Goal: Communication & Community: Answer question/provide support

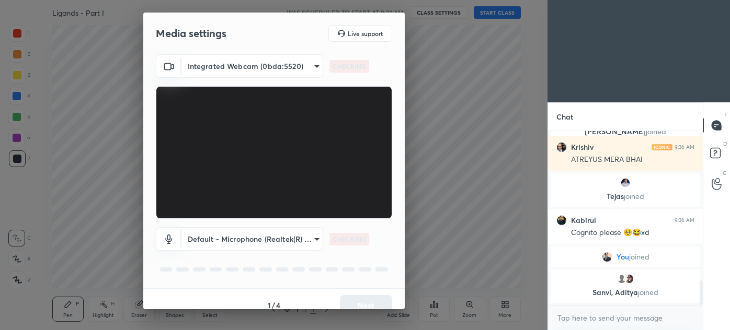
scroll to position [1151, 0]
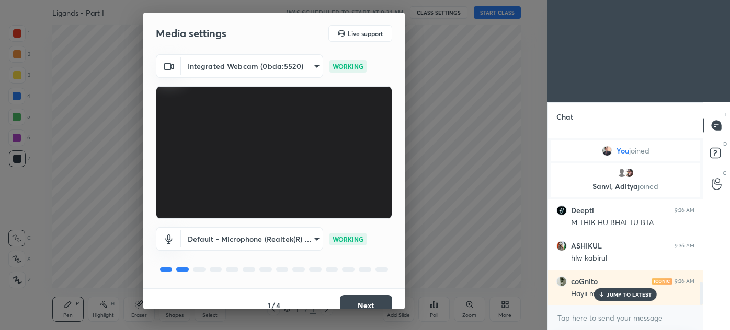
click at [358, 307] on button "Next" at bounding box center [366, 305] width 52 height 21
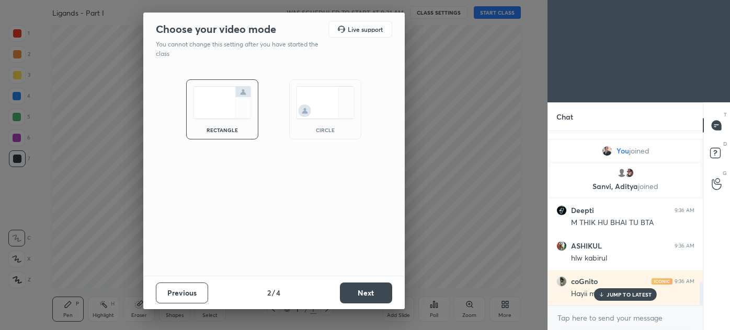
click at [358, 307] on div "Previous 2 / 4 Next" at bounding box center [273, 292] width 261 height 33
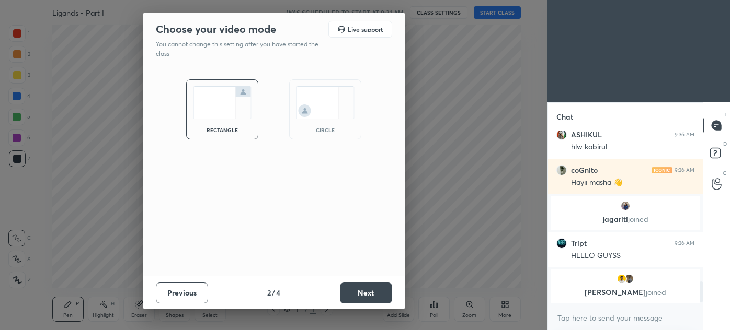
click at [366, 300] on button "Next" at bounding box center [366, 293] width 52 height 21
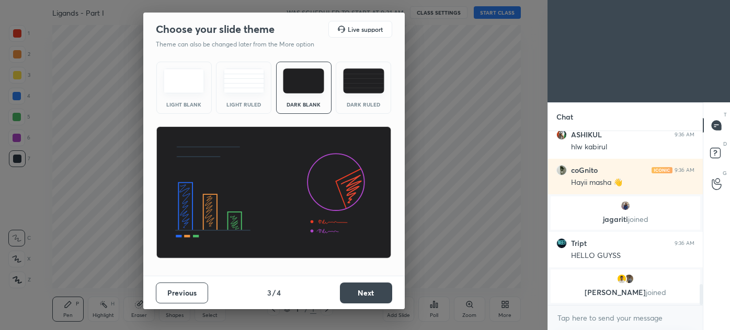
click at [366, 300] on button "Next" at bounding box center [366, 293] width 52 height 21
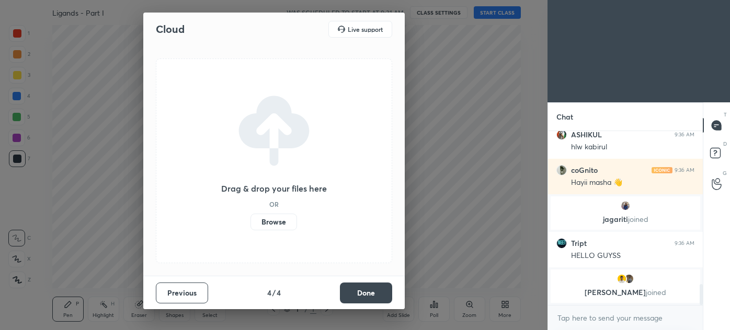
click at [366, 300] on button "Done" at bounding box center [366, 293] width 52 height 21
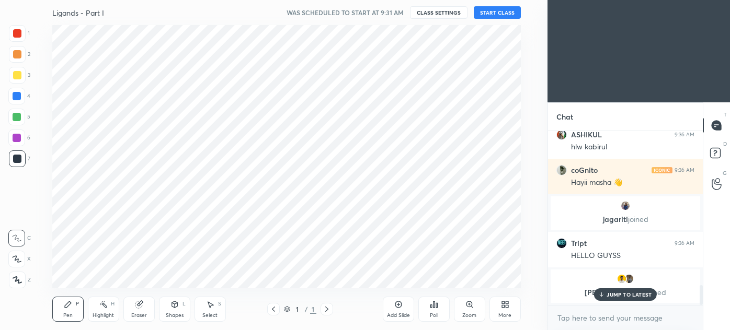
scroll to position [1335, 0]
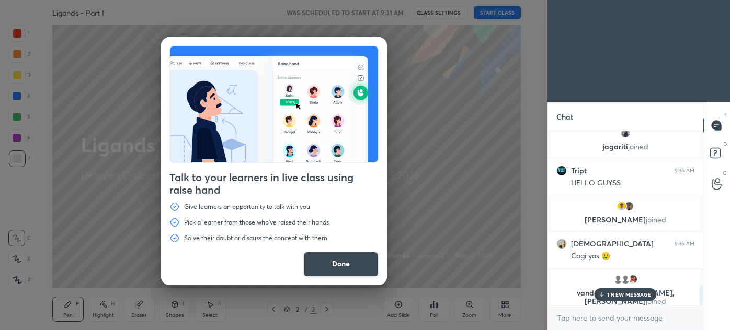
click at [358, 263] on button "Done" at bounding box center [340, 264] width 75 height 25
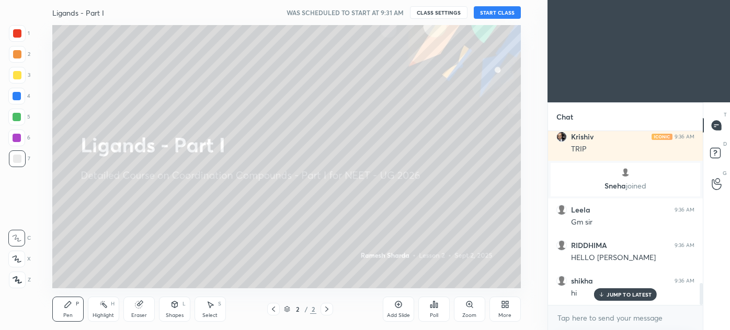
scroll to position [1218, 0]
click at [500, 9] on button "START CLASS" at bounding box center [497, 12] width 47 height 13
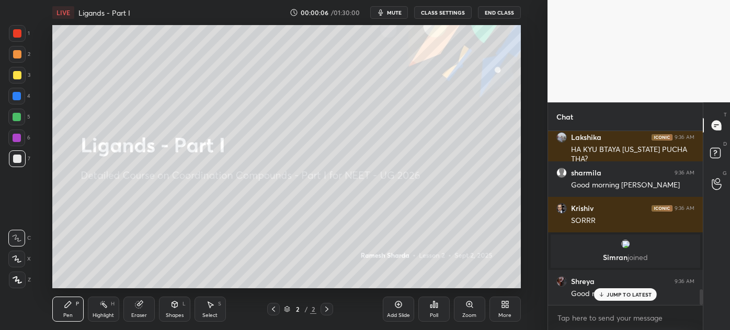
scroll to position [1762, 0]
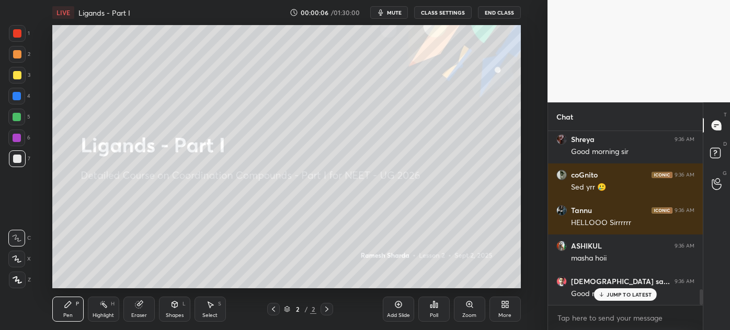
click at [498, 308] on div "More" at bounding box center [504, 309] width 31 height 25
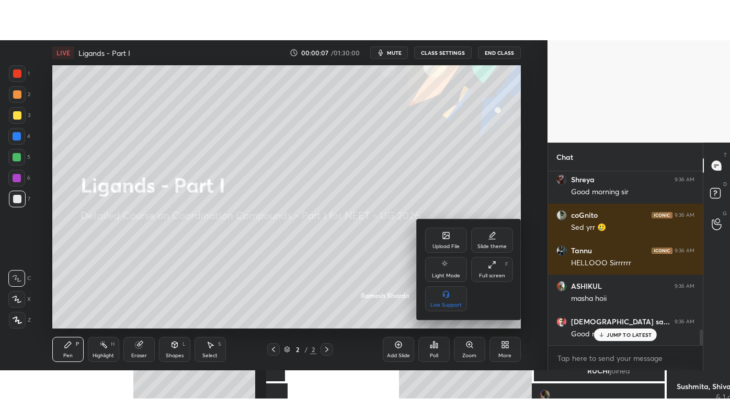
scroll to position [1870, 0]
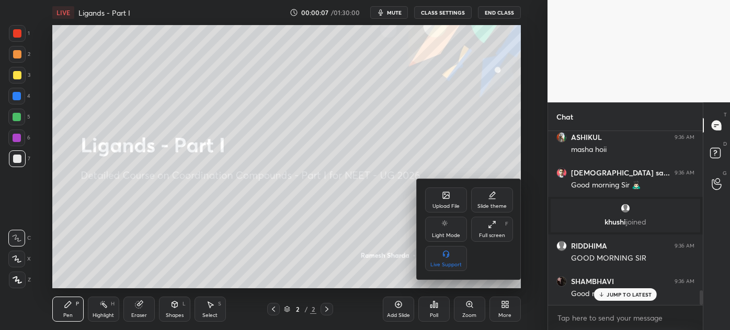
click at [494, 227] on icon at bounding box center [492, 225] width 8 height 8
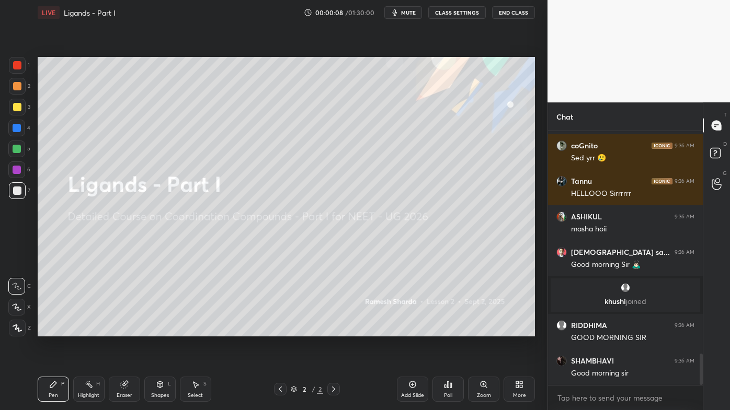
scroll to position [0, 0]
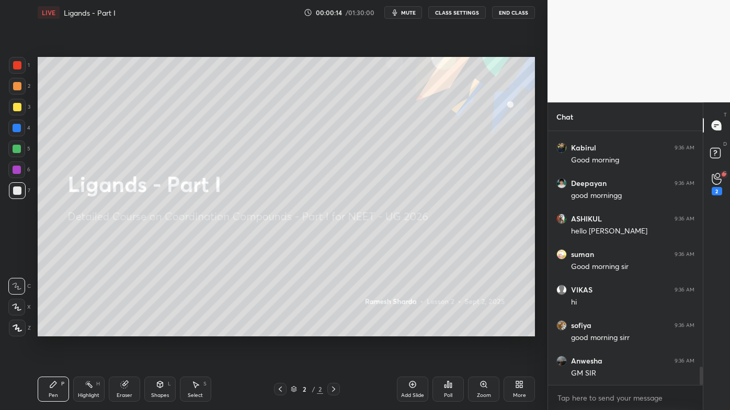
drag, startPoint x: 21, startPoint y: 64, endPoint x: 18, endPoint y: 74, distance: 10.4
click at [21, 65] on div at bounding box center [17, 65] width 17 height 17
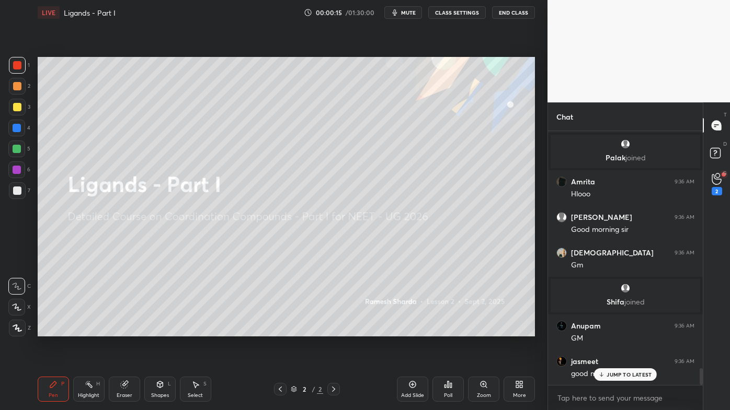
drag, startPoint x: 12, startPoint y: 328, endPoint x: 27, endPoint y: 318, distance: 18.8
click at [13, 328] on div at bounding box center [17, 328] width 17 height 17
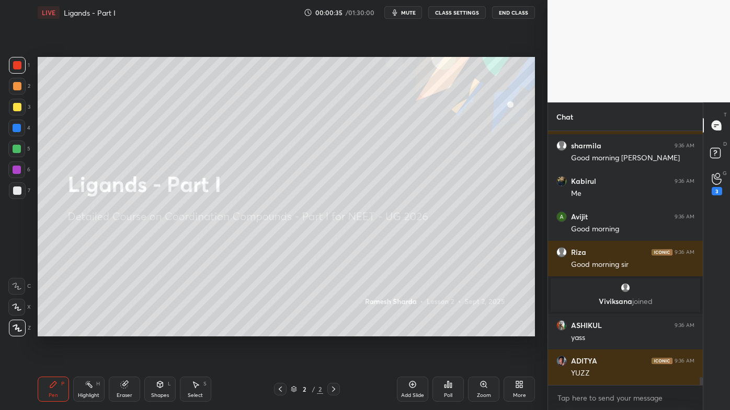
drag, startPoint x: 19, startPoint y: 86, endPoint x: 30, endPoint y: 86, distance: 11.0
click at [19, 86] on div at bounding box center [17, 86] width 8 height 8
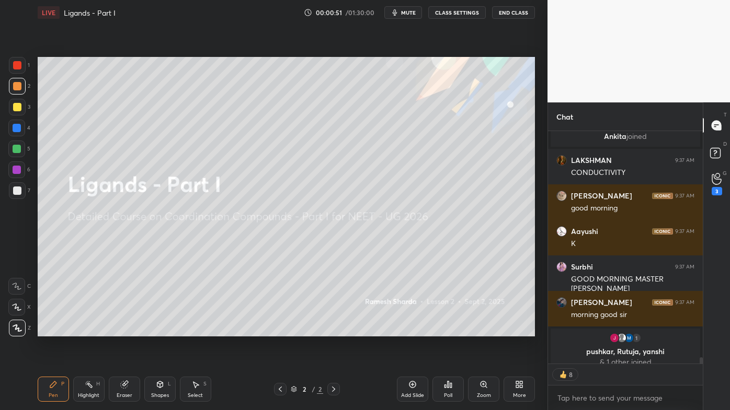
click at [451, 330] on icon at bounding box center [448, 385] width 8 height 8
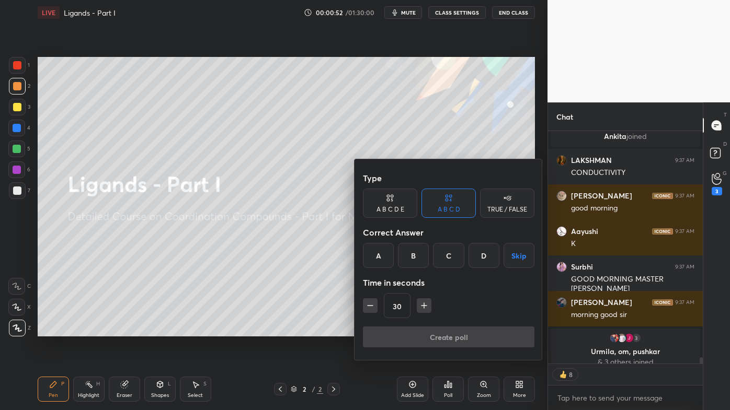
drag, startPoint x: 484, startPoint y: 258, endPoint x: 445, endPoint y: 282, distance: 45.3
click at [485, 258] on div "D" at bounding box center [483, 255] width 31 height 25
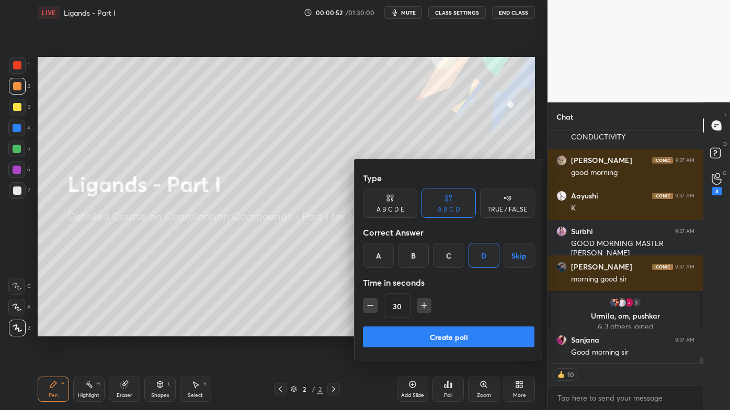
type textarea "x"
click at [367, 306] on icon "button" at bounding box center [370, 306] width 10 height 10
type input "15"
drag, startPoint x: 411, startPoint y: 339, endPoint x: 405, endPoint y: 340, distance: 5.8
click at [410, 330] on button "Create poll" at bounding box center [448, 337] width 171 height 21
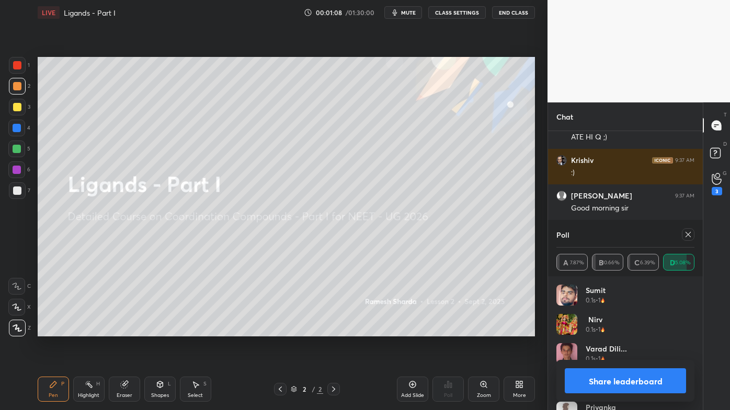
click at [689, 236] on icon at bounding box center [688, 235] width 8 height 8
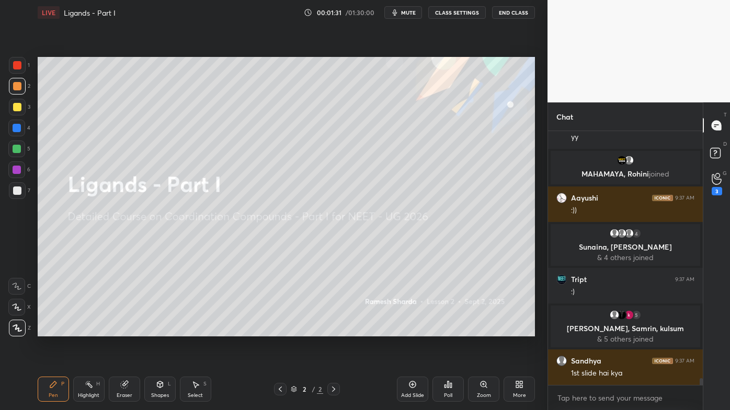
click at [85, 330] on icon at bounding box center [89, 385] width 8 height 8
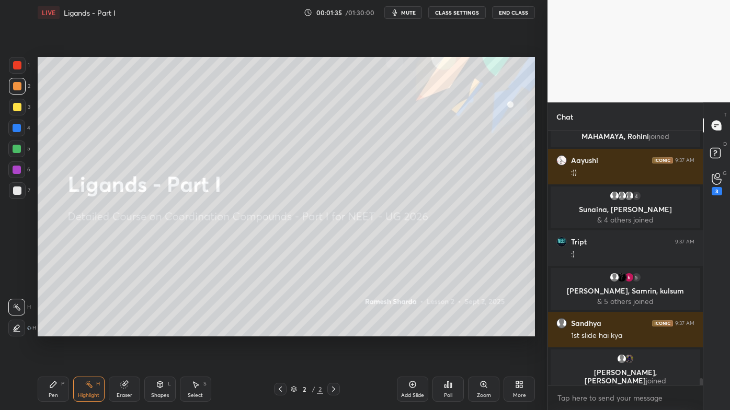
drag, startPoint x: 90, startPoint y: 387, endPoint x: 92, endPoint y: 378, distance: 9.0
click at [91, 330] on rect at bounding box center [89, 385] width 5 height 5
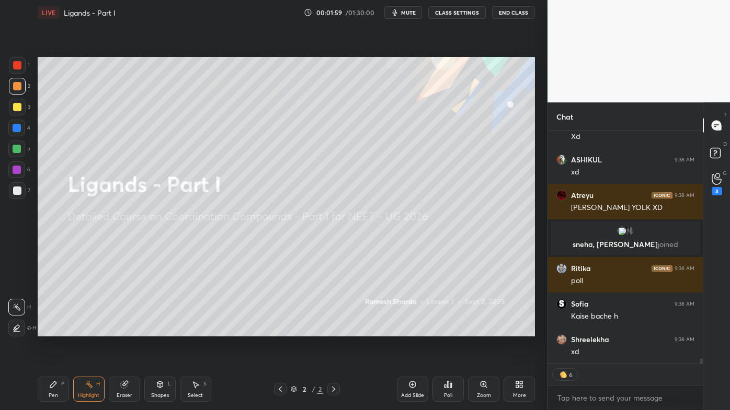
click at [457, 330] on div "Poll" at bounding box center [447, 389] width 31 height 25
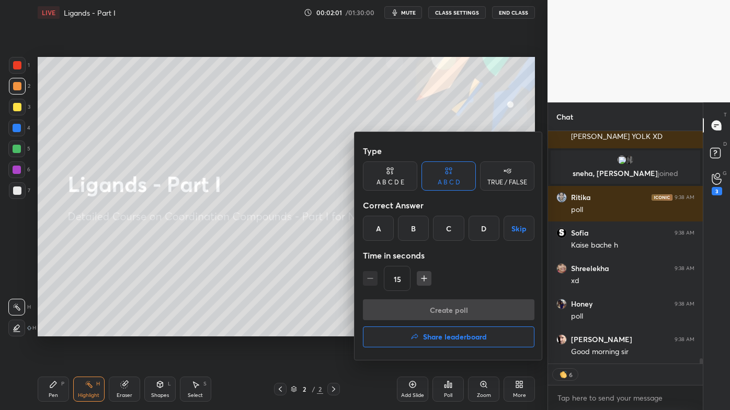
click at [393, 174] on icon at bounding box center [390, 171] width 8 height 10
click at [376, 233] on div "A" at bounding box center [375, 228] width 25 height 25
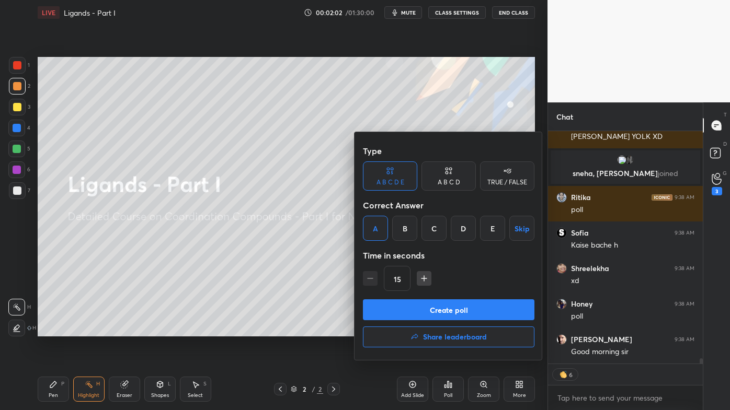
click at [389, 315] on button "Create poll" at bounding box center [448, 310] width 171 height 21
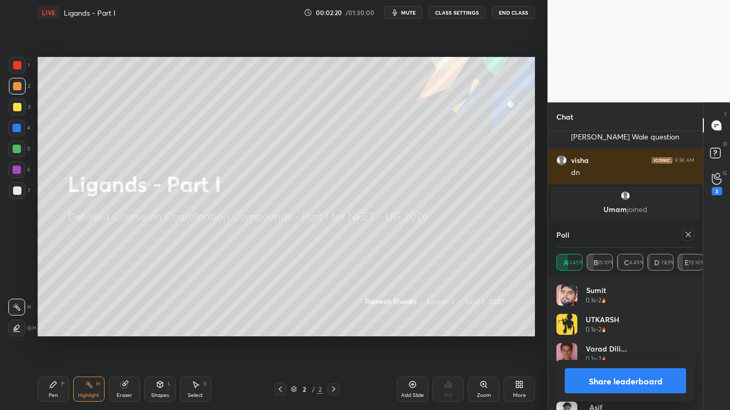
click at [690, 233] on icon at bounding box center [688, 235] width 8 height 8
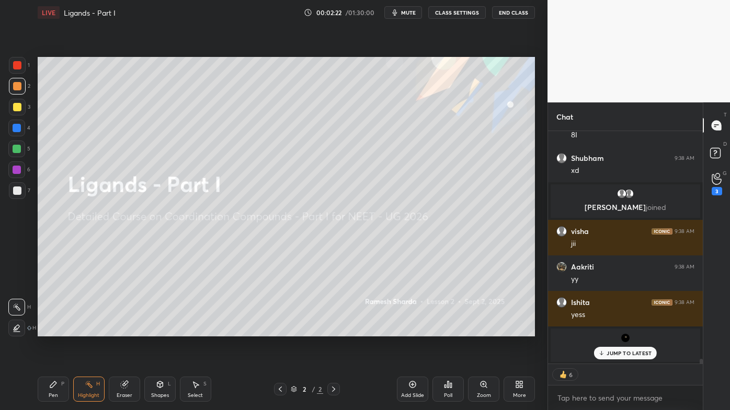
click at [89, 330] on icon at bounding box center [89, 385] width 8 height 8
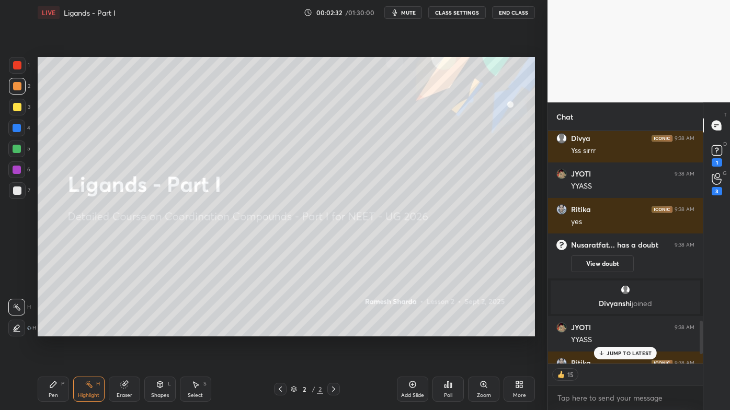
click at [45, 330] on div "Pen P" at bounding box center [53, 389] width 31 height 25
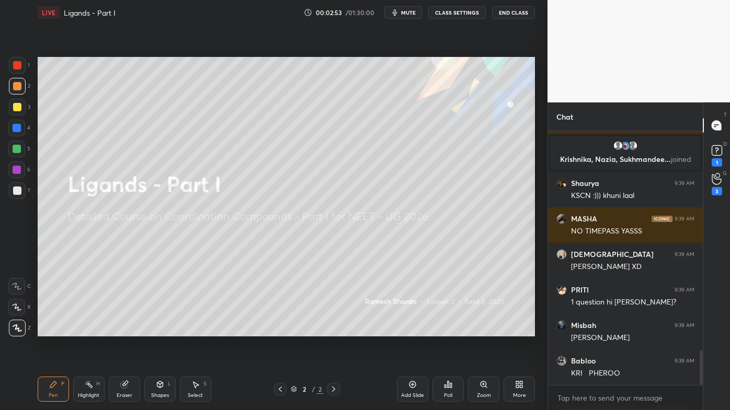
drag, startPoint x: 90, startPoint y: 382, endPoint x: 95, endPoint y: 376, distance: 7.1
click at [90, 330] on icon at bounding box center [89, 385] width 8 height 8
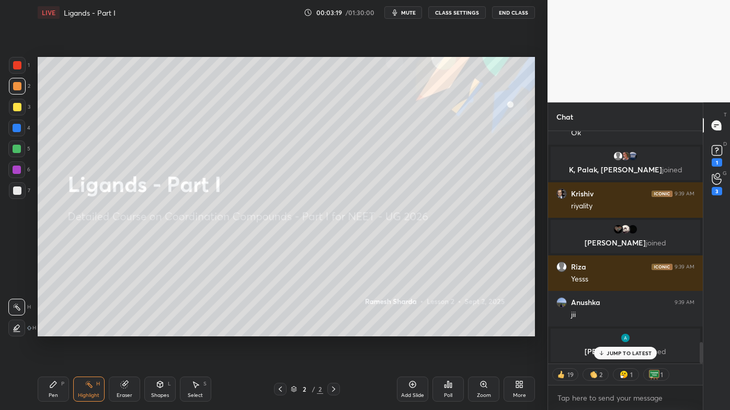
drag, startPoint x: 48, startPoint y: 383, endPoint x: 112, endPoint y: 343, distance: 75.4
click at [50, 330] on div "Pen P" at bounding box center [53, 389] width 31 height 25
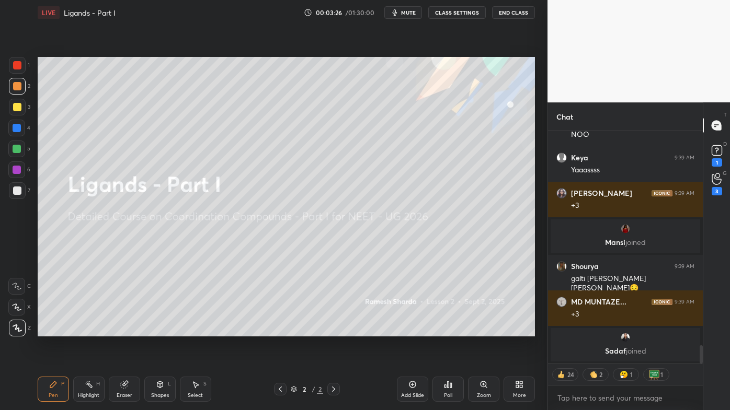
click at [88, 330] on icon at bounding box center [89, 385] width 8 height 8
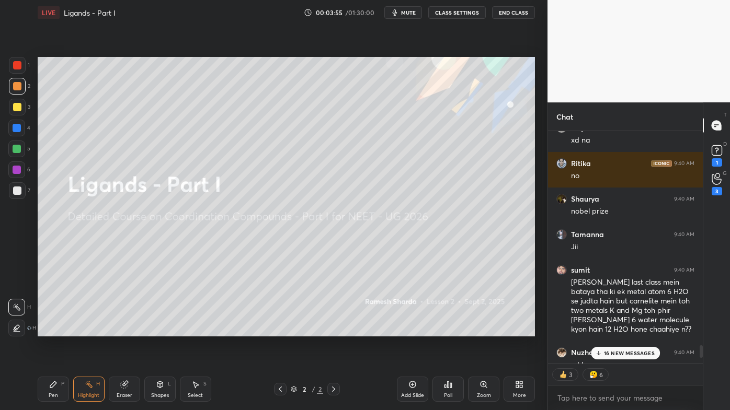
drag, startPoint x: 617, startPoint y: 353, endPoint x: 606, endPoint y: 359, distance: 12.6
click at [617, 330] on p "16 NEW MESSAGES" at bounding box center [629, 353] width 51 height 6
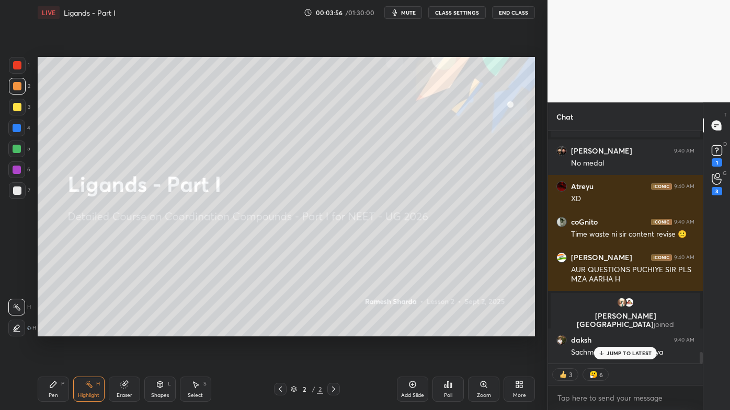
click at [415, 330] on icon at bounding box center [412, 385] width 8 height 8
drag, startPoint x: 48, startPoint y: 384, endPoint x: 41, endPoint y: 365, distance: 20.5
click at [47, 330] on div "Pen P" at bounding box center [53, 389] width 31 height 25
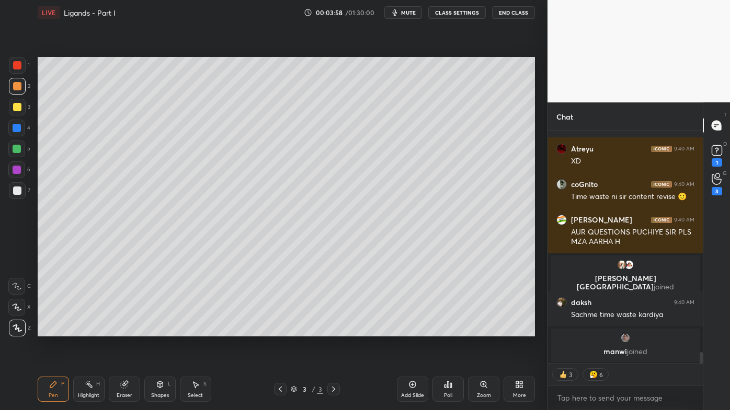
drag, startPoint x: 15, startPoint y: 110, endPoint x: 33, endPoint y: 94, distance: 24.8
click at [15, 109] on div at bounding box center [17, 107] width 8 height 8
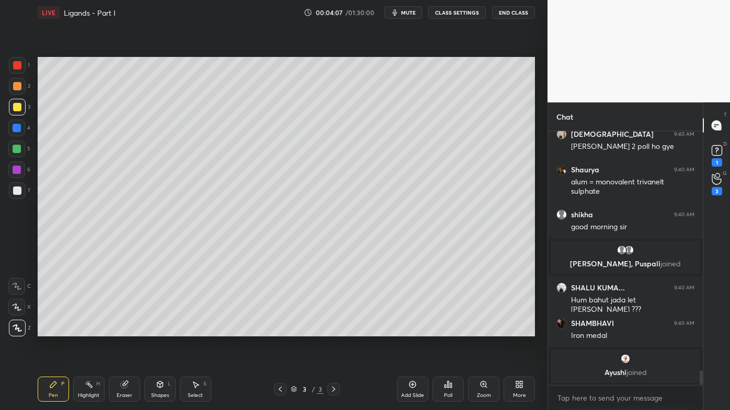
click at [19, 85] on div at bounding box center [17, 86] width 8 height 8
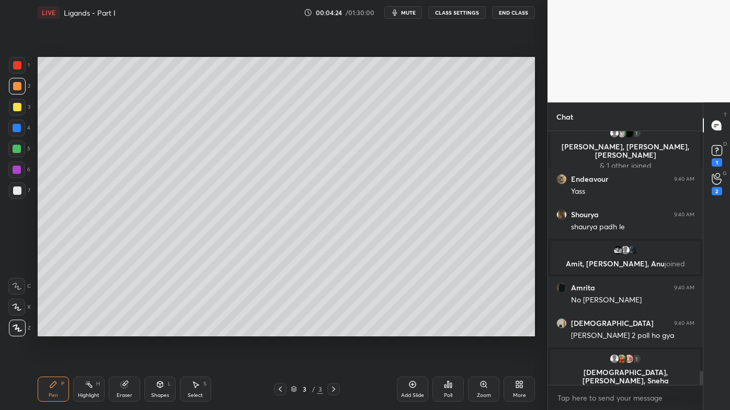
scroll to position [4375, 0]
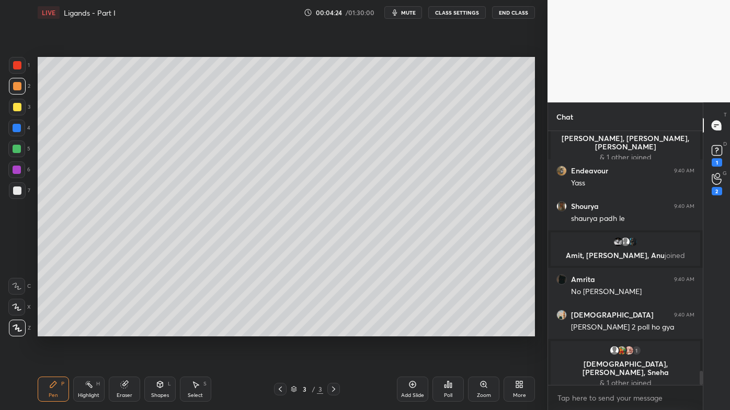
drag, startPoint x: 520, startPoint y: 50, endPoint x: 524, endPoint y: 56, distance: 6.8
click at [524, 54] on div "Setting up your live class Poll for secs No correct answer Start poll" at bounding box center [285, 196] width 505 height 343
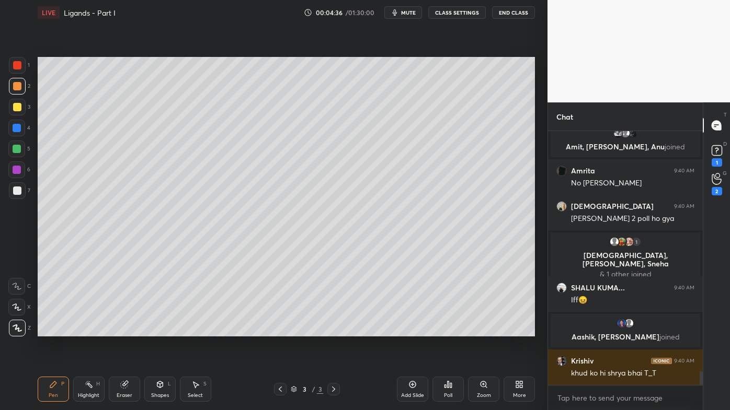
scroll to position [4442, 0]
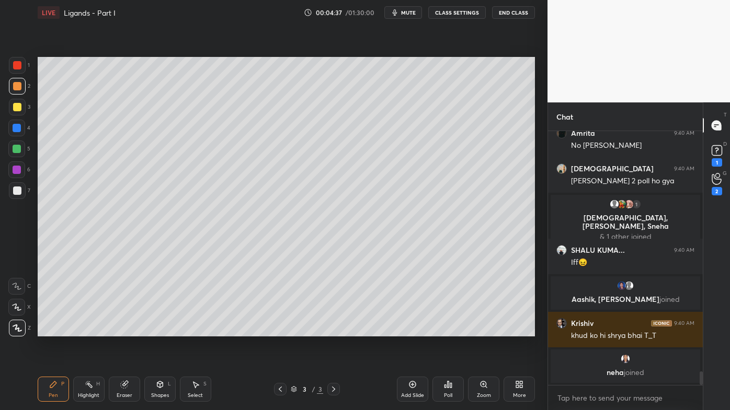
click at [85, 330] on icon at bounding box center [89, 385] width 8 height 8
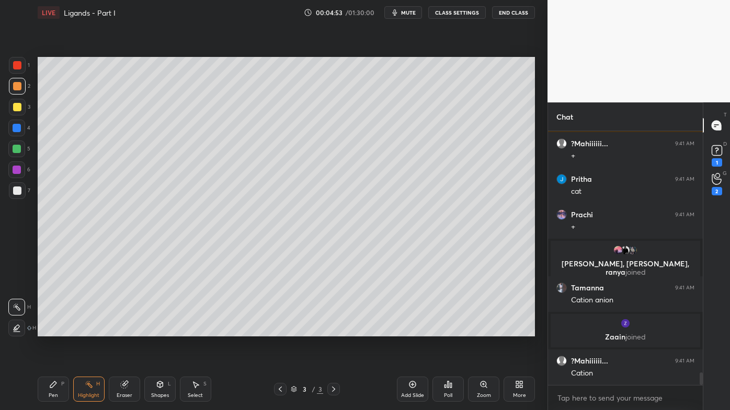
scroll to position [4922, 0]
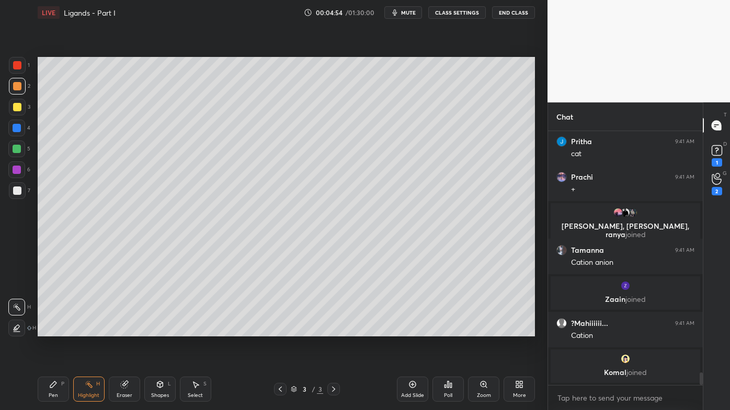
drag, startPoint x: 55, startPoint y: 386, endPoint x: 56, endPoint y: 380, distance: 6.3
click at [55, 330] on icon at bounding box center [53, 385] width 8 height 8
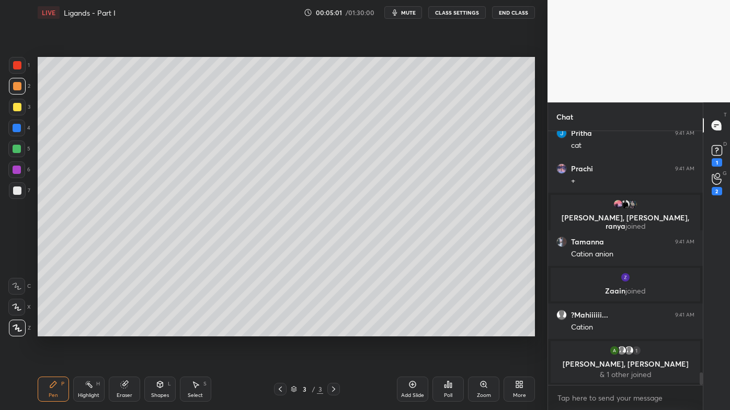
drag, startPoint x: 88, startPoint y: 386, endPoint x: 96, endPoint y: 372, distance: 16.1
click at [89, 330] on icon at bounding box center [89, 385] width 8 height 8
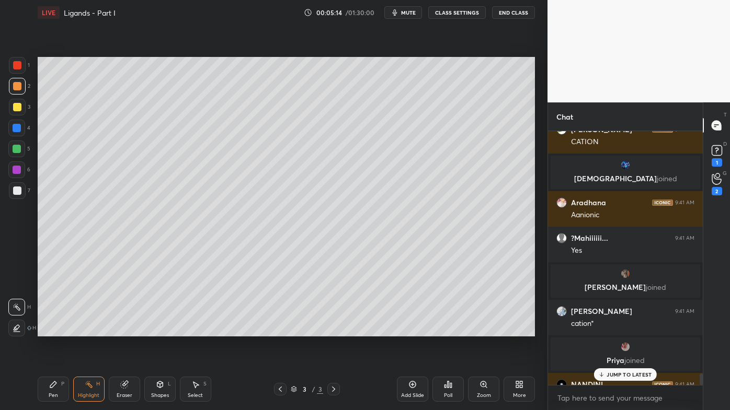
scroll to position [5272, 0]
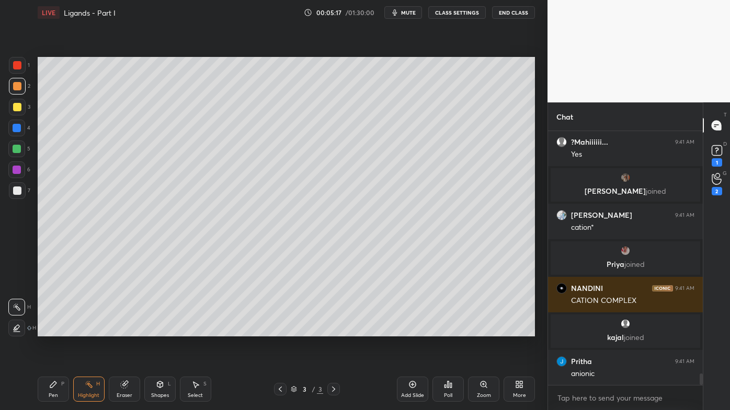
click at [613, 330] on p "JUMP TO LATEST" at bounding box center [628, 408] width 45 height 6
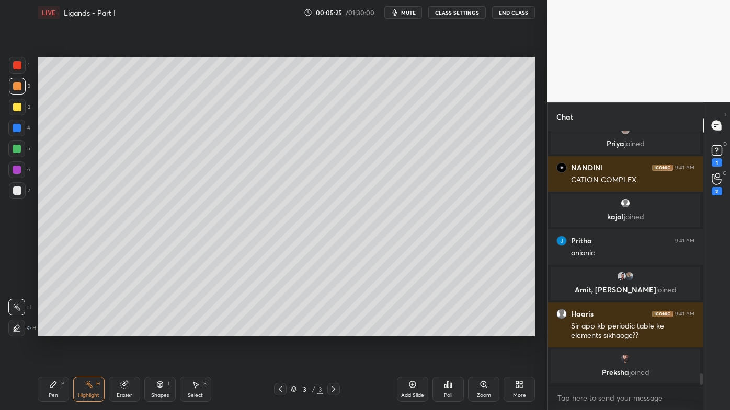
scroll to position [5376, 0]
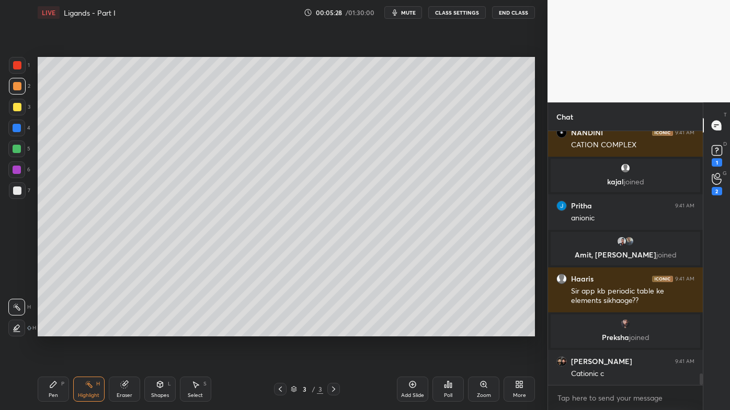
click at [49, 330] on div "Pen P" at bounding box center [53, 389] width 31 height 25
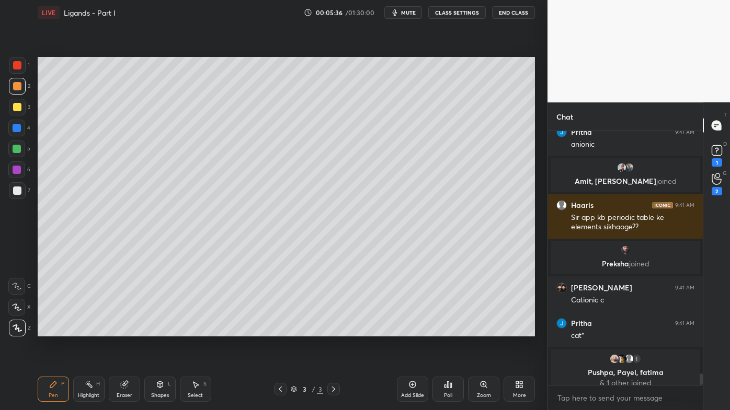
scroll to position [5458, 0]
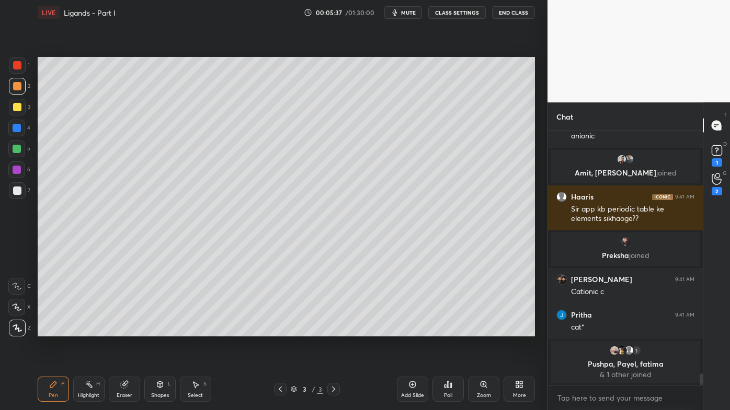
drag, startPoint x: 120, startPoint y: 386, endPoint x: 125, endPoint y: 338, distance: 48.3
click at [122, 330] on icon at bounding box center [124, 385] width 8 height 8
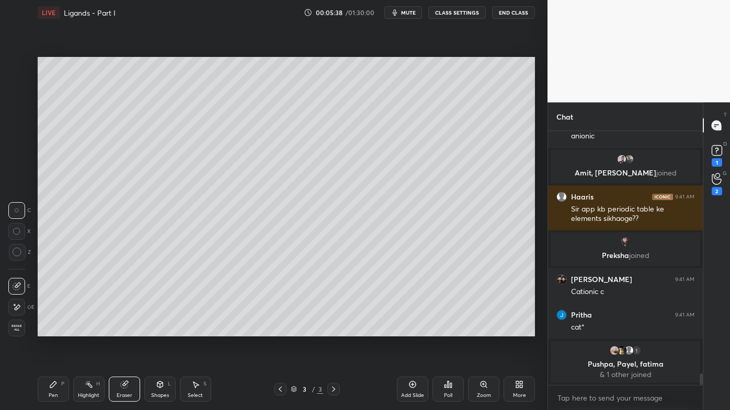
drag, startPoint x: 17, startPoint y: 306, endPoint x: 20, endPoint y: 291, distance: 15.5
click at [17, 305] on icon at bounding box center [17, 307] width 8 height 9
click at [53, 330] on icon at bounding box center [53, 385] width 6 height 6
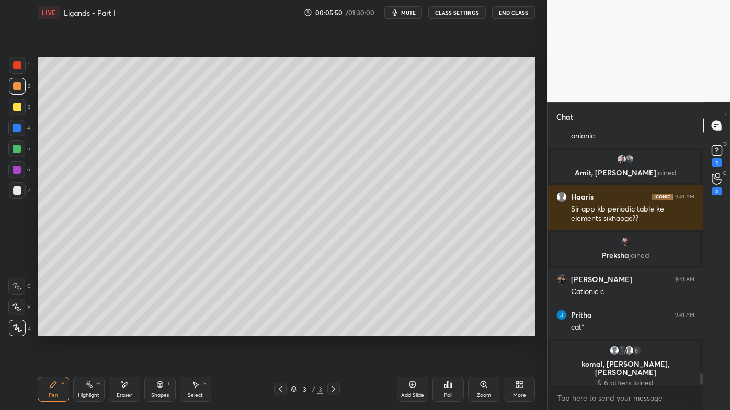
drag, startPoint x: 90, startPoint y: 384, endPoint x: 162, endPoint y: 343, distance: 82.0
click at [90, 330] on icon at bounding box center [89, 385] width 8 height 8
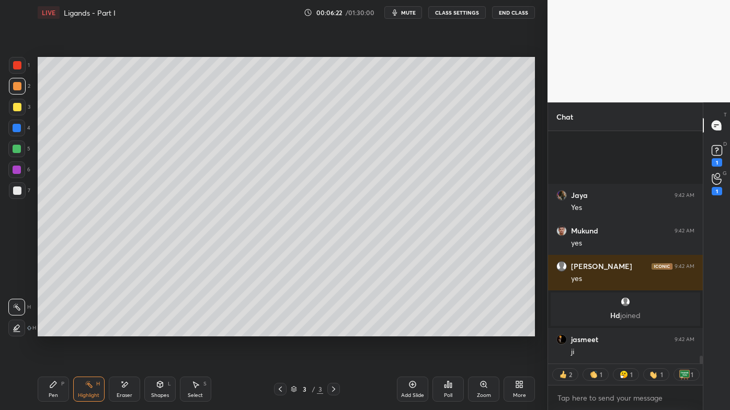
scroll to position [6786, 0]
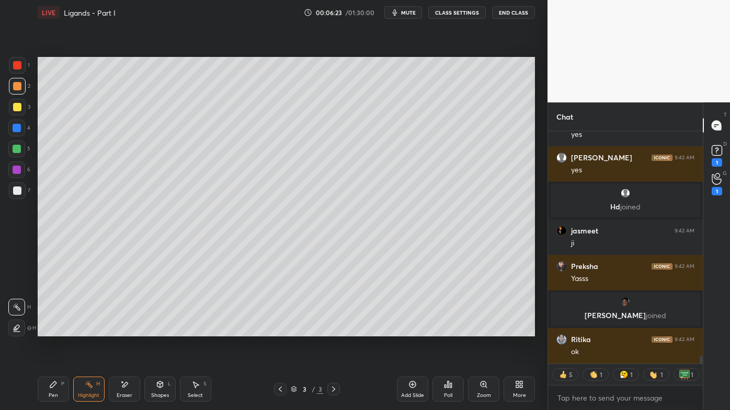
drag, startPoint x: 55, startPoint y: 385, endPoint x: 60, endPoint y: 369, distance: 16.4
click at [54, 330] on icon at bounding box center [53, 385] width 8 height 8
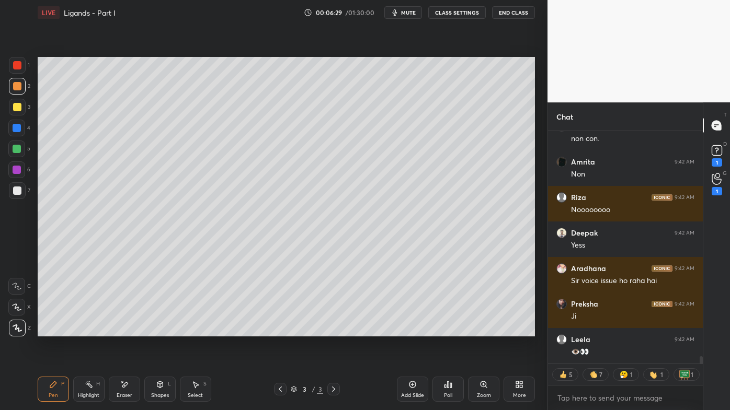
scroll to position [7108, 0]
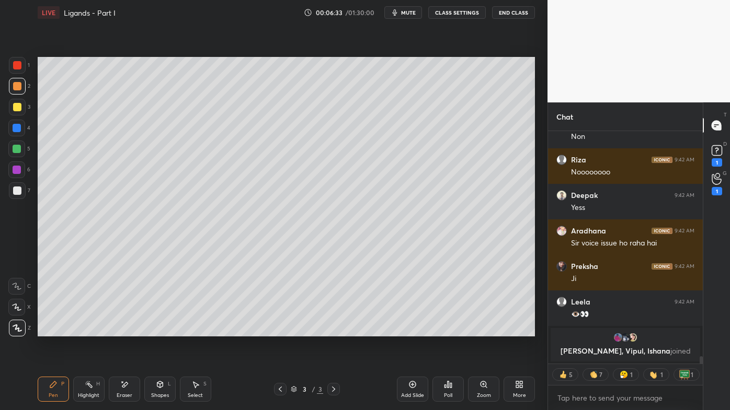
drag, startPoint x: 88, startPoint y: 382, endPoint x: 84, endPoint y: 376, distance: 6.4
click at [86, 330] on icon at bounding box center [89, 385] width 8 height 8
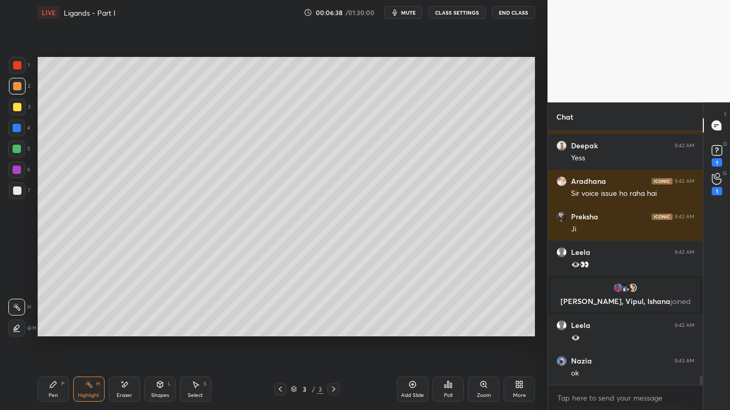
scroll to position [3, 3]
drag, startPoint x: 51, startPoint y: 386, endPoint x: 59, endPoint y: 371, distance: 16.8
click at [51, 330] on icon at bounding box center [53, 385] width 6 height 6
click at [450, 330] on icon at bounding box center [451, 385] width 2 height 5
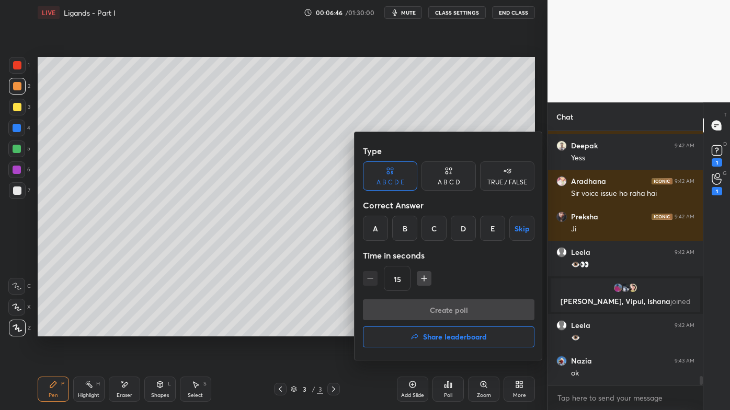
click at [472, 227] on div "D" at bounding box center [463, 228] width 25 height 25
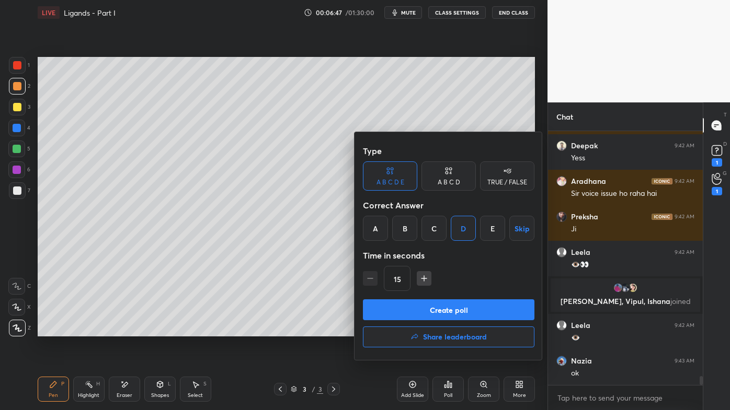
drag, startPoint x: 430, startPoint y: 228, endPoint x: 421, endPoint y: 257, distance: 30.3
click at [431, 230] on div "C" at bounding box center [433, 228] width 25 height 25
drag, startPoint x: 422, startPoint y: 315, endPoint x: 408, endPoint y: 312, distance: 14.9
click at [421, 315] on button "Create poll" at bounding box center [448, 310] width 171 height 21
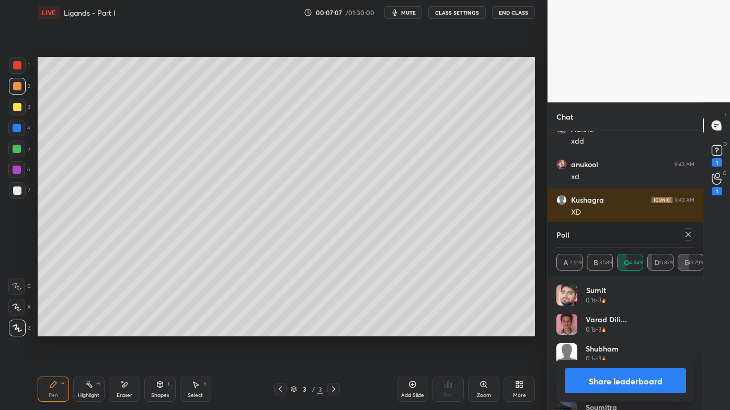
drag, startPoint x: 688, startPoint y: 235, endPoint x: 674, endPoint y: 249, distance: 19.6
click at [690, 236] on icon at bounding box center [688, 235] width 8 height 8
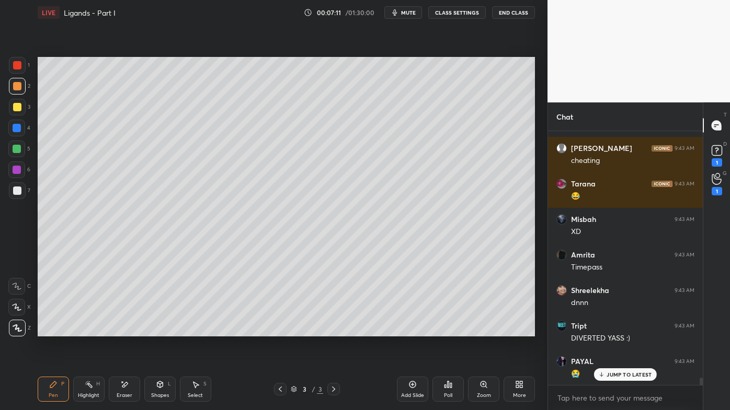
click at [87, 330] on rect at bounding box center [89, 385] width 5 height 5
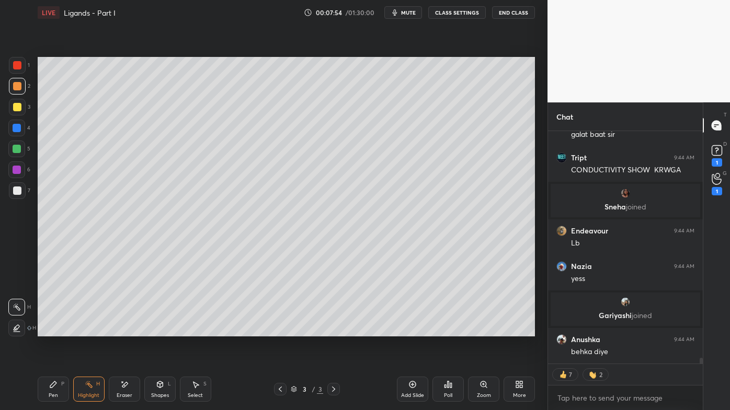
click at [449, 330] on div "Poll" at bounding box center [447, 389] width 31 height 25
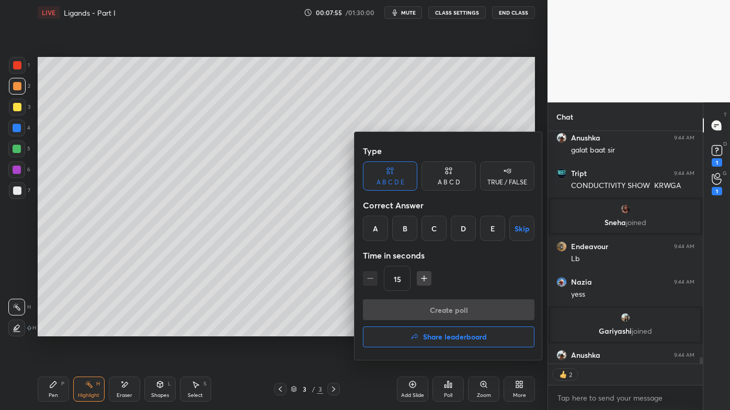
click at [454, 174] on div "A B C D" at bounding box center [448, 176] width 54 height 29
click at [377, 231] on div "A" at bounding box center [378, 228] width 31 height 25
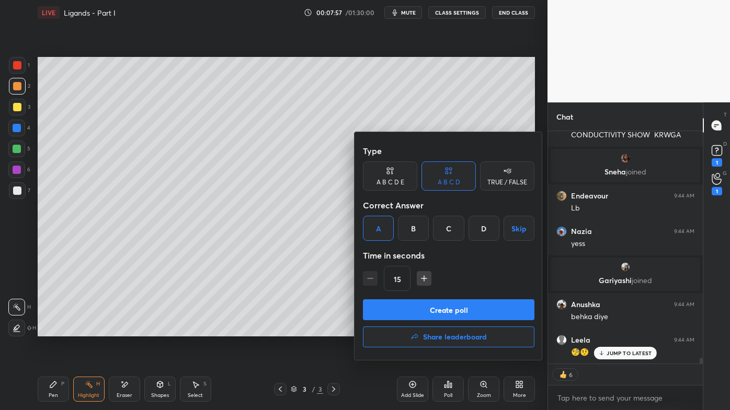
click at [408, 306] on button "Create poll" at bounding box center [448, 310] width 171 height 21
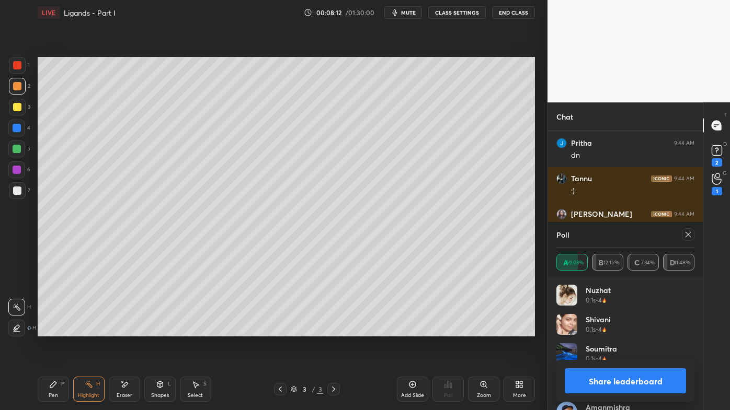
drag, startPoint x: 689, startPoint y: 232, endPoint x: 684, endPoint y: 237, distance: 7.0
click at [689, 233] on icon at bounding box center [688, 235] width 8 height 8
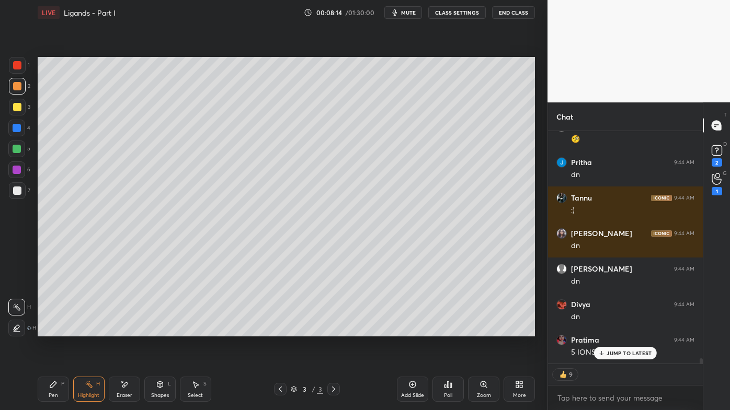
drag, startPoint x: 78, startPoint y: 386, endPoint x: 76, endPoint y: 381, distance: 5.5
click at [76, 330] on div "Highlight H" at bounding box center [88, 389] width 31 height 25
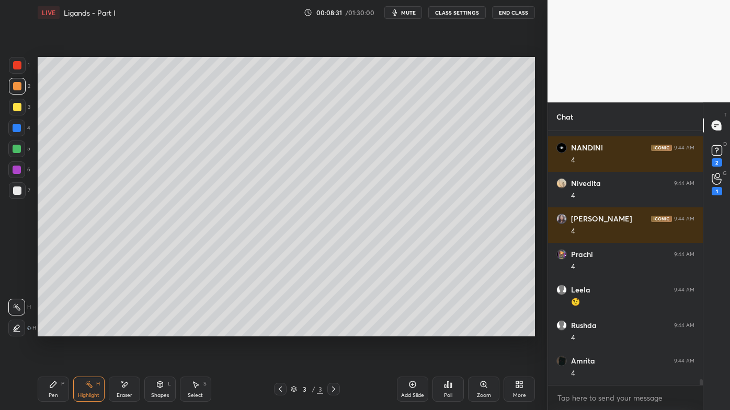
drag, startPoint x: 125, startPoint y: 381, endPoint x: 170, endPoint y: 355, distance: 51.3
click at [125, 330] on div "Eraser" at bounding box center [124, 389] width 31 height 25
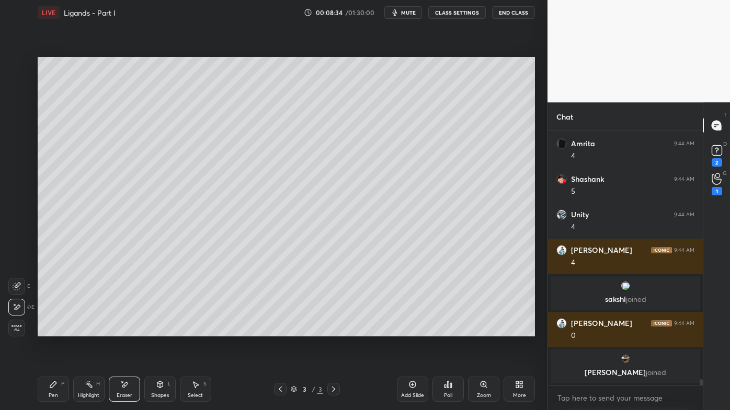
click at [55, 330] on icon at bounding box center [53, 385] width 6 height 6
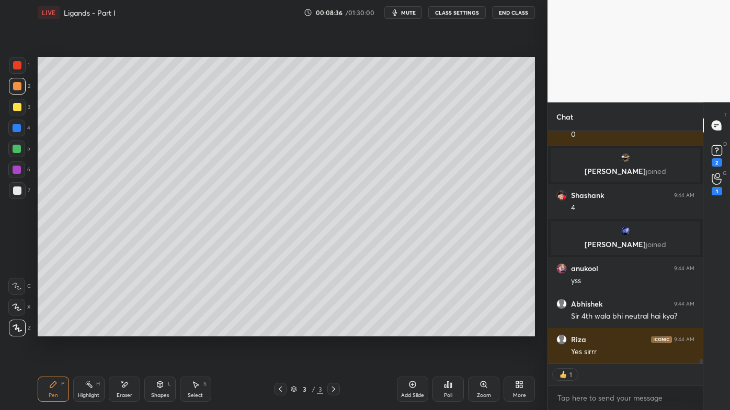
drag, startPoint x: 19, startPoint y: 106, endPoint x: 35, endPoint y: 108, distance: 15.4
click at [19, 107] on div at bounding box center [17, 107] width 8 height 8
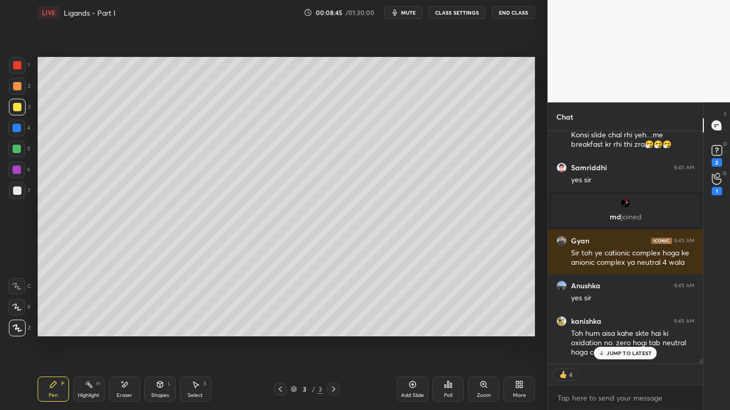
click at [280, 330] on icon at bounding box center [280, 389] width 3 height 5
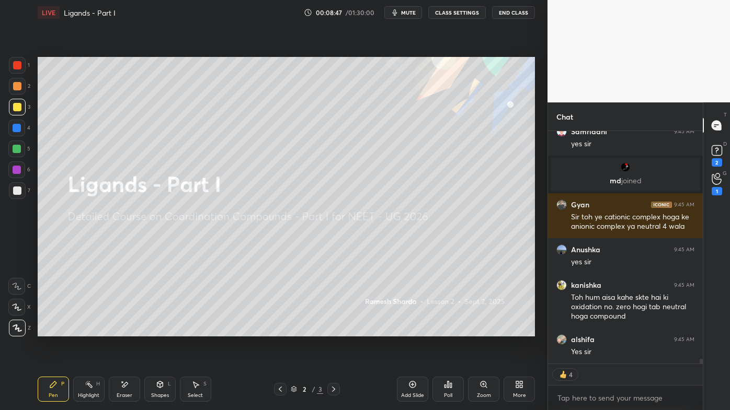
click at [336, 330] on icon at bounding box center [333, 389] width 8 height 8
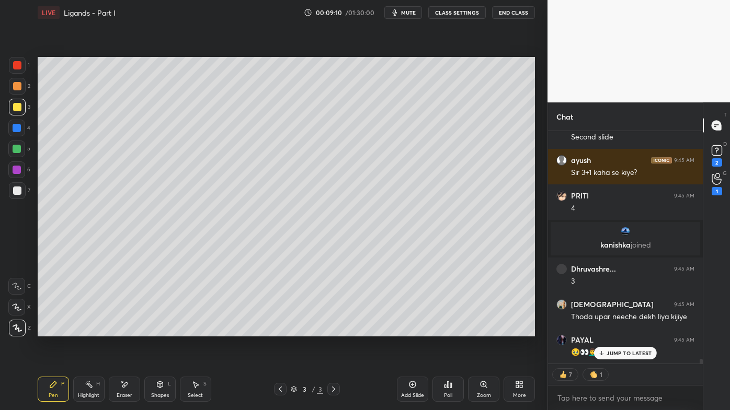
drag, startPoint x: 411, startPoint y: 384, endPoint x: 409, endPoint y: 372, distance: 12.3
click at [411, 330] on icon at bounding box center [412, 385] width 8 height 8
drag, startPoint x: 18, startPoint y: 84, endPoint x: 35, endPoint y: 81, distance: 17.4
click at [19, 84] on div at bounding box center [17, 86] width 8 height 8
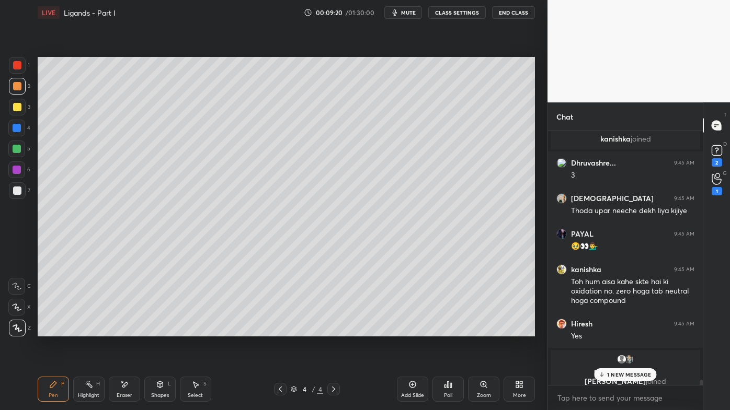
drag, startPoint x: 88, startPoint y: 380, endPoint x: 99, endPoint y: 353, distance: 28.8
click at [87, 330] on div "Highlight H" at bounding box center [88, 389] width 31 height 25
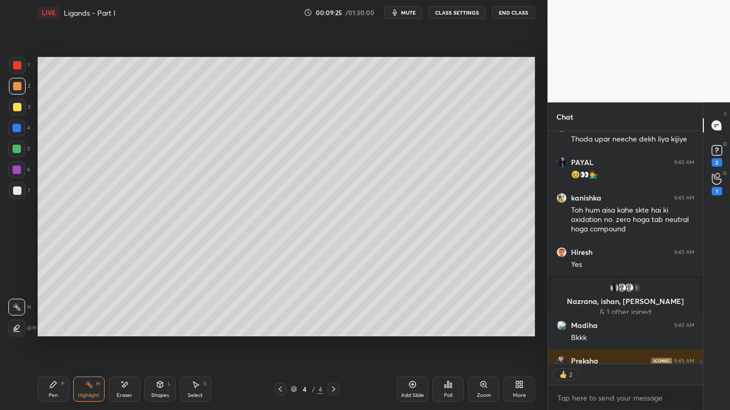
click at [447, 330] on icon at bounding box center [448, 385] width 2 height 6
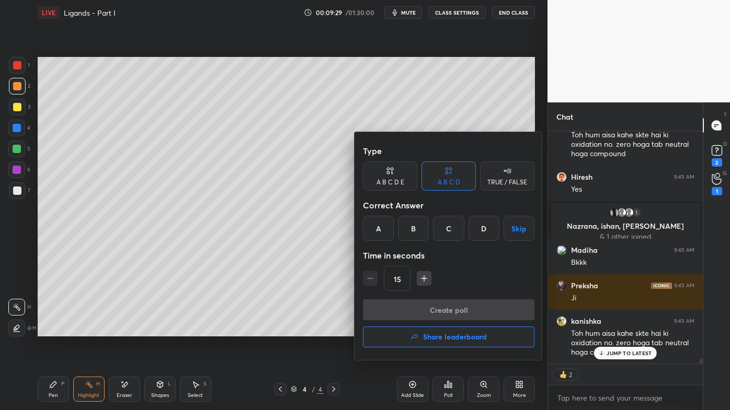
click at [416, 220] on div "B" at bounding box center [413, 228] width 31 height 25
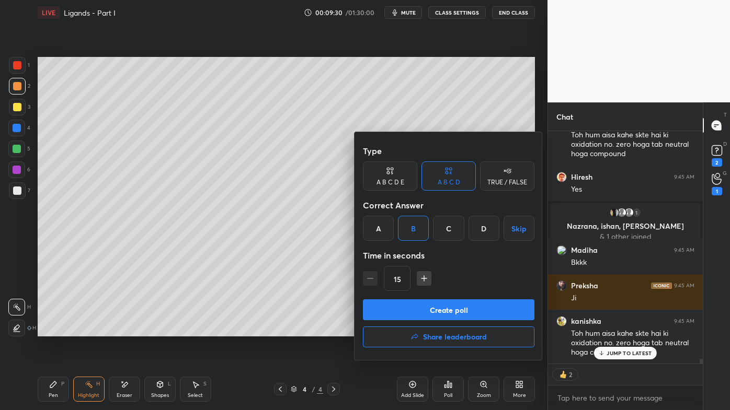
click at [405, 313] on button "Create poll" at bounding box center [448, 310] width 171 height 21
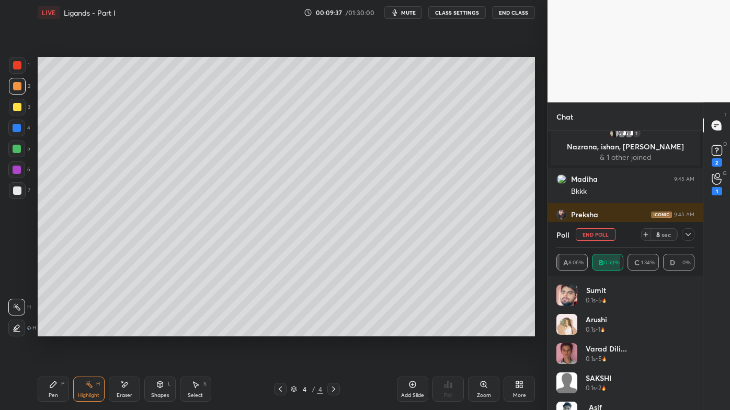
drag, startPoint x: 54, startPoint y: 379, endPoint x: 45, endPoint y: 370, distance: 12.9
click at [52, 330] on div "Pen P" at bounding box center [53, 389] width 31 height 25
click at [20, 191] on div at bounding box center [17, 191] width 8 height 8
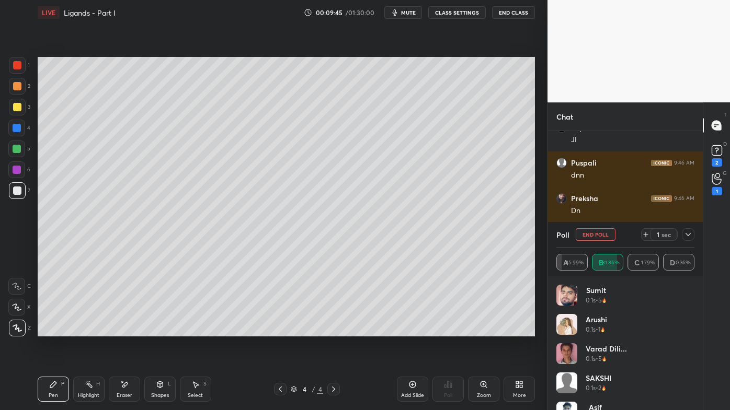
click at [688, 233] on icon at bounding box center [688, 235] width 8 height 8
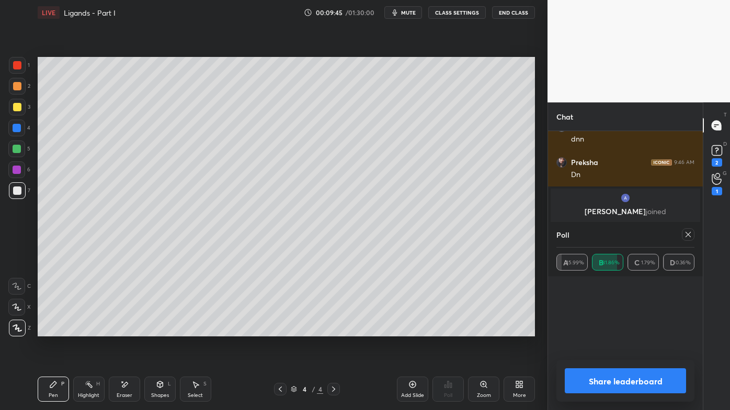
click at [82, 330] on div "Highlight H" at bounding box center [88, 389] width 31 height 25
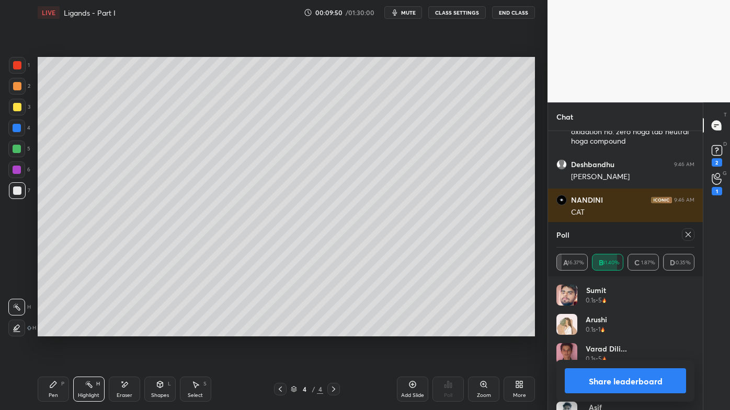
click at [691, 240] on div at bounding box center [688, 234] width 13 height 13
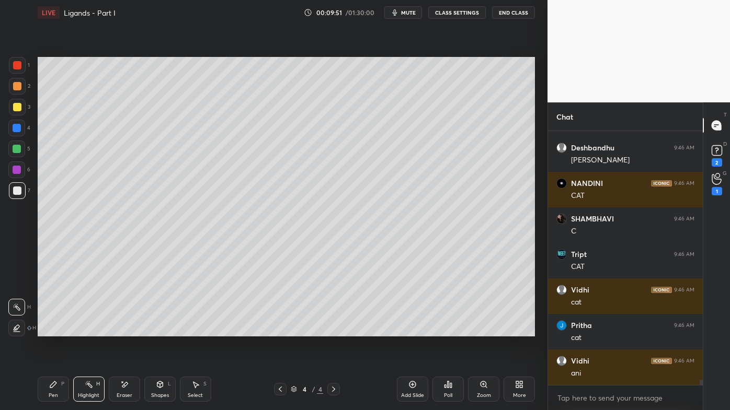
drag, startPoint x: 285, startPoint y: 384, endPoint x: 279, endPoint y: 382, distance: 6.5
click at [284, 330] on div at bounding box center [280, 389] width 13 height 13
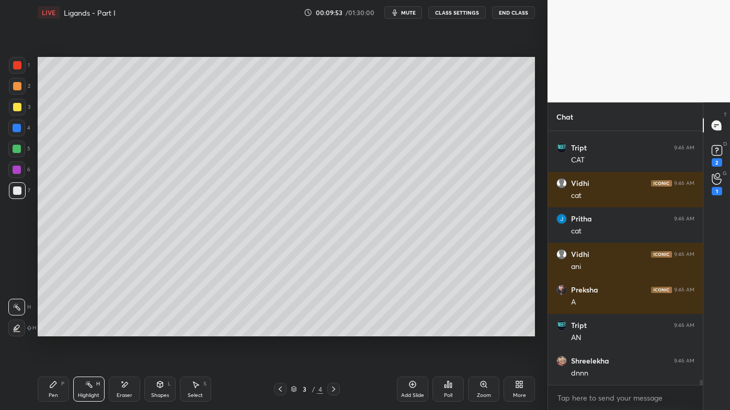
click at [334, 330] on icon at bounding box center [333, 389] width 8 height 8
drag, startPoint x: 93, startPoint y: 385, endPoint x: 91, endPoint y: 366, distance: 18.4
click at [92, 330] on div "Highlight H" at bounding box center [88, 389] width 31 height 25
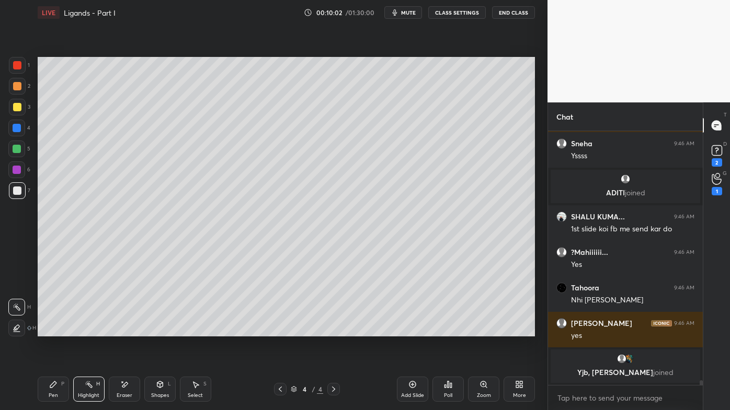
click at [44, 330] on div "Pen P" at bounding box center [53, 389] width 31 height 25
drag, startPoint x: 53, startPoint y: 383, endPoint x: 106, endPoint y: 339, distance: 68.7
click at [53, 330] on icon at bounding box center [53, 385] width 8 height 8
drag, startPoint x: 89, startPoint y: 382, endPoint x: 99, endPoint y: 351, distance: 32.2
click at [89, 330] on div "Highlight H" at bounding box center [88, 389] width 31 height 25
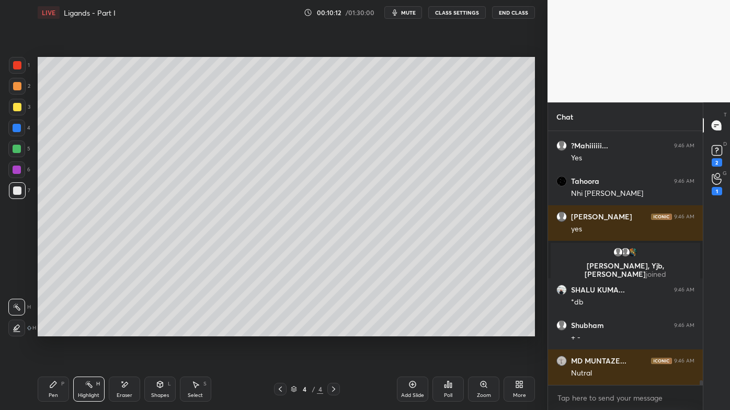
drag, startPoint x: 55, startPoint y: 383, endPoint x: 45, endPoint y: 379, distance: 10.6
click at [53, 330] on icon at bounding box center [53, 385] width 6 height 6
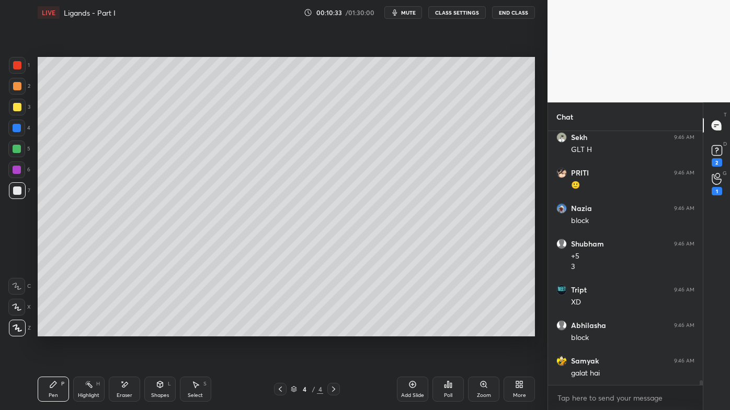
drag, startPoint x: 117, startPoint y: 383, endPoint x: 132, endPoint y: 360, distance: 28.3
click at [119, 330] on div "Eraser" at bounding box center [124, 389] width 31 height 25
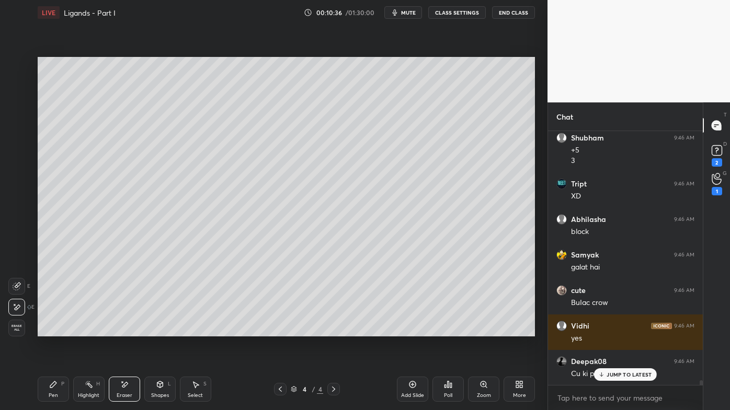
click at [59, 330] on div "Pen P" at bounding box center [53, 389] width 31 height 25
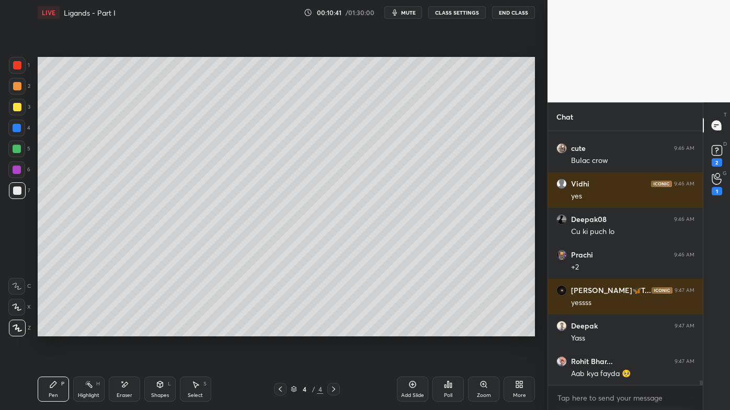
click at [98, 330] on div "Highlight H" at bounding box center [88, 389] width 31 height 25
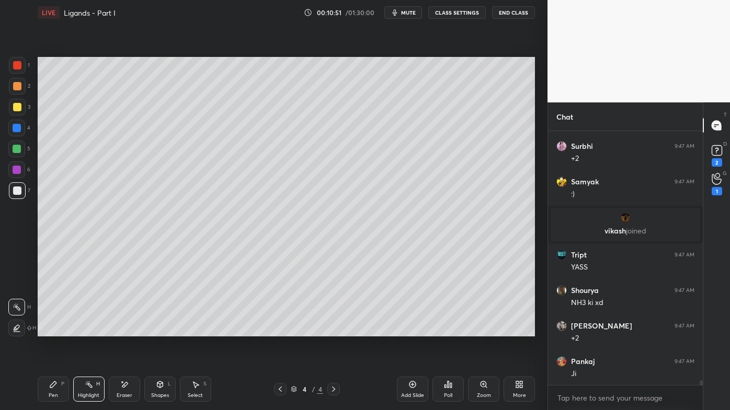
scroll to position [13935, 0]
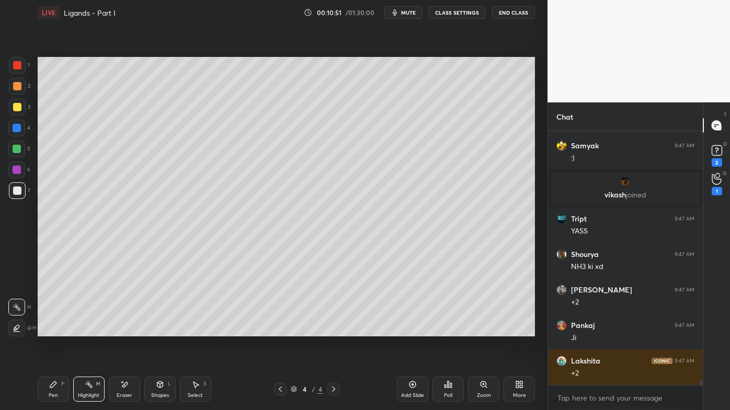
click at [450, 330] on icon at bounding box center [451, 385] width 2 height 5
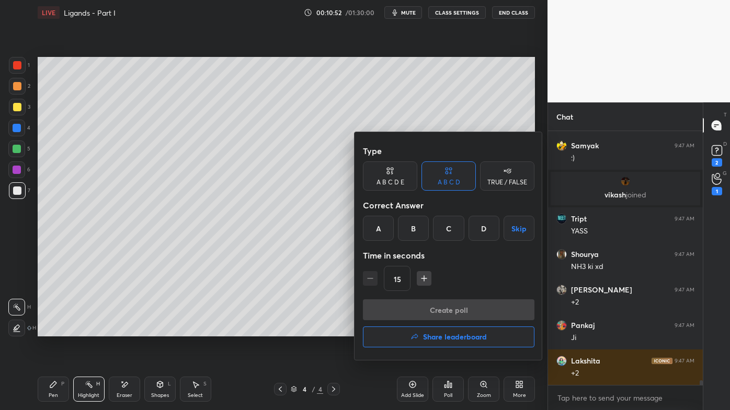
click at [420, 226] on div "B" at bounding box center [413, 228] width 31 height 25
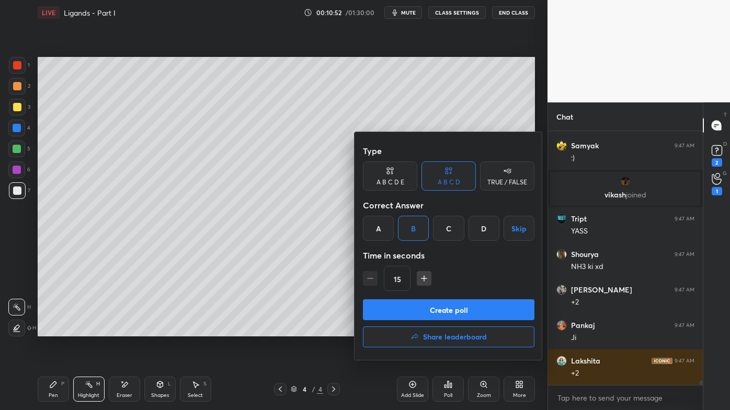
click at [417, 314] on button "Create poll" at bounding box center [448, 310] width 171 height 21
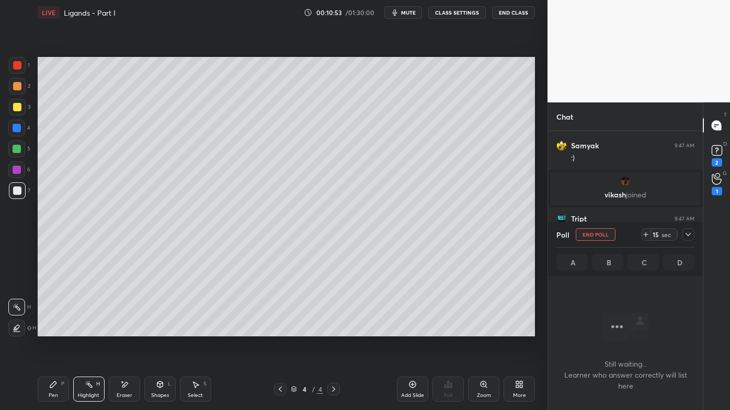
scroll to position [198, 152]
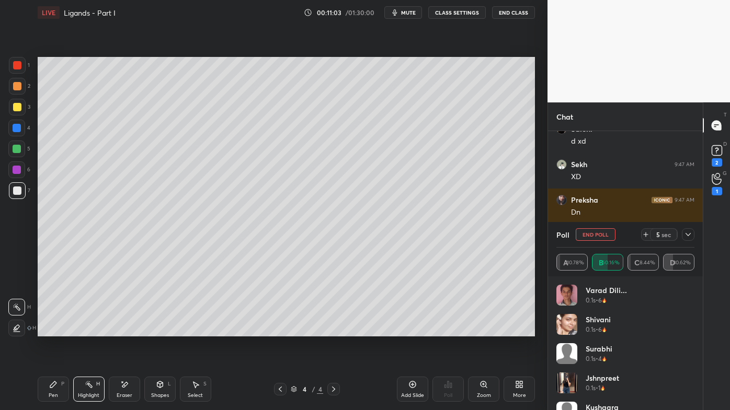
drag, startPoint x: 123, startPoint y: 385, endPoint x: 124, endPoint y: 375, distance: 10.0
click at [125, 330] on icon at bounding box center [124, 385] width 8 height 9
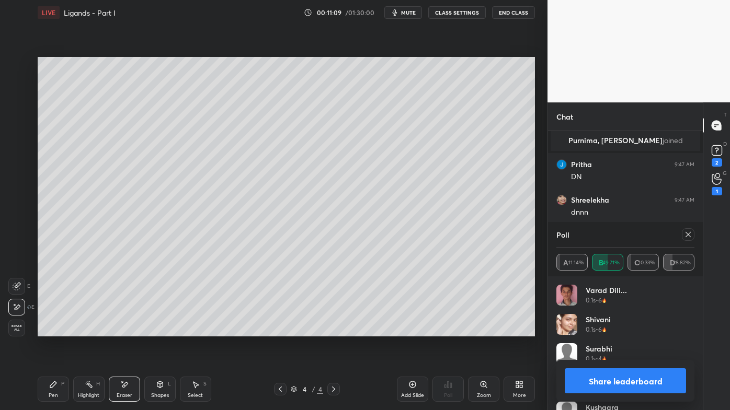
click at [50, 330] on div "Pen P" at bounding box center [53, 389] width 31 height 25
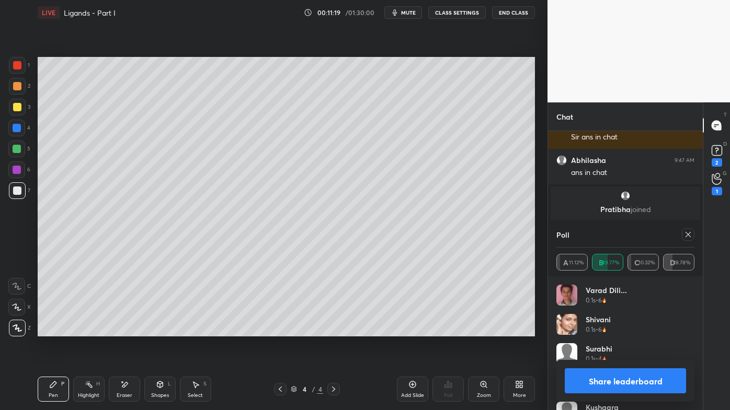
click at [688, 235] on icon at bounding box center [688, 235] width 8 height 8
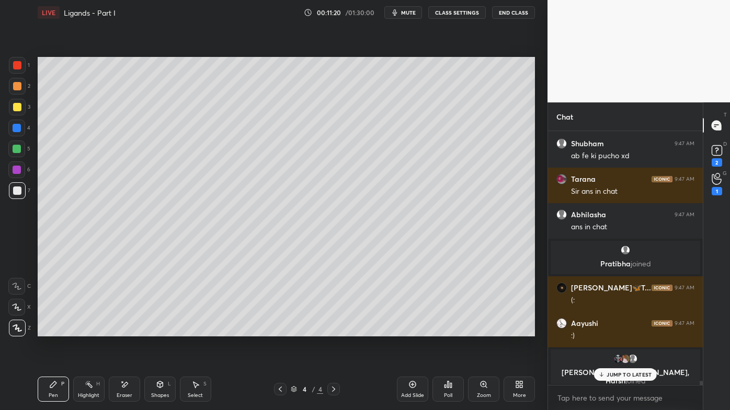
click at [324, 330] on div "Setting up your live class Poll for secs No correct answer Start poll" at bounding box center [285, 196] width 505 height 343
drag, startPoint x: 85, startPoint y: 382, endPoint x: 88, endPoint y: 364, distance: 18.6
click at [87, 330] on icon at bounding box center [89, 385] width 8 height 8
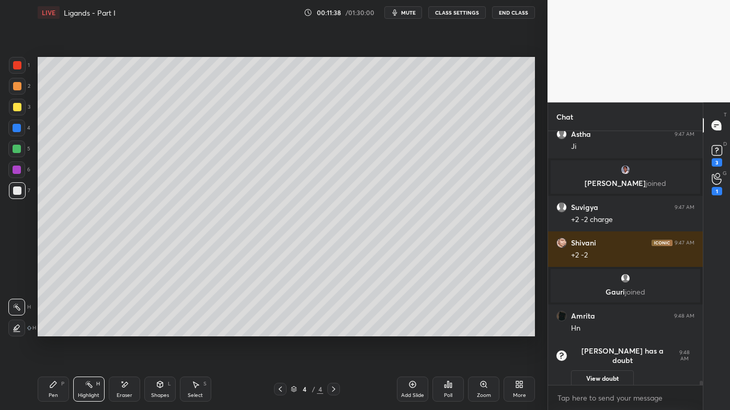
drag, startPoint x: 53, startPoint y: 387, endPoint x: 59, endPoint y: 374, distance: 14.3
click at [53, 330] on icon at bounding box center [53, 385] width 8 height 8
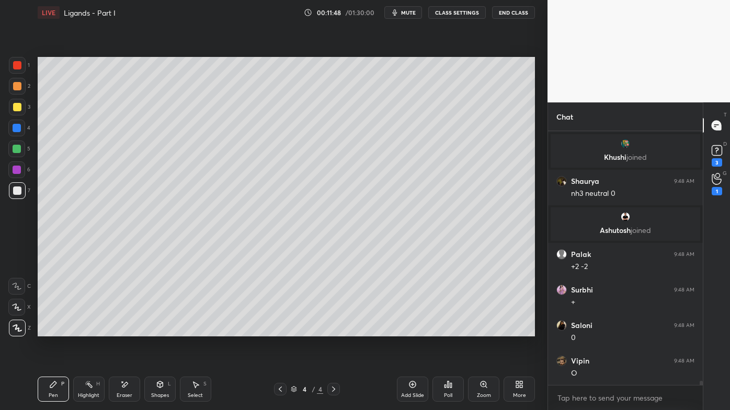
drag, startPoint x: 85, startPoint y: 384, endPoint x: 105, endPoint y: 348, distance: 41.2
click at [85, 330] on icon at bounding box center [89, 385] width 8 height 8
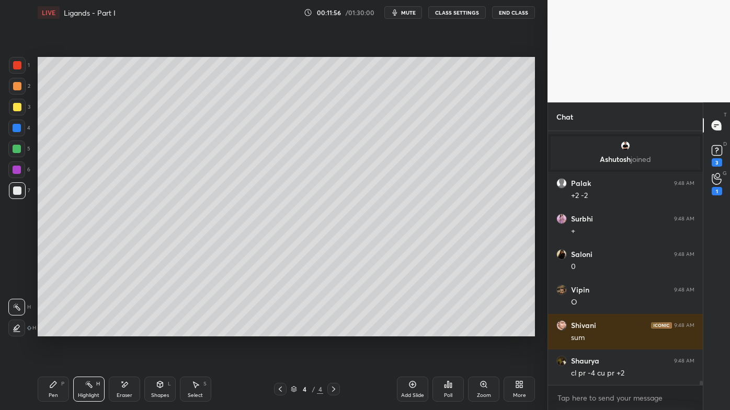
drag, startPoint x: 45, startPoint y: 393, endPoint x: 72, endPoint y: 343, distance: 56.4
click at [46, 330] on div "Pen P" at bounding box center [53, 389] width 31 height 25
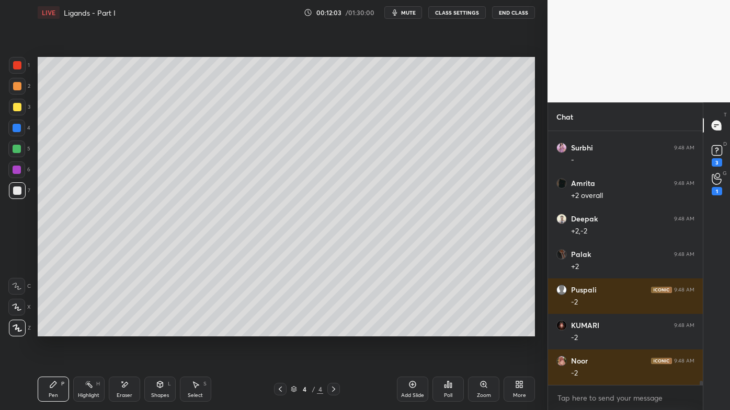
click at [86, 330] on icon at bounding box center [89, 385] width 8 height 8
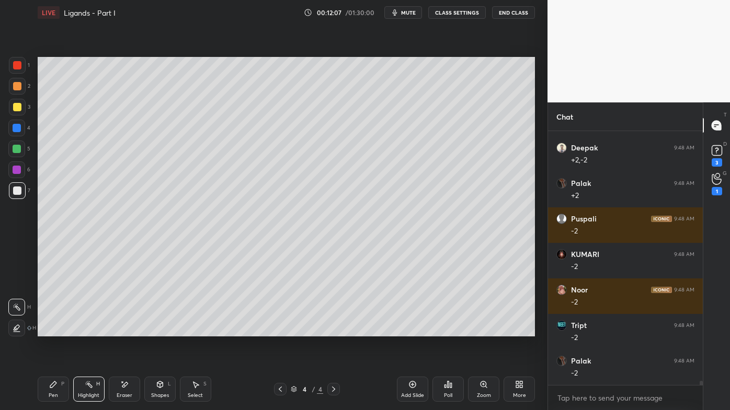
click at [122, 330] on icon at bounding box center [124, 385] width 8 height 9
drag, startPoint x: 62, startPoint y: 385, endPoint x: 132, endPoint y: 340, distance: 83.0
click at [61, 330] on div "P" at bounding box center [62, 384] width 3 height 5
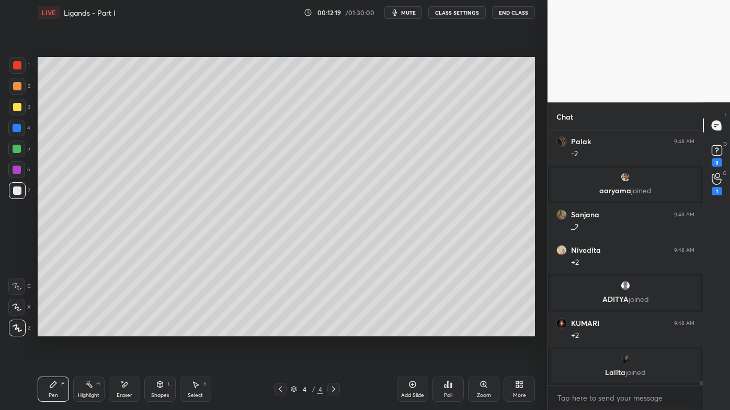
click at [85, 330] on icon at bounding box center [89, 385] width 8 height 8
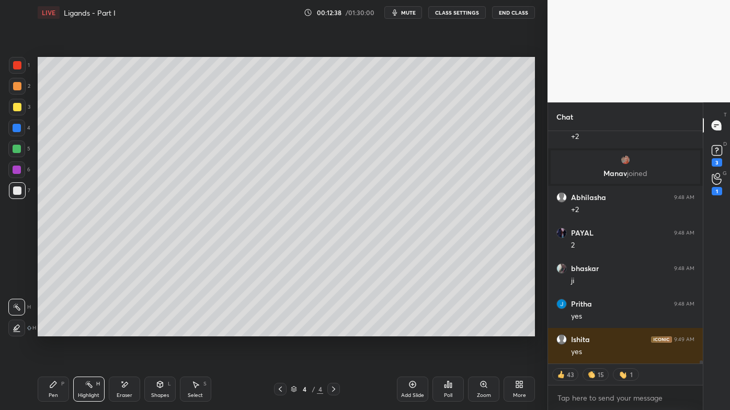
scroll to position [15912, 0]
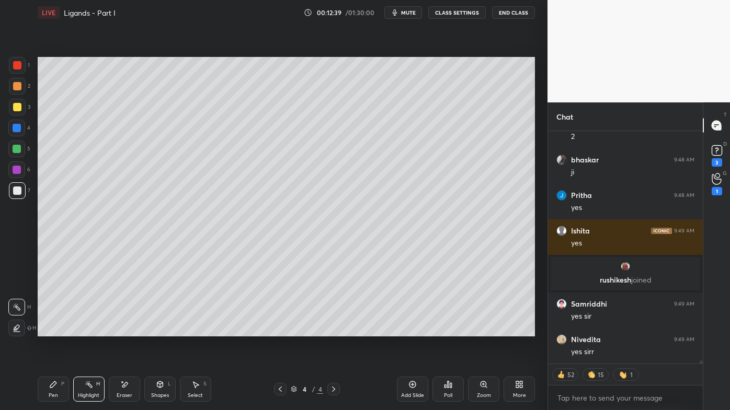
click at [281, 330] on icon at bounding box center [280, 389] width 8 height 8
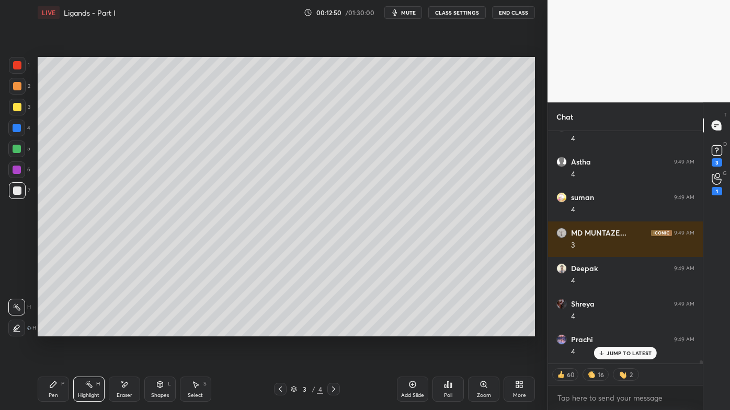
scroll to position [17430, 0]
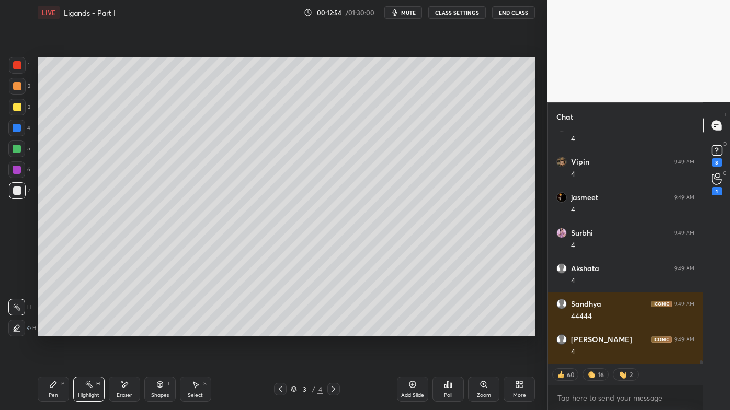
drag, startPoint x: 56, startPoint y: 380, endPoint x: 71, endPoint y: 361, distance: 24.6
click at [55, 330] on div "Pen P" at bounding box center [53, 389] width 31 height 25
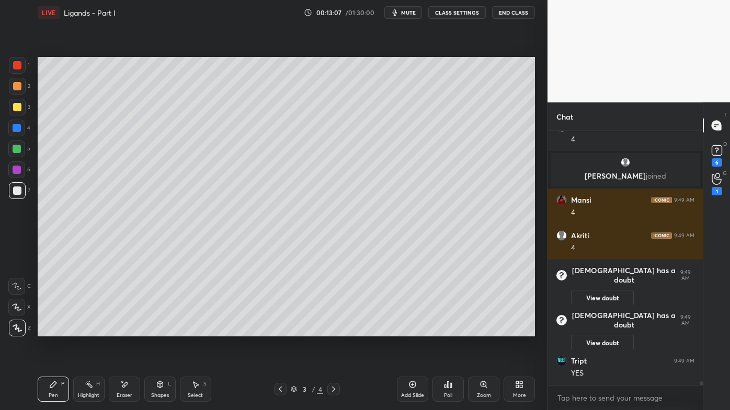
click at [333, 330] on icon at bounding box center [333, 389] width 8 height 8
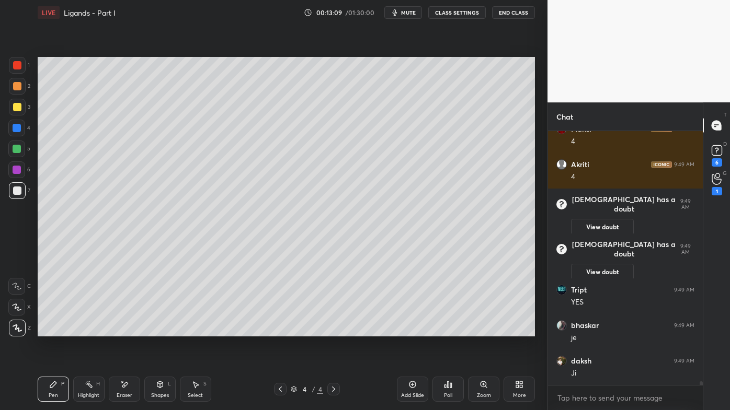
click at [415, 330] on div "Add Slide" at bounding box center [412, 389] width 31 height 25
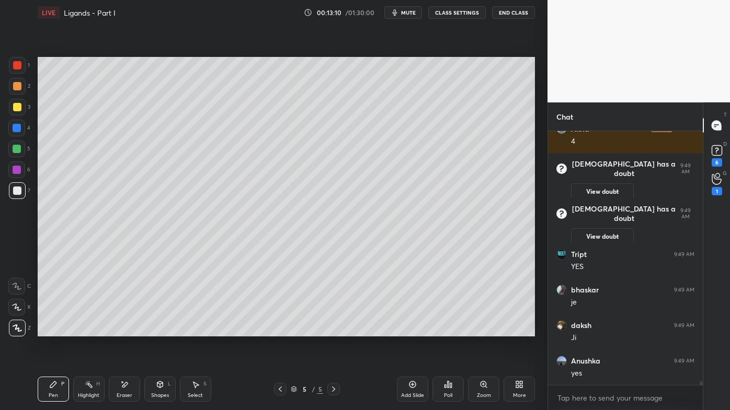
click at [20, 85] on div at bounding box center [17, 86] width 8 height 8
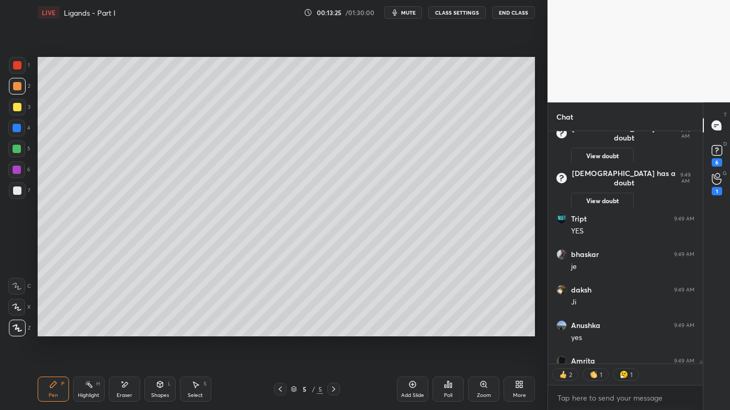
scroll to position [17585, 0]
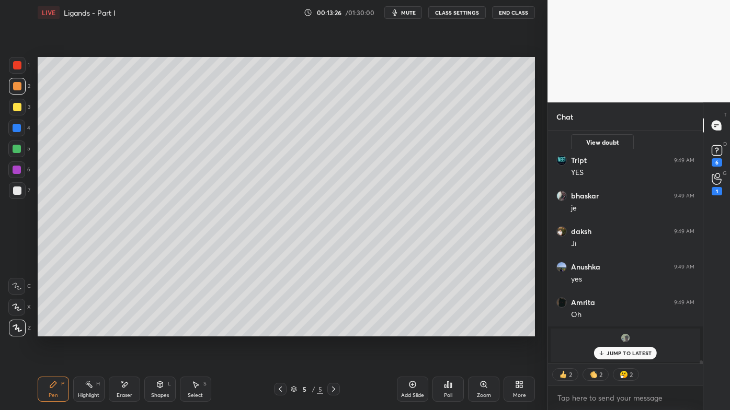
click at [282, 330] on icon at bounding box center [280, 389] width 8 height 8
click at [280, 330] on icon at bounding box center [280, 389] width 8 height 8
click at [119, 330] on div "Pen P Highlight H Eraser Shapes L Select S 3 / 5 Add Slide Poll Zoom More" at bounding box center [286, 390] width 497 height 42
drag, startPoint x: 87, startPoint y: 384, endPoint x: 102, endPoint y: 372, distance: 19.7
click at [88, 330] on icon at bounding box center [89, 385] width 8 height 8
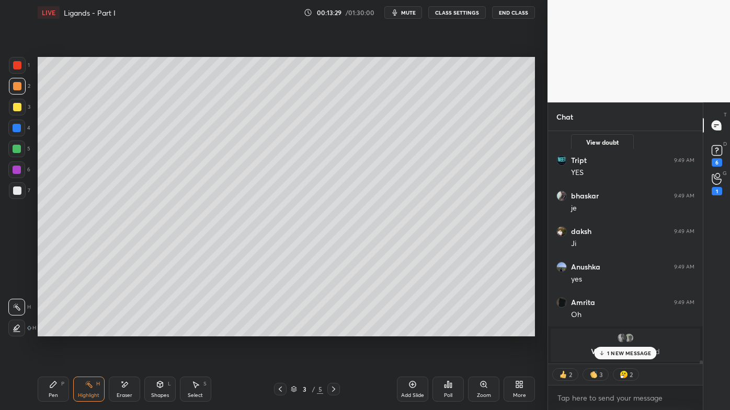
click at [620, 330] on p "1 NEW MESSAGE" at bounding box center [629, 353] width 44 height 6
click at [19, 191] on div at bounding box center [17, 191] width 8 height 8
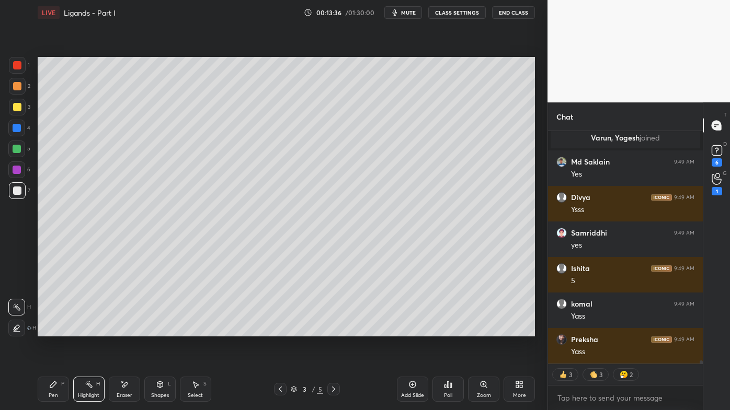
click at [337, 330] on icon at bounding box center [333, 389] width 8 height 8
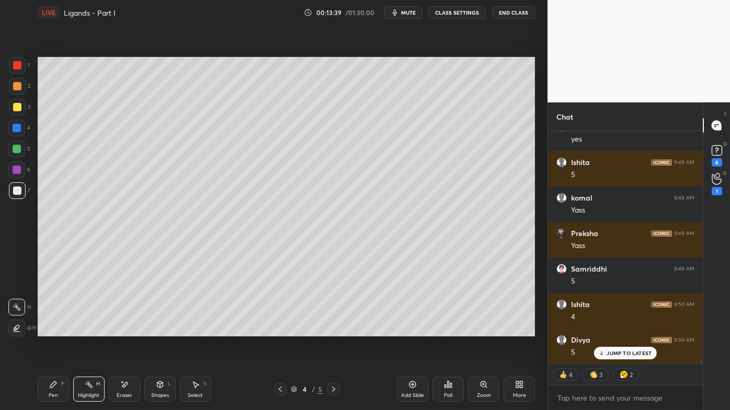
click at [335, 330] on icon at bounding box center [333, 389] width 8 height 8
click at [336, 330] on icon at bounding box center [333, 389] width 8 height 8
click at [412, 330] on icon at bounding box center [412, 384] width 3 height 3
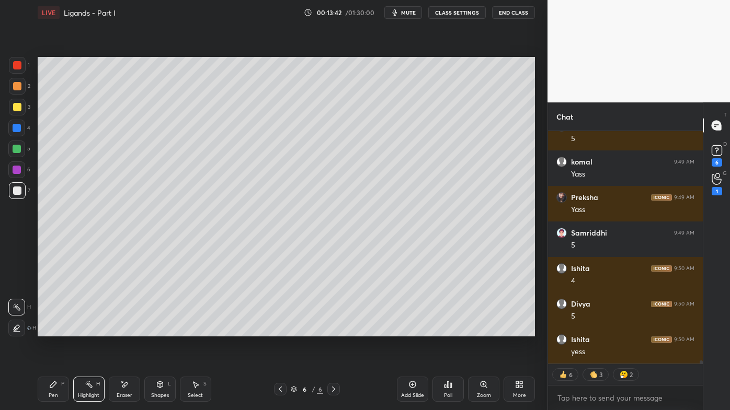
drag, startPoint x: 48, startPoint y: 383, endPoint x: 39, endPoint y: 378, distance: 10.3
click at [47, 330] on div "Pen P" at bounding box center [53, 389] width 31 height 25
drag, startPoint x: 15, startPoint y: 86, endPoint x: 30, endPoint y: 84, distance: 14.8
click at [16, 86] on div at bounding box center [17, 86] width 8 height 8
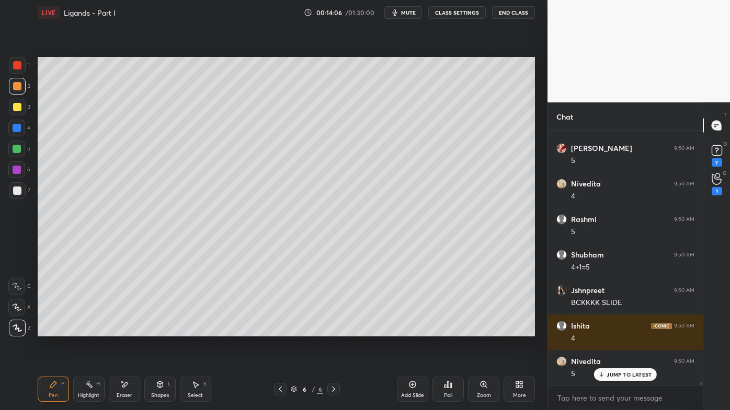
scroll to position [19022, 0]
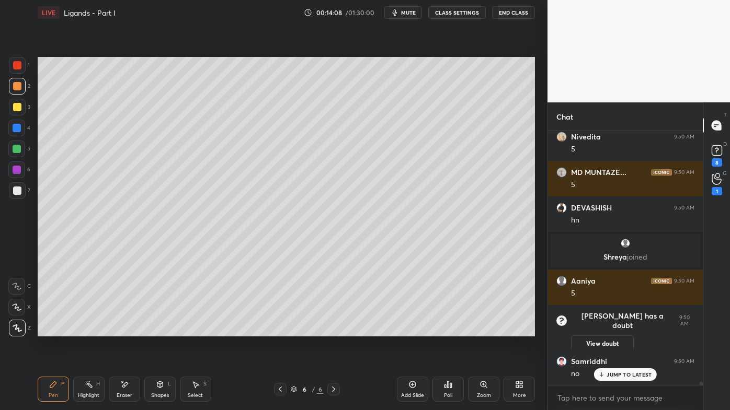
drag, startPoint x: 90, startPoint y: 381, endPoint x: 90, endPoint y: 371, distance: 9.9
click at [91, 330] on icon at bounding box center [89, 385] width 8 height 8
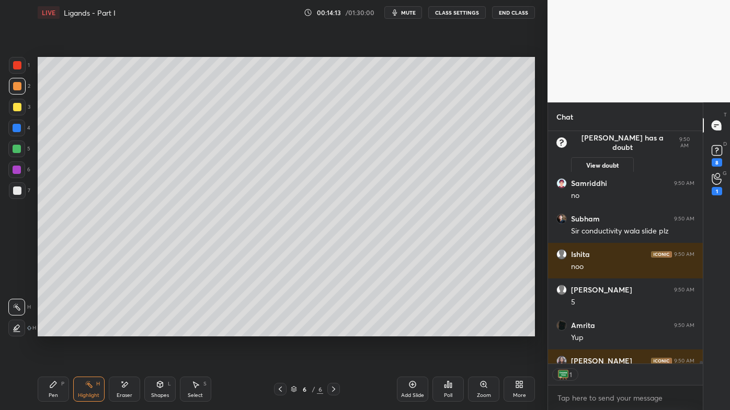
scroll to position [19341, 0]
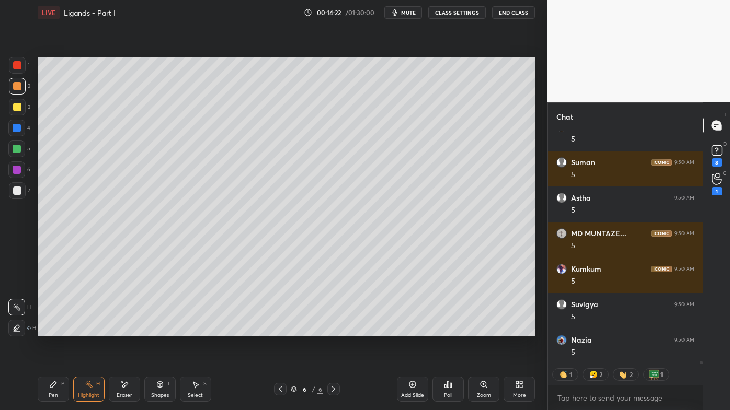
click at [54, 330] on icon at bounding box center [53, 385] width 6 height 6
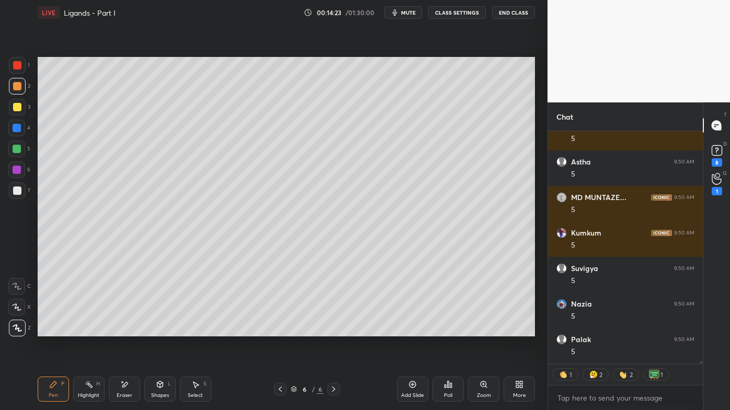
click at [278, 330] on icon at bounding box center [280, 389] width 8 height 8
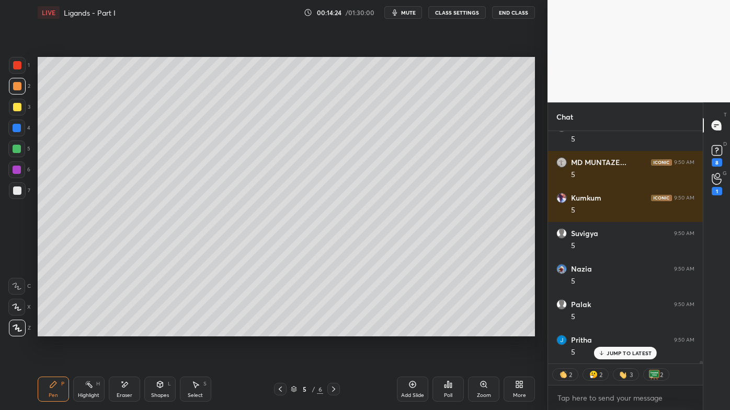
drag, startPoint x: 91, startPoint y: 383, endPoint x: 108, endPoint y: 350, distance: 37.4
click at [93, 330] on div "Highlight H" at bounding box center [88, 389] width 31 height 25
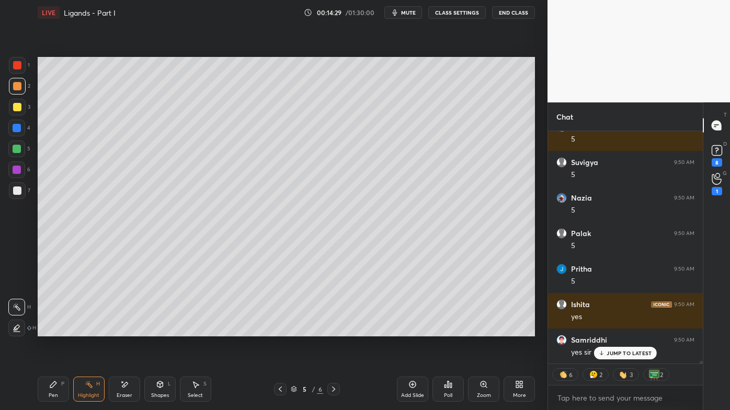
click at [280, 330] on icon at bounding box center [280, 389] width 8 height 8
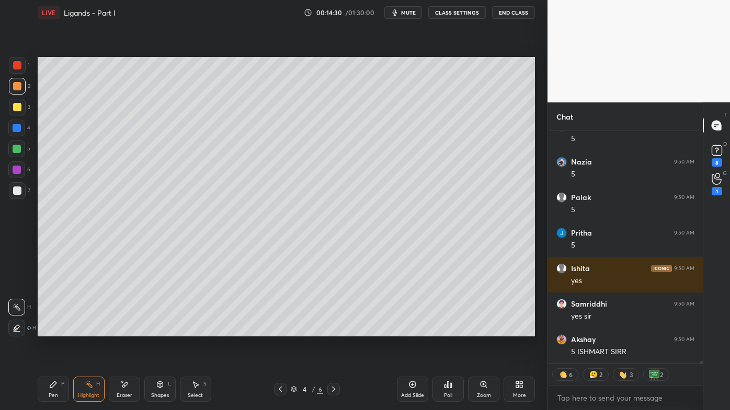
click at [279, 330] on icon at bounding box center [280, 389] width 8 height 8
drag, startPoint x: 58, startPoint y: 385, endPoint x: 72, endPoint y: 363, distance: 26.0
click at [59, 330] on div "Pen P" at bounding box center [53, 389] width 31 height 25
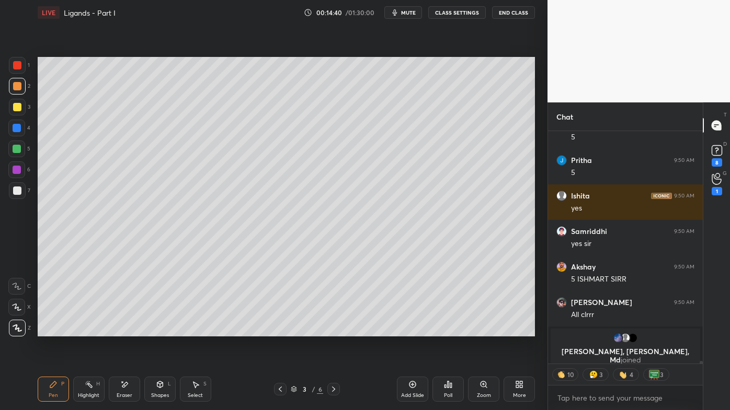
click at [338, 330] on div at bounding box center [333, 389] width 13 height 13
click at [336, 330] on icon at bounding box center [333, 389] width 8 height 8
drag, startPoint x: 335, startPoint y: 390, endPoint x: 329, endPoint y: 388, distance: 6.0
click at [335, 330] on icon at bounding box center [333, 389] width 8 height 8
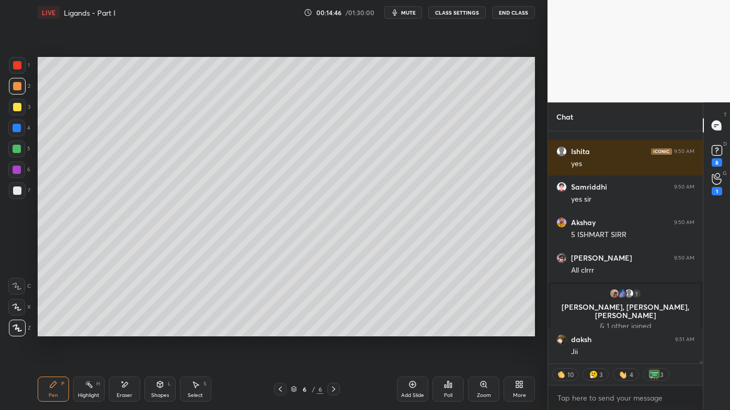
click at [414, 330] on icon at bounding box center [412, 385] width 8 height 8
drag, startPoint x: 46, startPoint y: 387, endPoint x: 43, endPoint y: 381, distance: 7.0
click at [43, 330] on div "Pen P" at bounding box center [53, 389] width 31 height 25
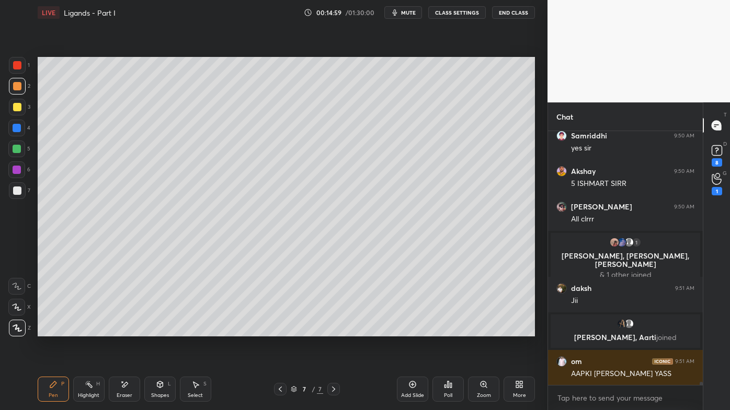
drag, startPoint x: 90, startPoint y: 385, endPoint x: 84, endPoint y: 355, distance: 30.3
click at [89, 330] on icon at bounding box center [89, 385] width 8 height 8
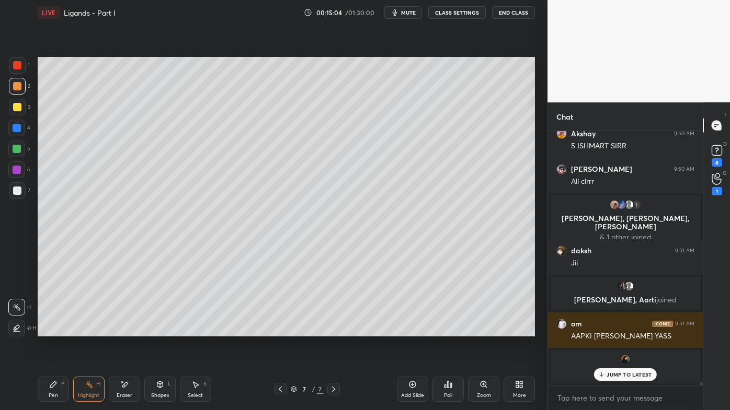
click at [456, 330] on div "Poll" at bounding box center [447, 389] width 31 height 25
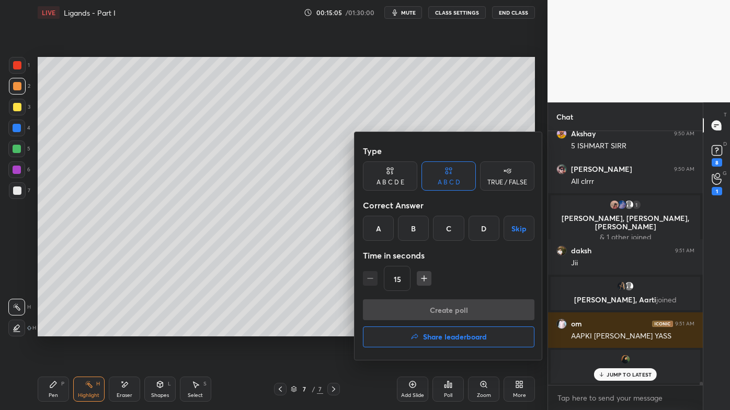
click at [411, 235] on div "B" at bounding box center [413, 228] width 31 height 25
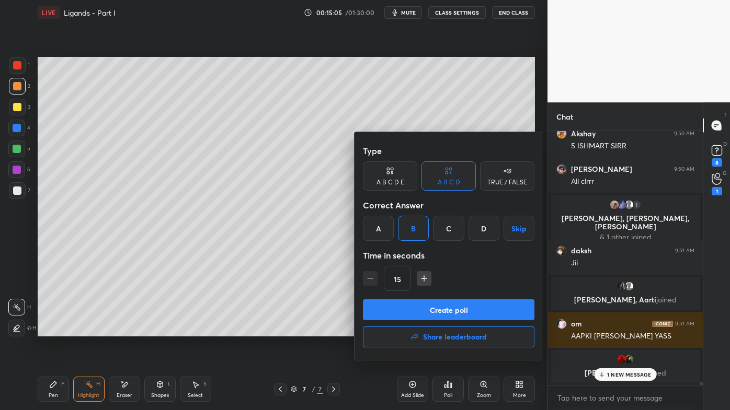
click at [425, 316] on button "Create poll" at bounding box center [448, 310] width 171 height 21
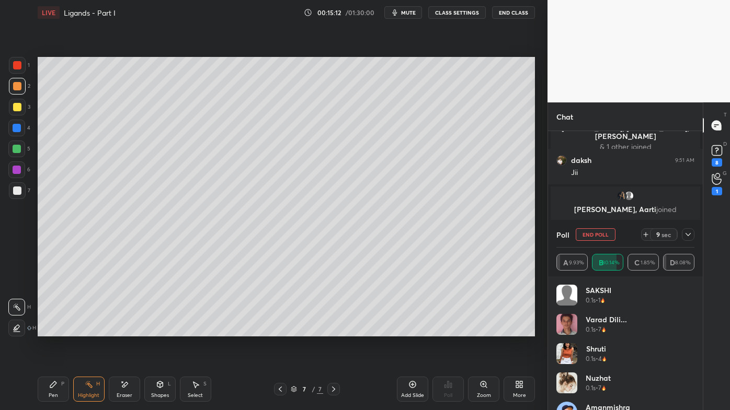
scroll to position [176, 152]
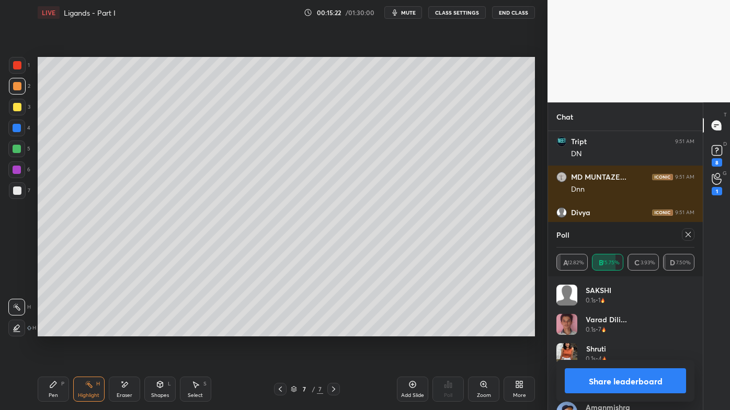
click at [694, 232] on div at bounding box center [688, 234] width 13 height 13
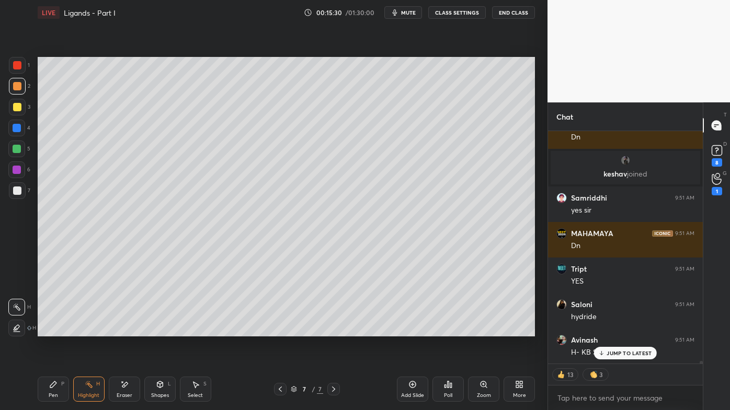
drag, startPoint x: 616, startPoint y: 351, endPoint x: 542, endPoint y: 388, distance: 82.5
click at [616, 330] on p "JUMP TO LATEST" at bounding box center [628, 353] width 45 height 6
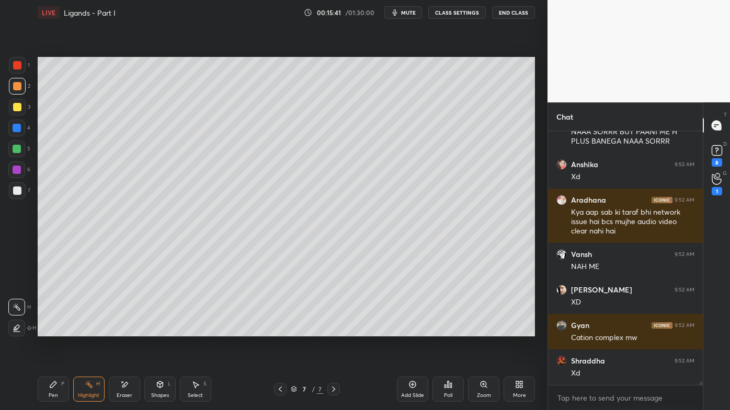
click at [53, 330] on icon at bounding box center [53, 385] width 8 height 8
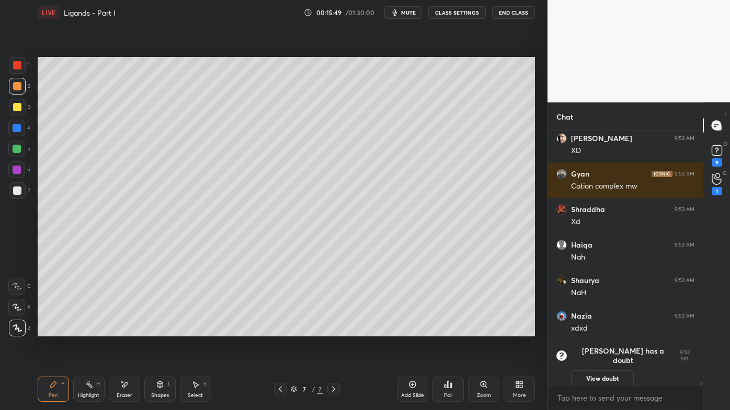
click at [452, 330] on div "Poll" at bounding box center [448, 395] width 8 height 5
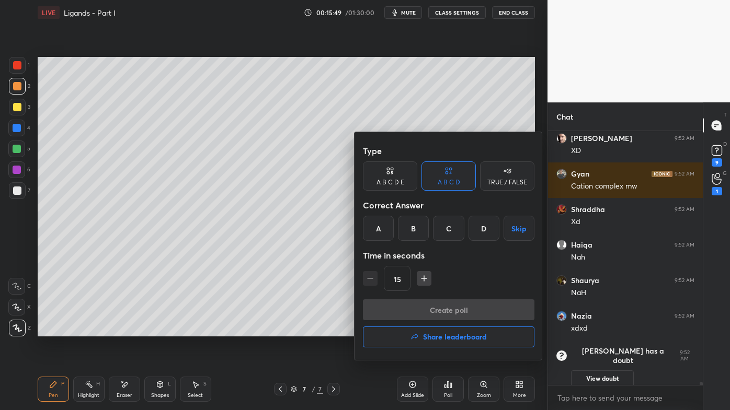
click at [411, 228] on div "B" at bounding box center [413, 228] width 31 height 25
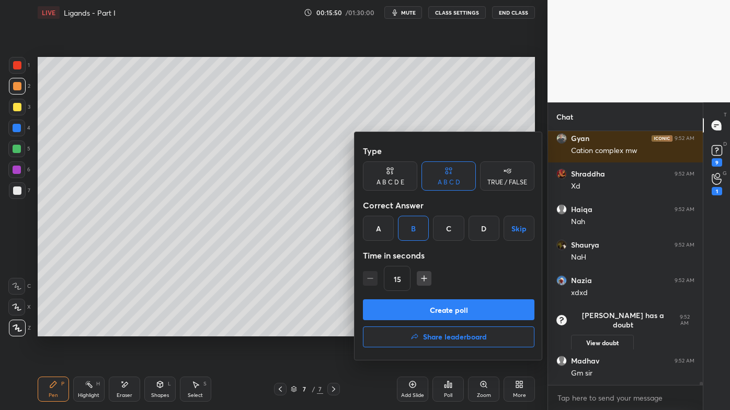
click at [428, 313] on button "Create poll" at bounding box center [448, 310] width 171 height 21
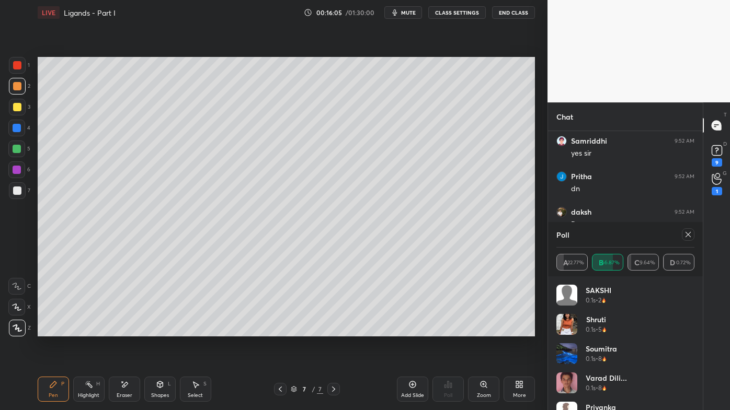
drag, startPoint x: 127, startPoint y: 378, endPoint x: 137, endPoint y: 364, distance: 17.6
click at [127, 330] on div "Pen P Highlight H Eraser Shapes L Select S 7 / 7 Add Slide Poll Zoom More" at bounding box center [286, 390] width 497 height 42
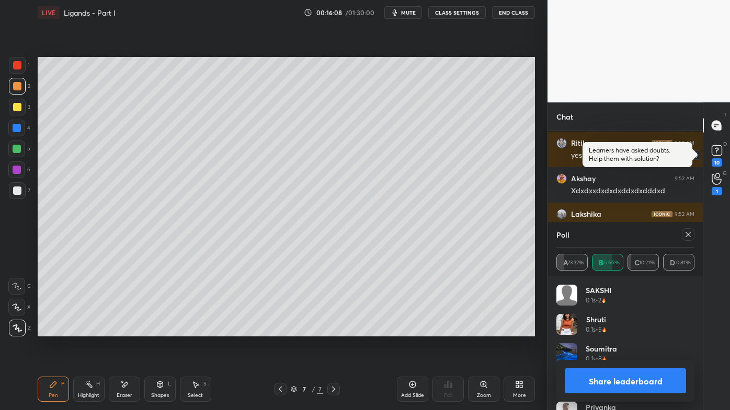
click at [717, 163] on div "10" at bounding box center [716, 162] width 10 height 8
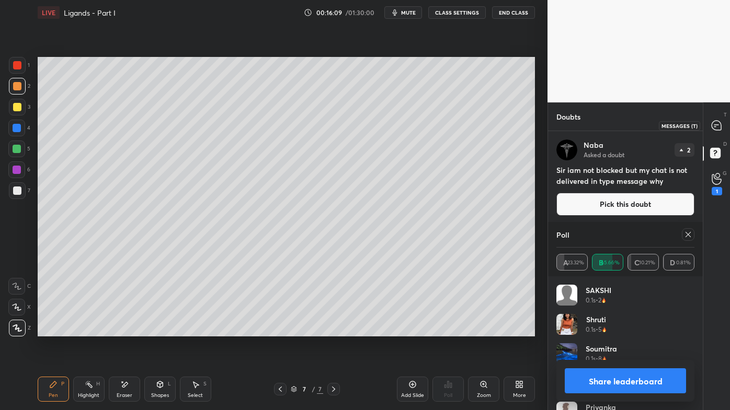
click at [714, 134] on div at bounding box center [716, 125] width 21 height 19
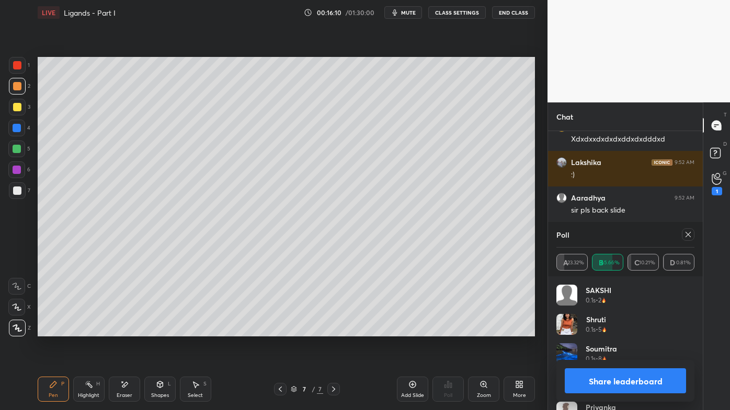
click at [612, 330] on button "Share leaderboard" at bounding box center [625, 381] width 121 height 25
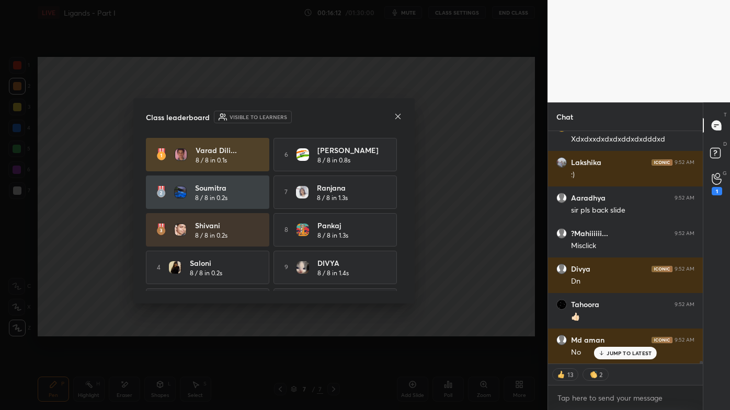
click at [396, 116] on icon at bounding box center [398, 116] width 8 height 8
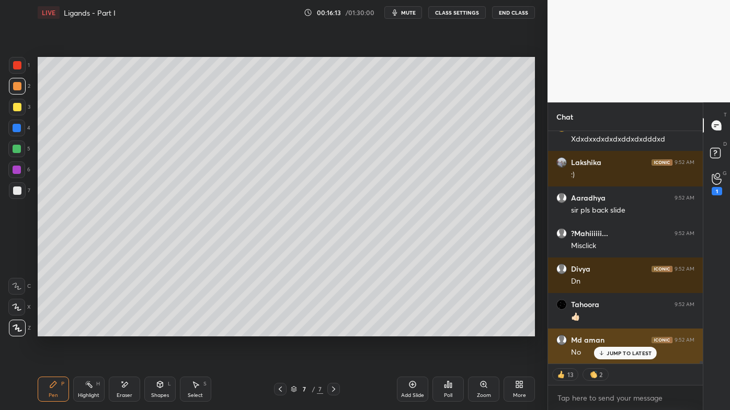
drag, startPoint x: 615, startPoint y: 358, endPoint x: 585, endPoint y: 356, distance: 29.3
click at [615, 330] on div "JUMP TO LATEST" at bounding box center [625, 353] width 63 height 13
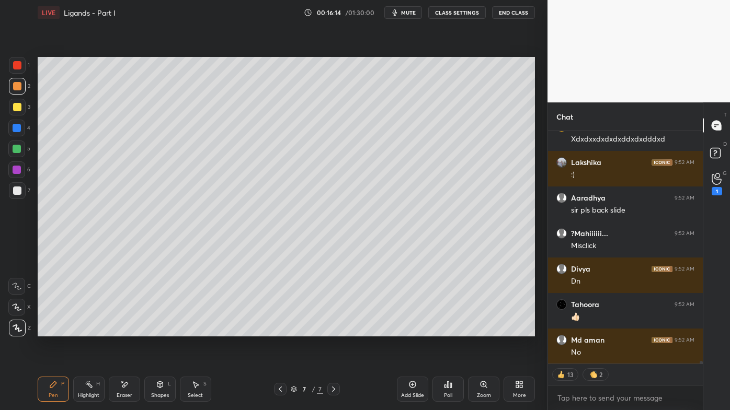
drag, startPoint x: 130, startPoint y: 386, endPoint x: 134, endPoint y: 376, distance: 11.3
click at [128, 330] on div "Eraser" at bounding box center [124, 389] width 31 height 25
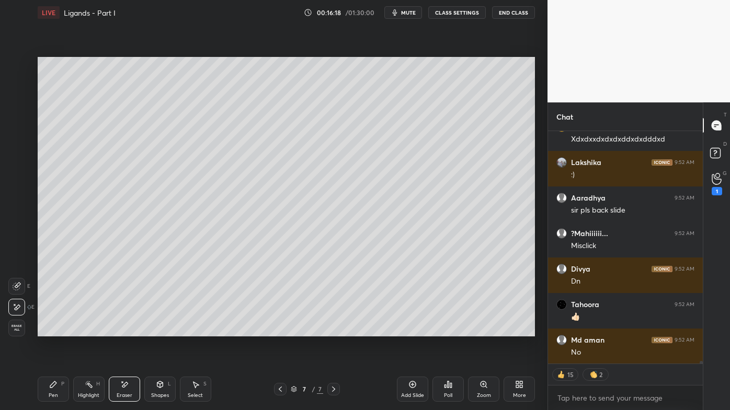
drag, startPoint x: 43, startPoint y: 392, endPoint x: 44, endPoint y: 386, distance: 6.0
click at [44, 330] on div "Pen P" at bounding box center [53, 389] width 31 height 25
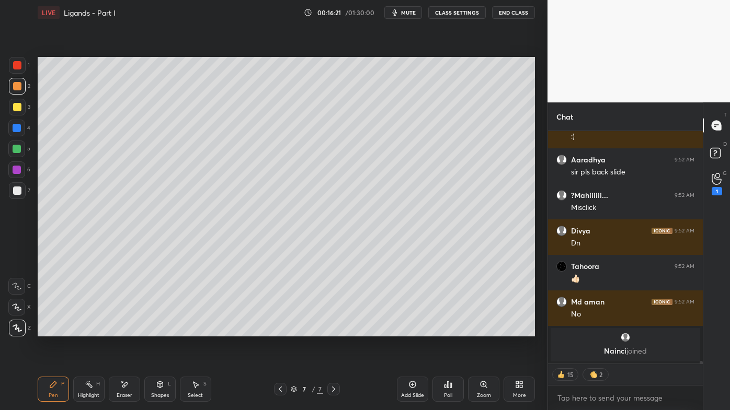
drag, startPoint x: 10, startPoint y: 106, endPoint x: 17, endPoint y: 101, distance: 8.4
click at [14, 104] on div at bounding box center [17, 107] width 17 height 17
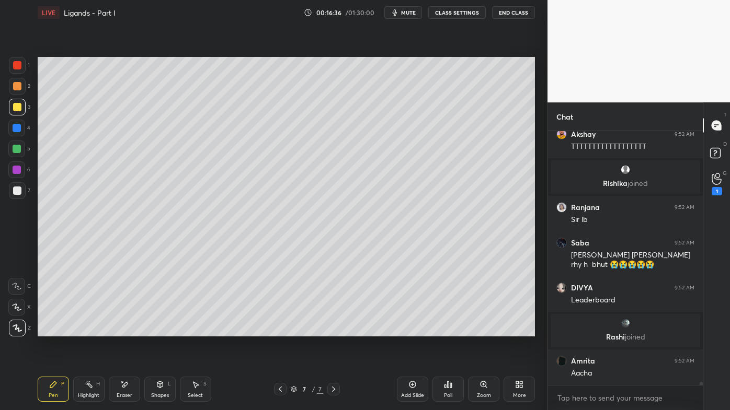
drag, startPoint x: 92, startPoint y: 386, endPoint x: 110, endPoint y: 343, distance: 46.4
click at [93, 330] on div "Highlight H" at bounding box center [88, 389] width 31 height 25
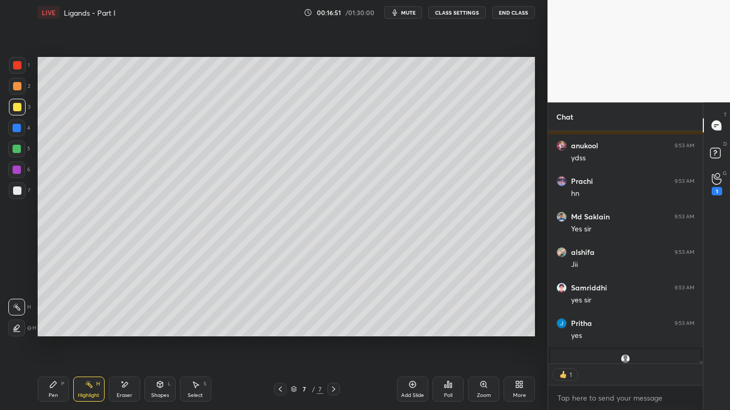
click at [281, 330] on icon at bounding box center [280, 389] width 3 height 5
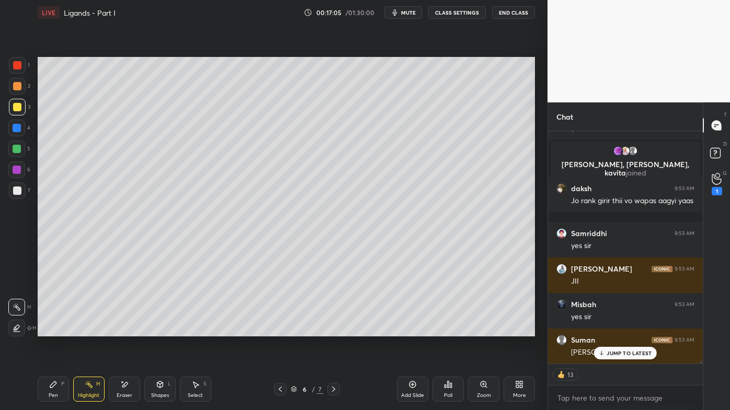
click at [335, 330] on div at bounding box center [333, 389] width 13 height 13
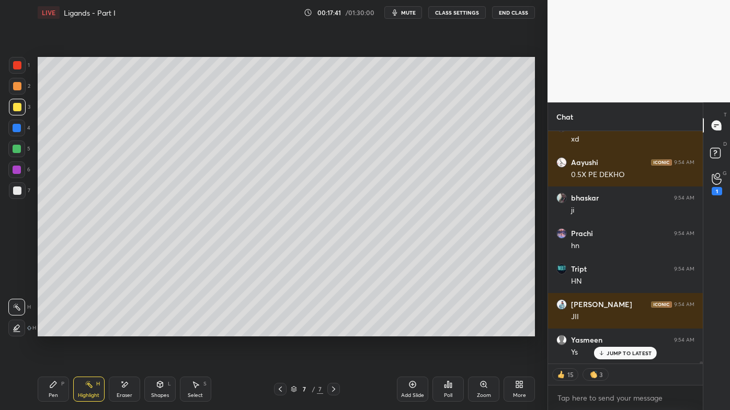
click at [412, 330] on icon at bounding box center [412, 384] width 3 height 3
drag, startPoint x: 51, startPoint y: 384, endPoint x: 47, endPoint y: 356, distance: 28.5
click at [50, 330] on icon at bounding box center [53, 385] width 8 height 8
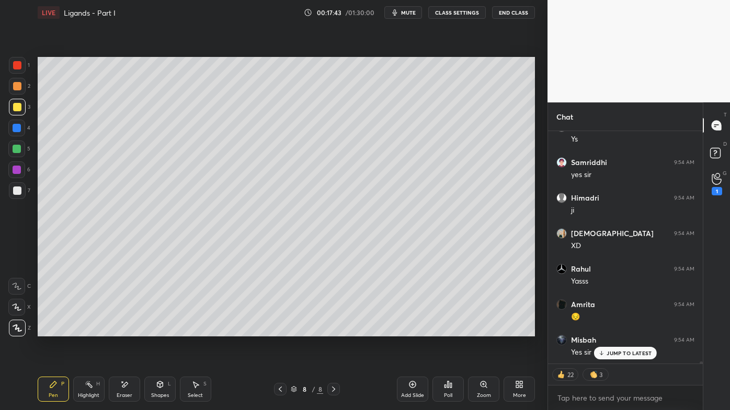
drag, startPoint x: 18, startPoint y: 84, endPoint x: 33, endPoint y: 79, distance: 16.2
click at [19, 84] on div at bounding box center [17, 86] width 8 height 8
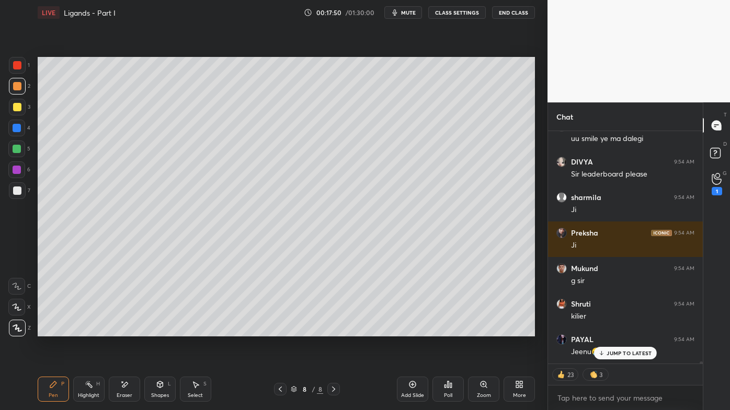
click at [22, 100] on div at bounding box center [17, 107] width 17 height 17
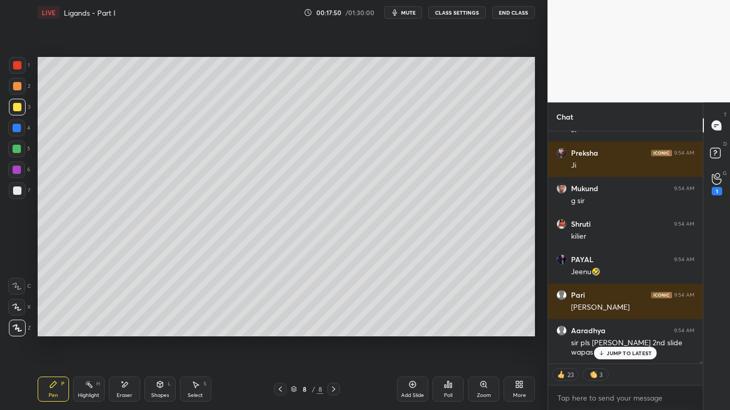
drag, startPoint x: 18, startPoint y: 109, endPoint x: 32, endPoint y: 107, distance: 14.3
click at [18, 109] on div at bounding box center [17, 107] width 8 height 8
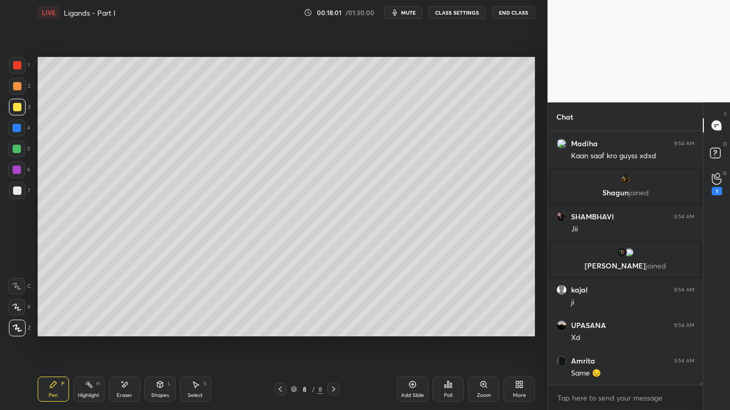
click at [279, 330] on icon at bounding box center [280, 389] width 8 height 8
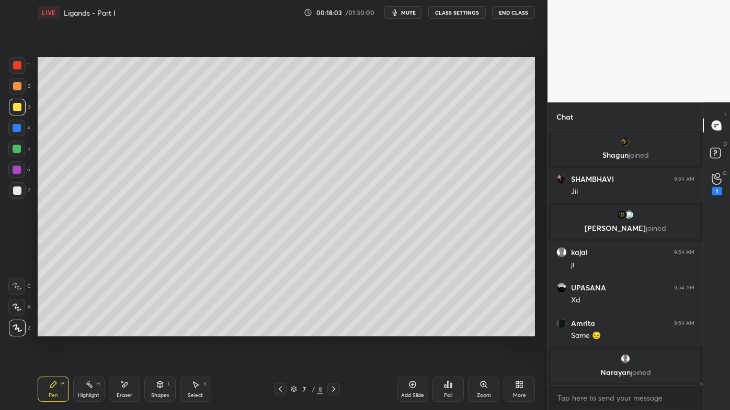
drag, startPoint x: 90, startPoint y: 385, endPoint x: 109, endPoint y: 355, distance: 34.8
click at [90, 330] on icon at bounding box center [89, 385] width 8 height 8
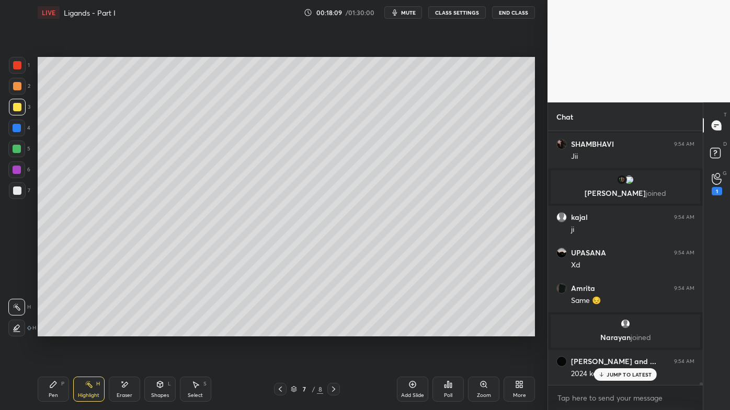
drag, startPoint x: 608, startPoint y: 378, endPoint x: 540, endPoint y: 360, distance: 70.7
click at [608, 330] on div "JUMP TO LATEST" at bounding box center [625, 375] width 63 height 13
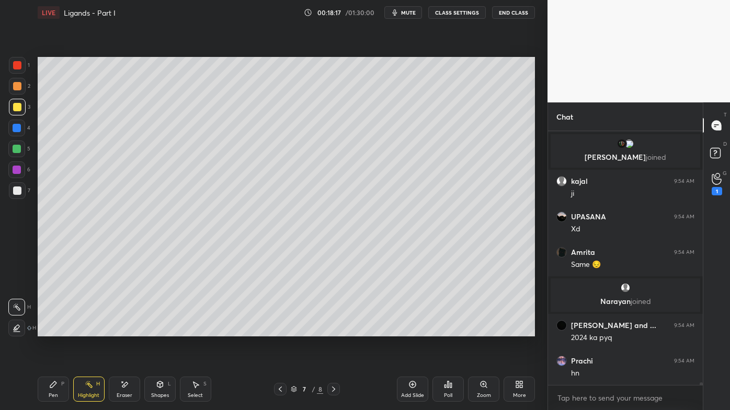
drag, startPoint x: 331, startPoint y: 389, endPoint x: 335, endPoint y: 381, distance: 8.4
click at [331, 330] on icon at bounding box center [333, 389] width 8 height 8
click at [54, 330] on icon at bounding box center [53, 385] width 6 height 6
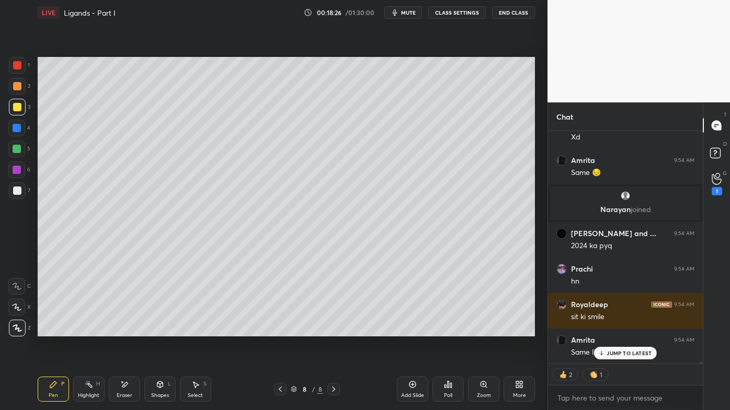
click at [536, 116] on div "Setting up your live class Poll for secs No correct answer Start poll" at bounding box center [285, 196] width 505 height 343
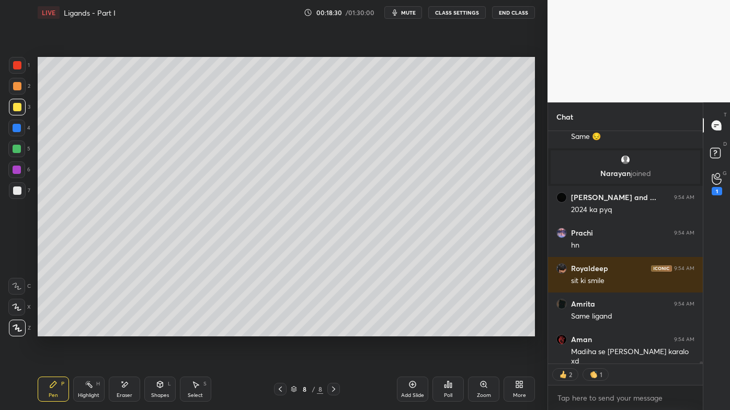
scroll to position [24781, 0]
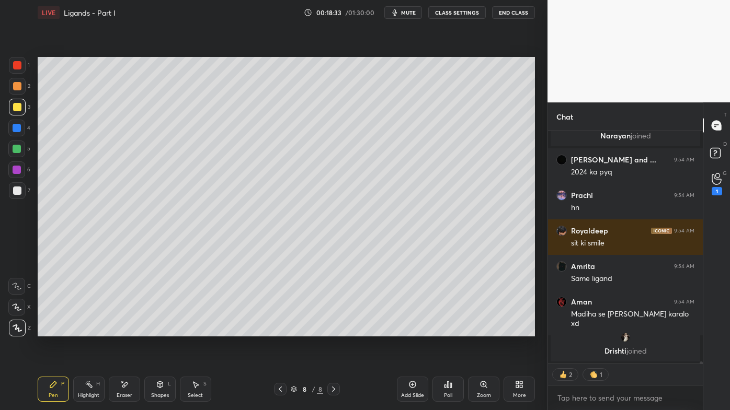
drag, startPoint x: 21, startPoint y: 85, endPoint x: 19, endPoint y: 91, distance: 6.5
click at [20, 86] on div at bounding box center [17, 86] width 8 height 8
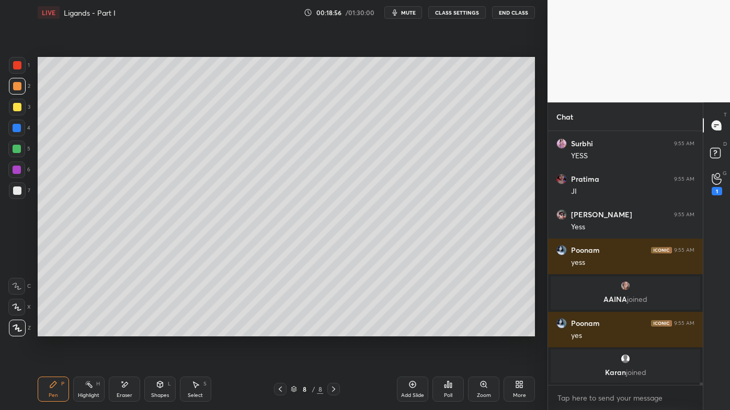
scroll to position [25110, 0]
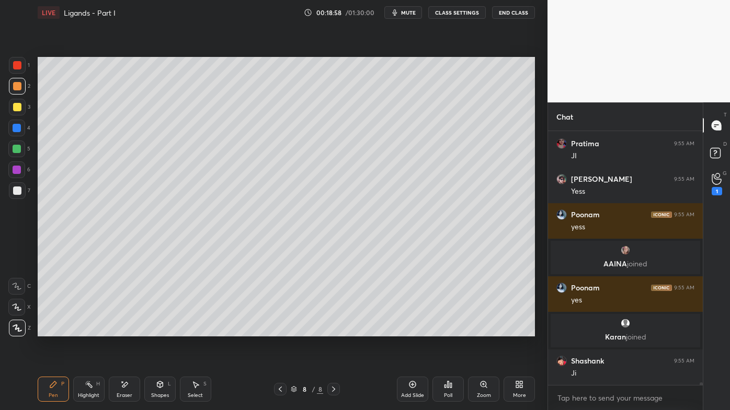
click at [90, 330] on div "Pen P Highlight H Eraser Shapes L Select S 8 / 8 Add Slide Poll Zoom More" at bounding box center [286, 390] width 497 height 42
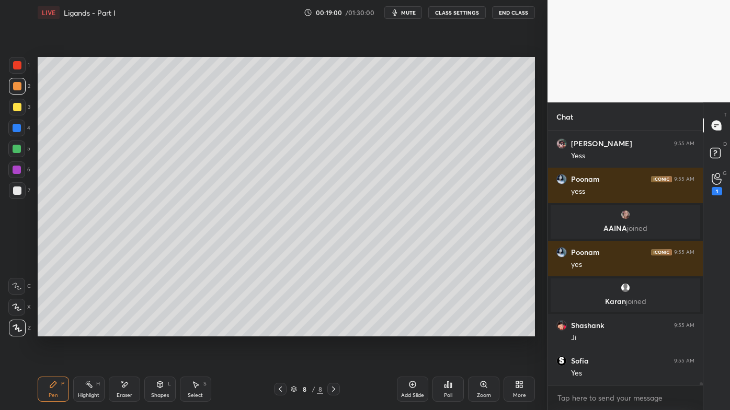
drag, startPoint x: 125, startPoint y: 384, endPoint x: 123, endPoint y: 374, distance: 10.7
click at [124, 330] on icon at bounding box center [124, 385] width 8 height 9
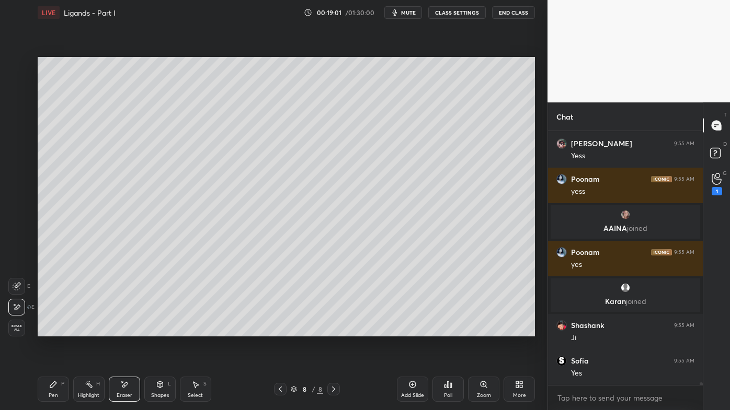
drag, startPoint x: 95, startPoint y: 385, endPoint x: 95, endPoint y: 378, distance: 6.8
click at [95, 330] on div "Highlight H" at bounding box center [88, 389] width 31 height 25
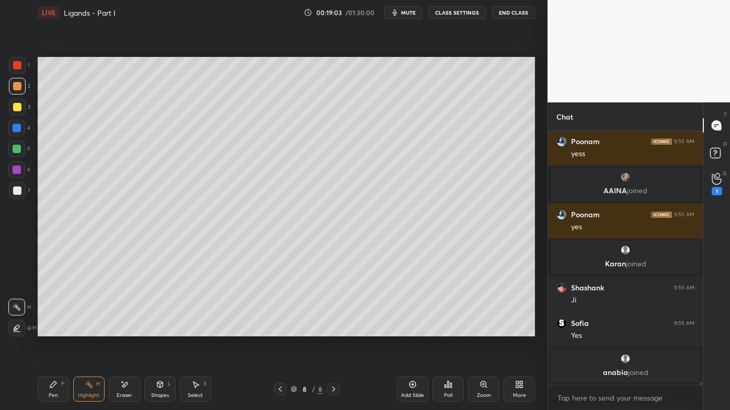
scroll to position [25200, 0]
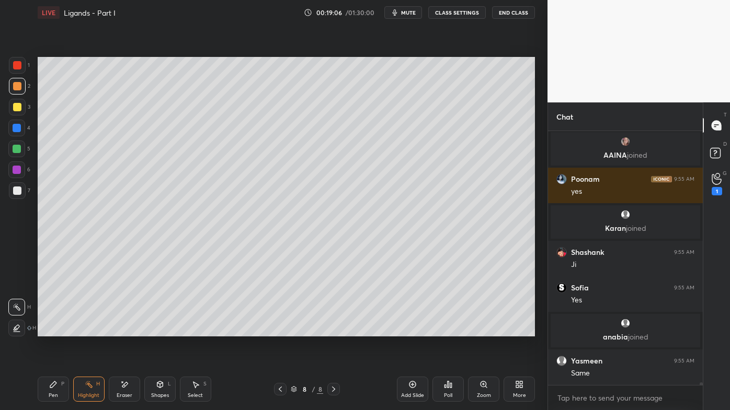
click at [59, 330] on div "Pen P" at bounding box center [53, 389] width 31 height 25
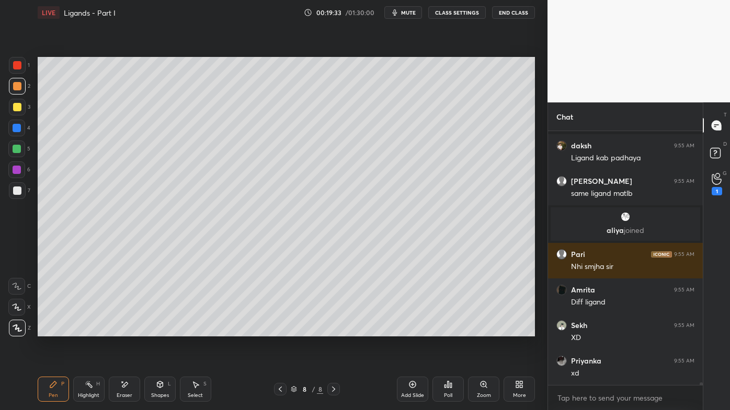
scroll to position [25992, 0]
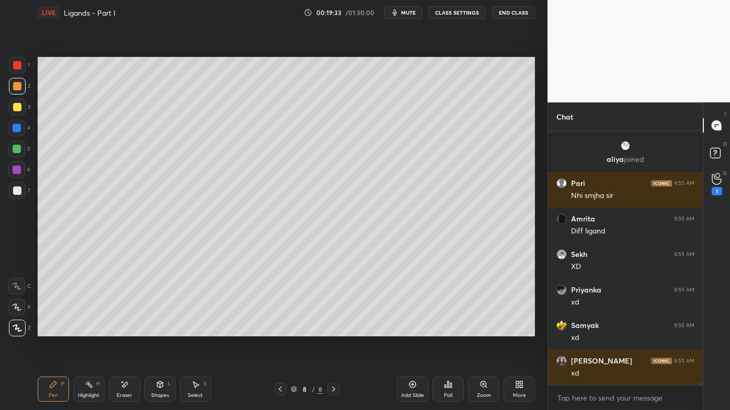
drag, startPoint x: 414, startPoint y: 383, endPoint x: 412, endPoint y: 360, distance: 23.6
click at [415, 330] on icon at bounding box center [412, 385] width 8 height 8
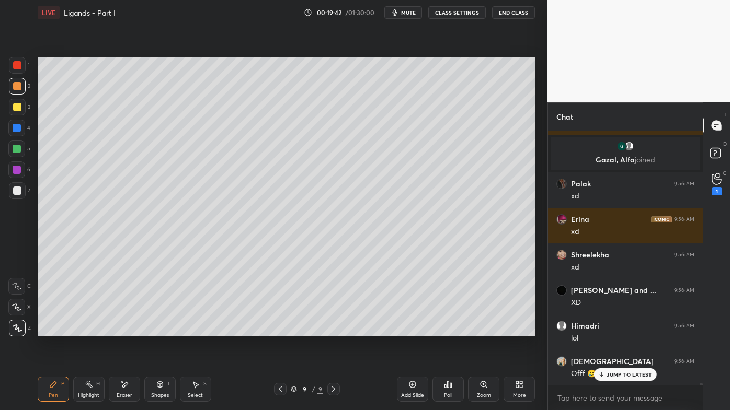
scroll to position [27704, 0]
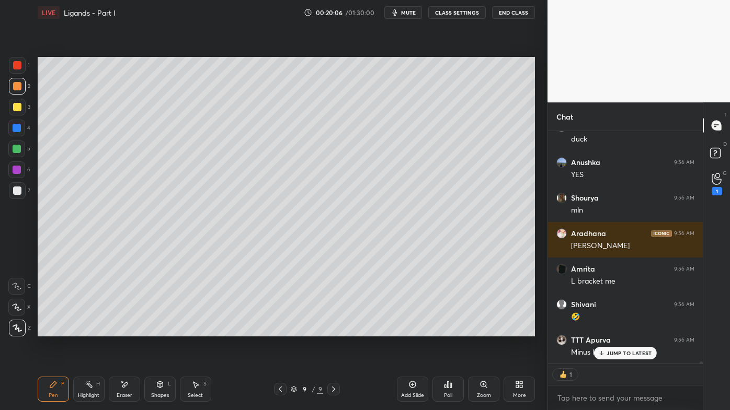
drag, startPoint x: 88, startPoint y: 384, endPoint x: 74, endPoint y: 366, distance: 23.1
click at [87, 330] on icon at bounding box center [89, 385] width 8 height 8
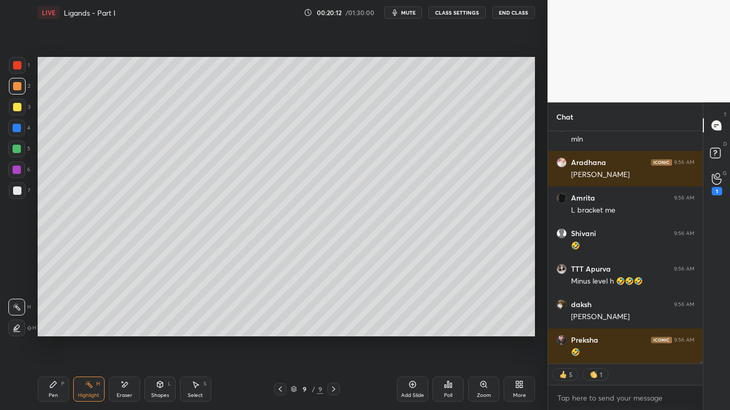
click at [281, 330] on icon at bounding box center [280, 389] width 8 height 8
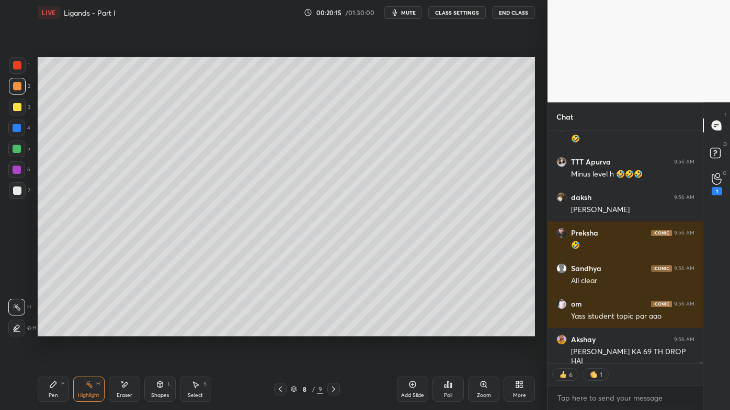
drag, startPoint x: 56, startPoint y: 385, endPoint x: 65, endPoint y: 370, distance: 18.0
click at [54, 330] on icon at bounding box center [53, 385] width 8 height 8
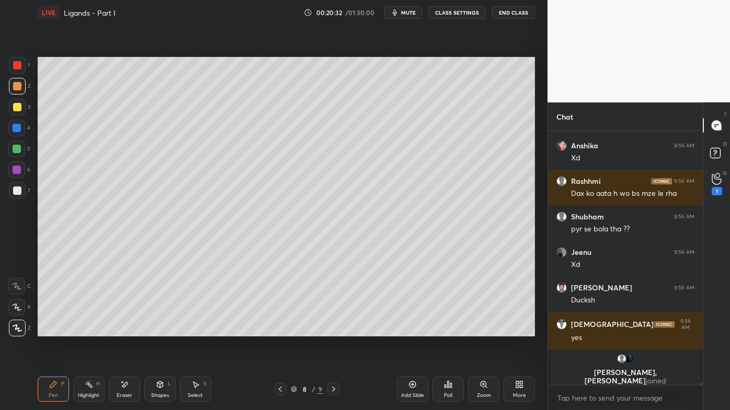
drag, startPoint x: 100, startPoint y: 381, endPoint x: 89, endPoint y: 381, distance: 11.0
click at [100, 330] on div "Highlight H" at bounding box center [88, 389] width 31 height 25
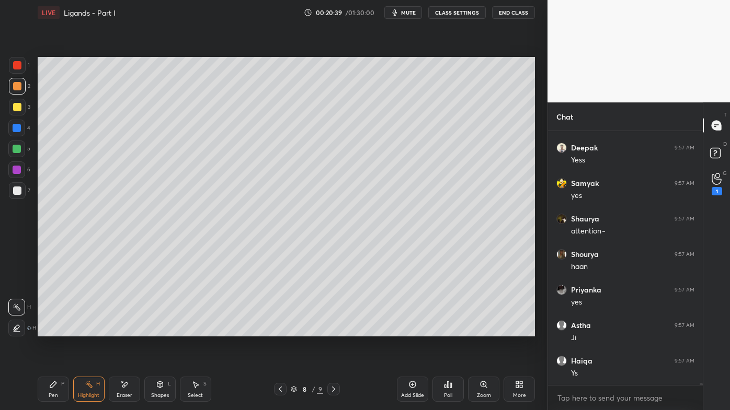
click at [51, 330] on icon at bounding box center [53, 385] width 6 height 6
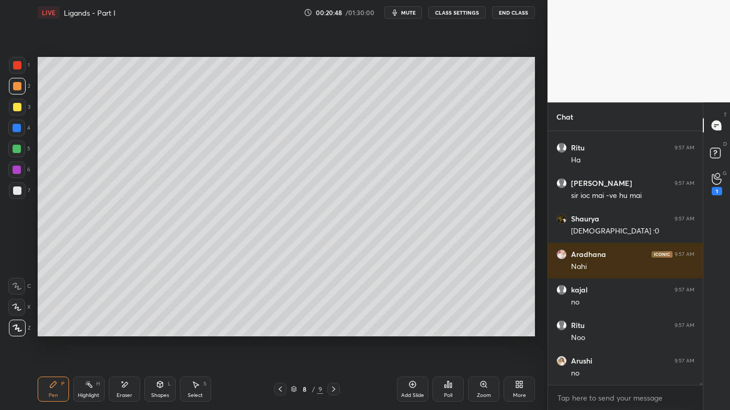
click at [93, 330] on div "Highlight H" at bounding box center [88, 389] width 31 height 25
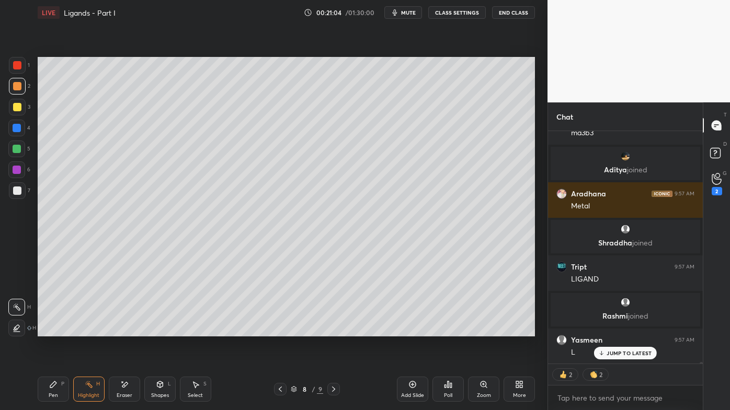
click at [92, 330] on div "Highlight H" at bounding box center [88, 389] width 31 height 25
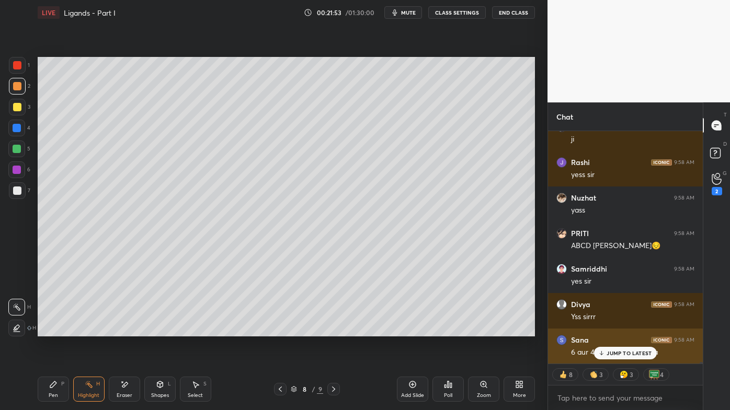
click at [613, 330] on p "JUMP TO LATEST" at bounding box center [628, 353] width 45 height 6
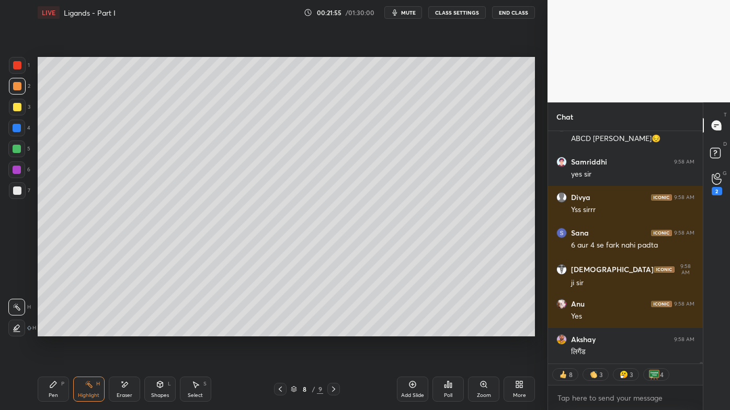
click at [59, 330] on div "Pen P" at bounding box center [53, 389] width 31 height 25
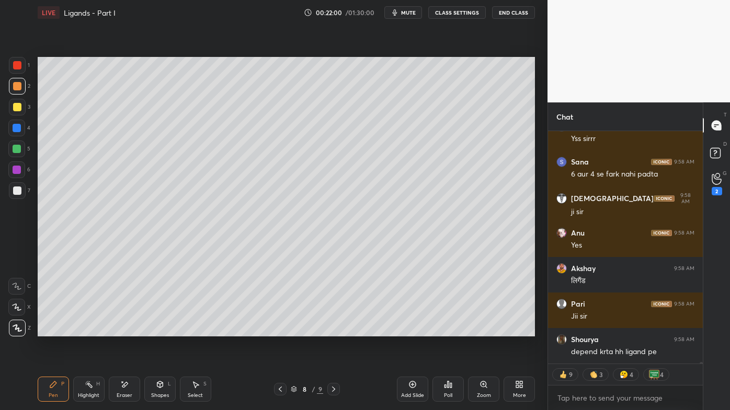
drag, startPoint x: 124, startPoint y: 384, endPoint x: 132, endPoint y: 370, distance: 16.6
click at [125, 330] on icon at bounding box center [125, 384] width 6 height 5
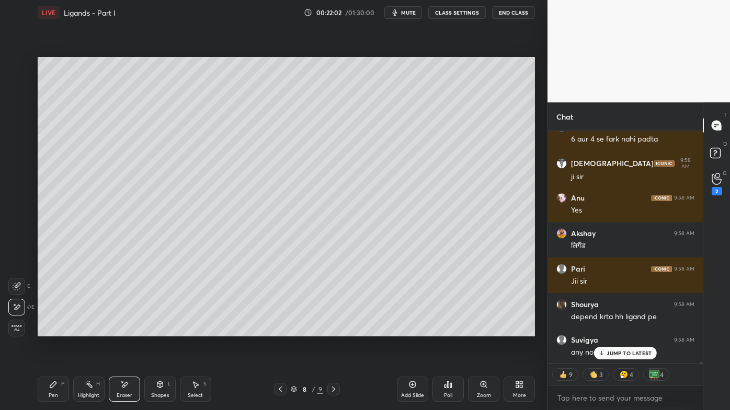
click at [55, 330] on icon at bounding box center [53, 385] width 6 height 6
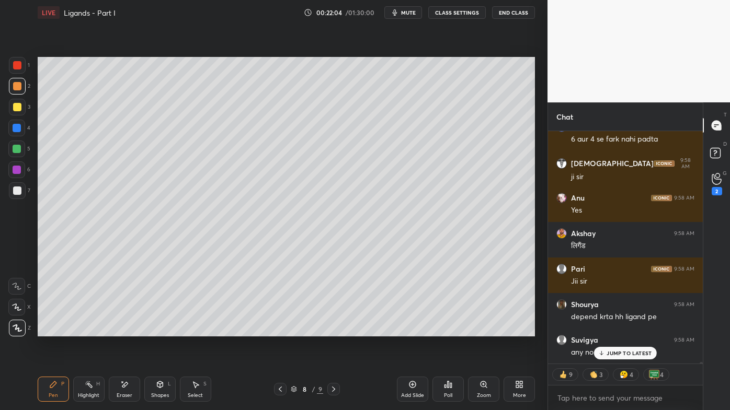
click at [88, 330] on icon at bounding box center [89, 385] width 8 height 8
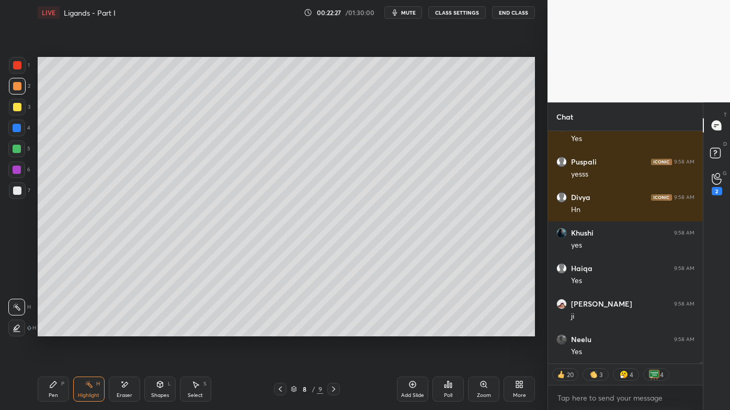
click at [124, 330] on icon at bounding box center [124, 385] width 8 height 9
click at [92, 330] on icon at bounding box center [89, 385] width 8 height 8
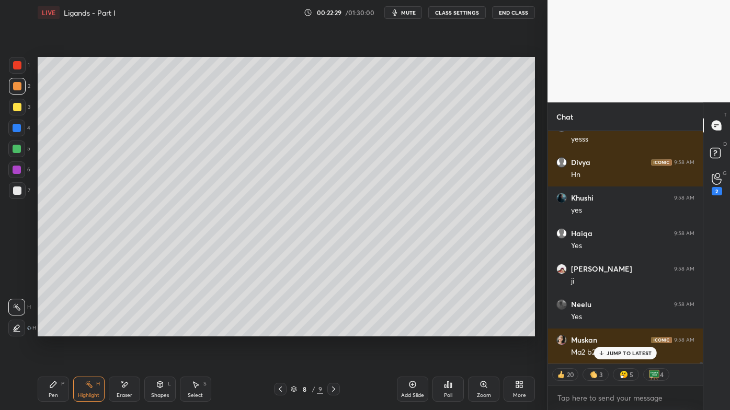
drag, startPoint x: 16, startPoint y: 146, endPoint x: 27, endPoint y: 154, distance: 13.5
click at [15, 147] on div at bounding box center [17, 149] width 8 height 8
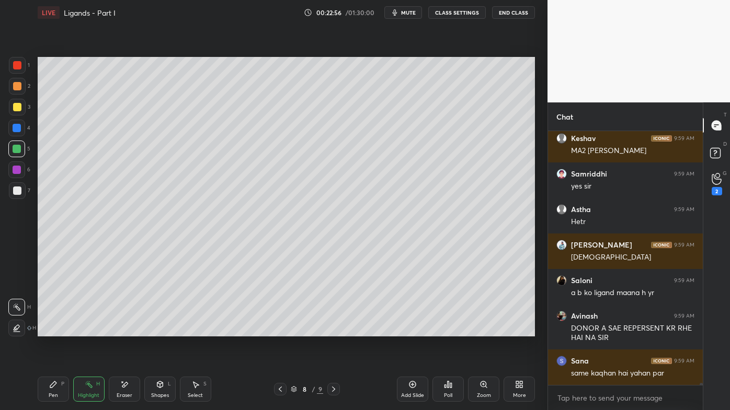
drag, startPoint x: 50, startPoint y: 386, endPoint x: 109, endPoint y: 346, distance: 70.8
click at [50, 330] on icon at bounding box center [53, 385] width 6 height 6
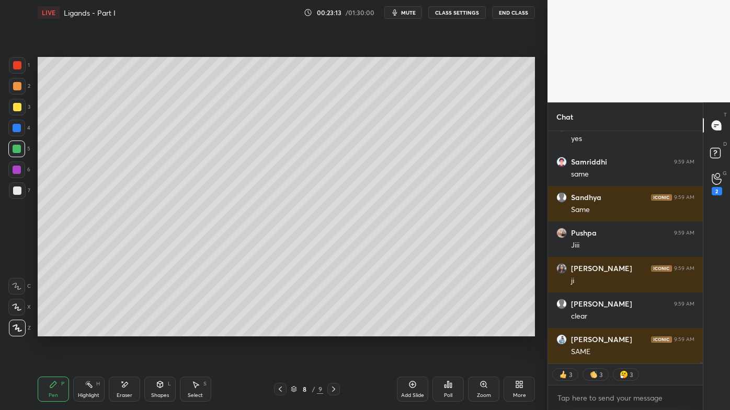
drag, startPoint x: 90, startPoint y: 382, endPoint x: 94, endPoint y: 372, distance: 10.4
click at [89, 330] on icon at bounding box center [89, 385] width 8 height 8
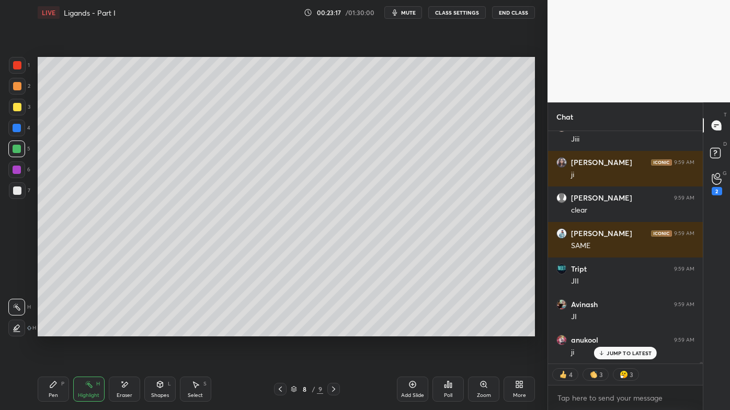
click at [333, 330] on icon at bounding box center [333, 389] width 8 height 8
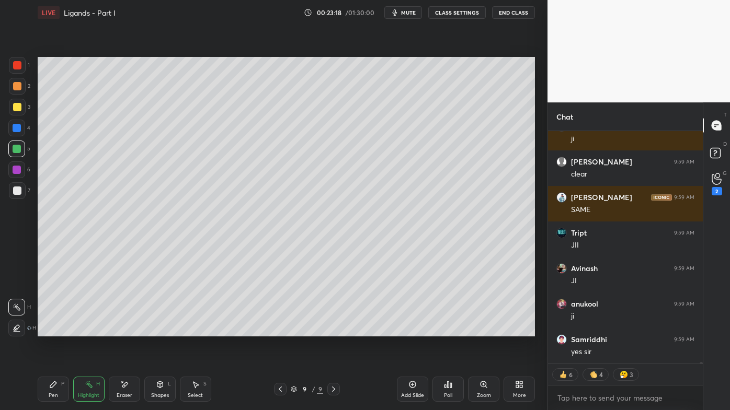
drag, startPoint x: 279, startPoint y: 389, endPoint x: 323, endPoint y: 381, distance: 44.2
click at [280, 330] on icon at bounding box center [280, 389] width 8 height 8
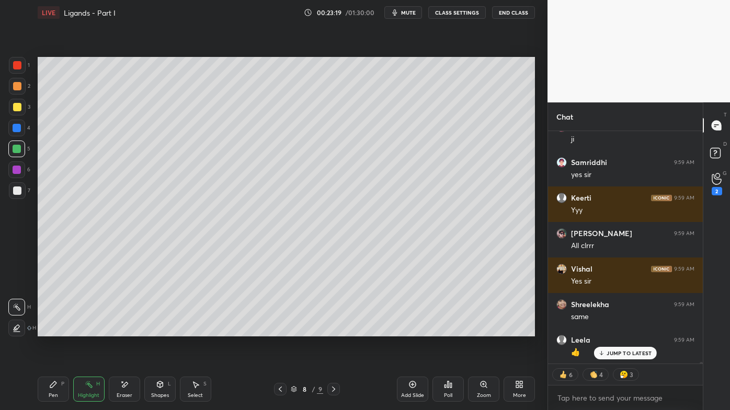
click at [414, 330] on icon at bounding box center [412, 384] width 3 height 3
drag, startPoint x: 52, startPoint y: 382, endPoint x: 46, endPoint y: 379, distance: 7.0
click at [50, 330] on icon at bounding box center [53, 385] width 8 height 8
drag, startPoint x: 18, startPoint y: 109, endPoint x: 10, endPoint y: 110, distance: 7.4
click at [18, 110] on div at bounding box center [17, 107] width 8 height 8
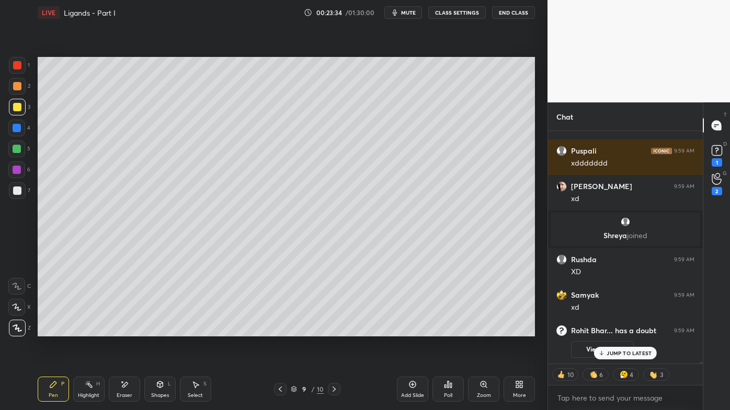
click at [17, 84] on div at bounding box center [17, 86] width 17 height 17
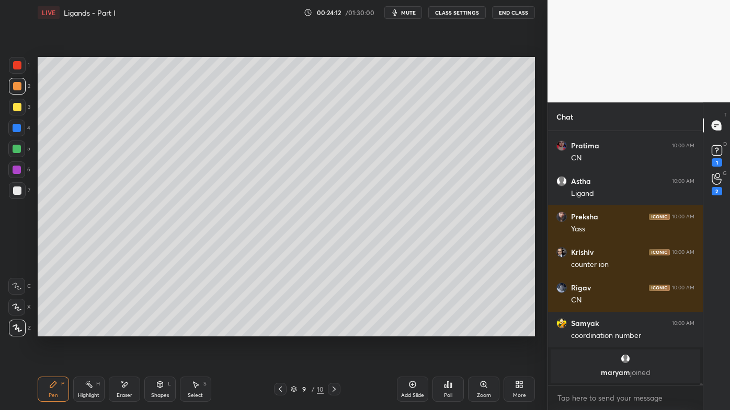
drag, startPoint x: 93, startPoint y: 383, endPoint x: 89, endPoint y: 377, distance: 6.8
click at [92, 330] on div "Highlight H" at bounding box center [88, 389] width 31 height 25
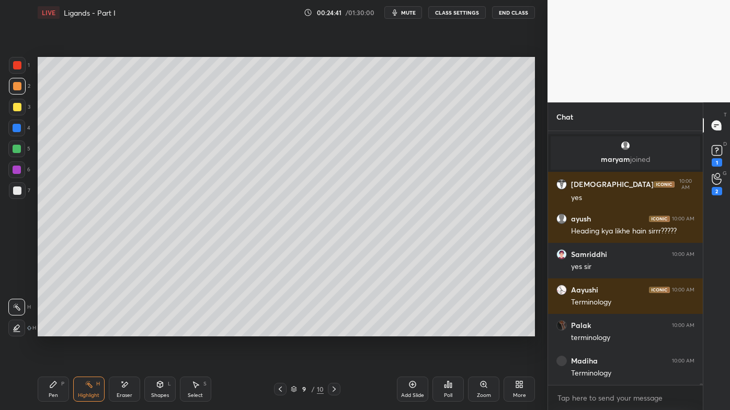
scroll to position [35987, 0]
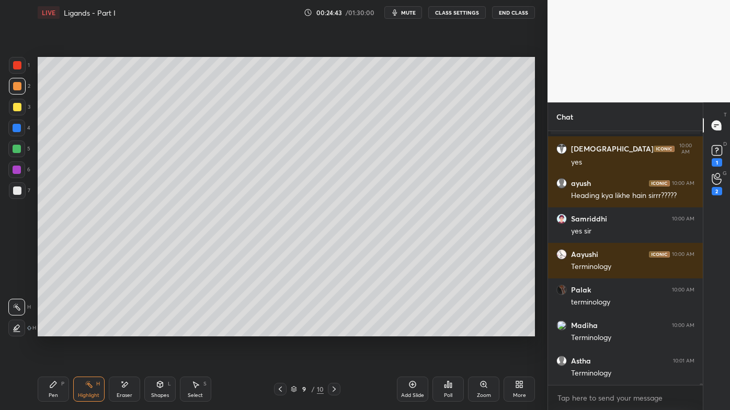
click at [277, 330] on icon at bounding box center [280, 389] width 8 height 8
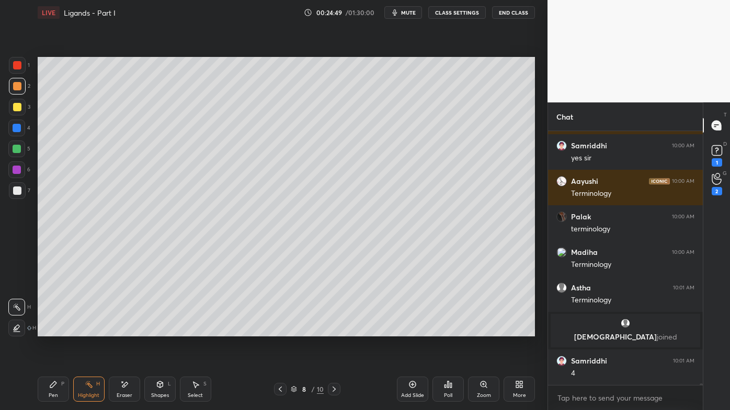
scroll to position [36002, 0]
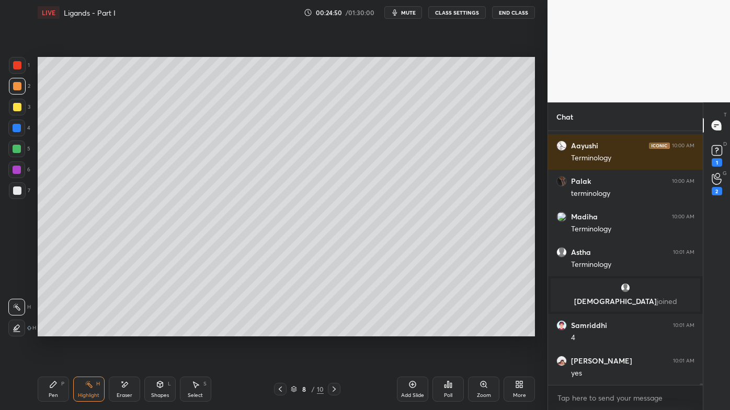
click at [334, 330] on icon at bounding box center [334, 389] width 8 height 8
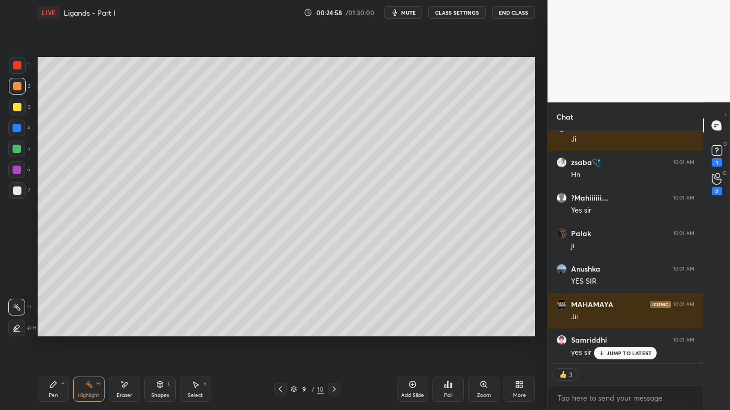
scroll to position [36486, 0]
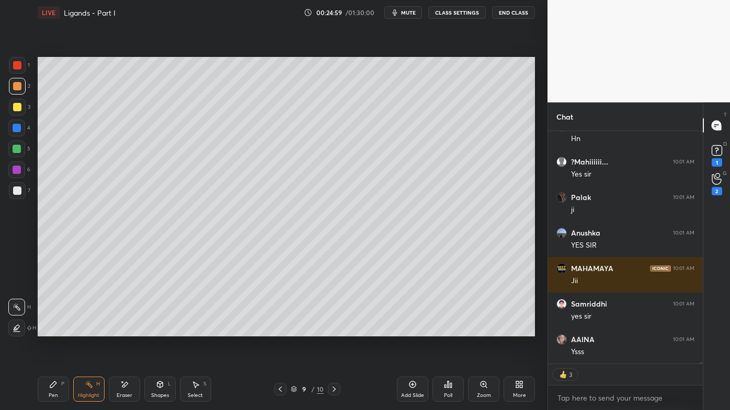
drag, startPoint x: 52, startPoint y: 385, endPoint x: 53, endPoint y: 374, distance: 10.5
click at [51, 330] on icon at bounding box center [53, 385] width 8 height 8
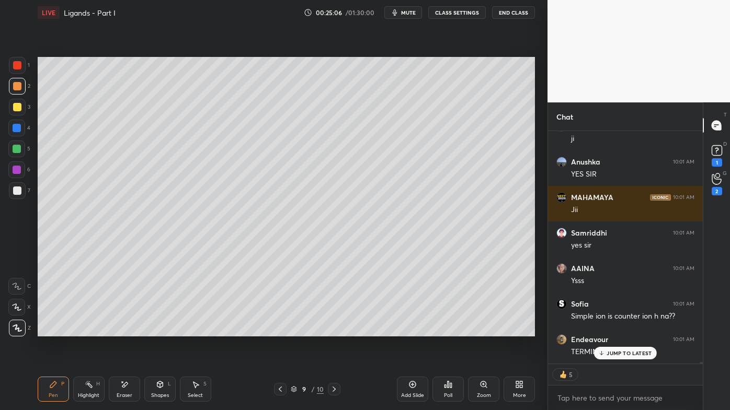
scroll to position [36592, 0]
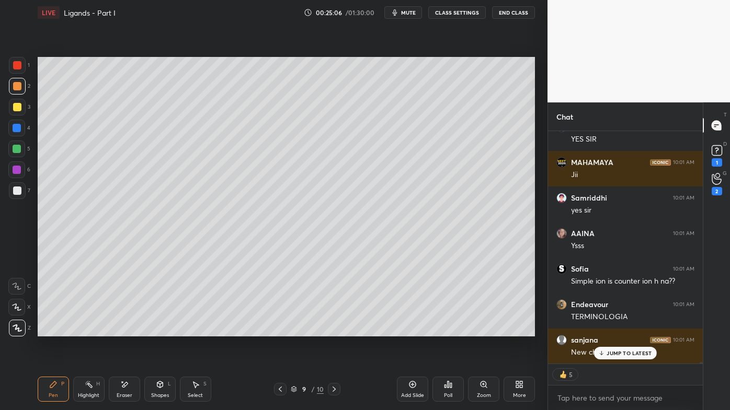
click at [88, 330] on div "Highlight H" at bounding box center [88, 389] width 31 height 25
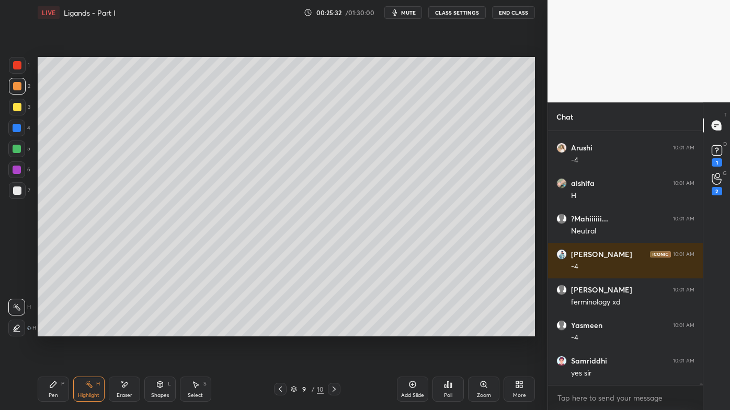
scroll to position [37435, 0]
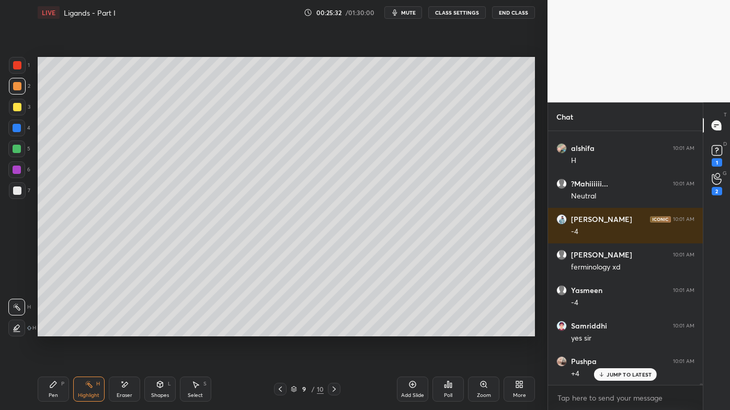
click at [50, 330] on div "Pen" at bounding box center [53, 395] width 9 height 5
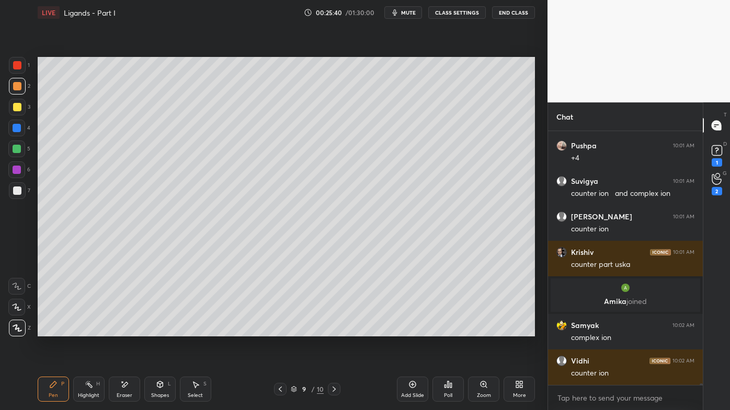
drag, startPoint x: 86, startPoint y: 382, endPoint x: 112, endPoint y: 344, distance: 46.6
click at [85, 330] on icon at bounding box center [89, 385] width 8 height 8
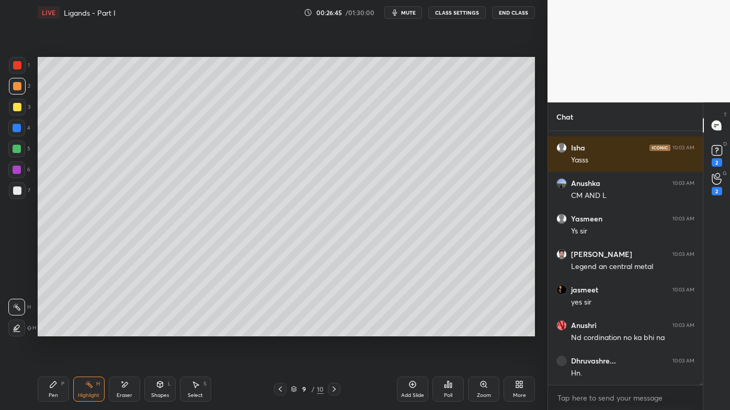
drag, startPoint x: 413, startPoint y: 385, endPoint x: 401, endPoint y: 372, distance: 17.4
click at [413, 330] on icon at bounding box center [412, 385] width 8 height 8
drag, startPoint x: 58, startPoint y: 386, endPoint x: 48, endPoint y: 357, distance: 31.1
click at [53, 330] on div "Pen P" at bounding box center [53, 389] width 31 height 25
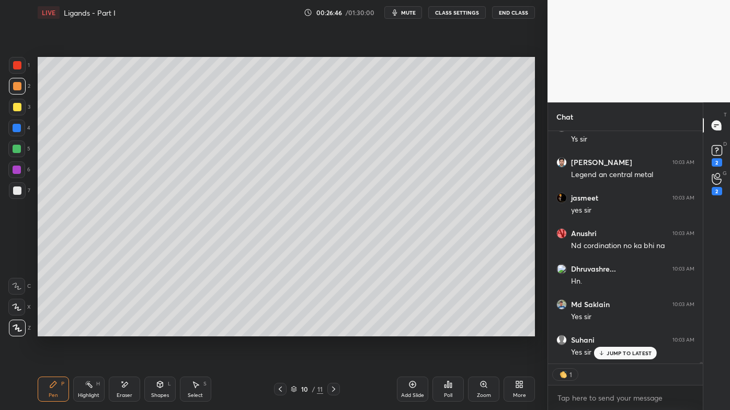
drag, startPoint x: 17, startPoint y: 112, endPoint x: 27, endPoint y: 101, distance: 14.1
click at [18, 111] on div at bounding box center [17, 107] width 17 height 17
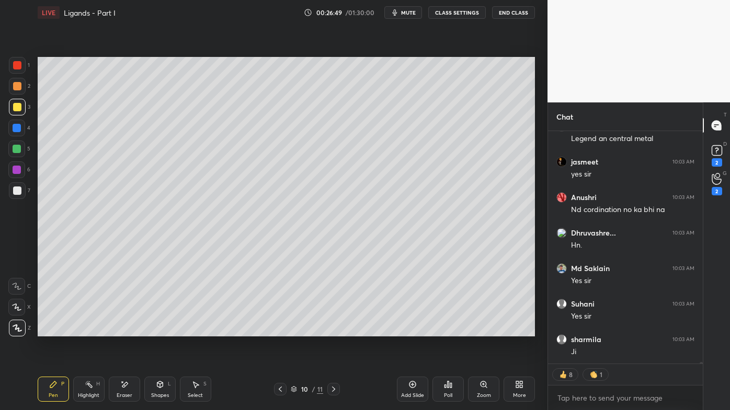
click at [123, 330] on icon at bounding box center [124, 385] width 8 height 9
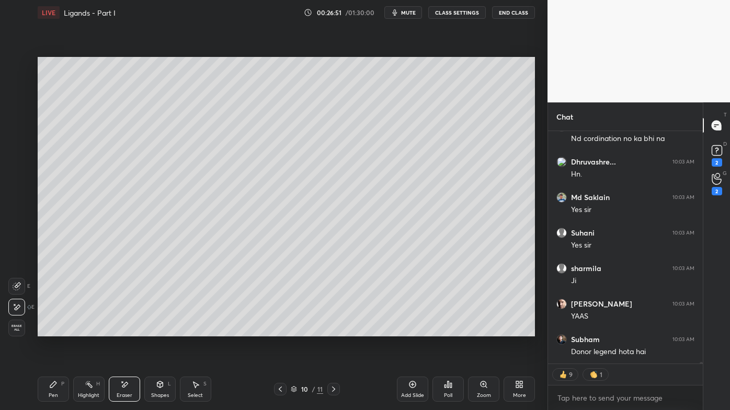
click at [50, 330] on icon at bounding box center [53, 385] width 8 height 8
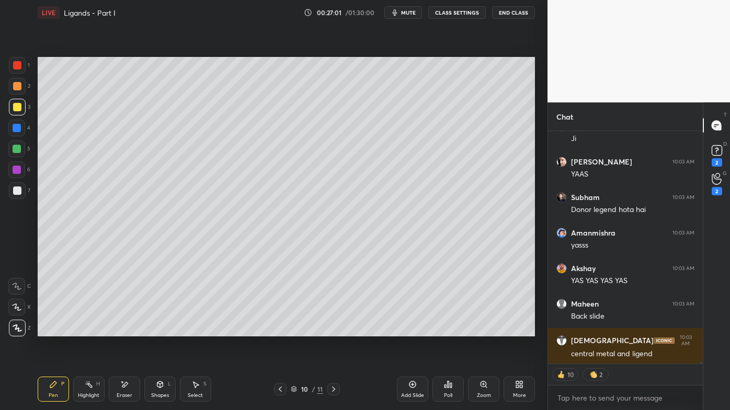
click at [14, 86] on div at bounding box center [17, 86] width 17 height 17
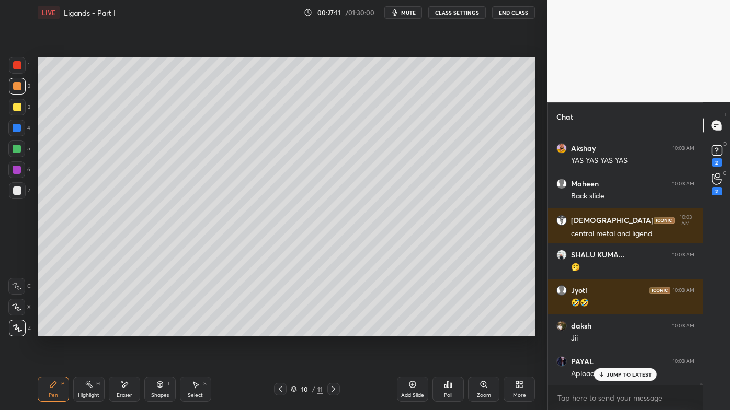
click at [84, 330] on div "Highlight H" at bounding box center [88, 389] width 31 height 25
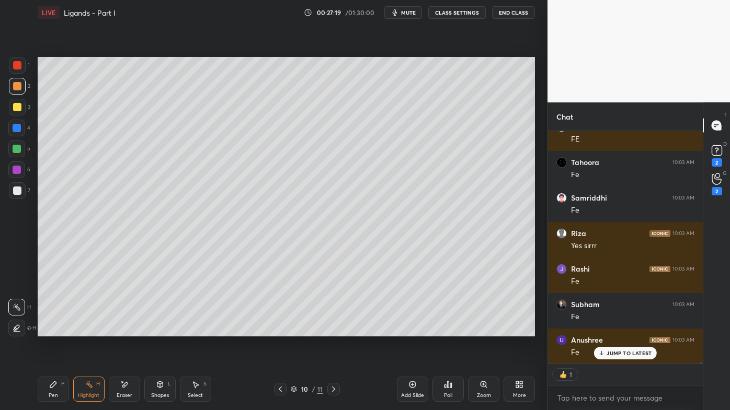
drag, startPoint x: 55, startPoint y: 385, endPoint x: 60, endPoint y: 368, distance: 17.4
click at [55, 330] on icon at bounding box center [53, 385] width 8 height 8
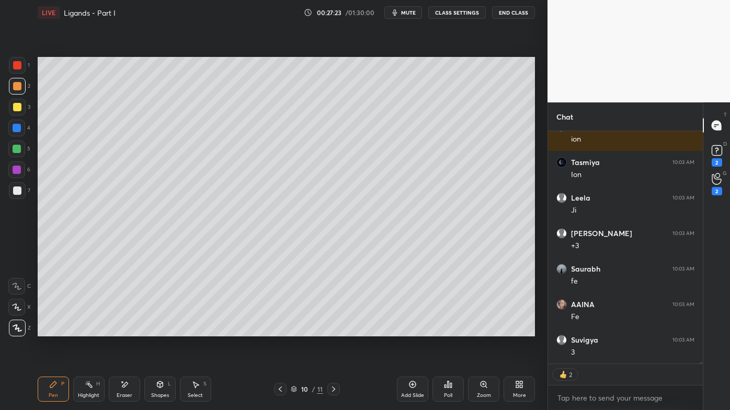
click at [90, 330] on icon at bounding box center [89, 385] width 8 height 8
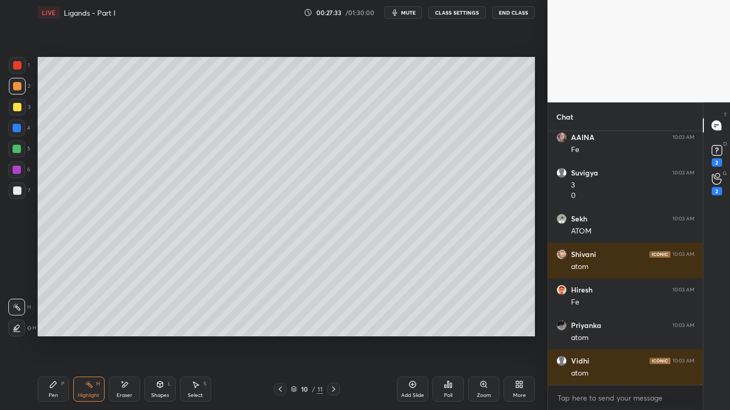
drag, startPoint x: 52, startPoint y: 379, endPoint x: 60, endPoint y: 362, distance: 18.7
click at [53, 330] on div "Pen P" at bounding box center [53, 389] width 31 height 25
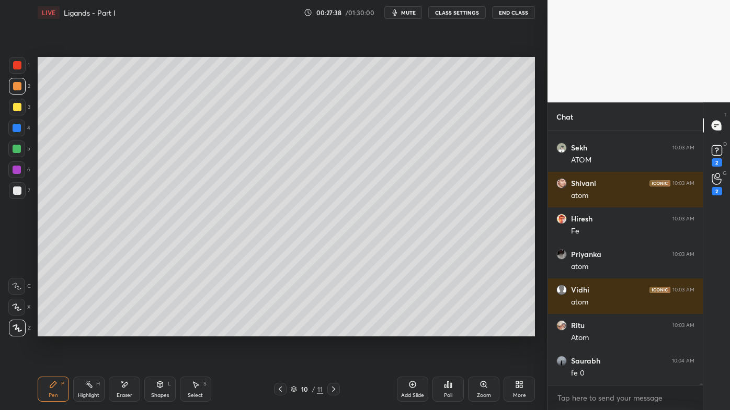
click at [87, 330] on icon at bounding box center [89, 385] width 8 height 8
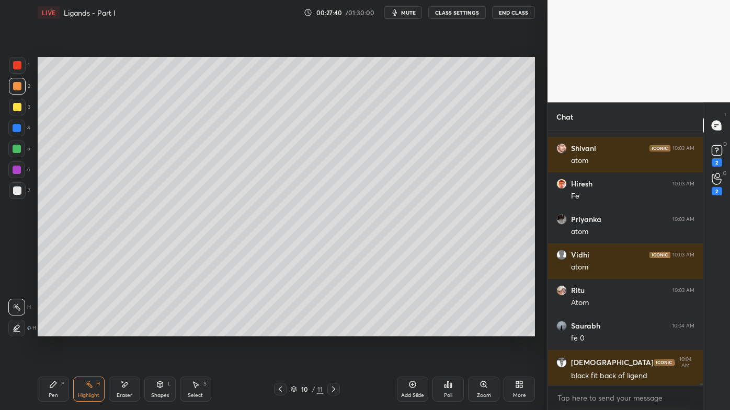
click at [270, 330] on div "Setting up your live class Poll for secs No correct answer Start poll" at bounding box center [285, 196] width 505 height 343
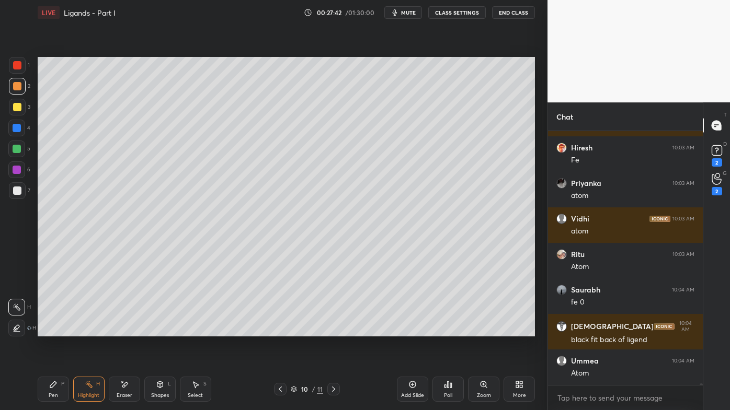
click at [280, 330] on icon at bounding box center [280, 389] width 8 height 8
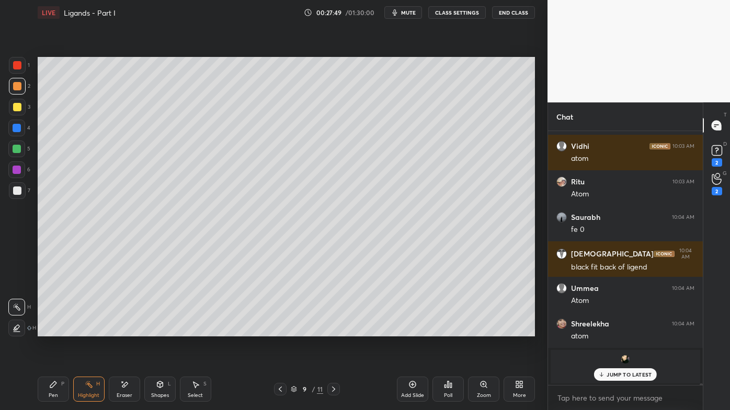
click at [337, 330] on icon at bounding box center [333, 389] width 8 height 8
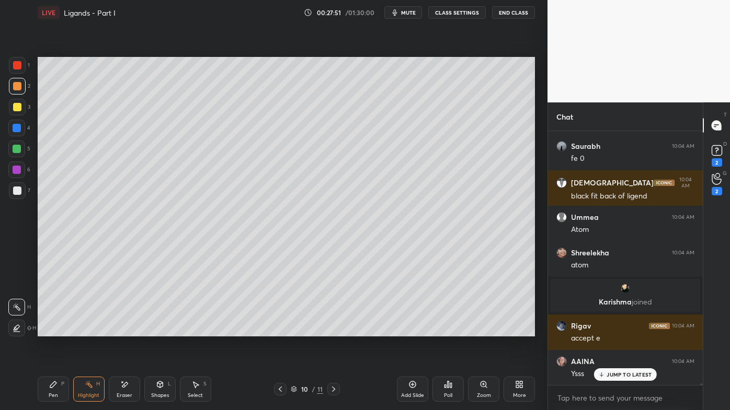
click at [89, 330] on icon at bounding box center [89, 385] width 8 height 8
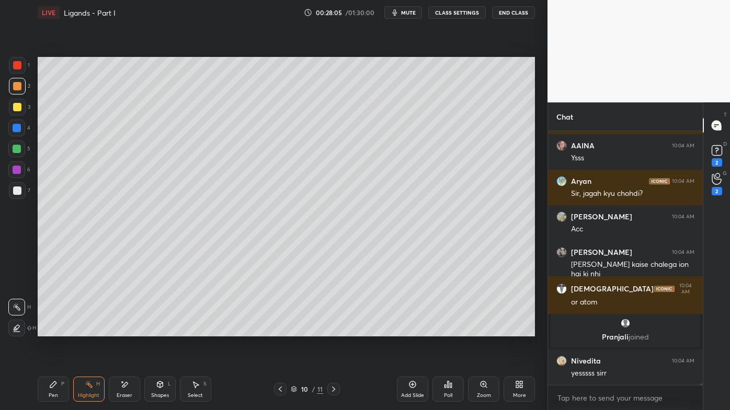
scroll to position [41151, 0]
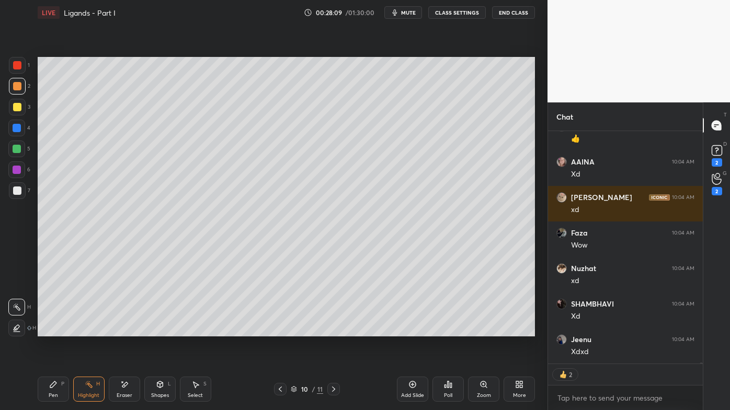
drag, startPoint x: 55, startPoint y: 387, endPoint x: 51, endPoint y: 375, distance: 13.2
click at [54, 330] on icon at bounding box center [53, 385] width 8 height 8
click at [23, 192] on div at bounding box center [17, 190] width 17 height 17
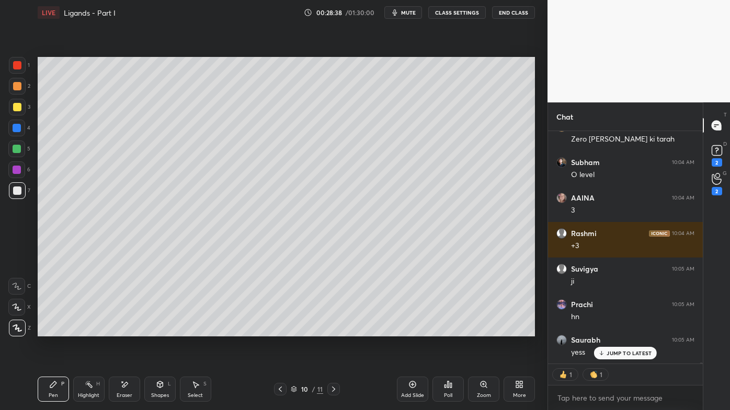
drag, startPoint x: 90, startPoint y: 378, endPoint x: 96, endPoint y: 360, distance: 19.5
click at [88, 330] on div "Highlight H" at bounding box center [88, 389] width 31 height 25
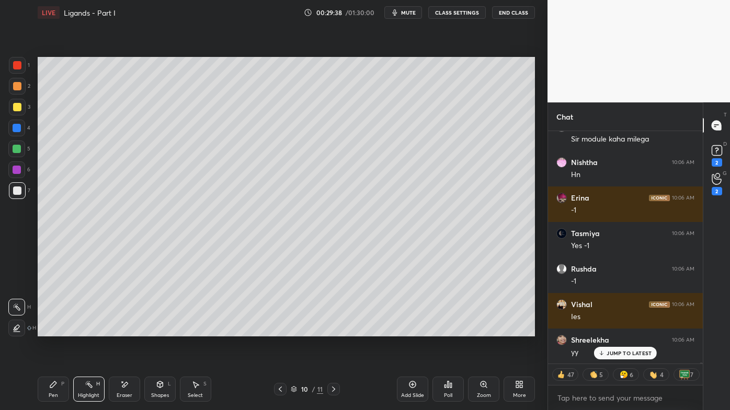
scroll to position [44742, 0]
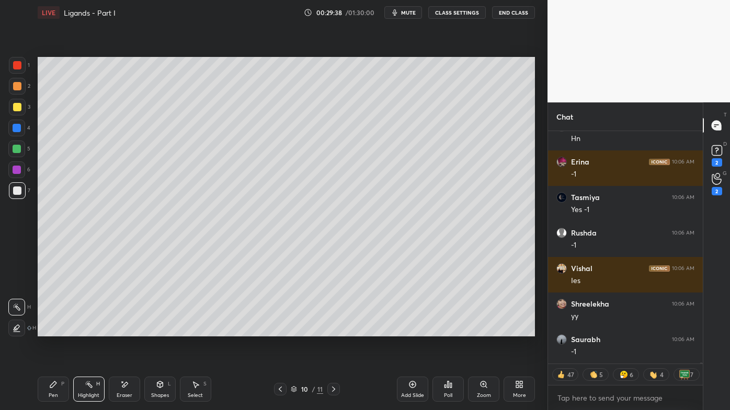
drag, startPoint x: 47, startPoint y: 382, endPoint x: 37, endPoint y: 371, distance: 15.5
click at [45, 330] on div "Pen P" at bounding box center [53, 389] width 31 height 25
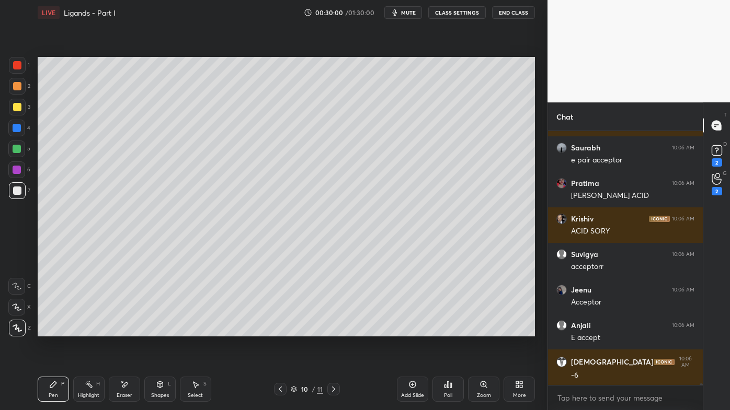
scroll to position [45806, 0]
click at [122, 330] on icon at bounding box center [124, 385] width 8 height 9
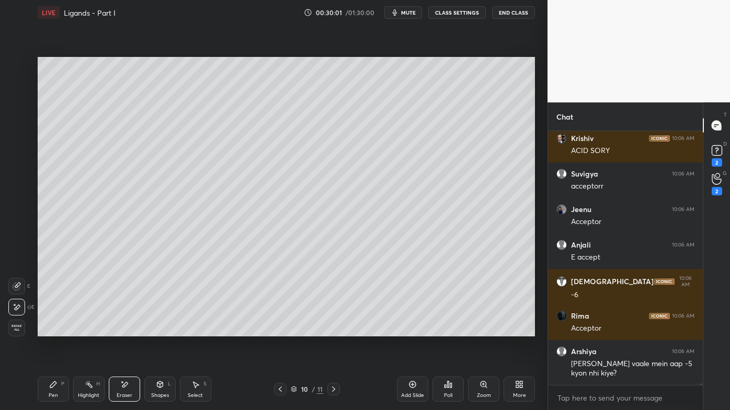
click at [49, 330] on div "Pen P" at bounding box center [53, 389] width 31 height 25
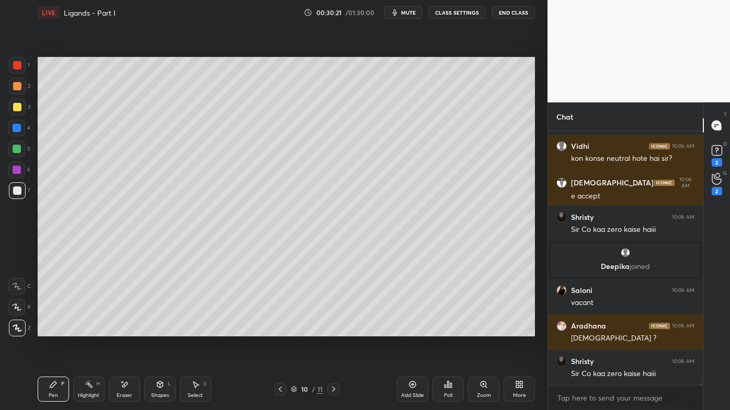
scroll to position [45157, 0]
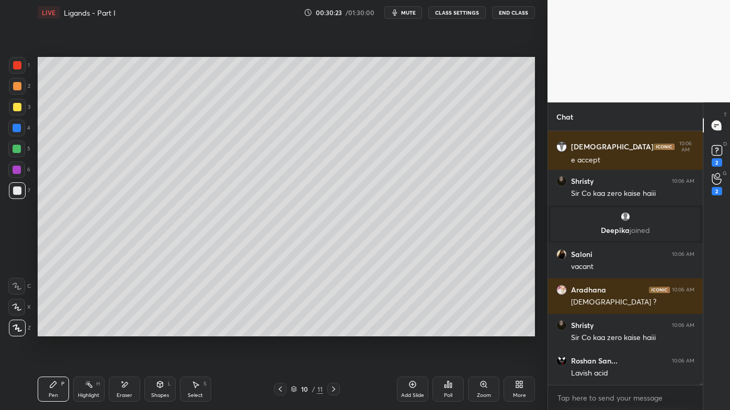
drag, startPoint x: 124, startPoint y: 384, endPoint x: 142, endPoint y: 350, distance: 38.6
click at [125, 330] on icon at bounding box center [124, 385] width 8 height 9
drag, startPoint x: 43, startPoint y: 392, endPoint x: 45, endPoint y: 383, distance: 9.1
click at [43, 330] on div "Pen P" at bounding box center [53, 389] width 31 height 25
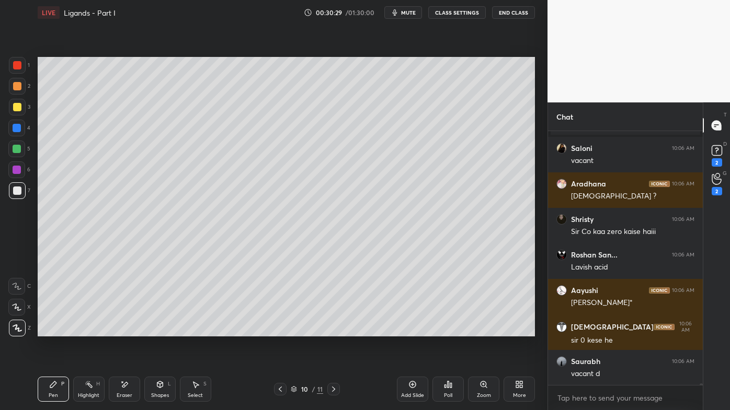
scroll to position [45300, 0]
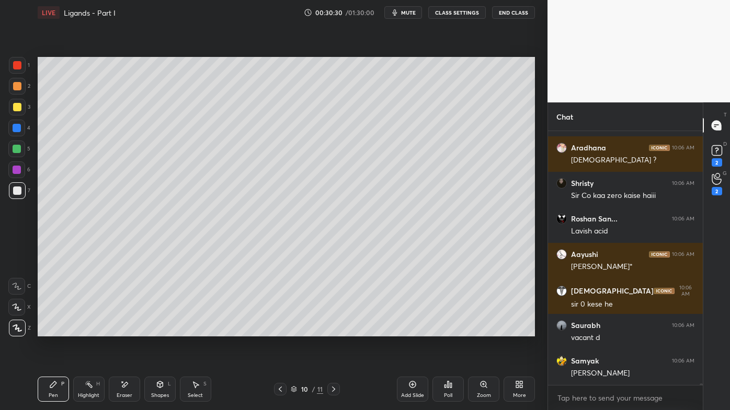
click at [78, 330] on div "Highlight H" at bounding box center [88, 389] width 31 height 25
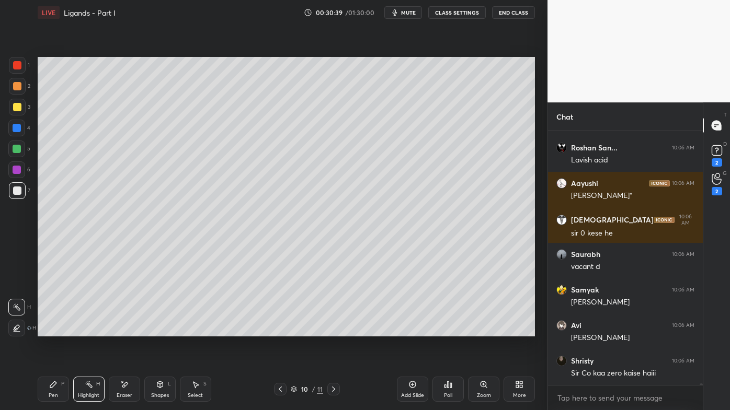
scroll to position [45406, 0]
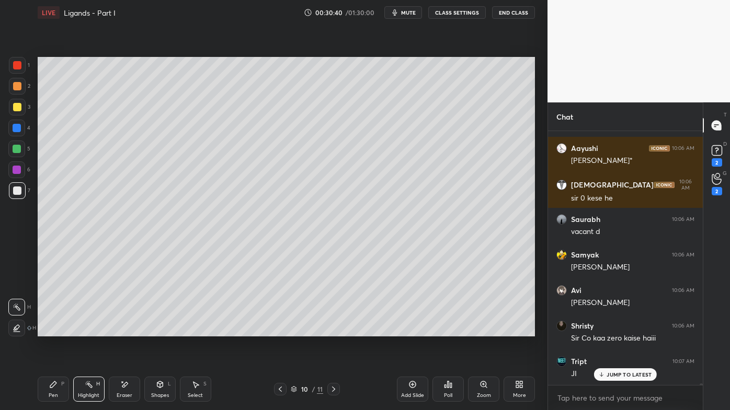
click at [413, 330] on icon at bounding box center [412, 385] width 8 height 8
drag, startPoint x: 56, startPoint y: 379, endPoint x: 81, endPoint y: 342, distance: 44.5
click at [56, 330] on div "Pen P" at bounding box center [53, 389] width 31 height 25
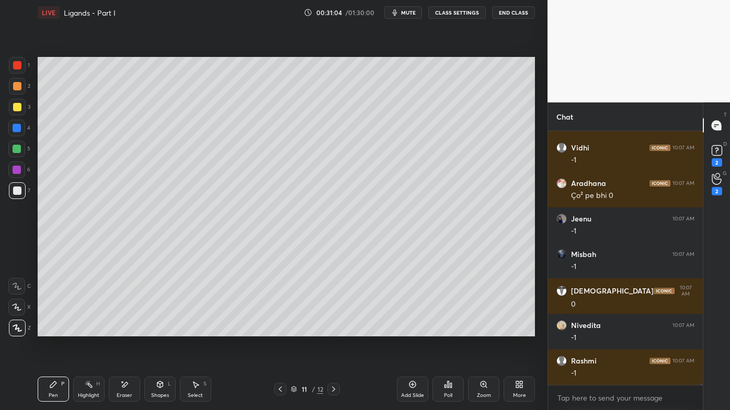
scroll to position [3, 3]
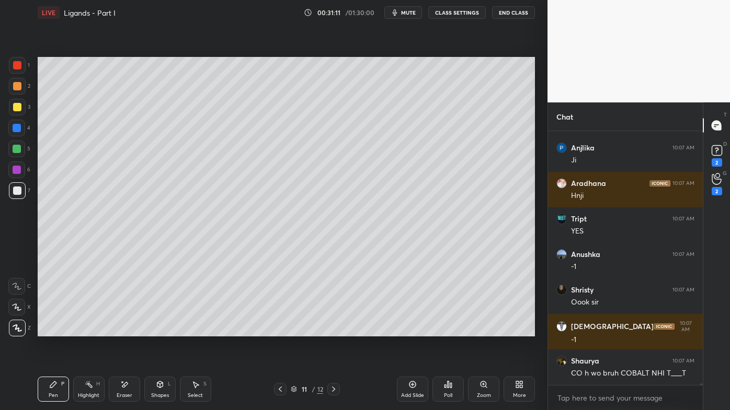
click at [281, 330] on icon at bounding box center [280, 389] width 8 height 8
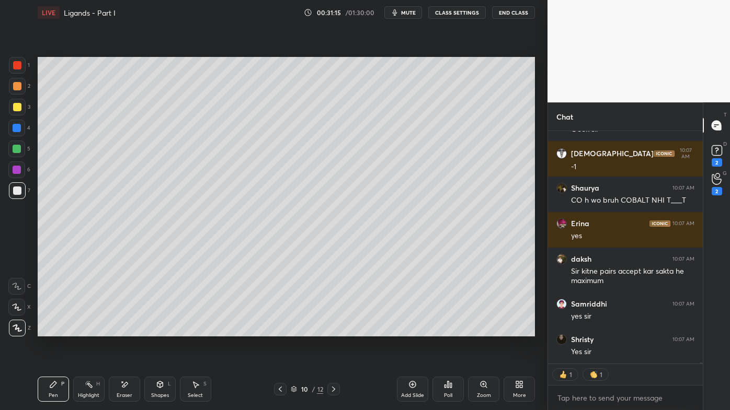
drag, startPoint x: 90, startPoint y: 384, endPoint x: 97, endPoint y: 371, distance: 14.7
click at [90, 330] on icon at bounding box center [89, 385] width 8 height 8
drag, startPoint x: 334, startPoint y: 389, endPoint x: 327, endPoint y: 386, distance: 7.7
click at [333, 330] on icon at bounding box center [333, 389] width 8 height 8
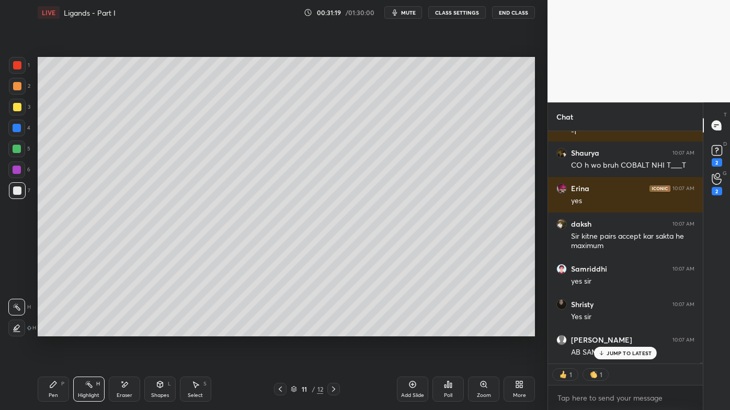
drag, startPoint x: 51, startPoint y: 388, endPoint x: 53, endPoint y: 361, distance: 27.2
click at [50, 330] on icon at bounding box center [53, 385] width 6 height 6
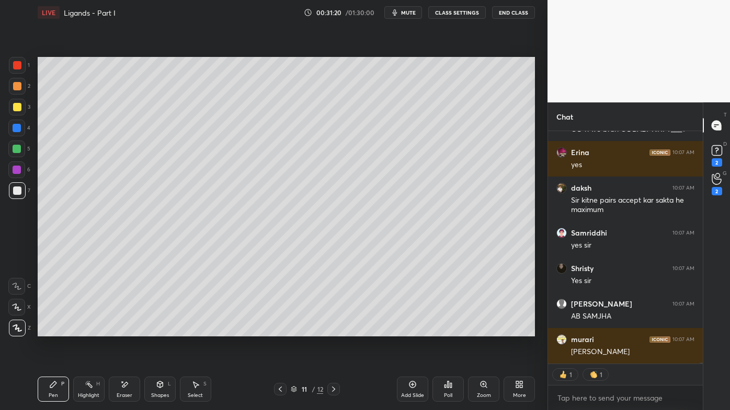
click at [17, 101] on div at bounding box center [17, 107] width 17 height 17
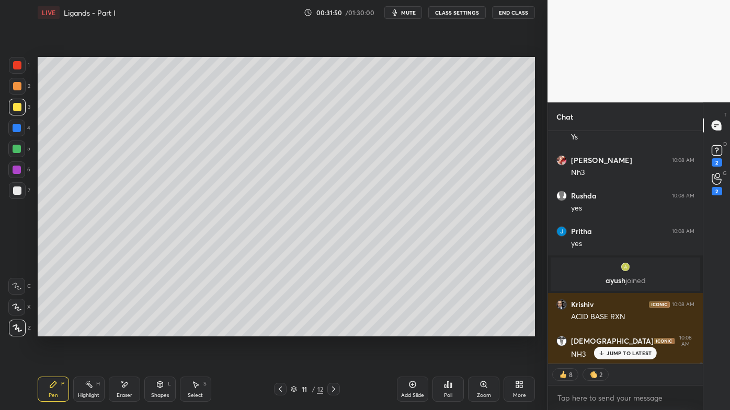
drag, startPoint x: 87, startPoint y: 385, endPoint x: 77, endPoint y: 382, distance: 10.3
click at [86, 330] on icon at bounding box center [89, 385] width 8 height 8
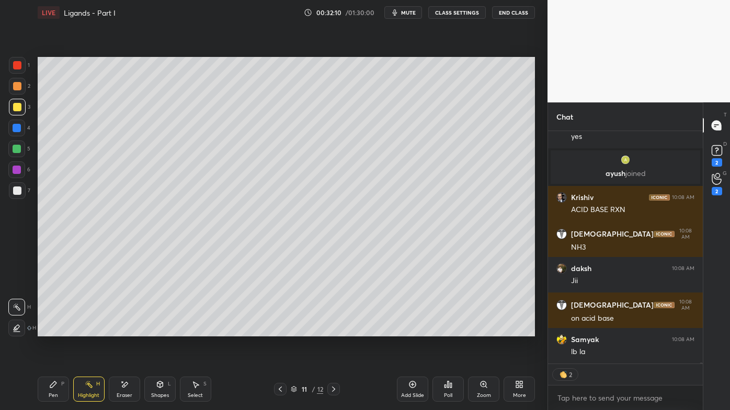
drag, startPoint x: 51, startPoint y: 386, endPoint x: 57, endPoint y: 366, distance: 21.3
click at [50, 330] on icon at bounding box center [53, 385] width 8 height 8
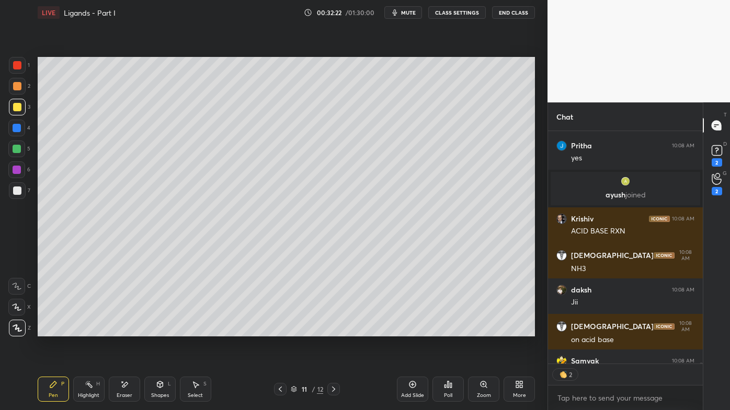
drag, startPoint x: 86, startPoint y: 384, endPoint x: 88, endPoint y: 373, distance: 11.1
click at [86, 330] on icon at bounding box center [89, 385] width 8 height 8
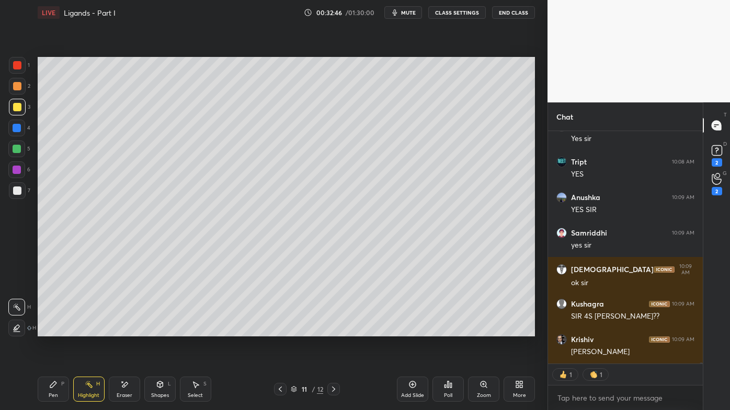
scroll to position [49387, 0]
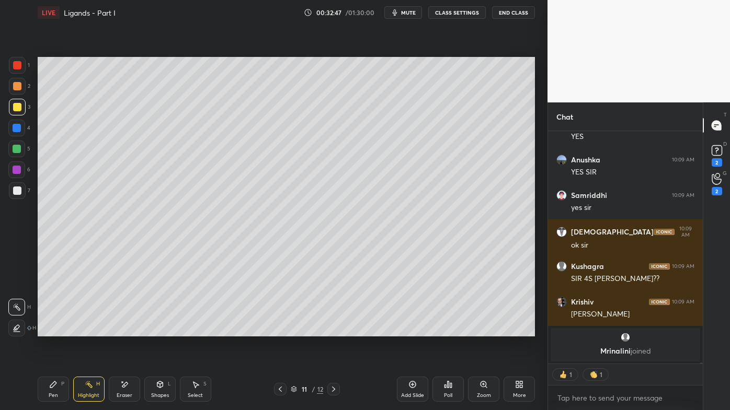
drag, startPoint x: 49, startPoint y: 387, endPoint x: 51, endPoint y: 379, distance: 8.1
click at [49, 330] on icon at bounding box center [53, 385] width 8 height 8
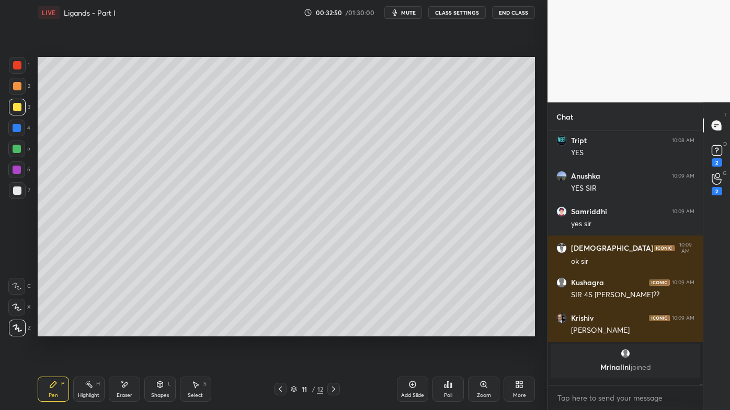
scroll to position [49365, 0]
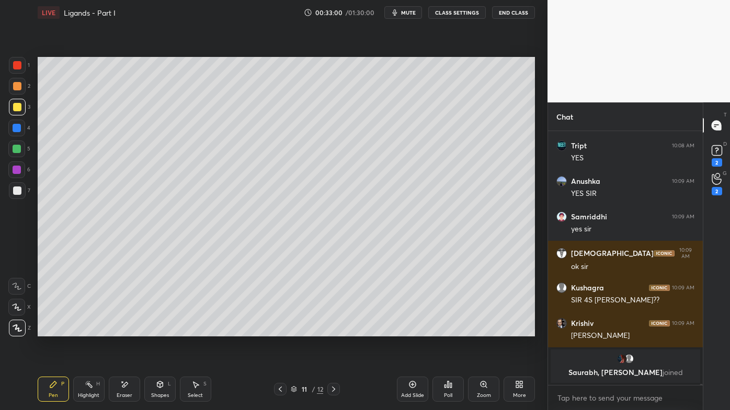
drag, startPoint x: 130, startPoint y: 377, endPoint x: 141, endPoint y: 363, distance: 17.5
click at [130, 330] on div "Pen P Highlight H Eraser Shapes L Select S 11 / 12 Add Slide Poll Zoom More" at bounding box center [286, 390] width 497 height 42
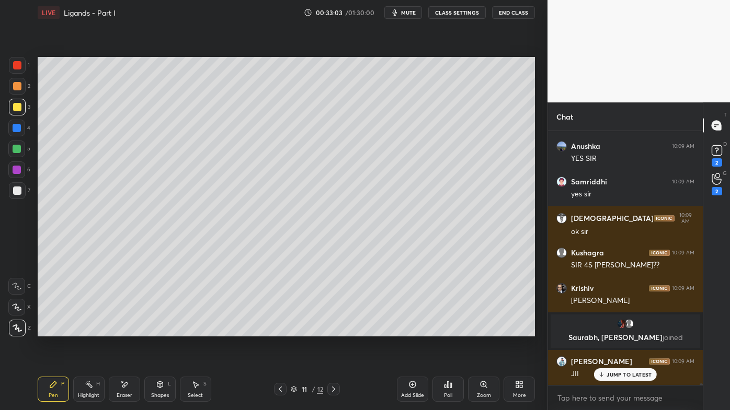
scroll to position [48241, 0]
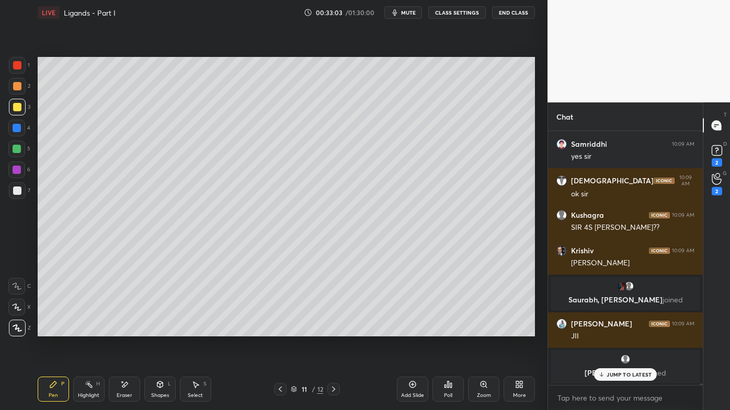
click at [127, 330] on icon at bounding box center [124, 385] width 8 height 9
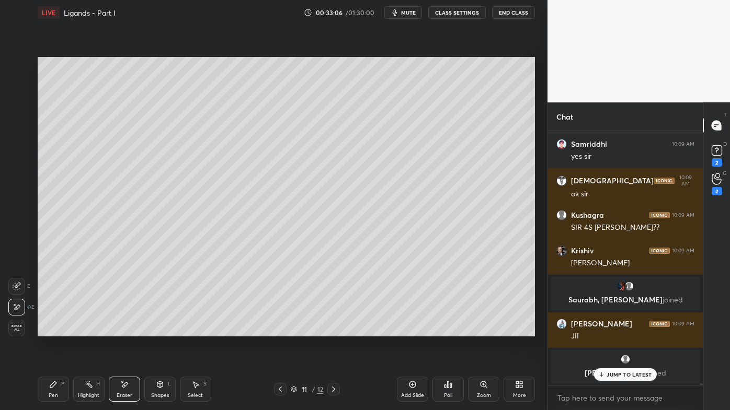
click at [92, 330] on div "Highlight H" at bounding box center [88, 389] width 31 height 25
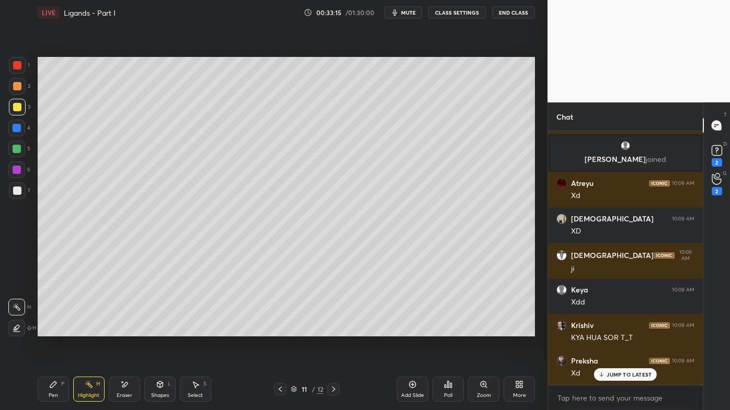
scroll to position [48471, 0]
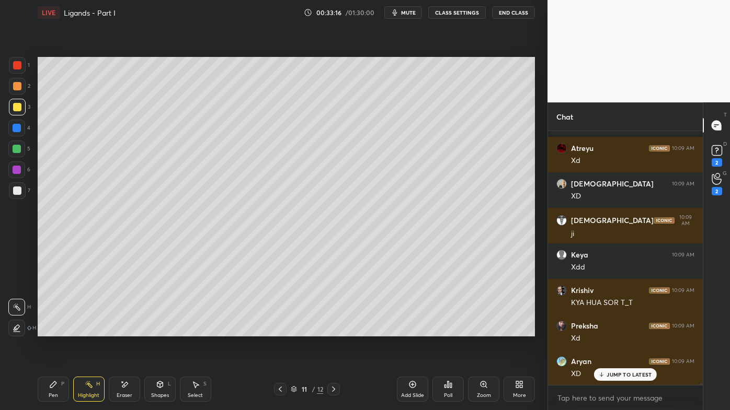
click at [280, 330] on icon at bounding box center [280, 389] width 3 height 5
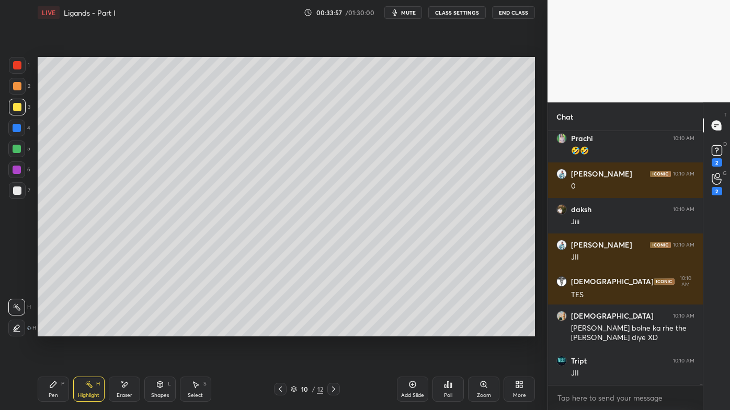
scroll to position [49424, 0]
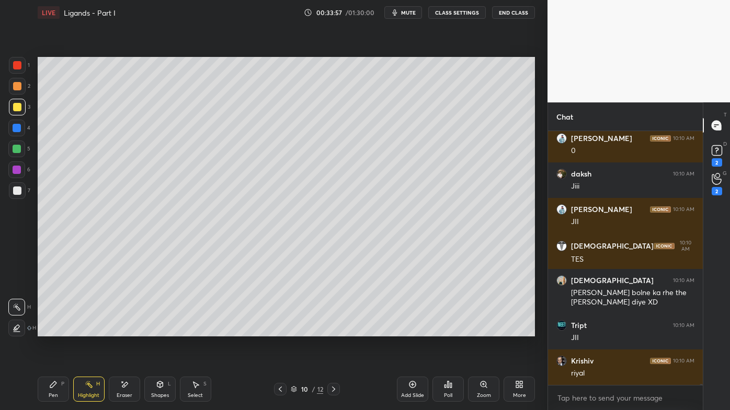
click at [333, 330] on icon at bounding box center [333, 389] width 8 height 8
click at [331, 330] on icon at bounding box center [333, 389] width 8 height 8
click at [280, 330] on icon at bounding box center [280, 389] width 8 height 8
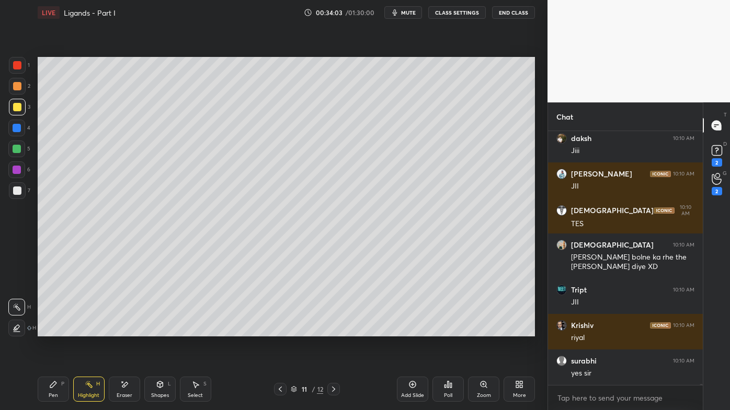
click at [281, 330] on icon at bounding box center [280, 389] width 8 height 8
click at [334, 330] on icon at bounding box center [333, 389] width 8 height 8
click at [331, 330] on icon at bounding box center [333, 389] width 8 height 8
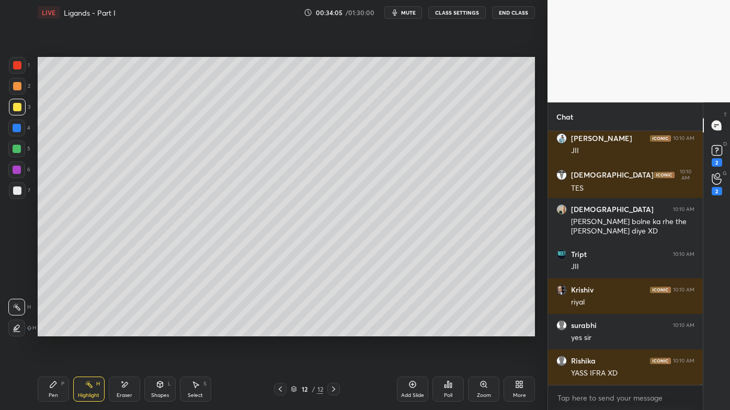
click at [281, 330] on icon at bounding box center [280, 389] width 8 height 8
click at [417, 330] on icon at bounding box center [412, 385] width 8 height 8
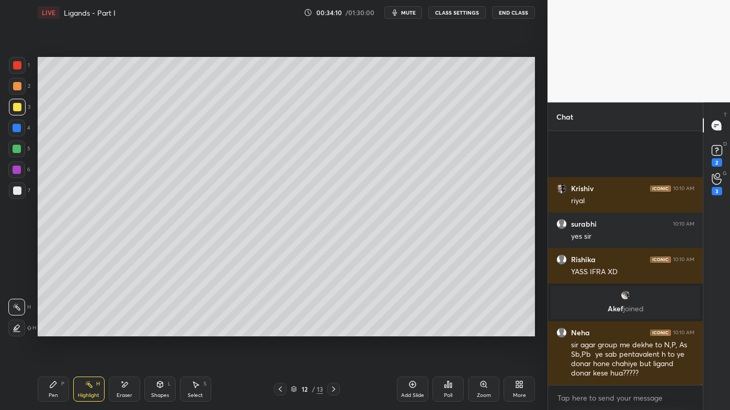
scroll to position [49418, 0]
drag, startPoint x: 56, startPoint y: 386, endPoint x: 61, endPoint y: 368, distance: 18.4
click at [55, 330] on icon at bounding box center [53, 385] width 8 height 8
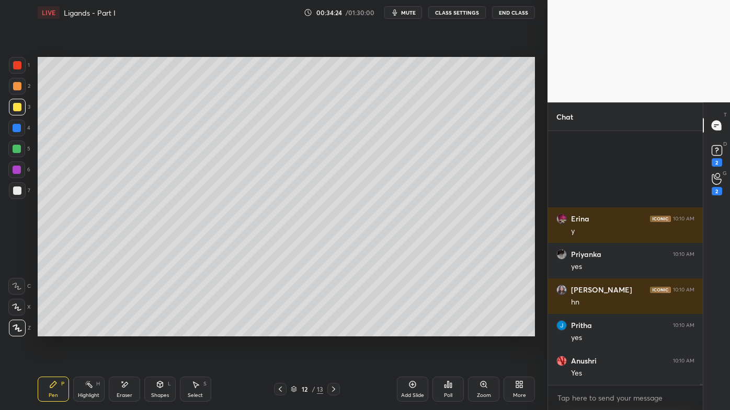
scroll to position [50001, 0]
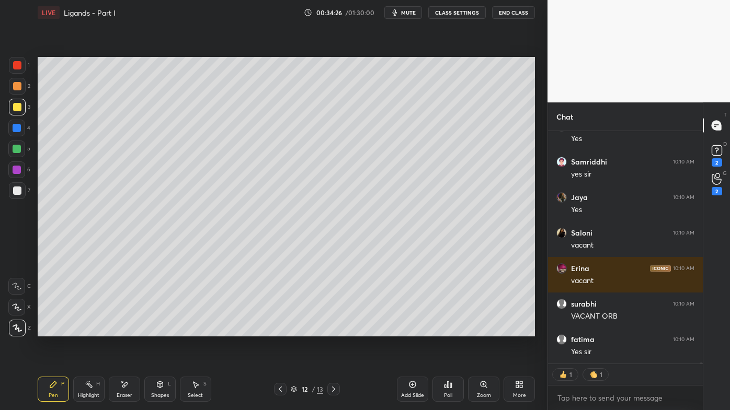
click at [129, 330] on div "Eraser" at bounding box center [124, 389] width 31 height 25
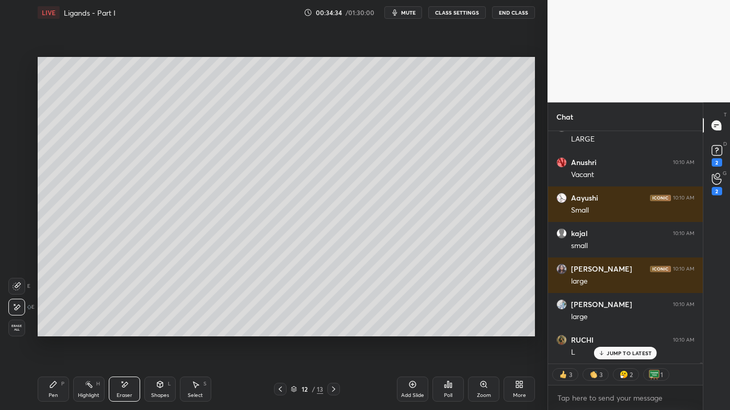
drag, startPoint x: 55, startPoint y: 388, endPoint x: 88, endPoint y: 348, distance: 51.7
click at [54, 330] on icon at bounding box center [53, 385] width 8 height 8
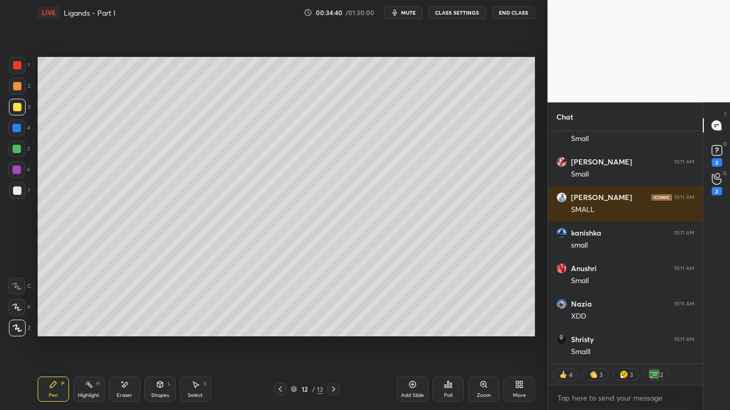
drag, startPoint x: 121, startPoint y: 383, endPoint x: 127, endPoint y: 370, distance: 14.1
click at [125, 330] on div "Eraser" at bounding box center [124, 389] width 31 height 25
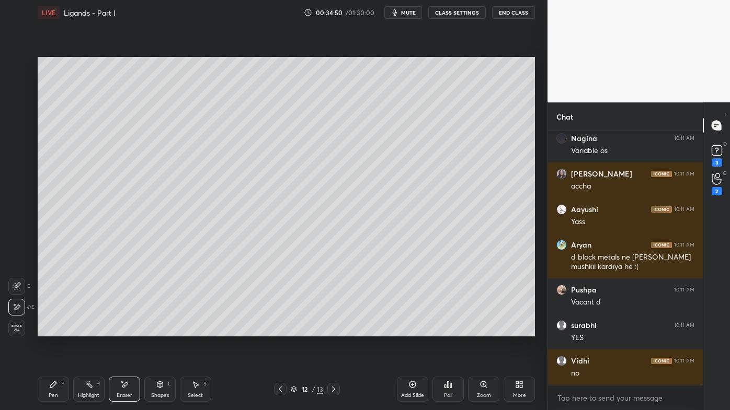
click at [279, 330] on icon at bounding box center [280, 389] width 8 height 8
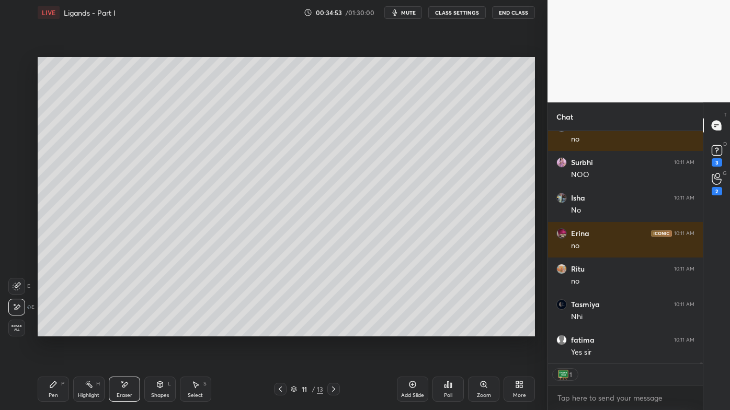
click at [89, 330] on rect at bounding box center [89, 385] width 5 height 5
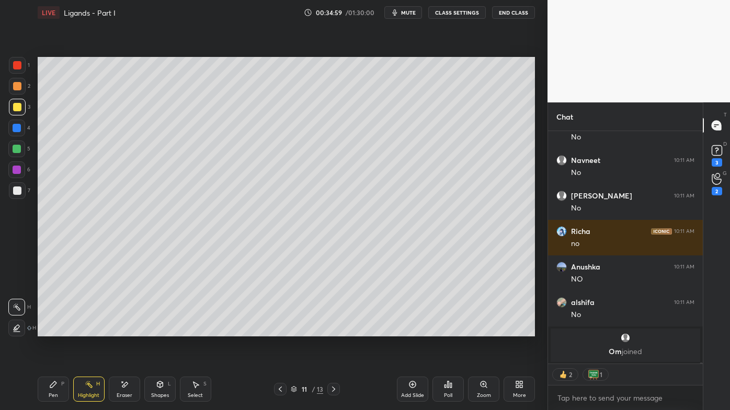
click at [334, 330] on icon at bounding box center [333, 389] width 8 height 8
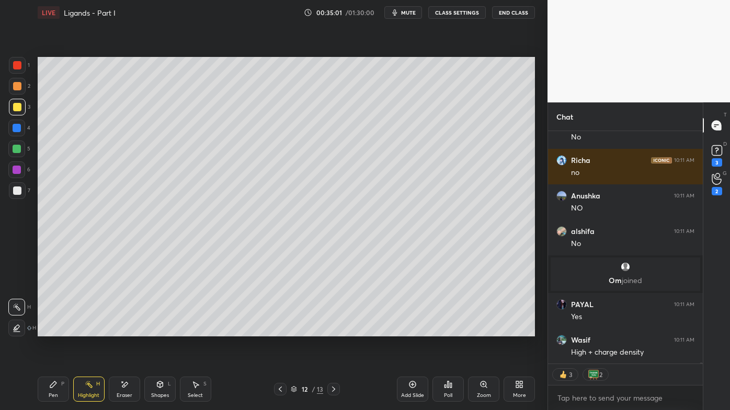
click at [50, 330] on icon at bounding box center [53, 385] width 6 height 6
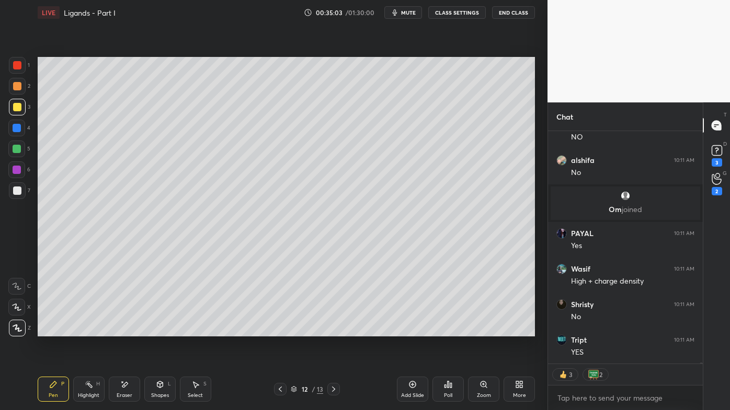
click at [20, 86] on div at bounding box center [17, 86] width 8 height 8
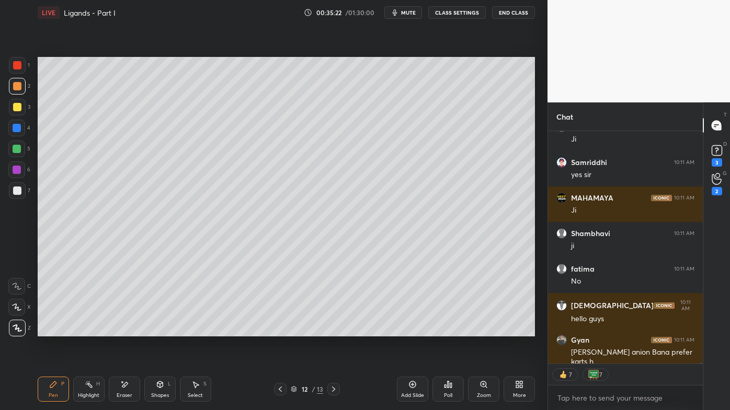
click at [19, 105] on div at bounding box center [17, 107] width 8 height 8
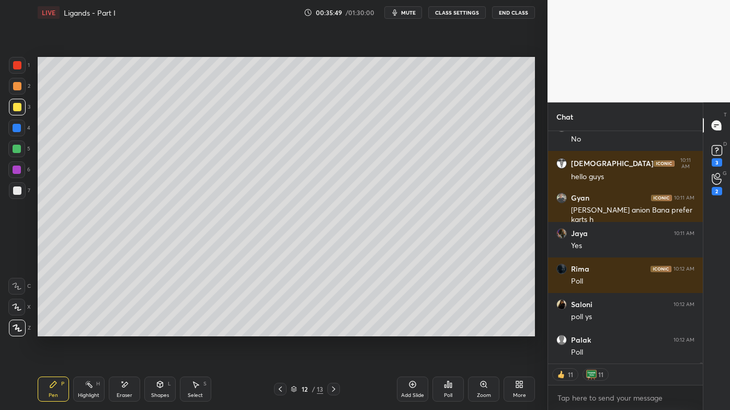
scroll to position [53508, 0]
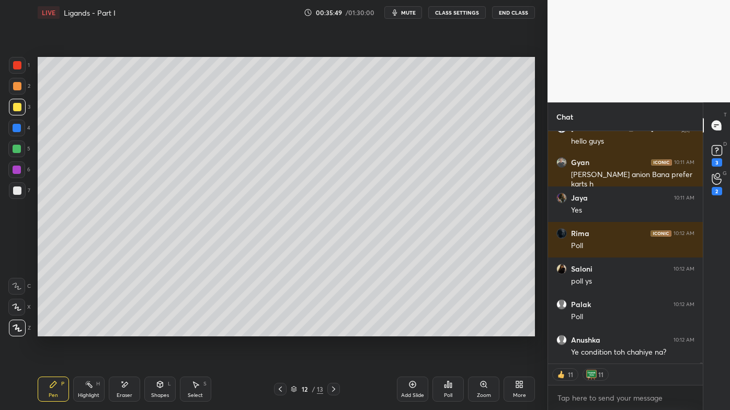
click at [89, 330] on icon at bounding box center [89, 385] width 8 height 8
drag, startPoint x: 92, startPoint y: 381, endPoint x: 104, endPoint y: 346, distance: 37.4
click at [90, 330] on div "Highlight H" at bounding box center [88, 389] width 31 height 25
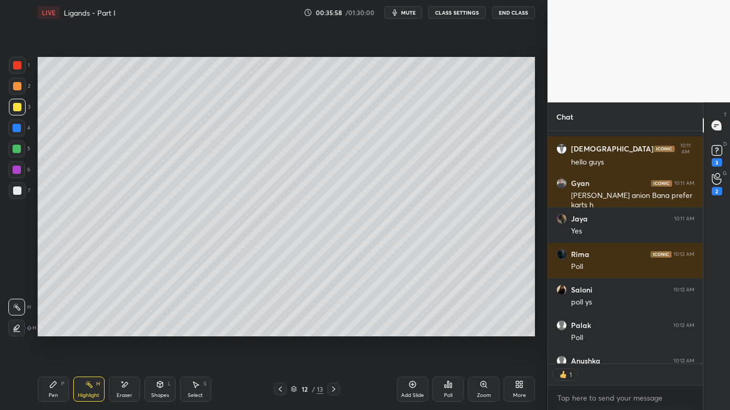
scroll to position [3, 3]
click at [452, 330] on div "Poll" at bounding box center [447, 389] width 31 height 25
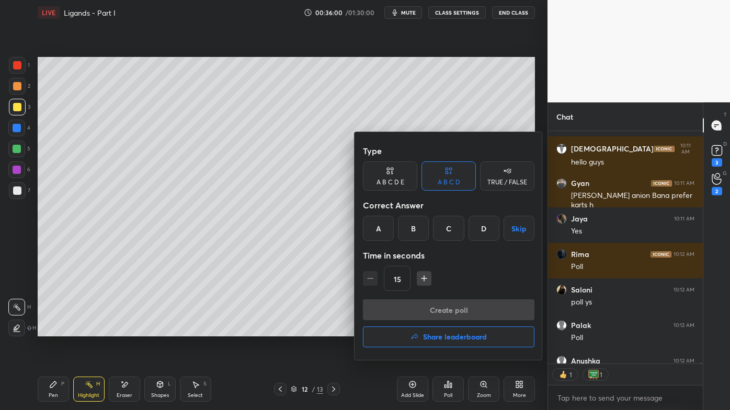
drag, startPoint x: 482, startPoint y: 229, endPoint x: 477, endPoint y: 231, distance: 5.5
click at [482, 229] on div "D" at bounding box center [483, 228] width 31 height 25
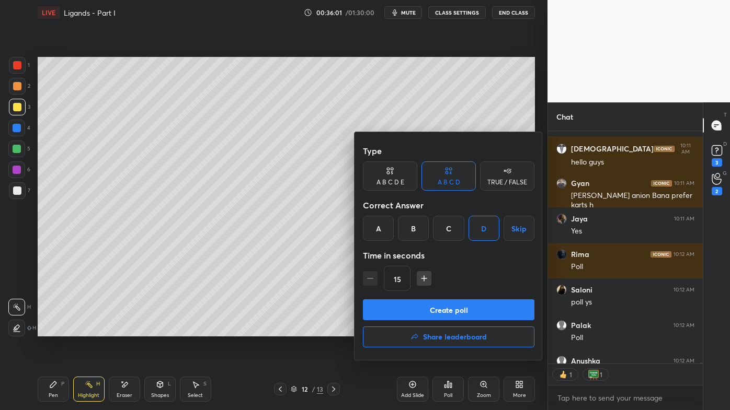
click at [440, 308] on button "Create poll" at bounding box center [448, 310] width 171 height 21
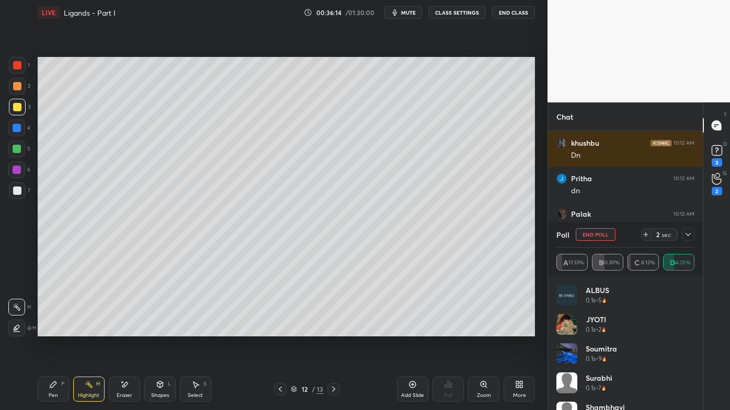
scroll to position [53989, 0]
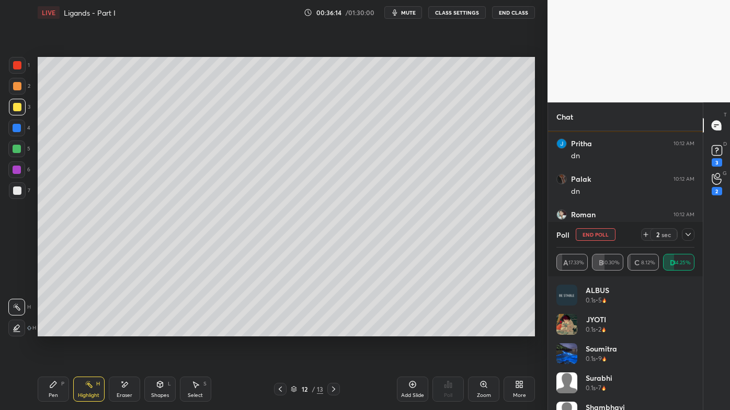
click at [690, 237] on icon at bounding box center [688, 235] width 8 height 8
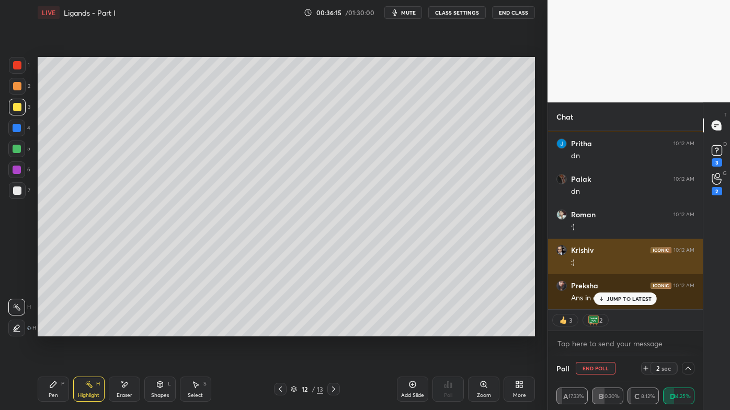
scroll to position [3, 3]
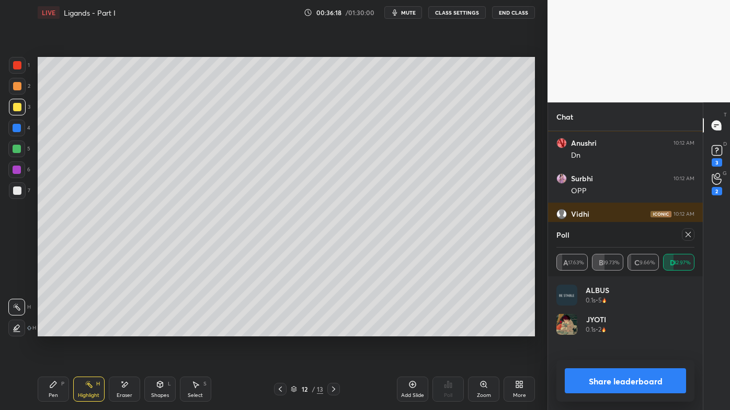
click at [690, 235] on icon at bounding box center [688, 235] width 8 height 8
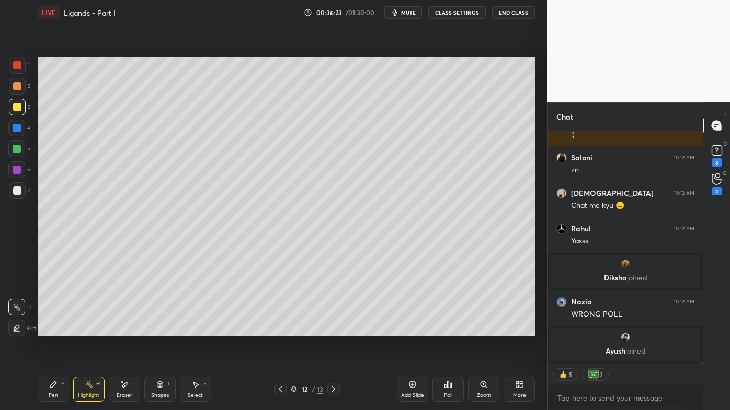
click at [51, 330] on icon at bounding box center [53, 385] width 6 height 6
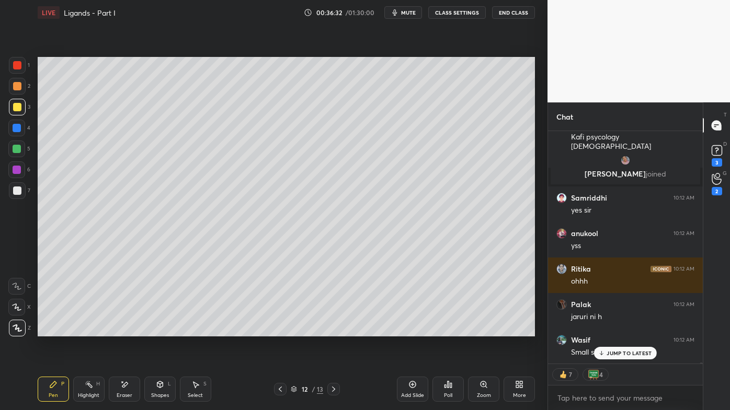
drag, startPoint x: 54, startPoint y: 385, endPoint x: 59, endPoint y: 361, distance: 24.1
click at [54, 330] on icon at bounding box center [53, 385] width 6 height 6
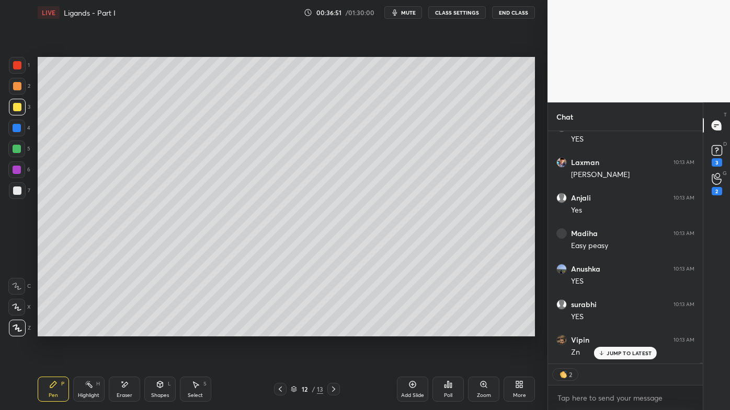
drag, startPoint x: 56, startPoint y: 385, endPoint x: 58, endPoint y: 379, distance: 6.0
click at [56, 330] on icon at bounding box center [53, 385] width 8 height 8
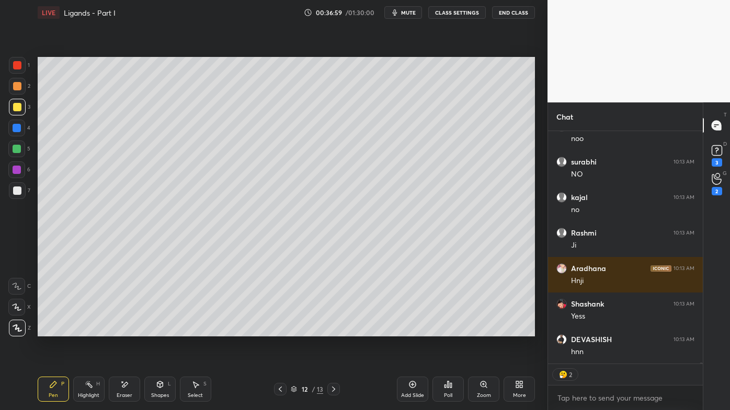
drag, startPoint x: 88, startPoint y: 383, endPoint x: 111, endPoint y: 361, distance: 31.8
click at [89, 330] on icon at bounding box center [89, 385] width 8 height 8
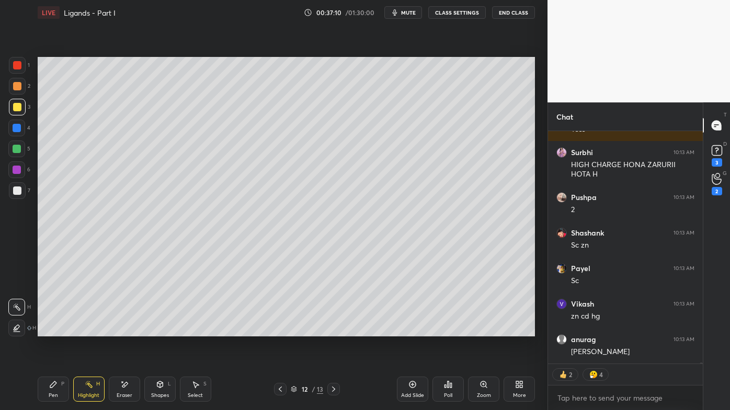
drag, startPoint x: 48, startPoint y: 384, endPoint x: 79, endPoint y: 341, distance: 53.4
click at [48, 330] on div "Pen P" at bounding box center [53, 389] width 31 height 25
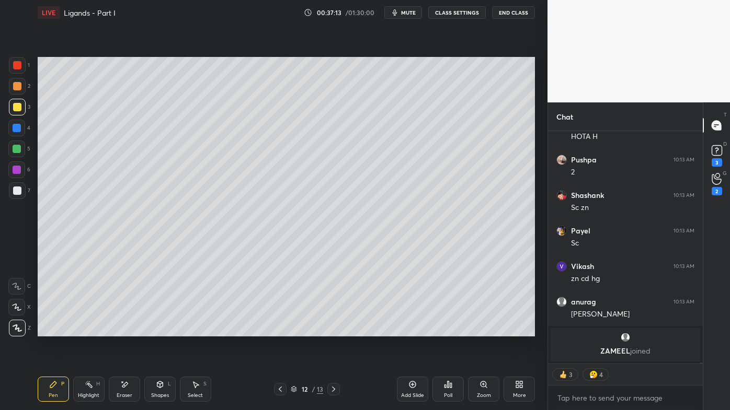
click at [415, 330] on icon at bounding box center [412, 385] width 7 height 7
drag, startPoint x: 55, startPoint y: 385, endPoint x: 50, endPoint y: 361, distance: 24.6
click at [55, 330] on icon at bounding box center [53, 385] width 8 height 8
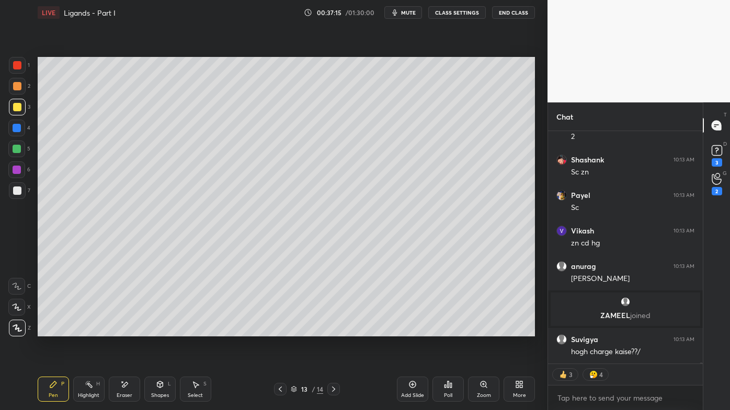
drag, startPoint x: 21, startPoint y: 85, endPoint x: 30, endPoint y: 79, distance: 10.8
click at [21, 85] on div at bounding box center [17, 86] width 17 height 17
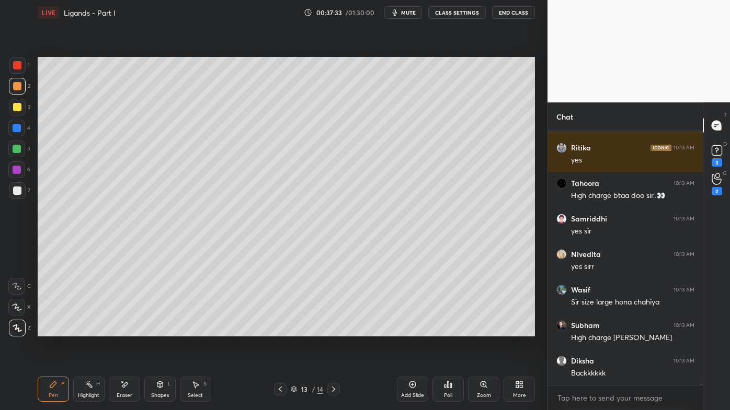
click at [279, 330] on icon at bounding box center [280, 389] width 8 height 8
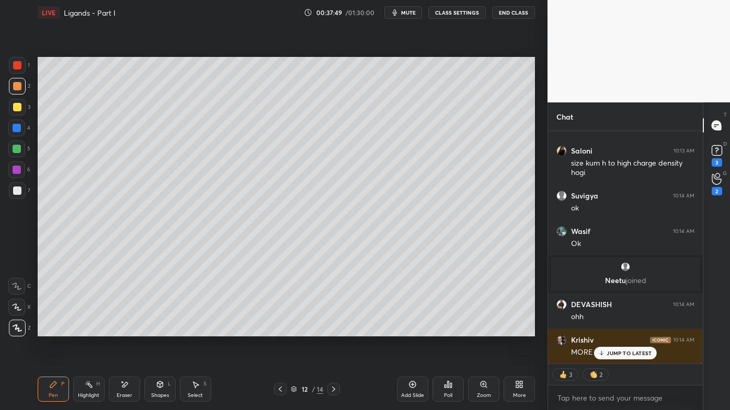
drag, startPoint x: 85, startPoint y: 384, endPoint x: 84, endPoint y: 377, distance: 7.4
click at [86, 330] on icon at bounding box center [89, 385] width 8 height 8
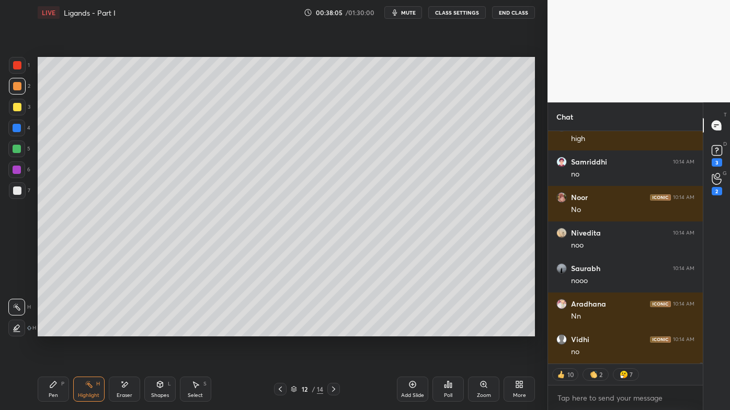
click at [335, 330] on icon at bounding box center [333, 389] width 8 height 8
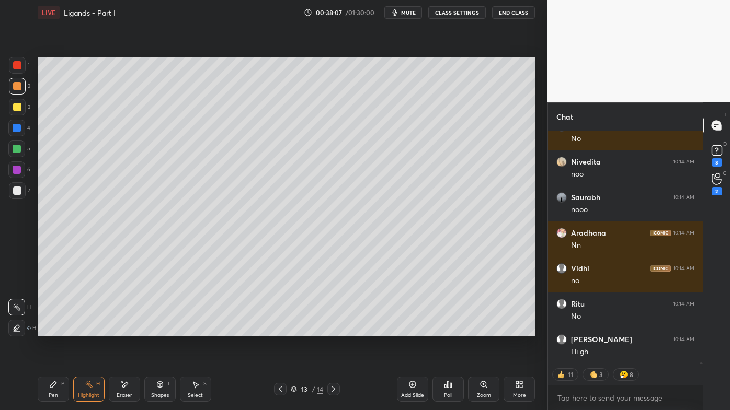
drag, startPoint x: 52, startPoint y: 386, endPoint x: 42, endPoint y: 381, distance: 10.8
click at [50, 330] on icon at bounding box center [53, 385] width 8 height 8
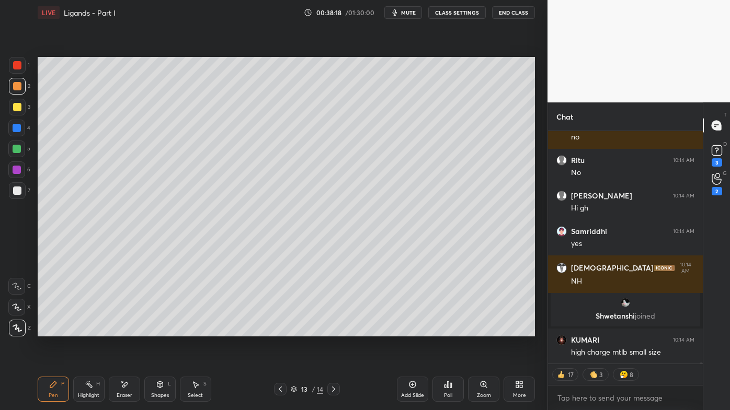
drag, startPoint x: 93, startPoint y: 386, endPoint x: 84, endPoint y: 385, distance: 8.4
click at [90, 330] on icon at bounding box center [89, 385] width 8 height 8
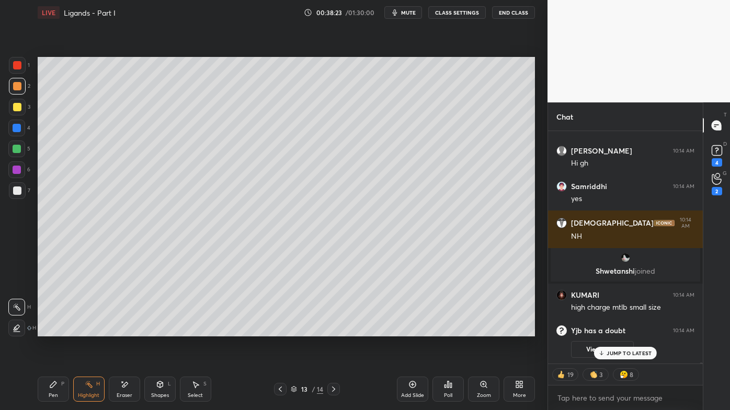
drag, startPoint x: 612, startPoint y: 354, endPoint x: 582, endPoint y: 358, distance: 29.6
click at [613, 330] on p "JUMP TO LATEST" at bounding box center [628, 353] width 45 height 6
drag, startPoint x: 92, startPoint y: 383, endPoint x: 125, endPoint y: 343, distance: 52.3
click at [91, 330] on div "Highlight H" at bounding box center [88, 389] width 31 height 25
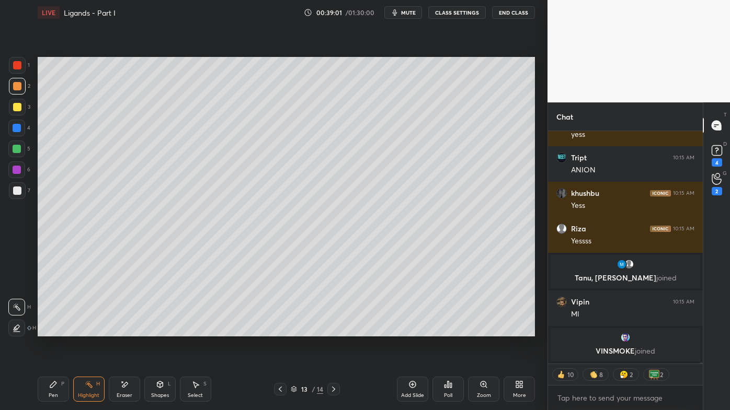
drag, startPoint x: 57, startPoint y: 382, endPoint x: 65, endPoint y: 355, distance: 27.9
click at [56, 330] on icon at bounding box center [53, 385] width 8 height 8
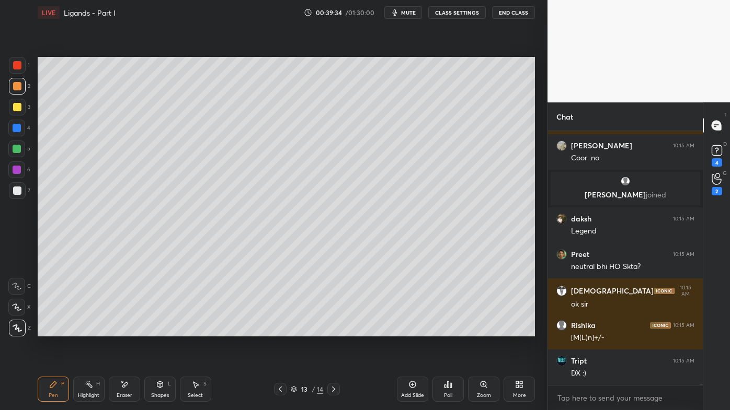
scroll to position [57317, 0]
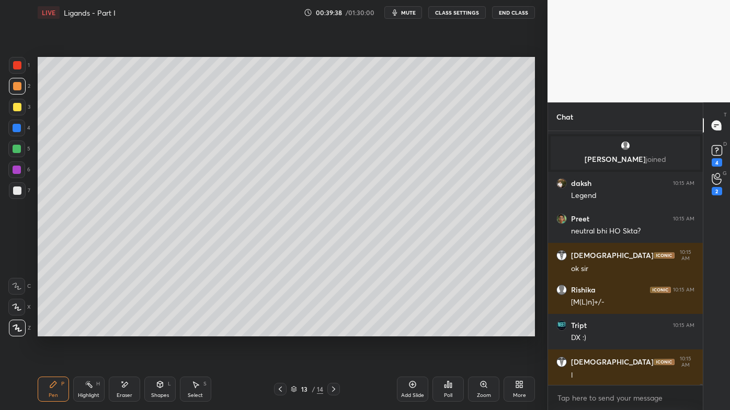
click at [53, 330] on div "Pen P" at bounding box center [53, 389] width 31 height 25
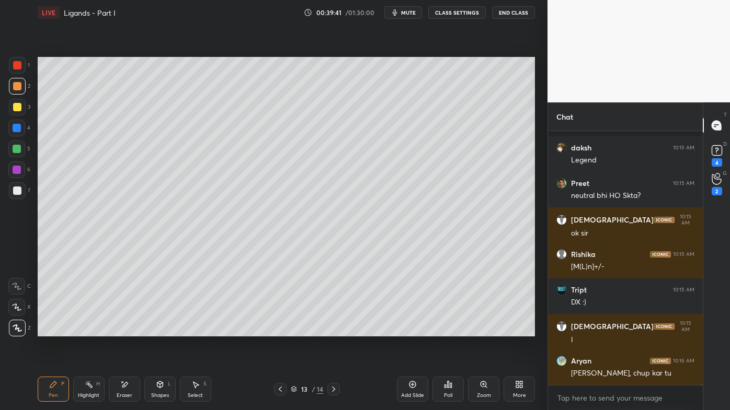
scroll to position [57426, 0]
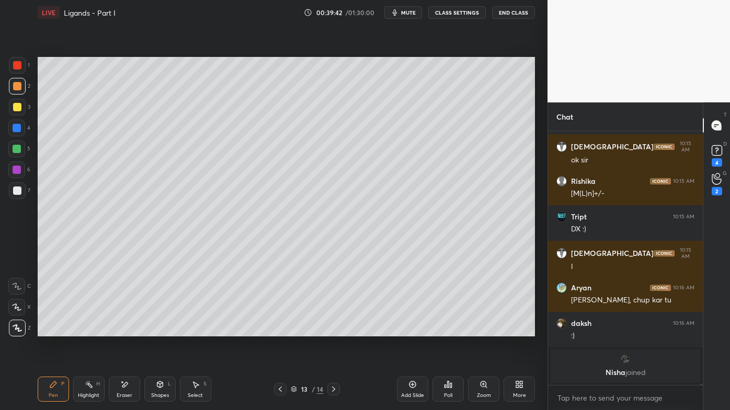
drag, startPoint x: 96, startPoint y: 383, endPoint x: 112, endPoint y: 342, distance: 43.9
click at [96, 330] on div "Highlight H" at bounding box center [88, 389] width 31 height 25
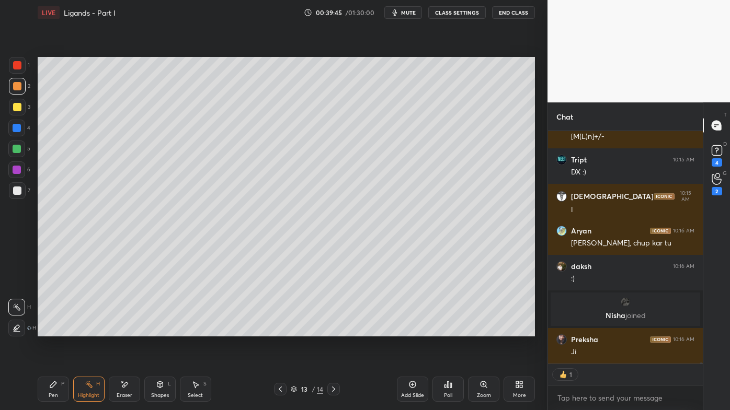
scroll to position [57441, 0]
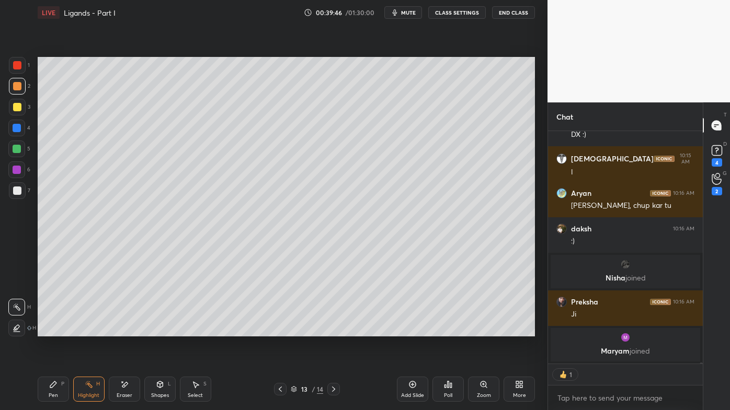
click at [53, 330] on div "Pen P" at bounding box center [53, 389] width 31 height 25
click at [19, 105] on div at bounding box center [17, 107] width 8 height 8
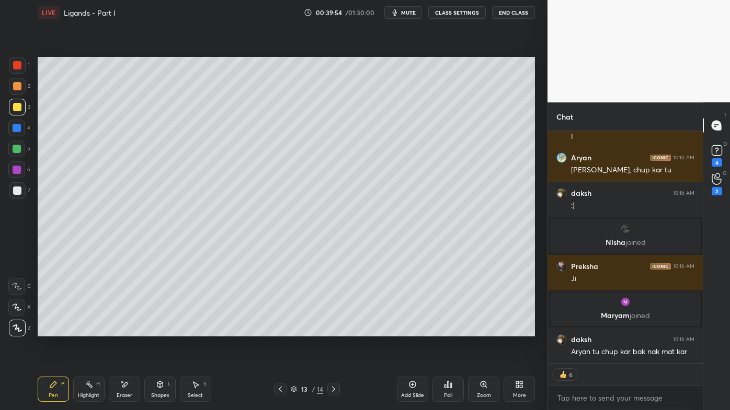
scroll to position [57437, 0]
click at [85, 330] on icon at bounding box center [89, 385] width 8 height 8
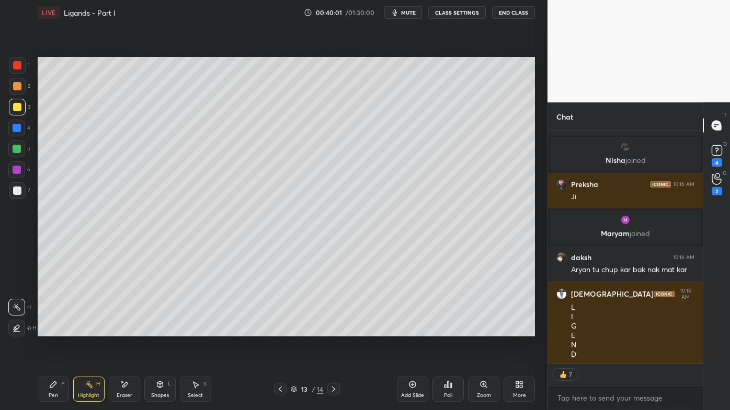
scroll to position [57626, 0]
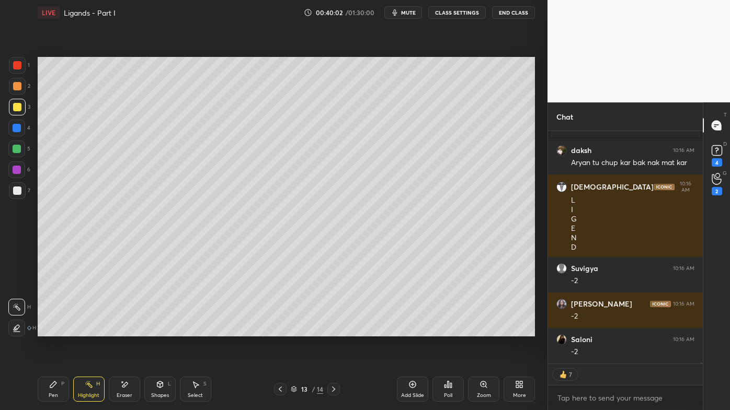
drag, startPoint x: 48, startPoint y: 383, endPoint x: 39, endPoint y: 375, distance: 12.6
click at [48, 330] on div "Pen P" at bounding box center [53, 389] width 31 height 25
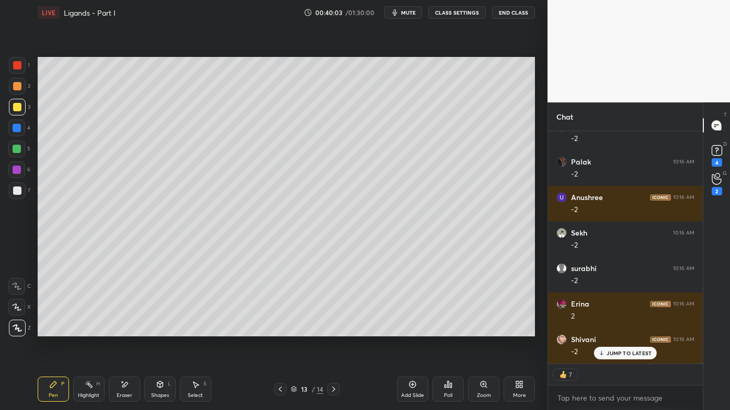
scroll to position [57875, 0]
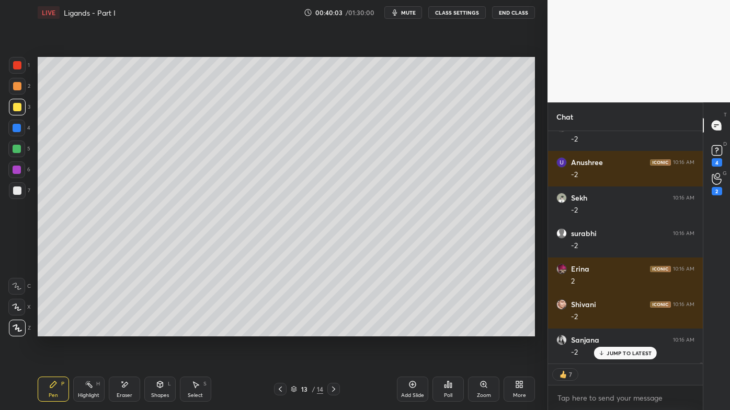
click at [16, 192] on div at bounding box center [17, 191] width 8 height 8
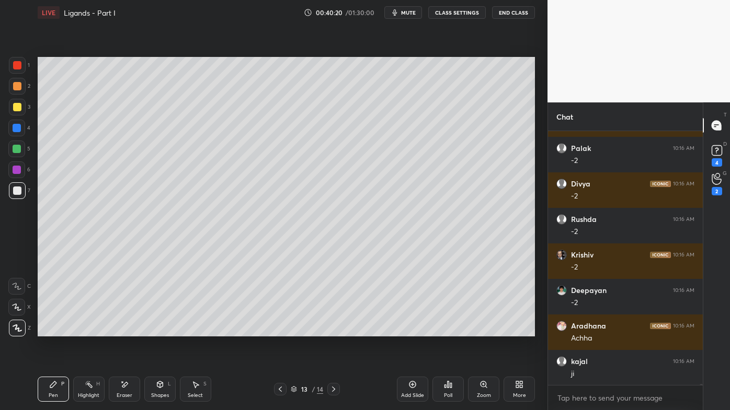
scroll to position [58778, 0]
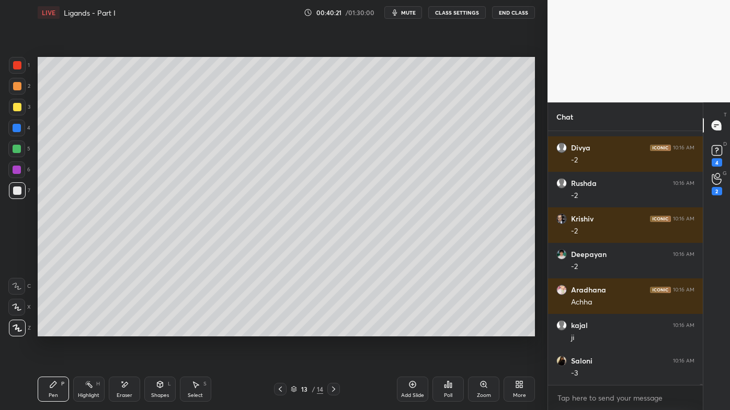
drag, startPoint x: 78, startPoint y: 382, endPoint x: 93, endPoint y: 382, distance: 14.6
click at [78, 330] on div "Highlight H" at bounding box center [88, 389] width 31 height 25
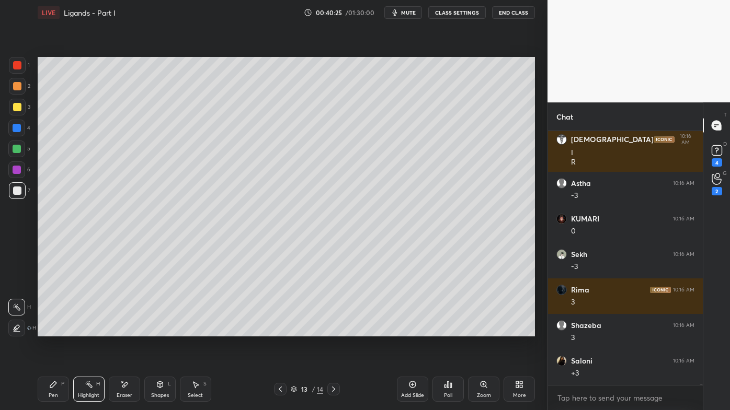
scroll to position [59107, 0]
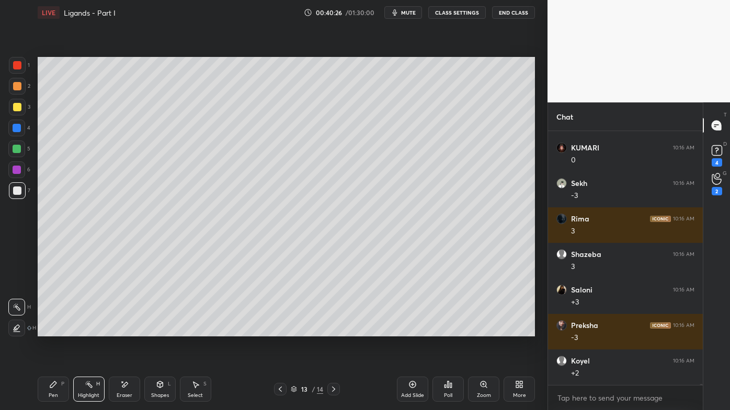
drag, startPoint x: 56, startPoint y: 388, endPoint x: 50, endPoint y: 371, distance: 18.7
click at [54, 330] on icon at bounding box center [53, 385] width 8 height 8
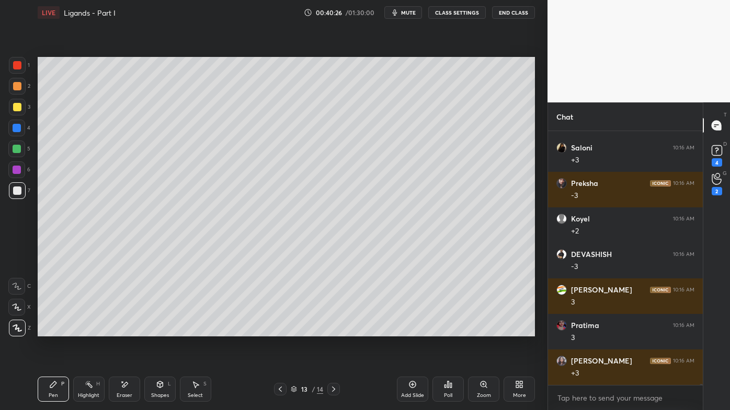
click at [22, 109] on div at bounding box center [17, 107] width 17 height 17
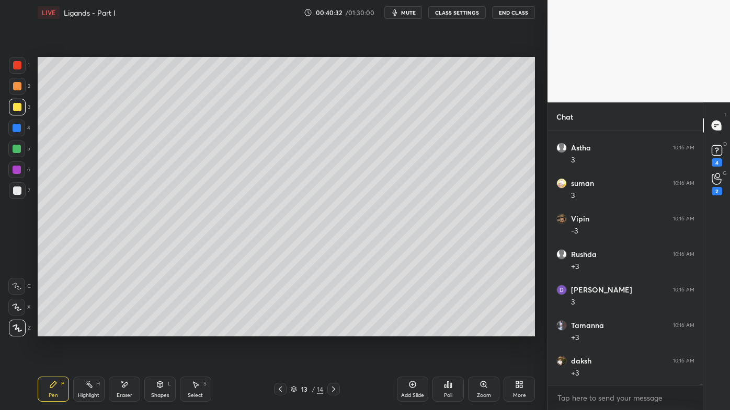
scroll to position [60209, 0]
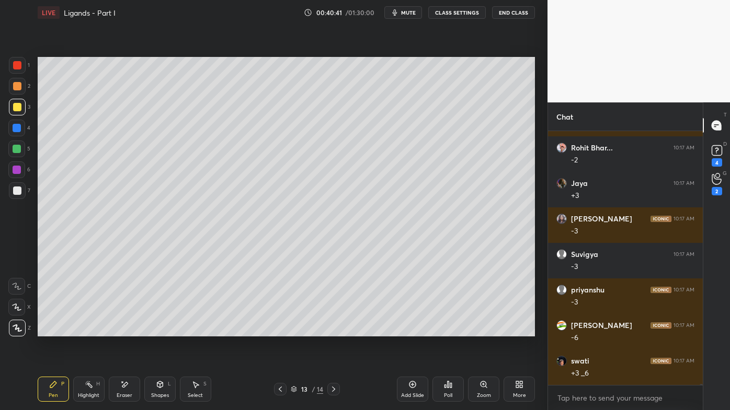
drag, startPoint x: 88, startPoint y: 388, endPoint x: 131, endPoint y: 343, distance: 62.1
click at [88, 330] on icon at bounding box center [89, 385] width 8 height 8
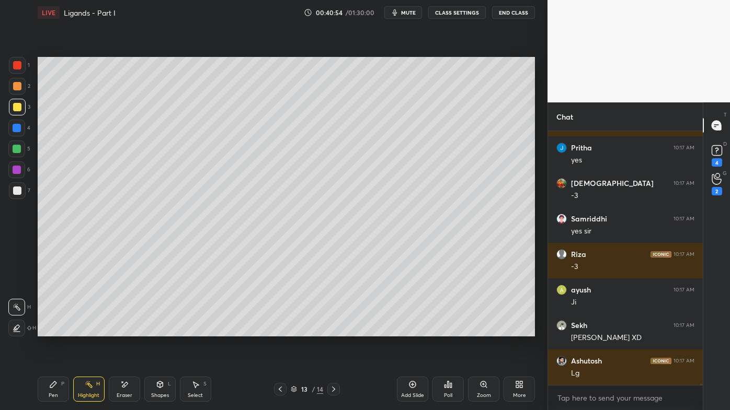
drag, startPoint x: 54, startPoint y: 382, endPoint x: 77, endPoint y: 366, distance: 27.8
click at [52, 330] on icon at bounding box center [53, 385] width 8 height 8
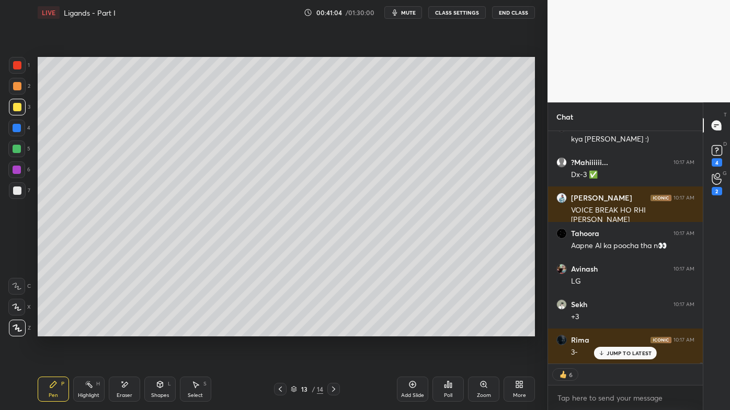
click at [17, 191] on div at bounding box center [17, 191] width 8 height 8
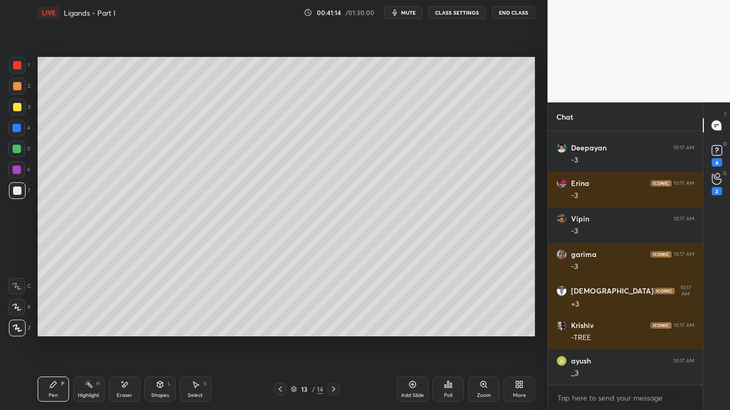
drag, startPoint x: 418, startPoint y: 382, endPoint x: 411, endPoint y: 379, distance: 7.8
click at [415, 330] on div "Add Slide" at bounding box center [412, 389] width 31 height 25
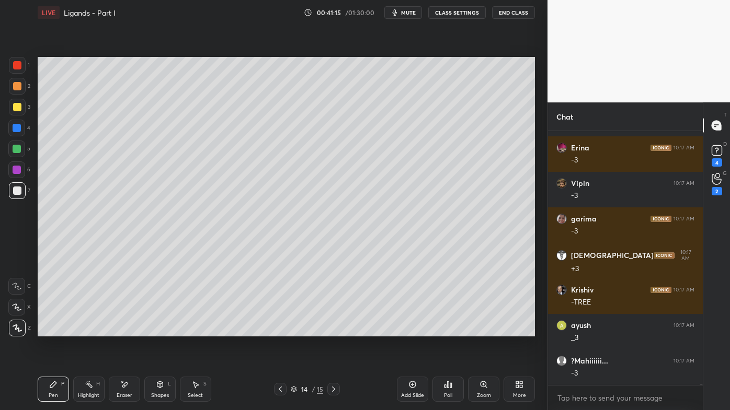
click at [19, 88] on div at bounding box center [17, 86] width 8 height 8
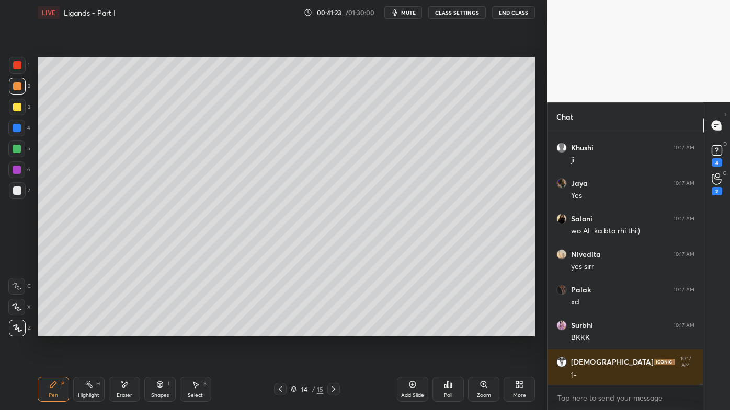
drag, startPoint x: 89, startPoint y: 383, endPoint x: 90, endPoint y: 369, distance: 14.2
click at [89, 330] on icon at bounding box center [89, 385] width 8 height 8
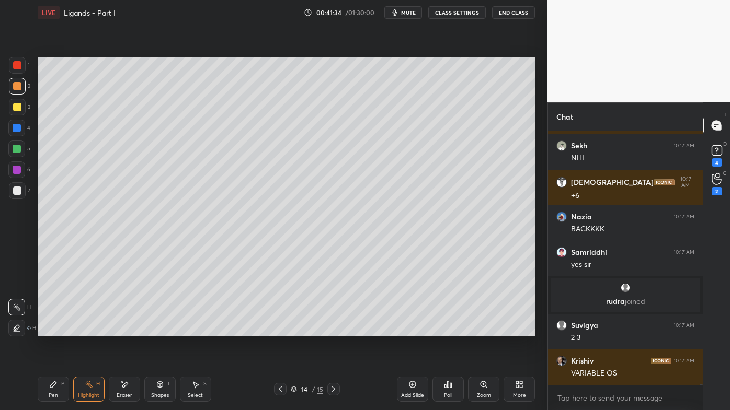
drag, startPoint x: 50, startPoint y: 386, endPoint x: 41, endPoint y: 381, distance: 10.1
click at [49, 330] on icon at bounding box center [53, 385] width 8 height 8
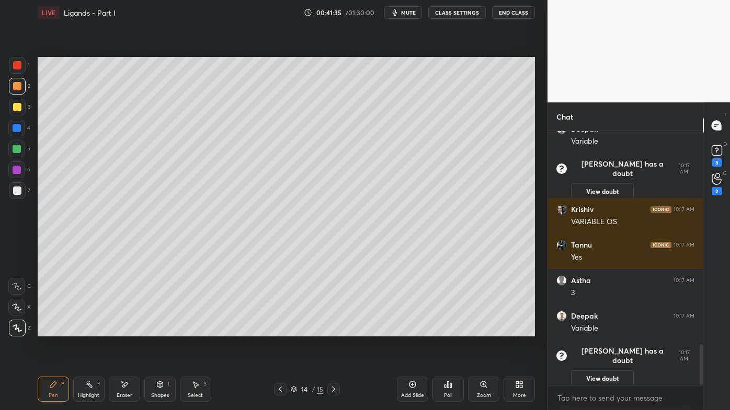
click at [22, 110] on div at bounding box center [17, 107] width 17 height 17
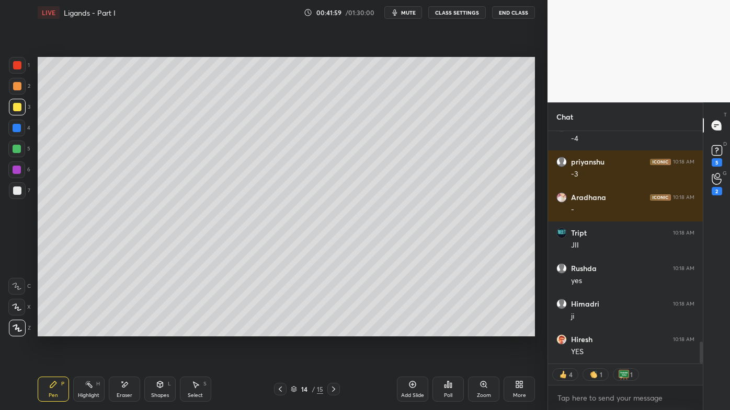
click at [88, 330] on icon at bounding box center [89, 385] width 8 height 8
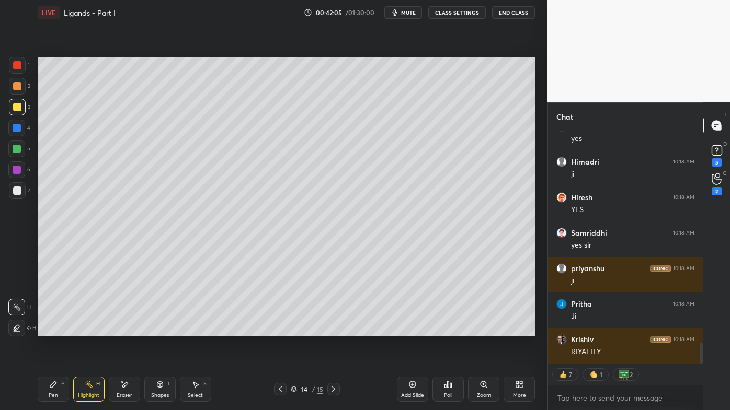
click at [280, 330] on icon at bounding box center [280, 389] width 3 height 5
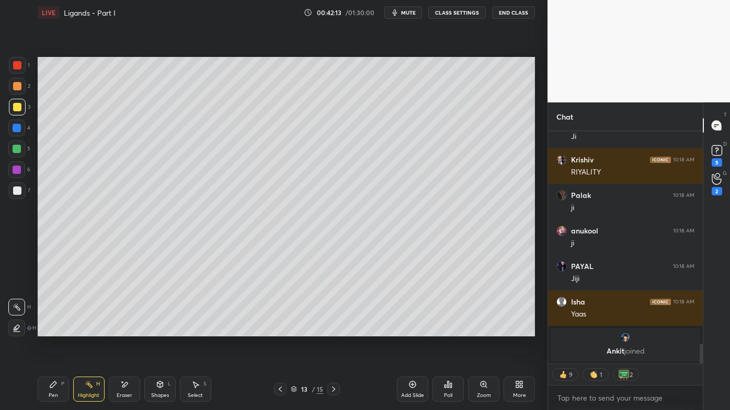
click at [331, 330] on icon at bounding box center [333, 389] width 8 height 8
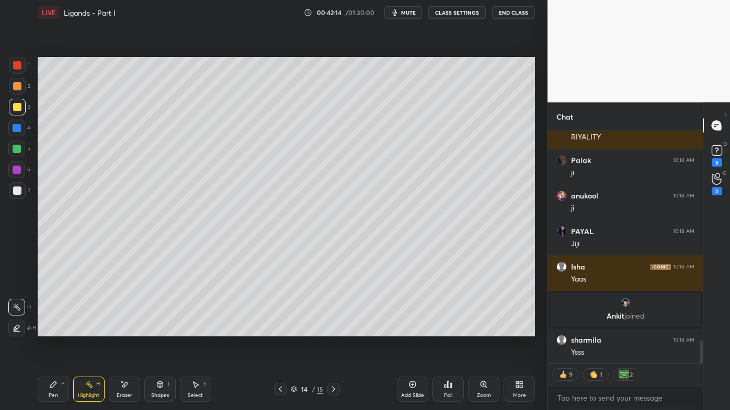
click at [124, 330] on icon at bounding box center [124, 385] width 8 height 9
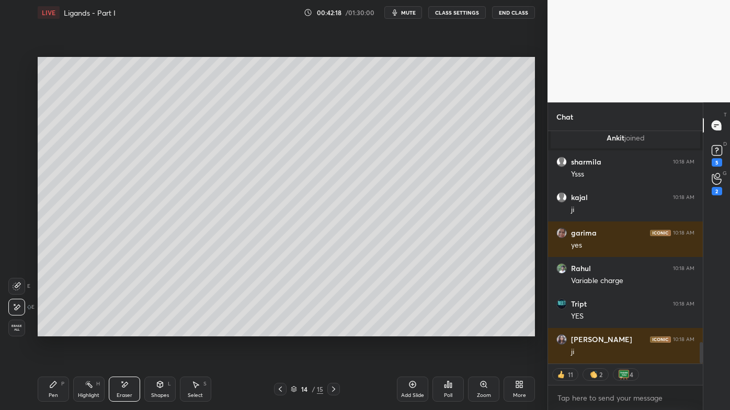
drag, startPoint x: 55, startPoint y: 385, endPoint x: 47, endPoint y: 380, distance: 9.7
click at [53, 330] on icon at bounding box center [53, 385] width 8 height 8
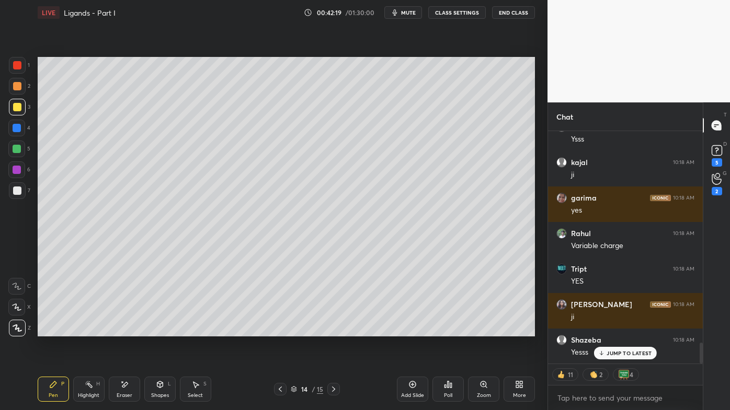
click at [19, 86] on div at bounding box center [17, 86] width 8 height 8
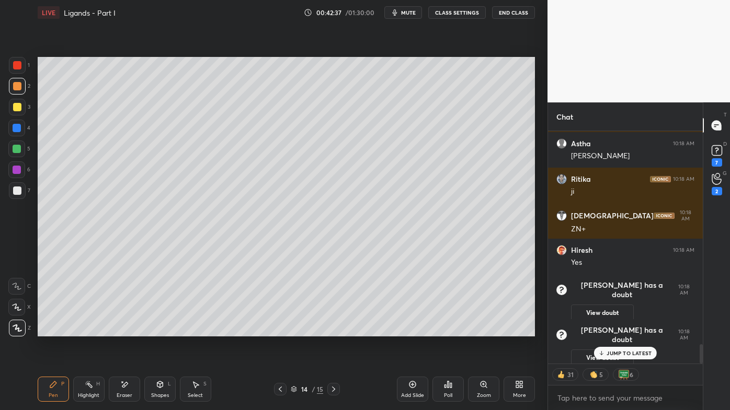
click at [89, 330] on rect at bounding box center [89, 385] width 5 height 5
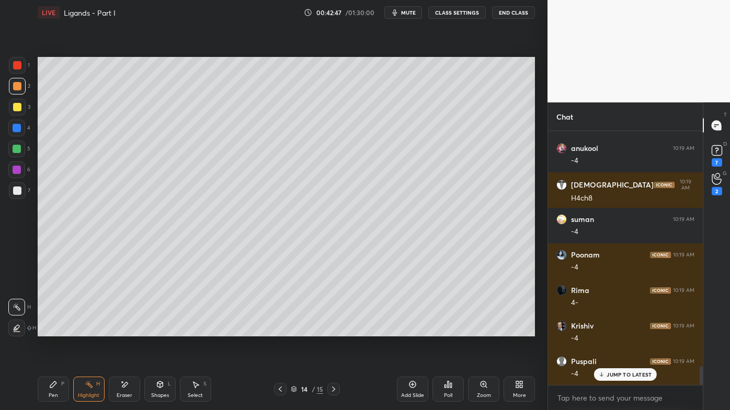
drag, startPoint x: 50, startPoint y: 382, endPoint x: 43, endPoint y: 346, distance: 36.6
click at [50, 330] on icon at bounding box center [53, 385] width 8 height 8
click at [13, 106] on div at bounding box center [17, 107] width 17 height 17
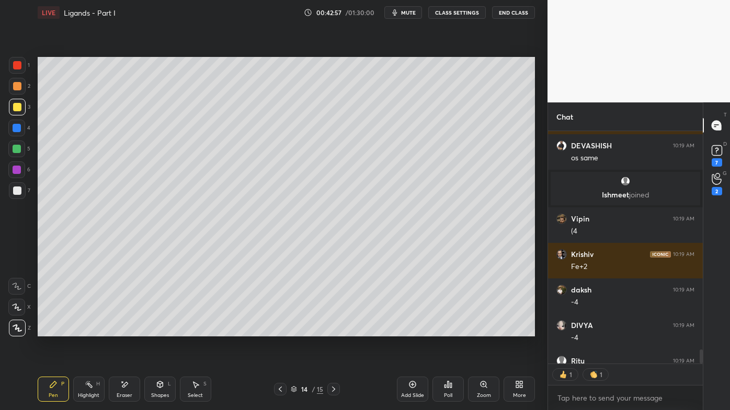
drag, startPoint x: 85, startPoint y: 386, endPoint x: 85, endPoint y: 351, distance: 35.0
click at [85, 330] on icon at bounding box center [89, 385] width 8 height 8
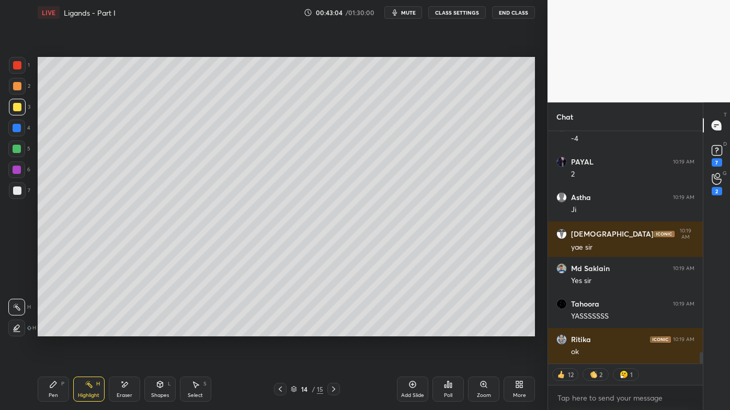
drag, startPoint x: 53, startPoint y: 385, endPoint x: 52, endPoint y: 379, distance: 6.0
click at [53, 330] on icon at bounding box center [53, 385] width 6 height 6
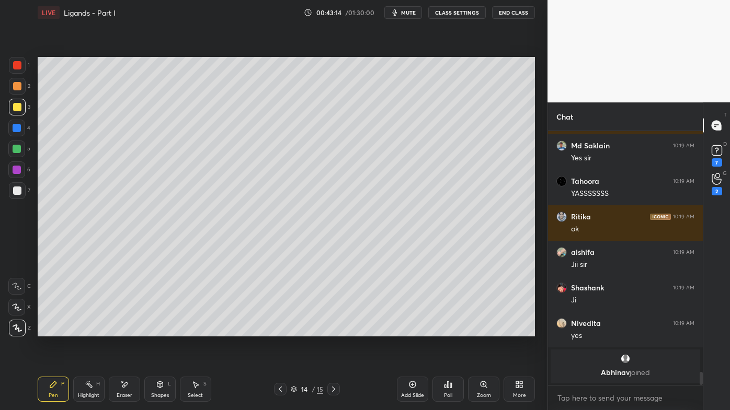
drag, startPoint x: 89, startPoint y: 387, endPoint x: 89, endPoint y: 382, distance: 5.3
click at [89, 330] on icon at bounding box center [89, 385] width 8 height 8
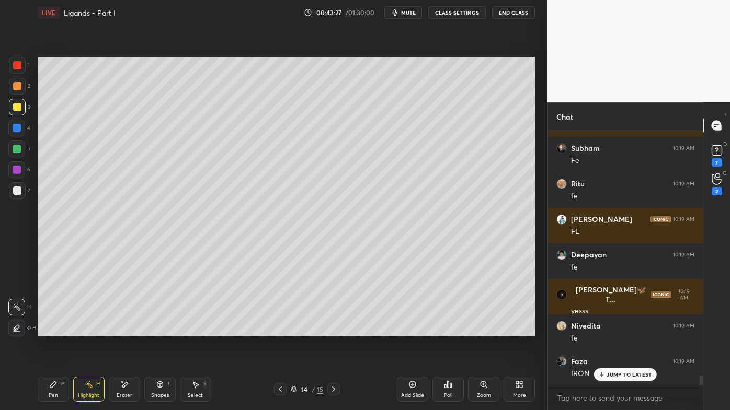
drag, startPoint x: 51, startPoint y: 386, endPoint x: 75, endPoint y: 343, distance: 49.6
click at [50, 330] on icon at bounding box center [53, 385] width 8 height 8
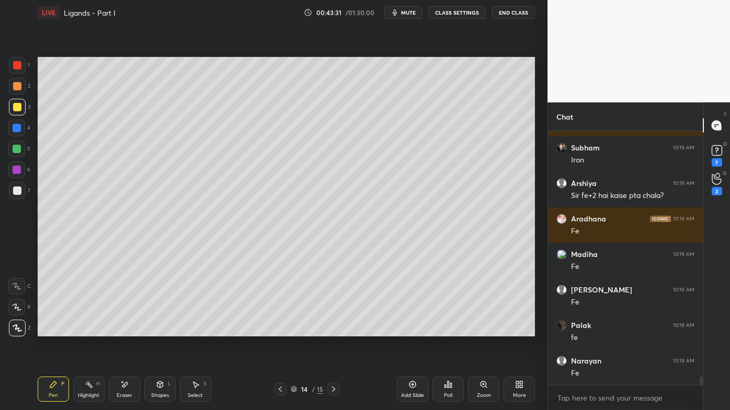
drag, startPoint x: 19, startPoint y: 85, endPoint x: 33, endPoint y: 86, distance: 14.2
click at [19, 86] on div at bounding box center [17, 86] width 8 height 8
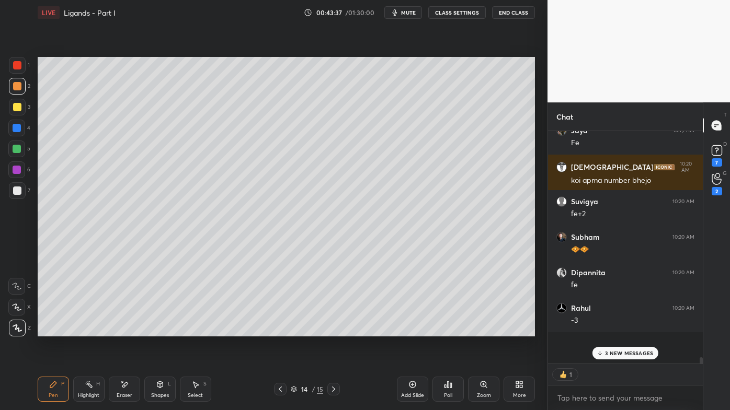
drag, startPoint x: 89, startPoint y: 385, endPoint x: 95, endPoint y: 367, distance: 18.2
click at [90, 330] on icon at bounding box center [89, 385] width 8 height 8
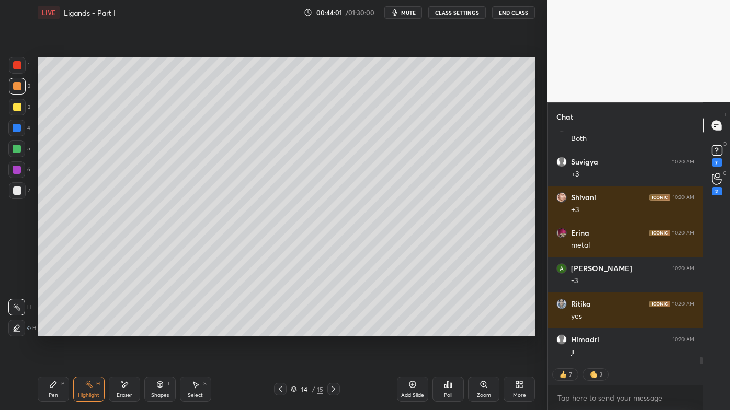
click at [50, 330] on icon at bounding box center [53, 385] width 6 height 6
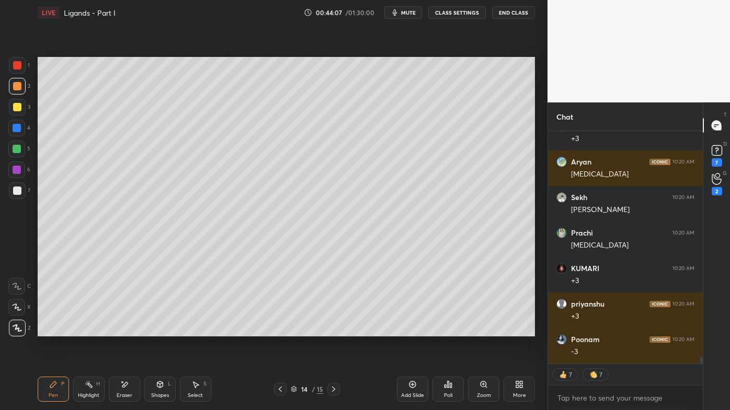
drag, startPoint x: 21, startPoint y: 108, endPoint x: 32, endPoint y: 118, distance: 14.8
click at [21, 109] on div at bounding box center [17, 107] width 17 height 17
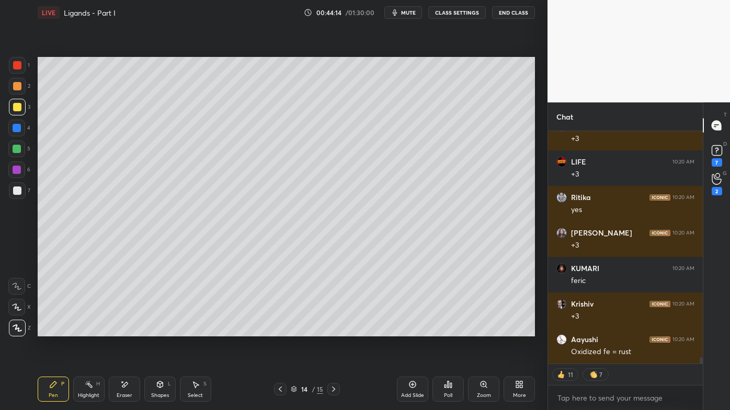
click at [85, 330] on icon at bounding box center [89, 385] width 8 height 8
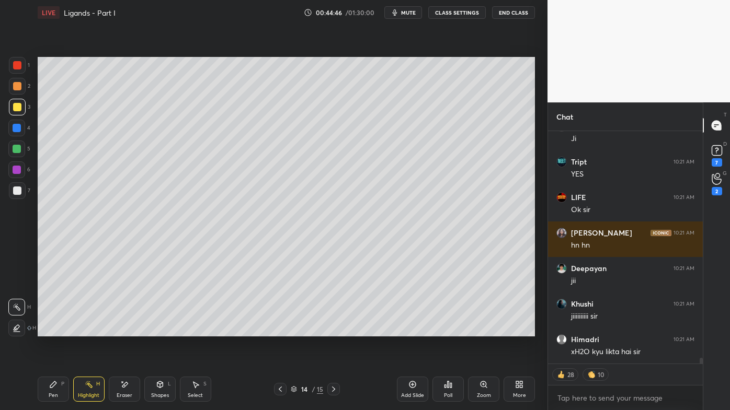
scroll to position [9058, 0]
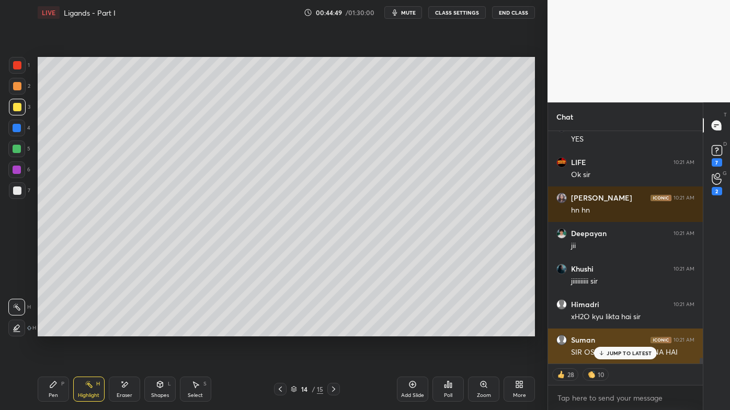
click at [612, 330] on div "JUMP TO LATEST" at bounding box center [625, 353] width 63 height 13
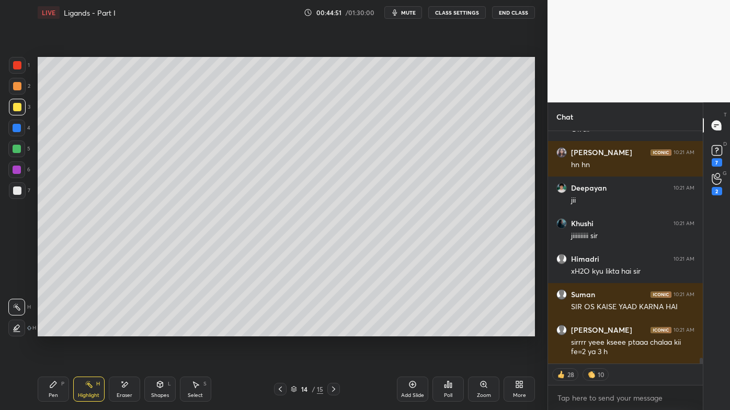
scroll to position [9082, 0]
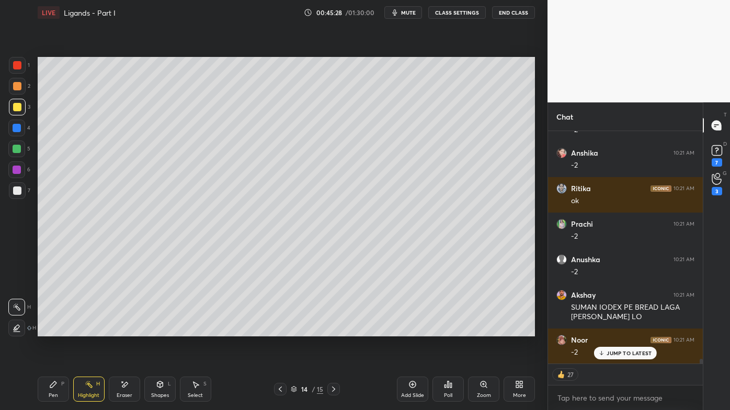
click at [275, 330] on div at bounding box center [280, 389] width 13 height 13
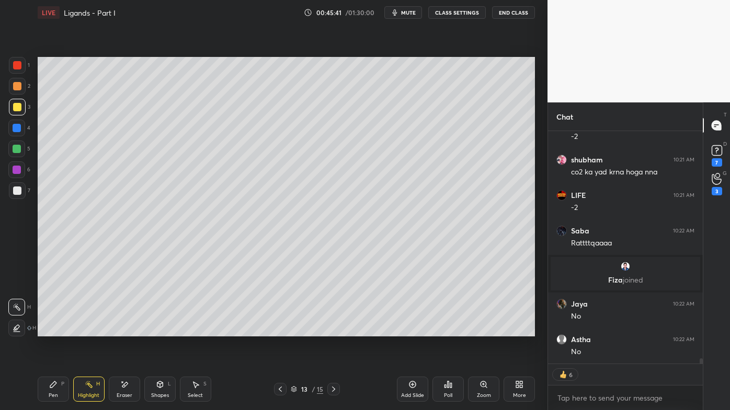
drag, startPoint x: 335, startPoint y: 389, endPoint x: 335, endPoint y: 383, distance: 6.3
click at [334, 330] on icon at bounding box center [333, 389] width 8 height 8
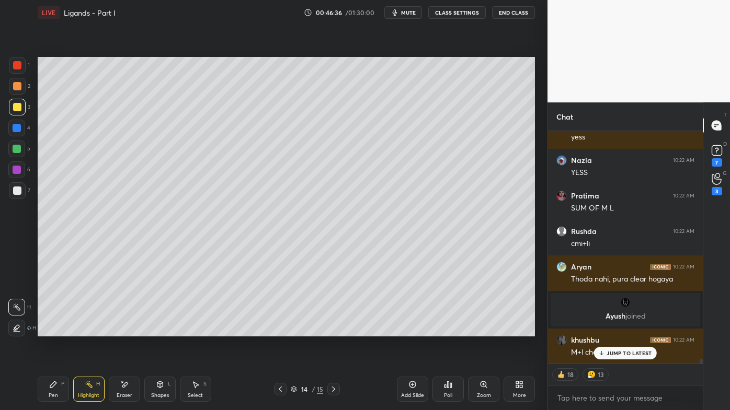
drag, startPoint x: 613, startPoint y: 355, endPoint x: 534, endPoint y: 359, distance: 79.5
click at [613, 330] on p "JUMP TO LATEST" at bounding box center [628, 353] width 45 height 6
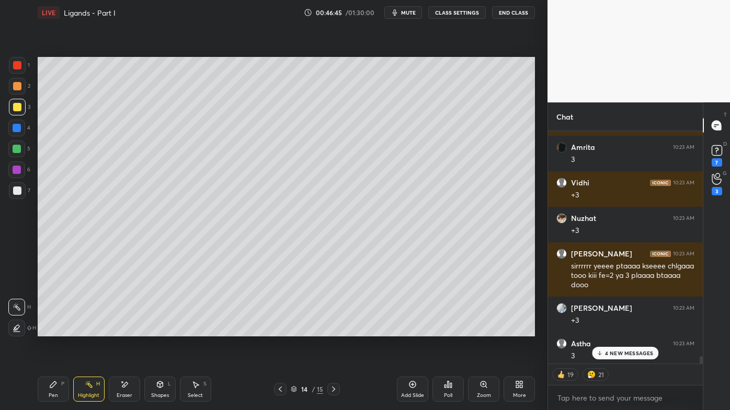
click at [422, 330] on div "Setting up your live class Poll for secs No correct answer Start poll" at bounding box center [285, 196] width 505 height 343
drag, startPoint x: 607, startPoint y: 357, endPoint x: 574, endPoint y: 357, distance: 32.9
click at [606, 330] on div "6 NEW MESSAGES" at bounding box center [625, 353] width 66 height 13
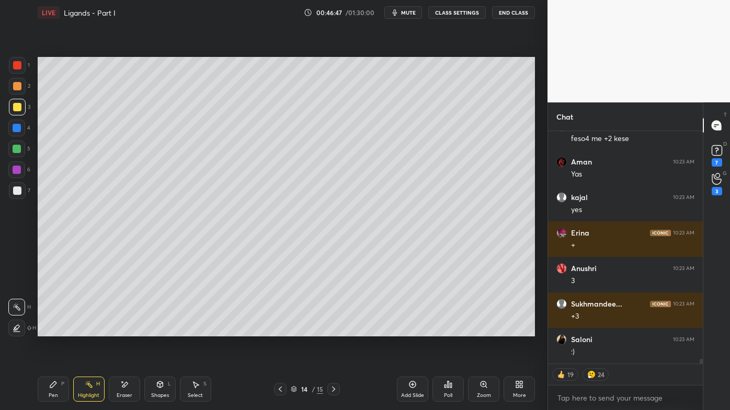
click at [51, 330] on icon at bounding box center [53, 385] width 6 height 6
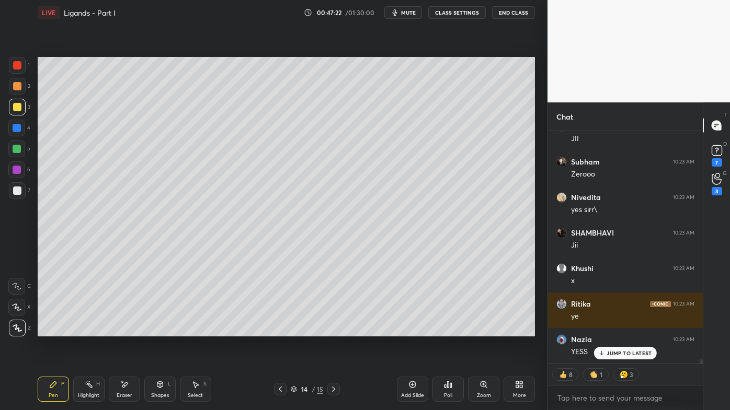
drag, startPoint x: 83, startPoint y: 381, endPoint x: 83, endPoint y: 376, distance: 5.3
click at [83, 330] on div "Highlight H" at bounding box center [88, 389] width 31 height 25
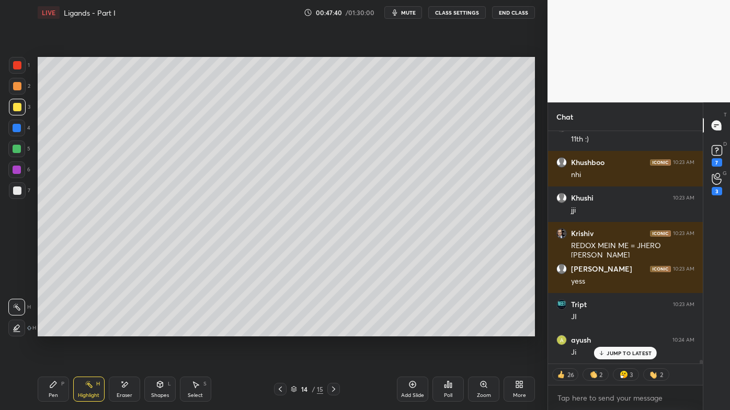
click at [414, 330] on icon at bounding box center [412, 385] width 7 height 7
click at [50, 330] on icon at bounding box center [53, 385] width 8 height 8
click at [16, 85] on div at bounding box center [17, 86] width 8 height 8
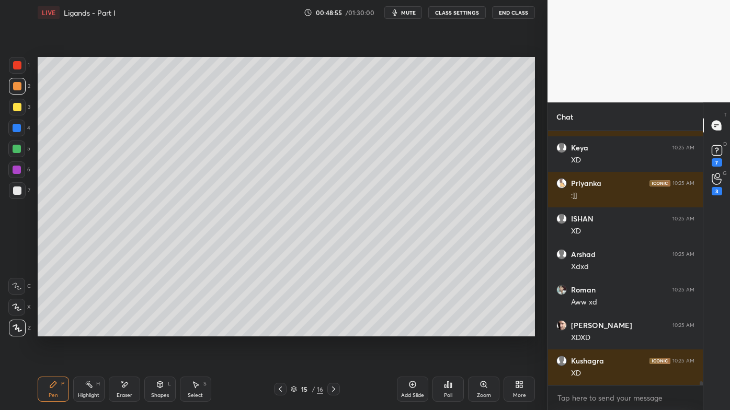
scroll to position [16567, 0]
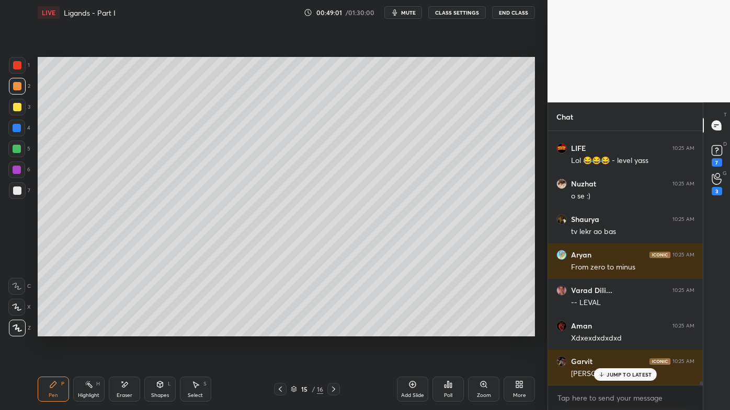
click at [21, 104] on div at bounding box center [17, 107] width 17 height 17
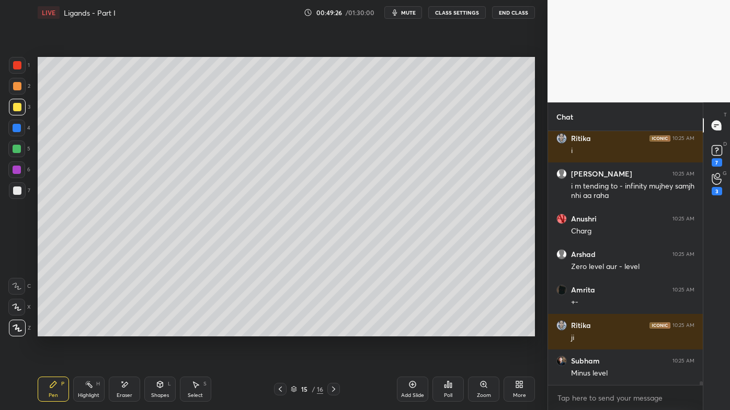
click at [280, 330] on icon at bounding box center [280, 389] width 8 height 8
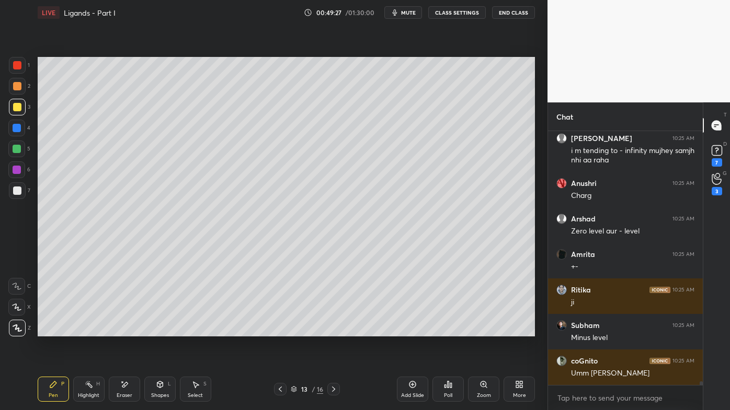
click at [280, 330] on icon at bounding box center [280, 389] width 8 height 8
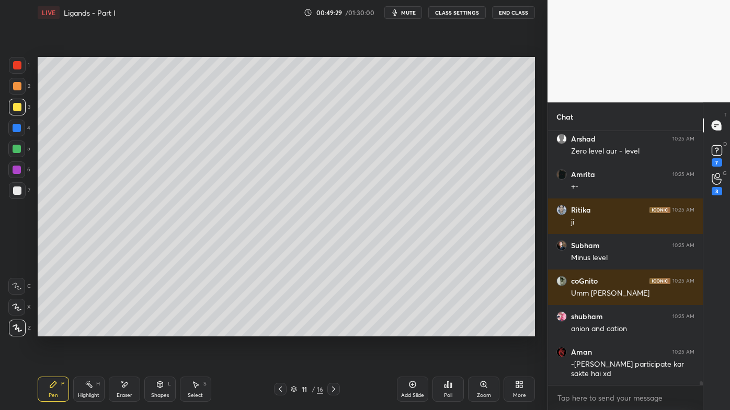
click at [280, 330] on icon at bounding box center [280, 389] width 8 height 8
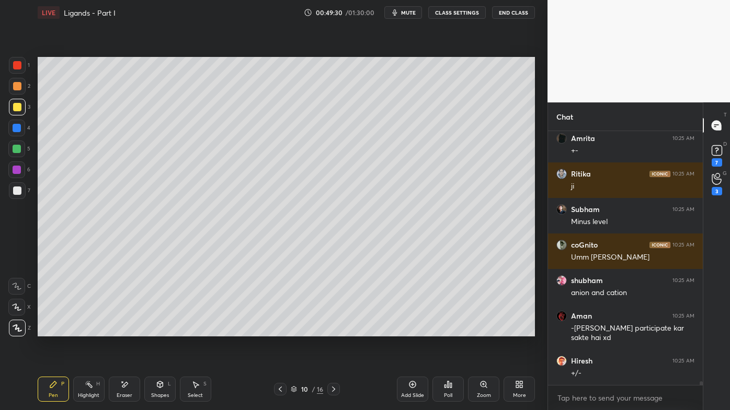
click at [286, 330] on div at bounding box center [280, 389] width 13 height 13
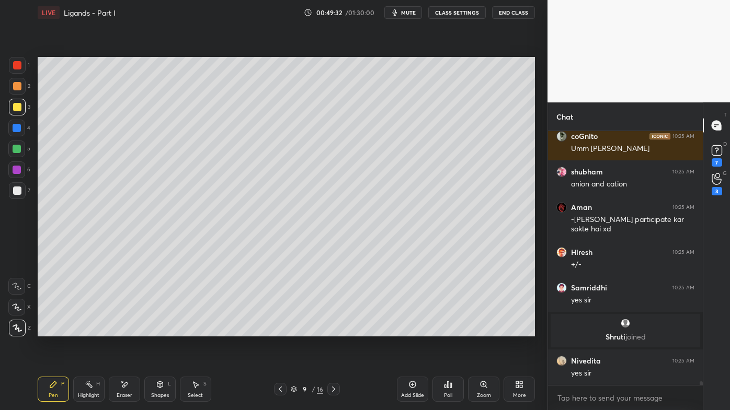
drag, startPoint x: 278, startPoint y: 388, endPoint x: 294, endPoint y: 384, distance: 16.9
click at [279, 330] on icon at bounding box center [280, 389] width 8 height 8
click at [334, 330] on icon at bounding box center [333, 389] width 8 height 8
click at [335, 330] on icon at bounding box center [333, 389] width 8 height 8
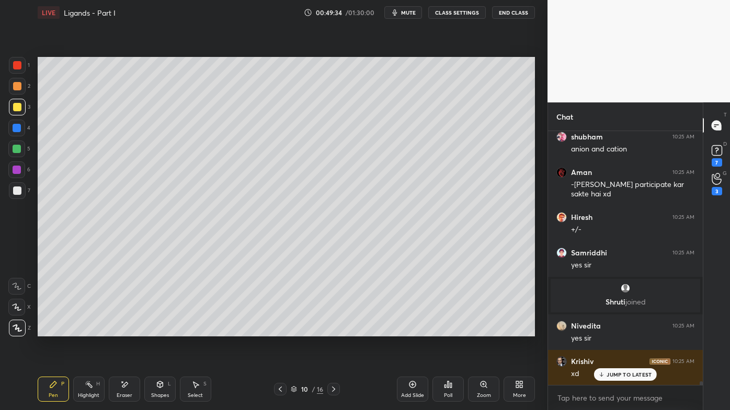
click at [336, 330] on icon at bounding box center [333, 389] width 8 height 8
drag, startPoint x: 89, startPoint y: 383, endPoint x: 101, endPoint y: 360, distance: 25.7
click at [89, 330] on icon at bounding box center [89, 385] width 8 height 8
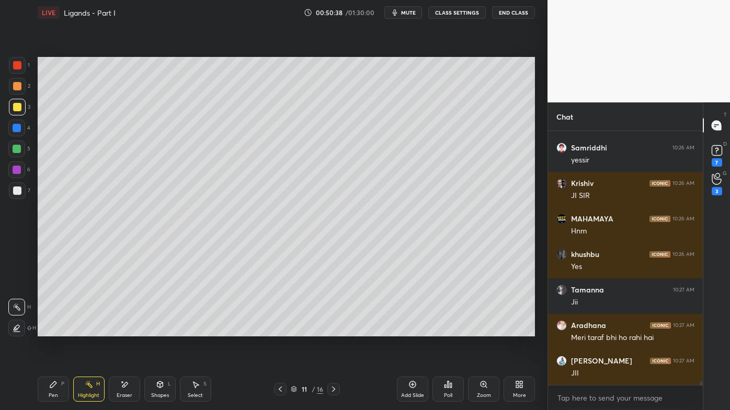
scroll to position [18620, 0]
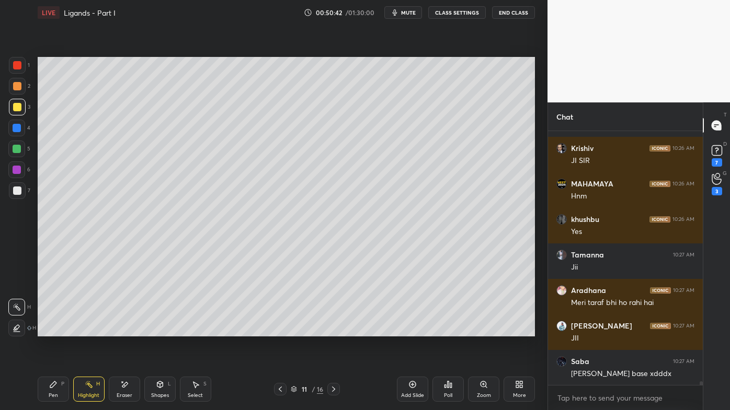
drag, startPoint x: 332, startPoint y: 390, endPoint x: 328, endPoint y: 387, distance: 5.4
click at [332, 330] on icon at bounding box center [333, 389] width 8 height 8
click at [278, 330] on icon at bounding box center [280, 389] width 8 height 8
click at [279, 330] on icon at bounding box center [280, 389] width 8 height 8
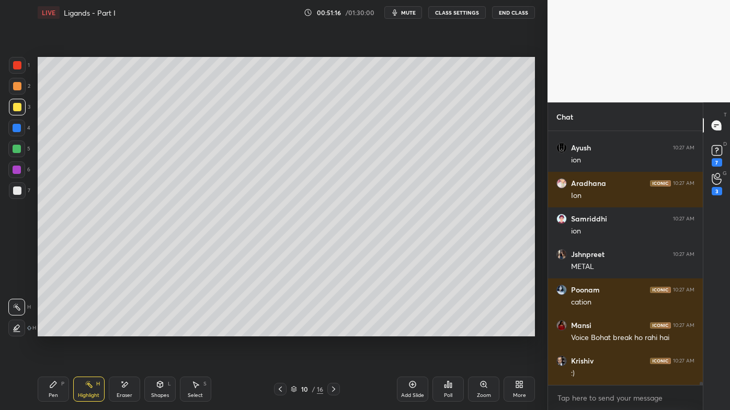
scroll to position [19530, 0]
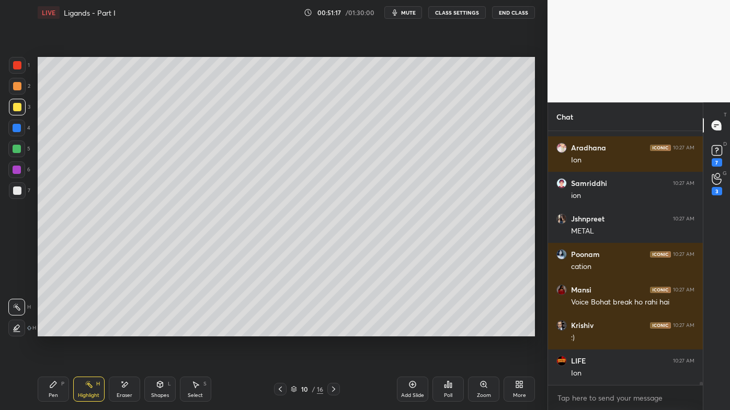
click at [330, 330] on icon at bounding box center [333, 389] width 8 height 8
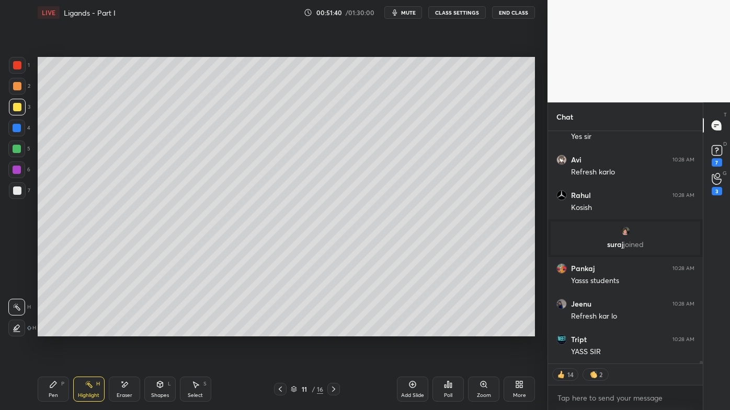
click at [280, 330] on icon at bounding box center [280, 389] width 8 height 8
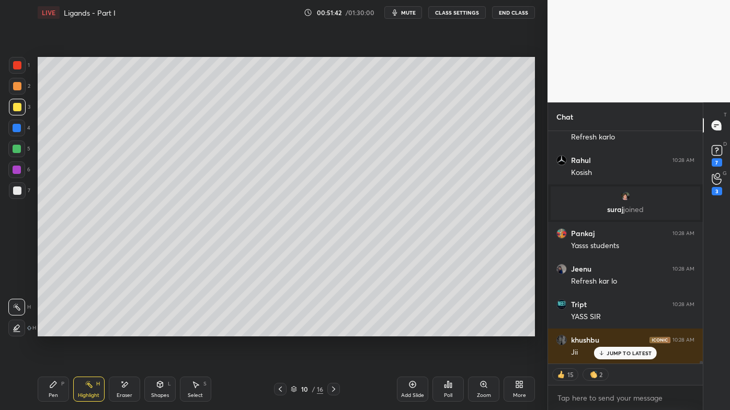
click at [89, 330] on div "Highlight H" at bounding box center [88, 389] width 31 height 25
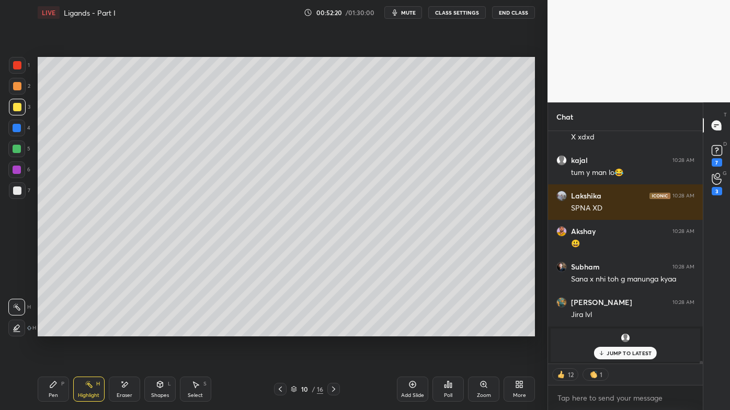
click at [335, 330] on icon at bounding box center [333, 389] width 8 height 8
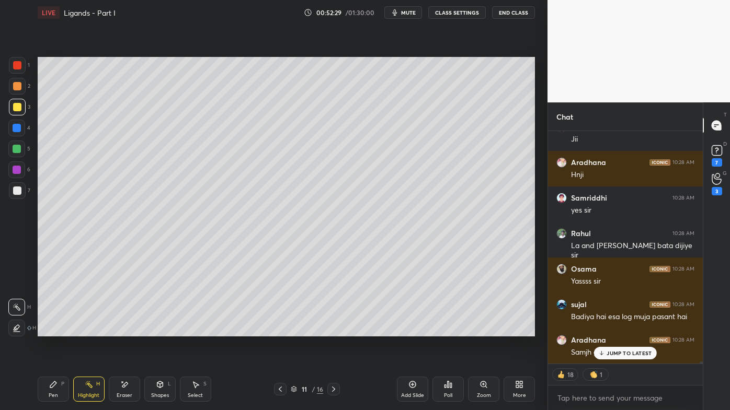
click at [335, 330] on icon at bounding box center [333, 389] width 8 height 8
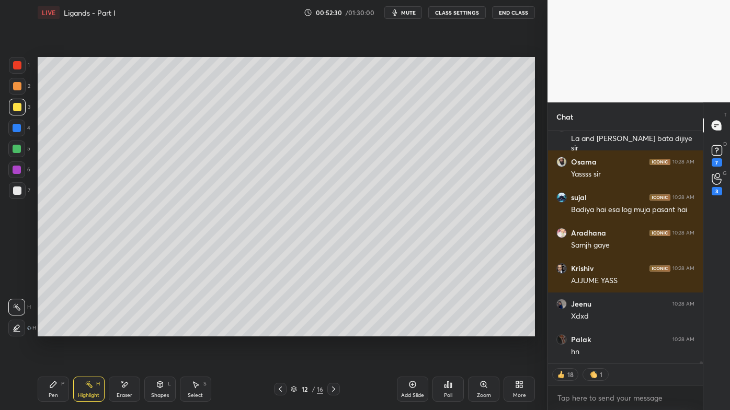
click at [335, 330] on icon at bounding box center [333, 389] width 8 height 8
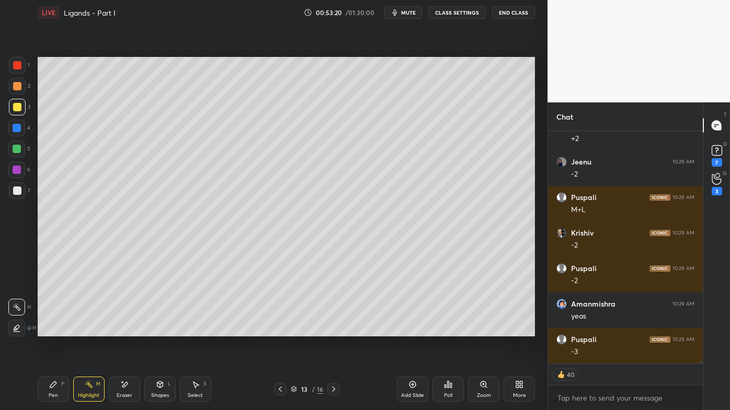
click at [334, 330] on icon at bounding box center [333, 389] width 8 height 8
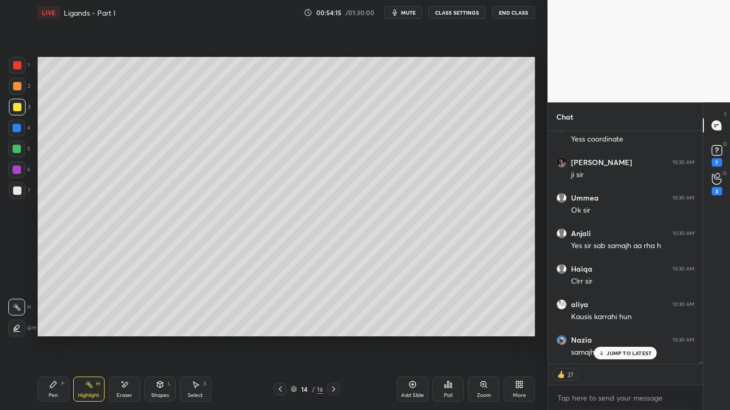
scroll to position [24656, 0]
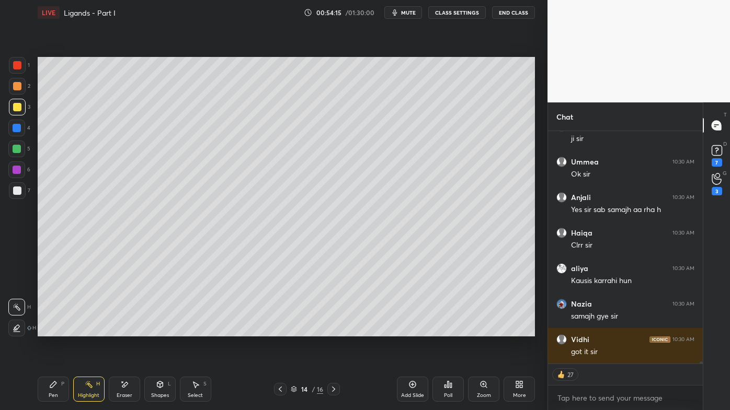
click at [330, 330] on icon at bounding box center [333, 389] width 8 height 8
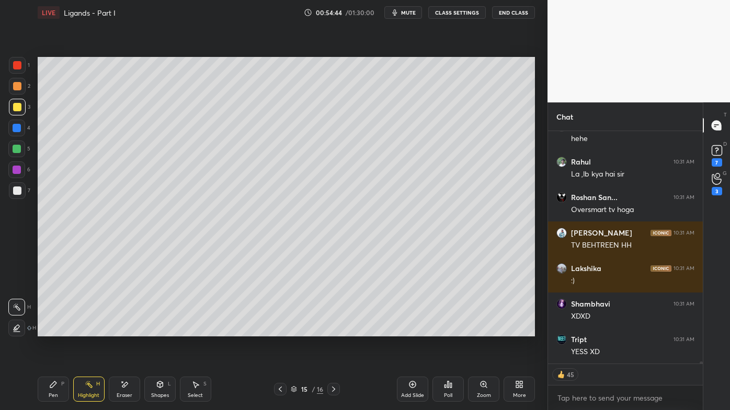
drag, startPoint x: 88, startPoint y: 387, endPoint x: 84, endPoint y: 371, distance: 17.4
click at [87, 330] on icon at bounding box center [89, 385] width 8 height 8
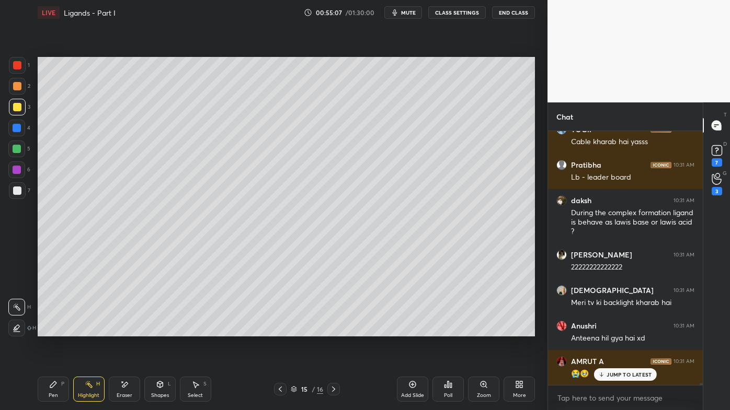
click at [83, 330] on div "Highlight H" at bounding box center [88, 389] width 31 height 25
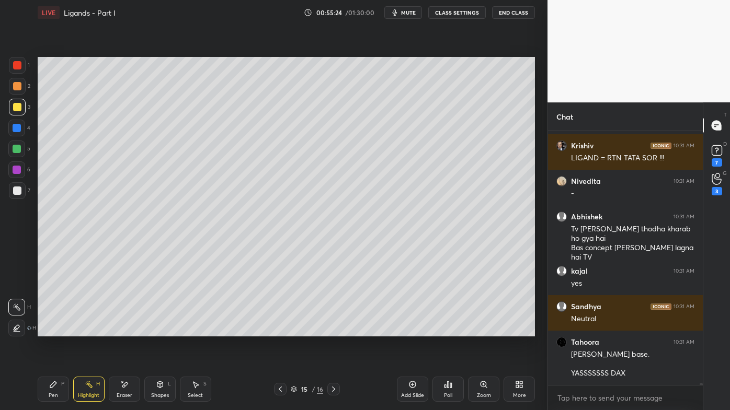
drag, startPoint x: 58, startPoint y: 383, endPoint x: 50, endPoint y: 380, distance: 8.7
click at [55, 330] on div "Pen P" at bounding box center [53, 389] width 31 height 25
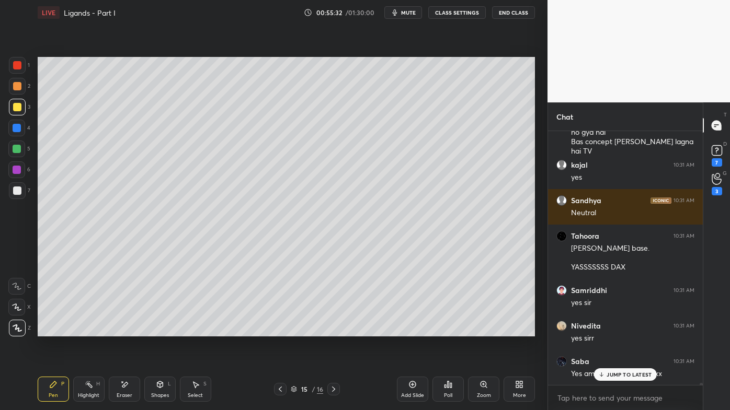
click at [46, 330] on div "Pen P" at bounding box center [53, 389] width 31 height 25
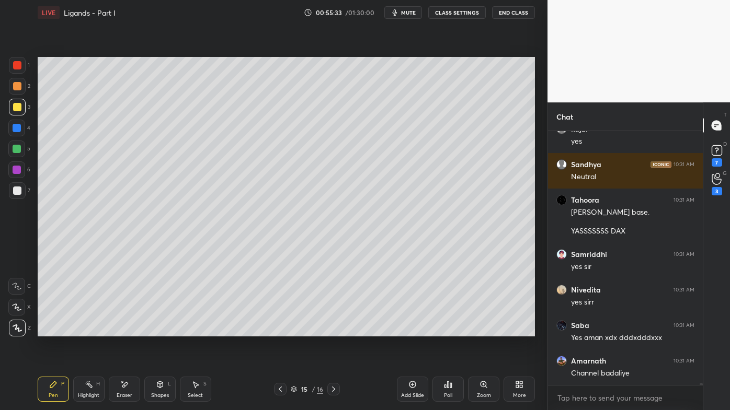
drag, startPoint x: 13, startPoint y: 189, endPoint x: 17, endPoint y: 185, distance: 6.3
click at [14, 189] on div at bounding box center [17, 191] width 8 height 8
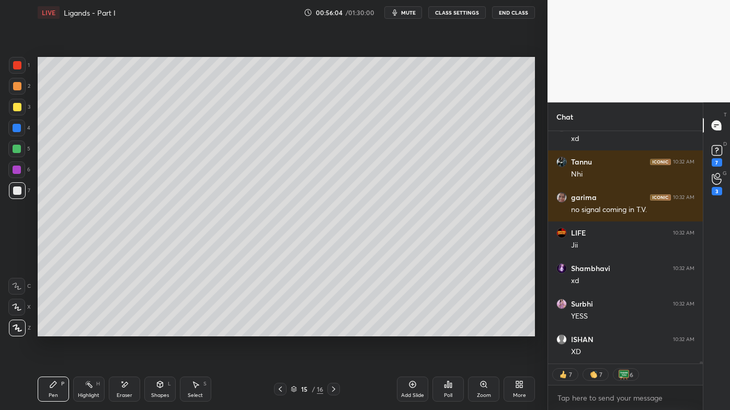
scroll to position [28586, 0]
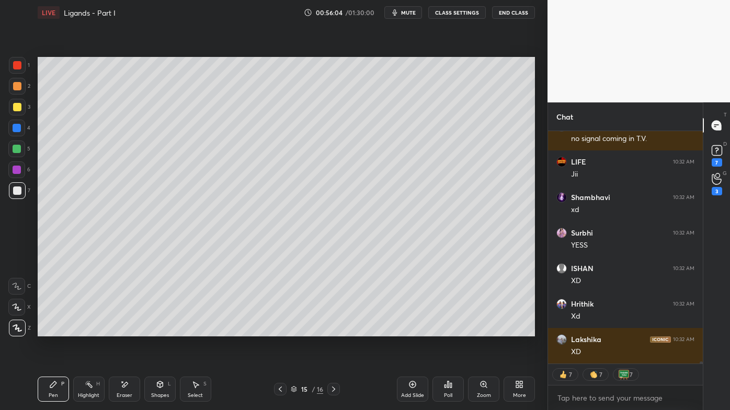
drag, startPoint x: 87, startPoint y: 381, endPoint x: 95, endPoint y: 367, distance: 15.4
click at [88, 330] on div "Highlight H" at bounding box center [88, 389] width 31 height 25
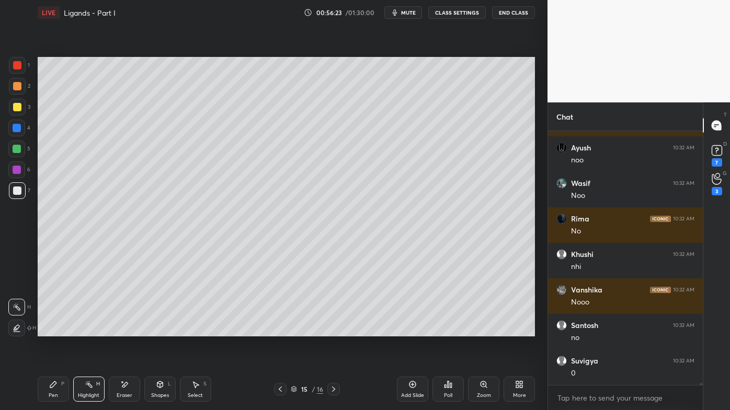
scroll to position [29844, 0]
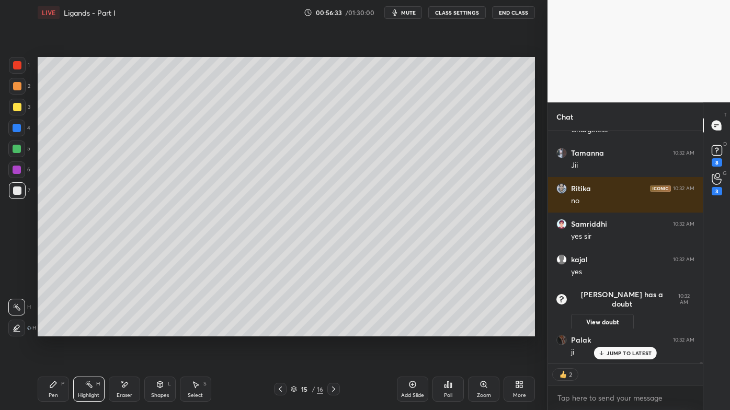
click at [54, 330] on icon at bounding box center [53, 385] width 6 height 6
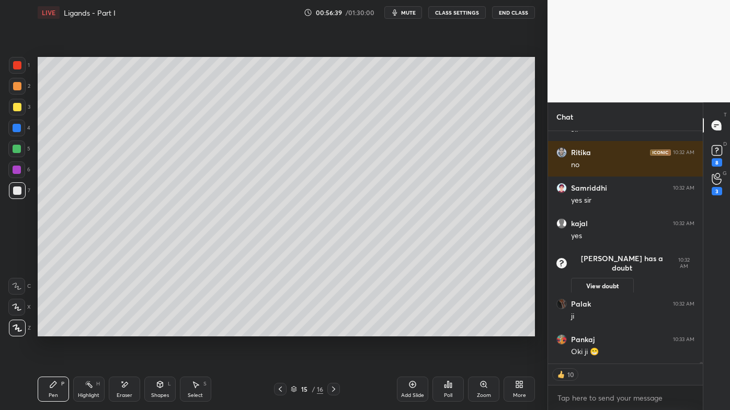
click at [536, 238] on div "Setting up your live class Poll for secs No correct answer Start poll" at bounding box center [285, 196] width 505 height 343
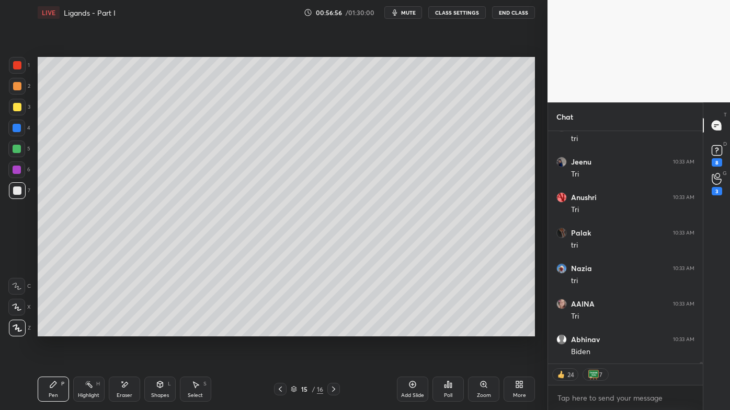
click at [447, 330] on icon at bounding box center [448, 385] width 2 height 6
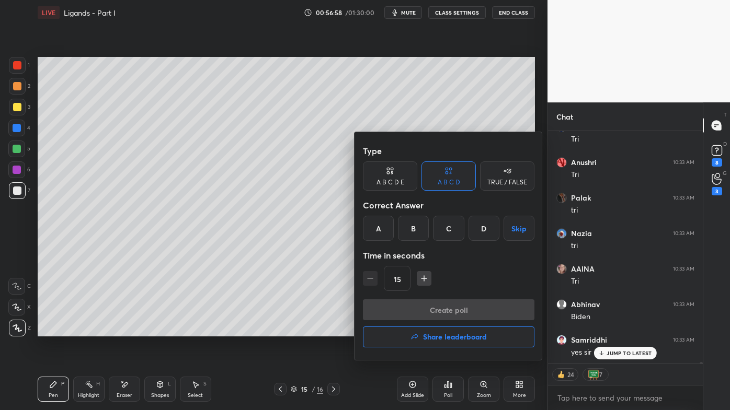
click at [517, 330] on div at bounding box center [365, 205] width 730 height 410
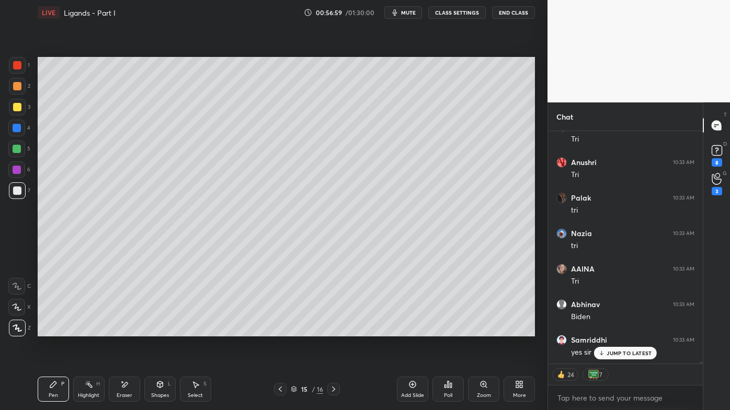
click at [522, 330] on div "More" at bounding box center [518, 389] width 31 height 25
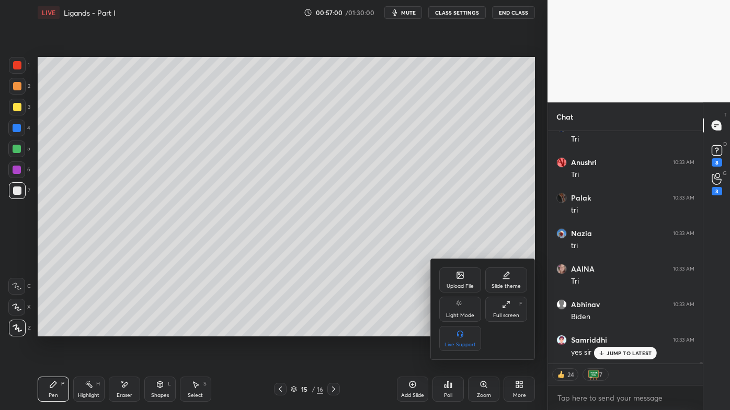
click at [505, 302] on icon at bounding box center [506, 305] width 8 height 8
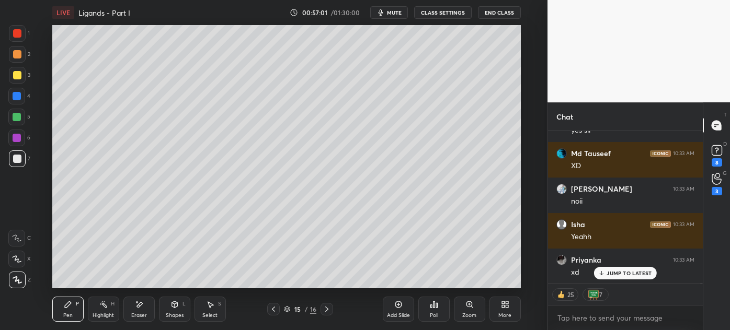
type textarea "x"
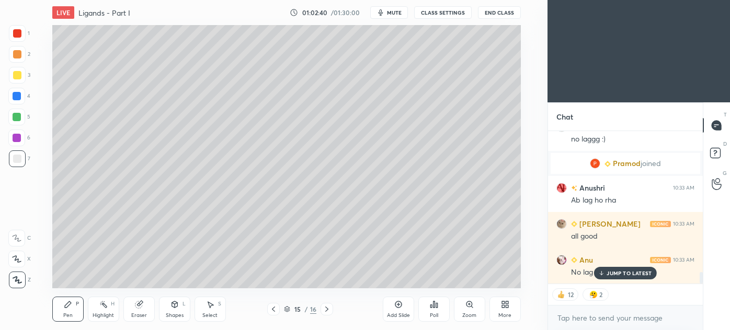
scroll to position [1909, 0]
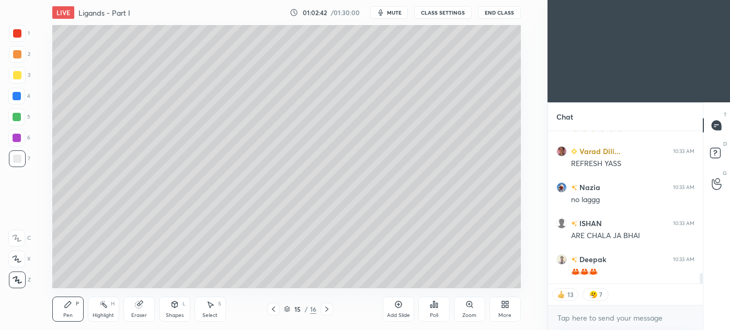
click at [504, 302] on icon at bounding box center [505, 305] width 8 height 8
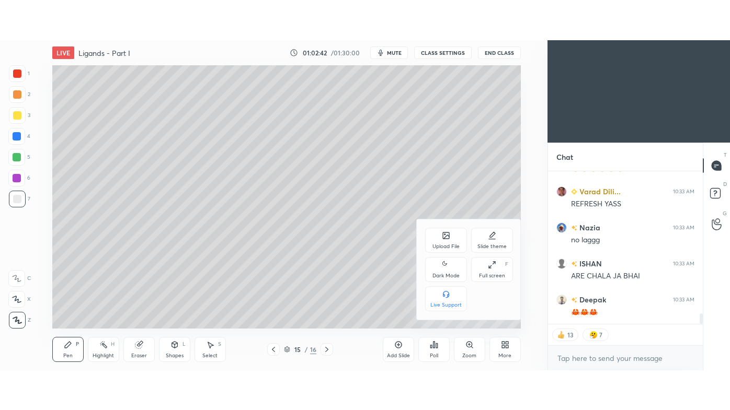
scroll to position [2125, 0]
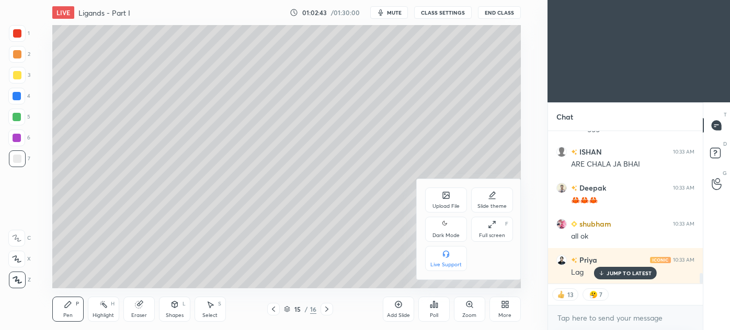
drag, startPoint x: 492, startPoint y: 229, endPoint x: 463, endPoint y: 330, distance: 104.4
click at [492, 231] on div "Full screen F" at bounding box center [492, 229] width 42 height 25
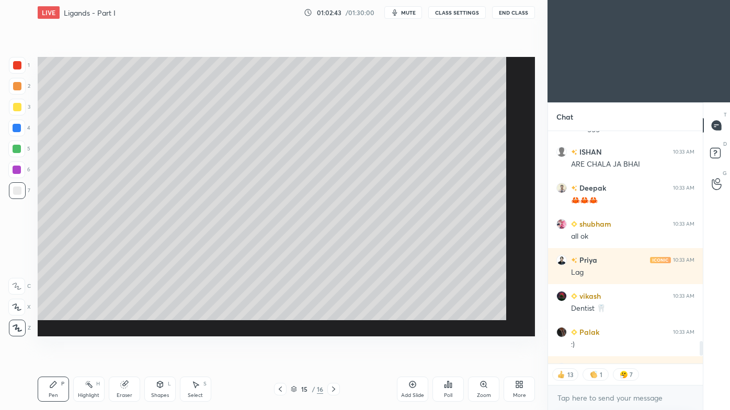
scroll to position [2154, 0]
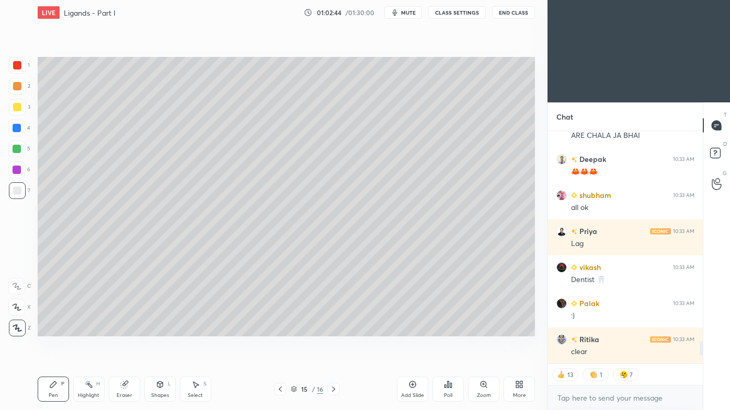
click at [512, 330] on div "More" at bounding box center [518, 389] width 31 height 25
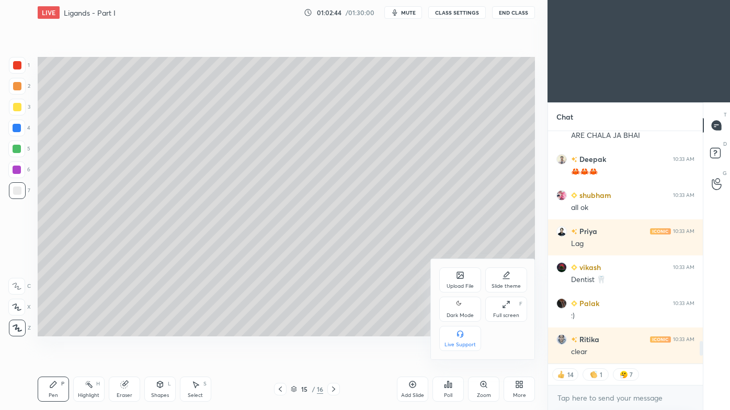
scroll to position [2334, 0]
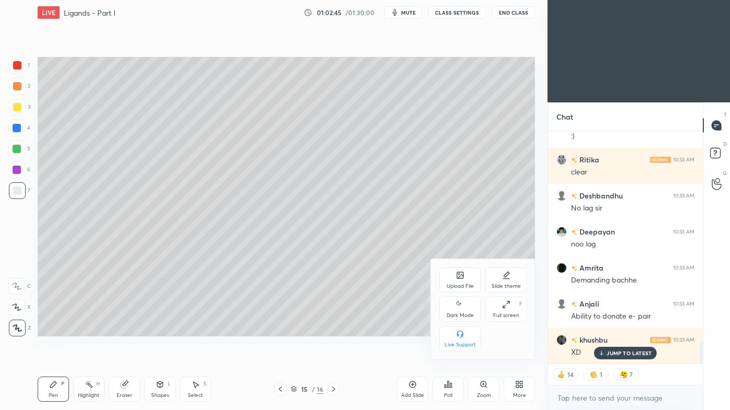
drag, startPoint x: 462, startPoint y: 303, endPoint x: 417, endPoint y: 329, distance: 52.7
click at [461, 302] on icon at bounding box center [460, 304] width 8 height 13
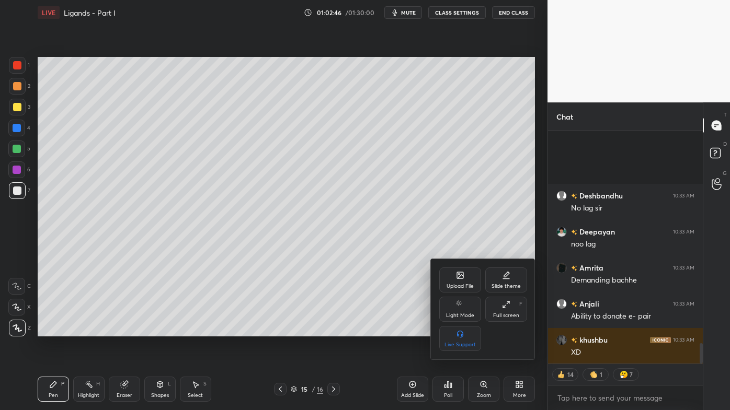
scroll to position [0, 0]
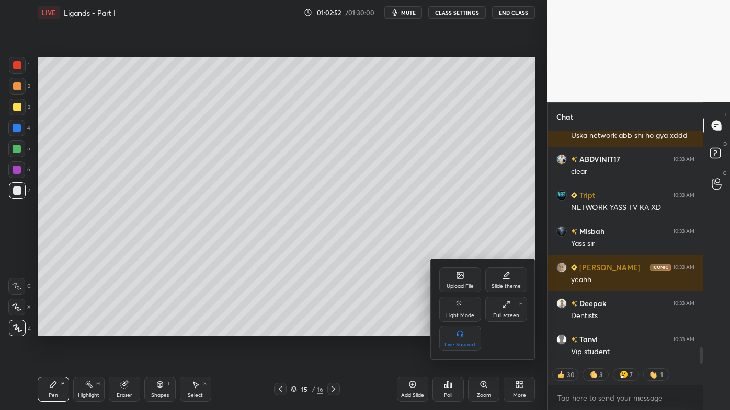
click at [84, 330] on div at bounding box center [365, 205] width 730 height 410
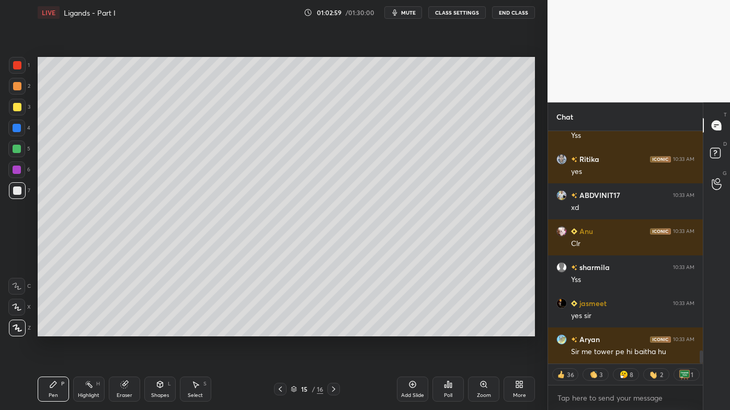
drag, startPoint x: 123, startPoint y: 383, endPoint x: 131, endPoint y: 366, distance: 18.0
click at [123, 330] on icon at bounding box center [124, 385] width 7 height 7
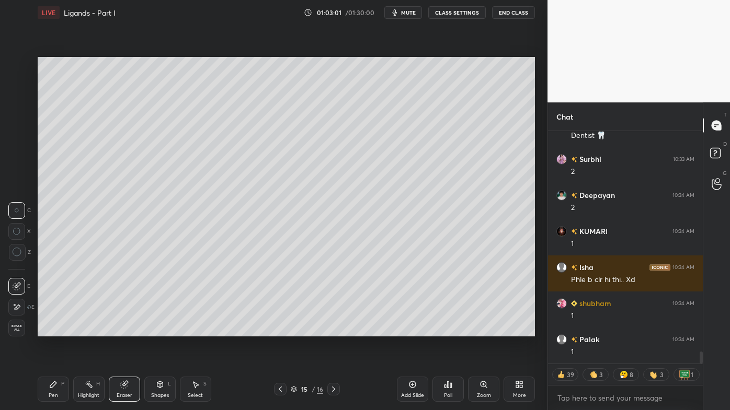
click at [16, 306] on icon at bounding box center [17, 307] width 8 height 9
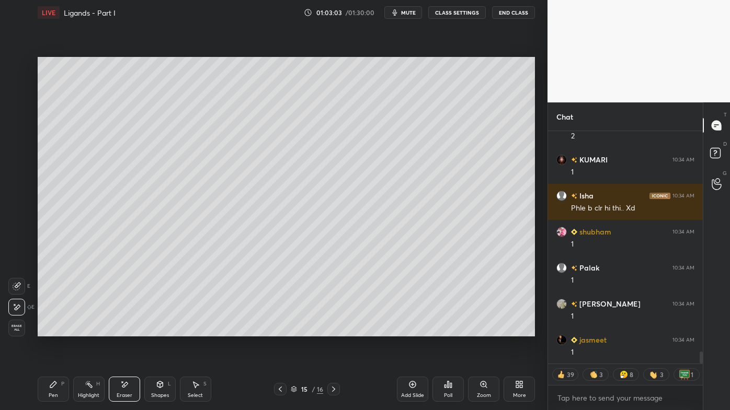
drag, startPoint x: 86, startPoint y: 383, endPoint x: 88, endPoint y: 377, distance: 6.0
click at [86, 330] on icon at bounding box center [89, 385] width 8 height 8
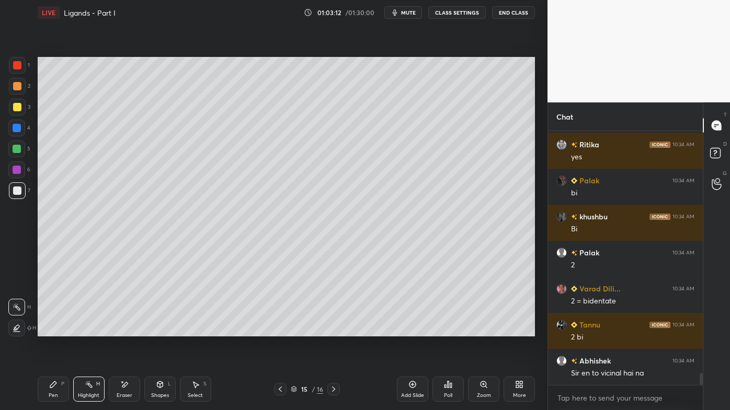
click at [418, 330] on div "Add Slide" at bounding box center [412, 389] width 31 height 25
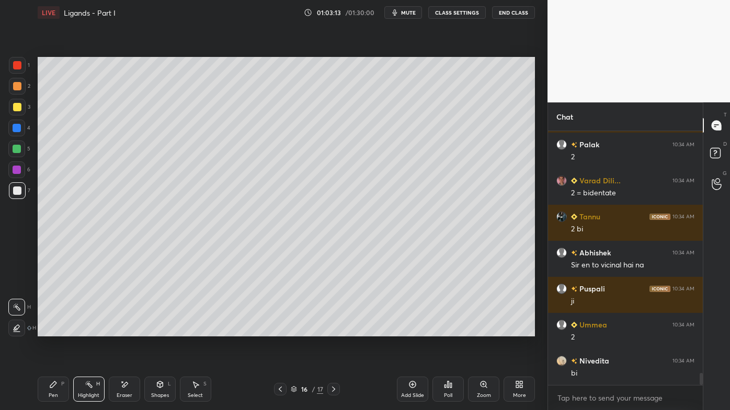
click at [48, 330] on div "Pen P" at bounding box center [53, 389] width 31 height 25
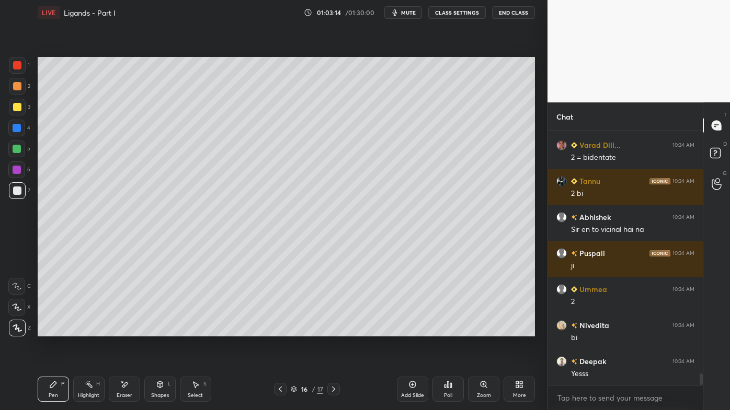
drag, startPoint x: 18, startPoint y: 85, endPoint x: 28, endPoint y: 81, distance: 10.8
click at [19, 85] on div at bounding box center [17, 86] width 8 height 8
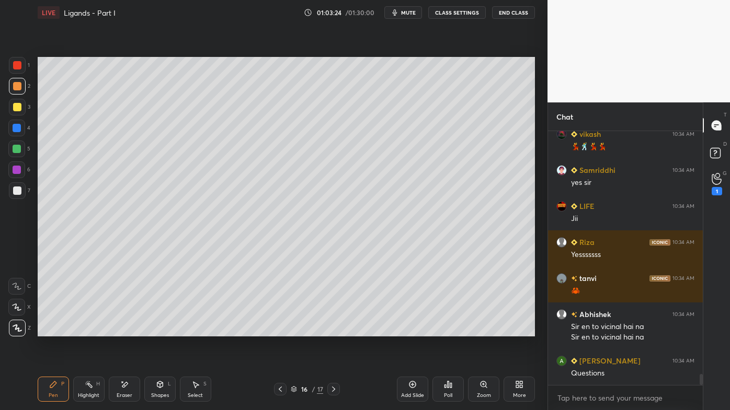
drag, startPoint x: 17, startPoint y: 104, endPoint x: 35, endPoint y: 96, distance: 18.9
click at [18, 104] on div at bounding box center [17, 107] width 8 height 8
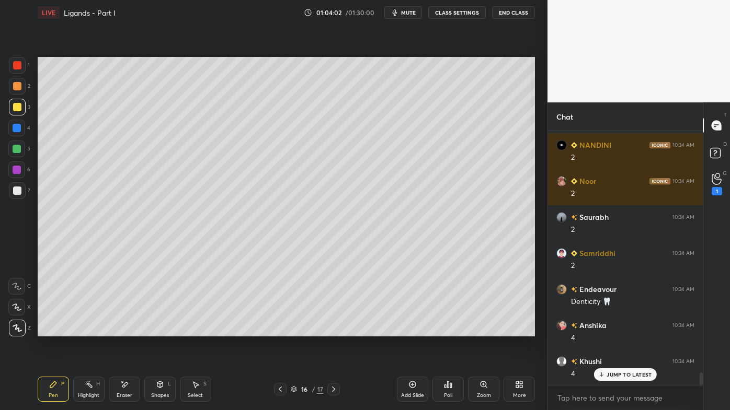
click at [18, 84] on div at bounding box center [17, 86] width 8 height 8
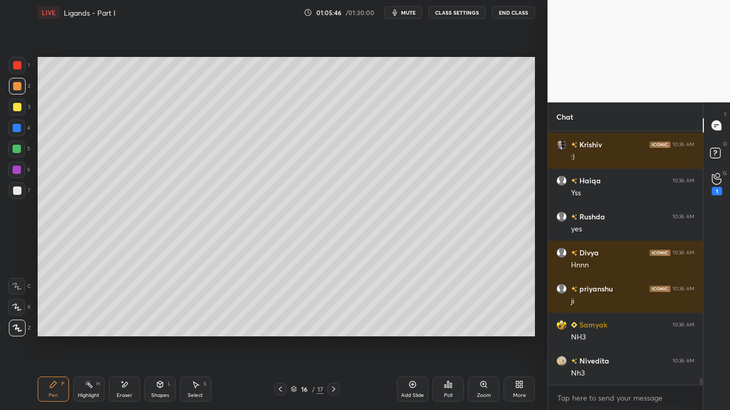
scroll to position [8935, 0]
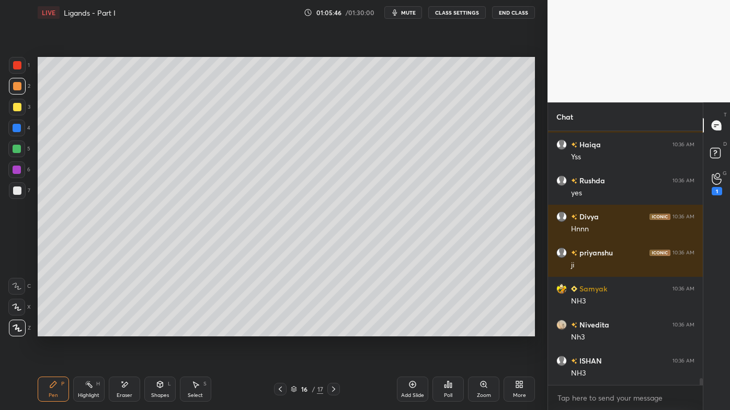
click at [126, 330] on icon at bounding box center [124, 385] width 8 height 9
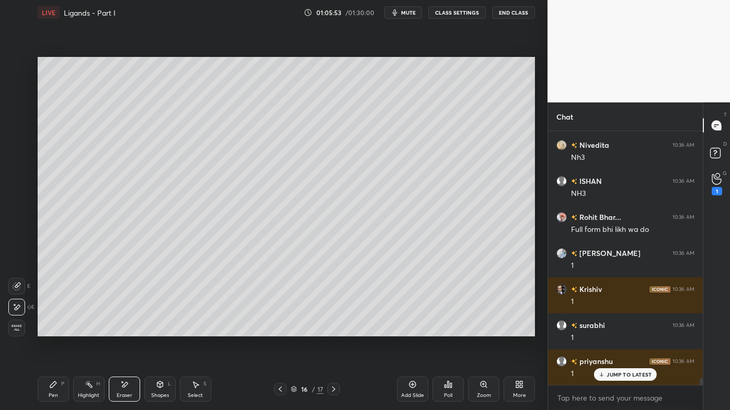
scroll to position [9332, 0]
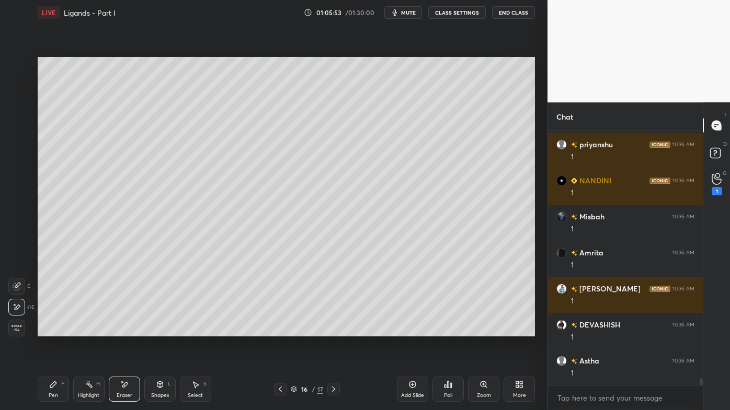
drag, startPoint x: 85, startPoint y: 385, endPoint x: 119, endPoint y: 339, distance: 57.2
click at [86, 330] on icon at bounding box center [89, 385] width 8 height 8
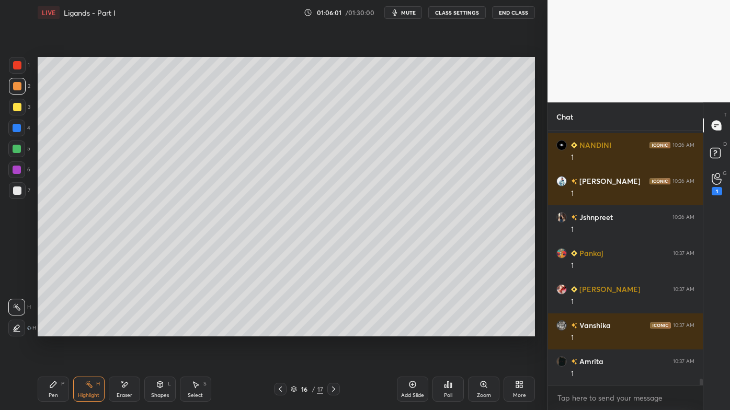
scroll to position [10486, 0]
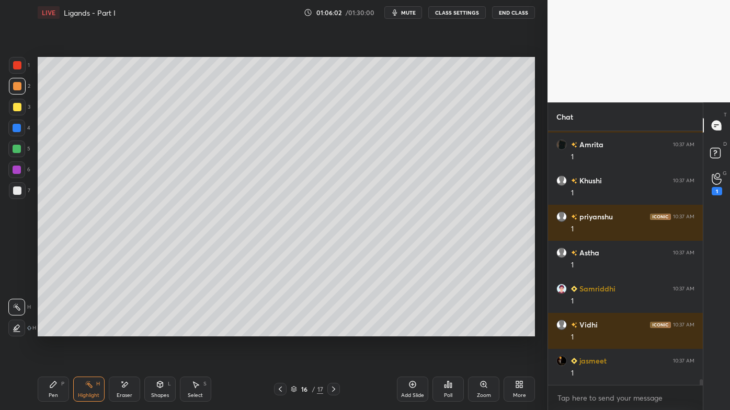
click at [52, 330] on div "Pen P Highlight H Eraser Shapes L Select S 16 / 17 Add Slide Poll Zoom More" at bounding box center [286, 390] width 497 height 42
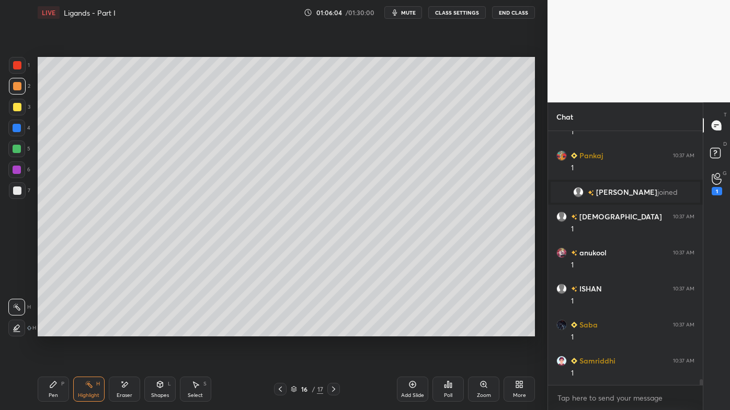
drag, startPoint x: 45, startPoint y: 386, endPoint x: 115, endPoint y: 338, distance: 84.7
click at [47, 330] on div "Pen P" at bounding box center [53, 389] width 31 height 25
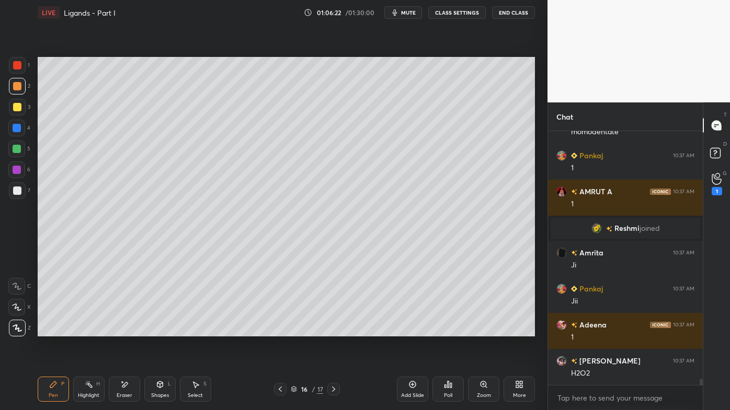
drag, startPoint x: 87, startPoint y: 387, endPoint x: 87, endPoint y: 375, distance: 12.5
click at [86, 330] on icon at bounding box center [89, 385] width 8 height 8
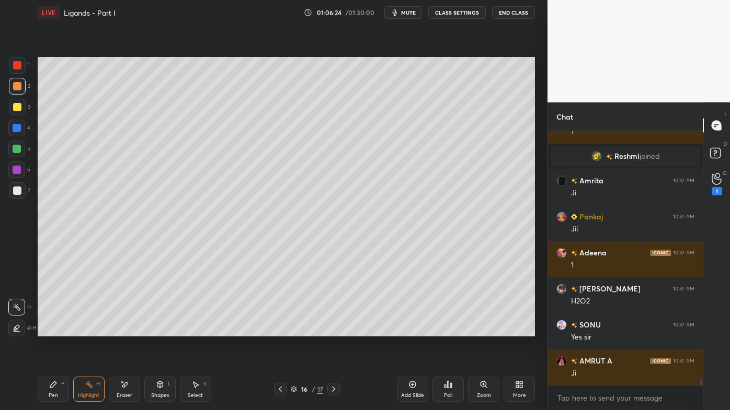
click at [412, 330] on icon at bounding box center [412, 384] width 3 height 3
click at [21, 107] on div at bounding box center [17, 107] width 17 height 17
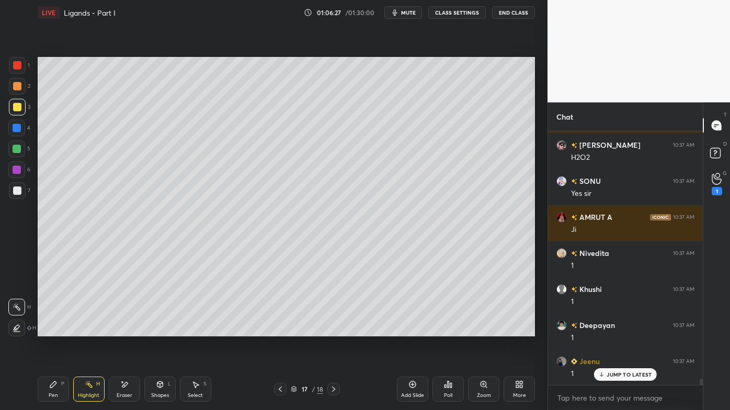
drag, startPoint x: 54, startPoint y: 383, endPoint x: 57, endPoint y: 342, distance: 41.4
click at [54, 330] on icon at bounding box center [53, 385] width 6 height 6
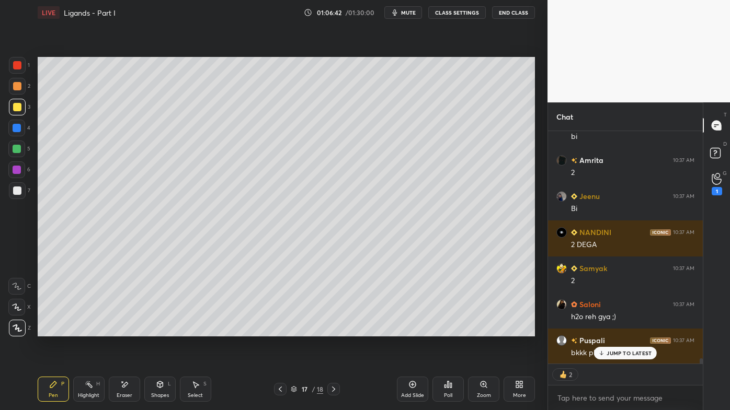
drag, startPoint x: 11, startPoint y: 83, endPoint x: 24, endPoint y: 82, distance: 12.6
click at [11, 82] on div at bounding box center [17, 86] width 17 height 17
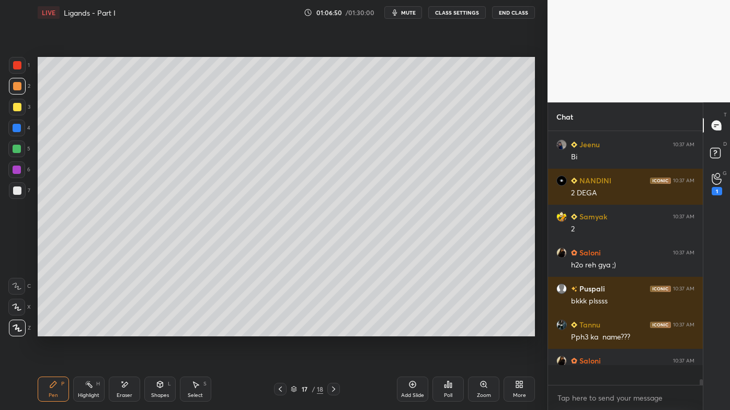
click at [280, 330] on icon at bounding box center [280, 389] width 8 height 8
click at [79, 330] on div "Highlight H" at bounding box center [88, 389] width 31 height 25
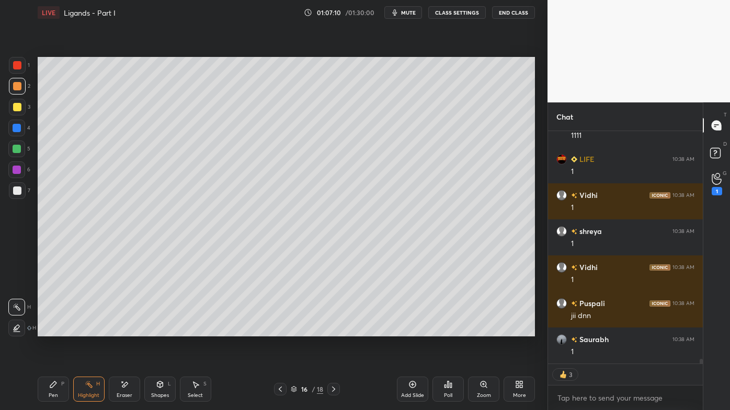
click at [336, 330] on icon at bounding box center [333, 389] width 8 height 8
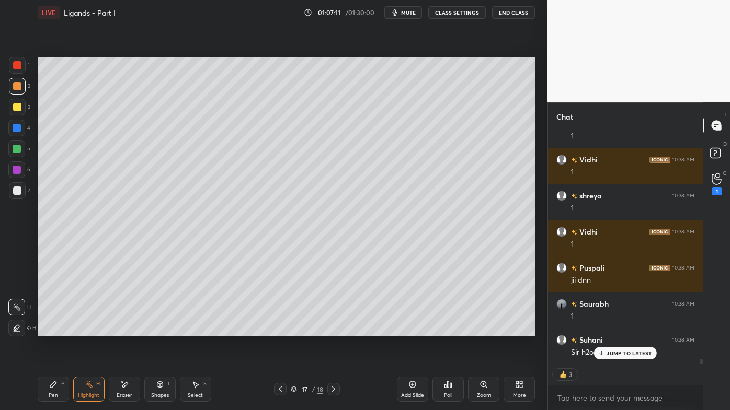
click at [53, 330] on icon at bounding box center [53, 385] width 8 height 8
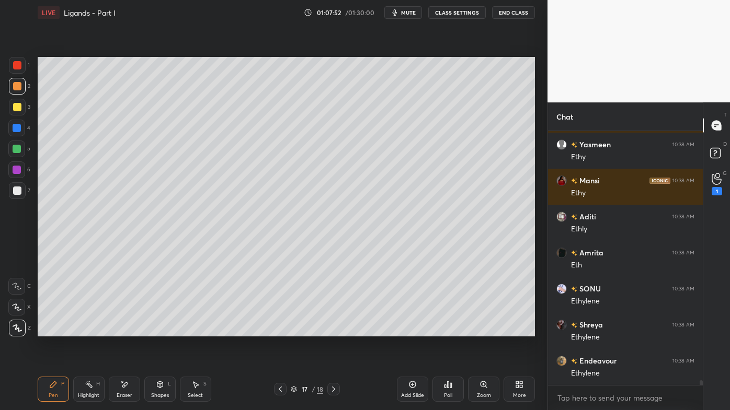
scroll to position [12802, 0]
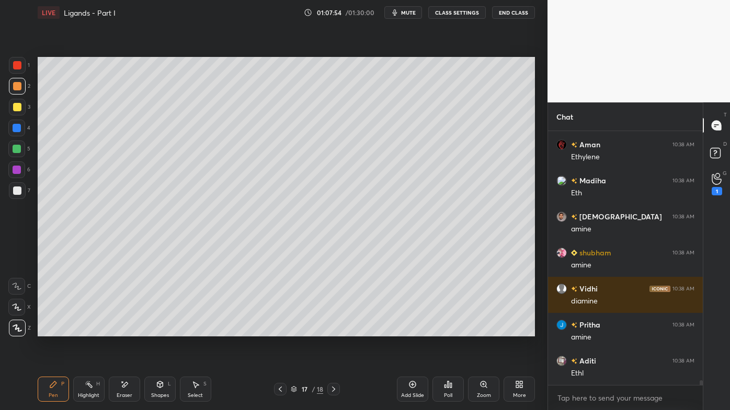
drag, startPoint x: 89, startPoint y: 383, endPoint x: 90, endPoint y: 376, distance: 6.4
click at [90, 330] on icon at bounding box center [89, 385] width 8 height 8
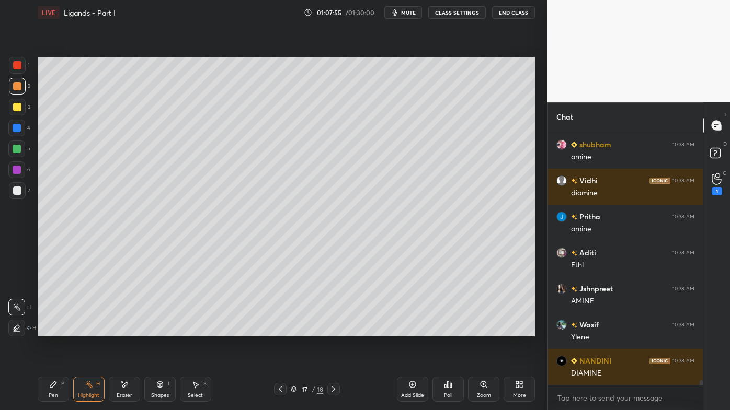
drag, startPoint x: 16, startPoint y: 104, endPoint x: 21, endPoint y: 103, distance: 5.8
click at [17, 105] on div at bounding box center [17, 107] width 8 height 8
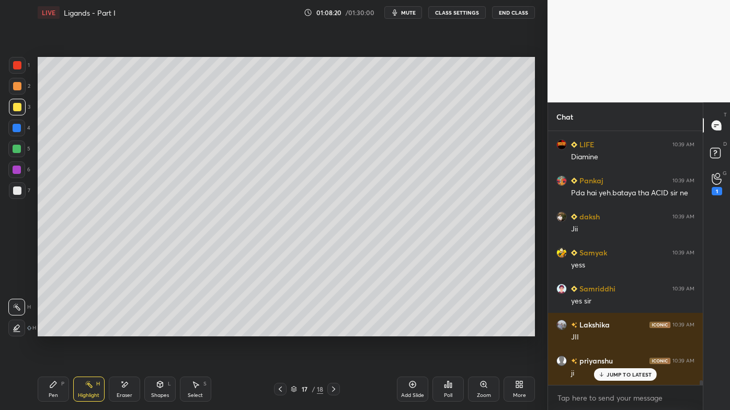
scroll to position [14064, 0]
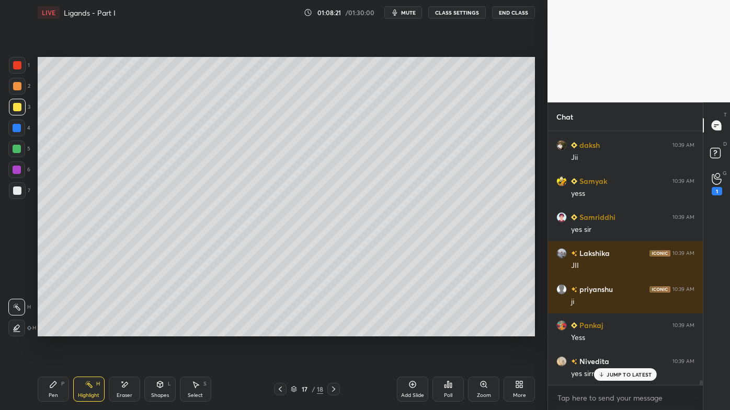
drag, startPoint x: 121, startPoint y: 382, endPoint x: 116, endPoint y: 350, distance: 32.2
click at [120, 330] on div "Eraser" at bounding box center [124, 389] width 31 height 25
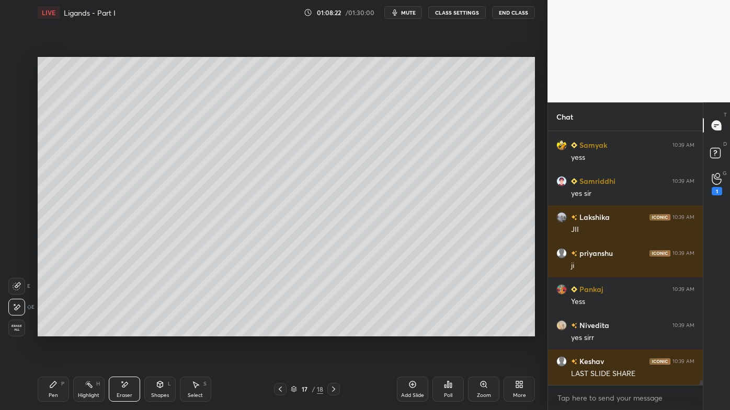
click at [55, 330] on icon at bounding box center [53, 385] width 8 height 8
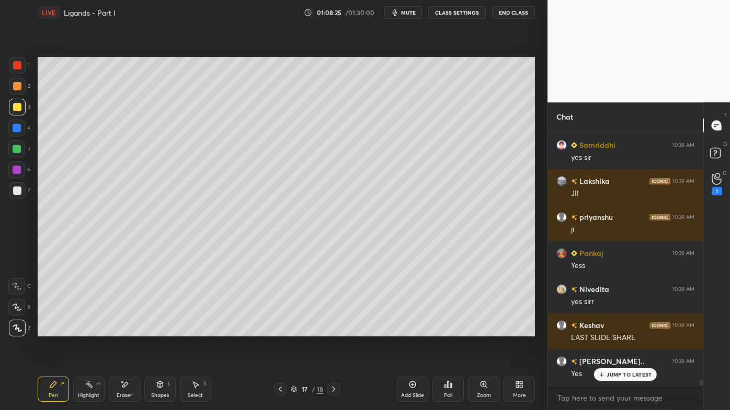
scroll to position [14209, 0]
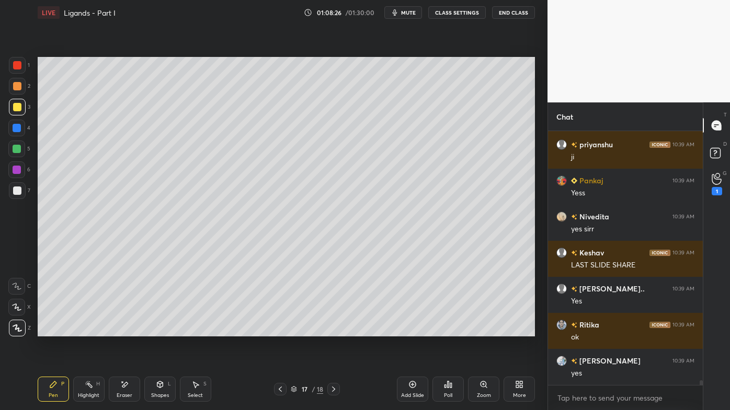
drag, startPoint x: 87, startPoint y: 383, endPoint x: 87, endPoint y: 373, distance: 10.5
click at [88, 330] on div "Highlight H" at bounding box center [88, 389] width 31 height 25
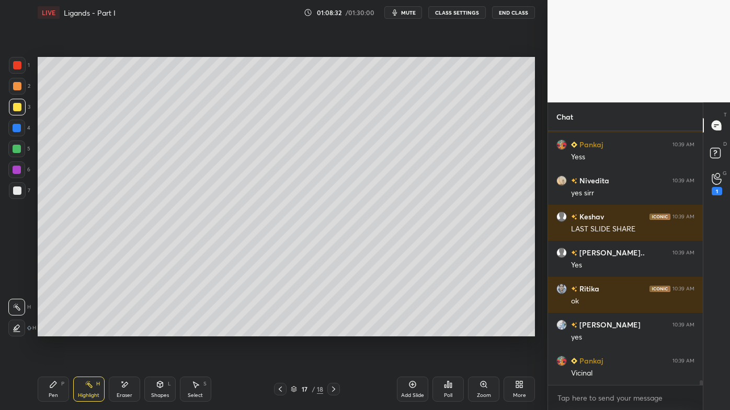
click at [52, 330] on icon at bounding box center [53, 385] width 8 height 8
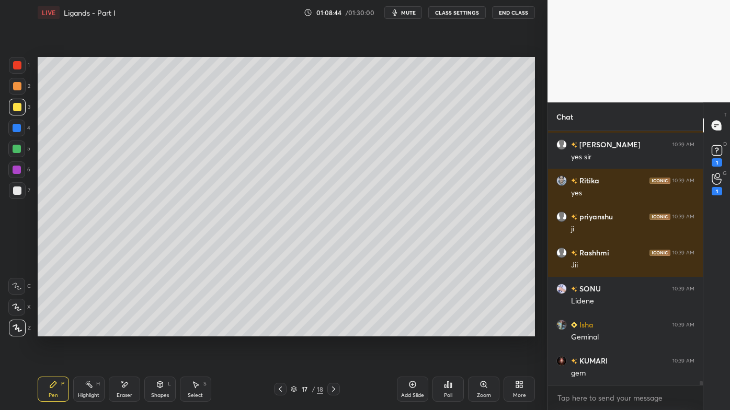
scroll to position [14533, 0]
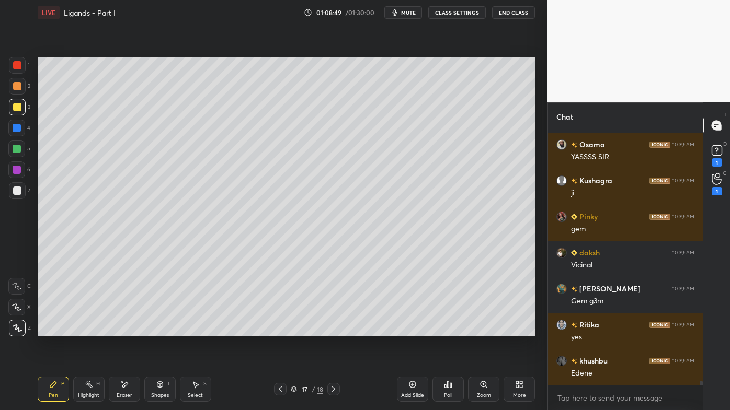
drag, startPoint x: 130, startPoint y: 384, endPoint x: 191, endPoint y: 337, distance: 77.5
click at [130, 330] on div "Eraser" at bounding box center [124, 389] width 31 height 25
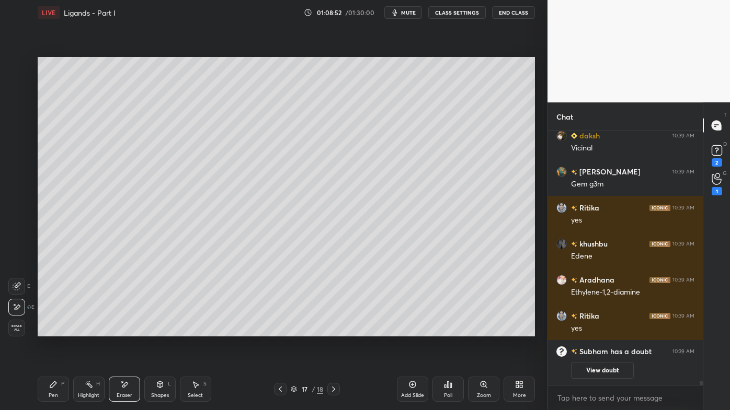
drag, startPoint x: 85, startPoint y: 385, endPoint x: 78, endPoint y: 377, distance: 10.7
click at [84, 330] on div "Highlight H" at bounding box center [88, 389] width 31 height 25
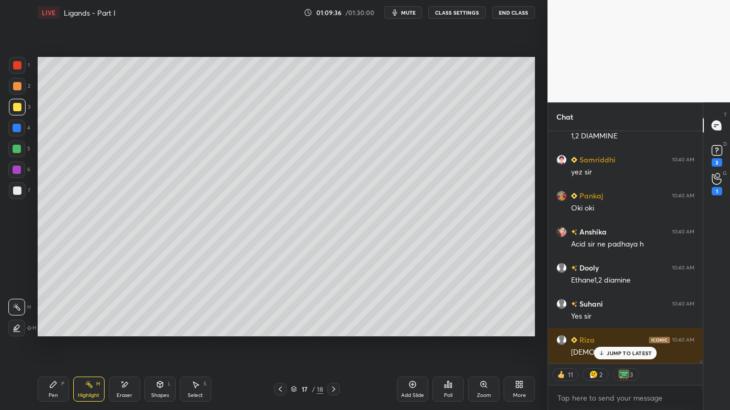
click at [412, 330] on icon at bounding box center [412, 384] width 3 height 3
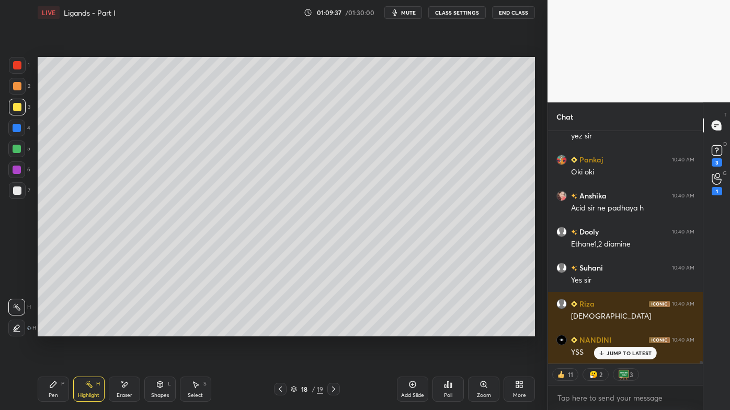
drag, startPoint x: 54, startPoint y: 383, endPoint x: 53, endPoint y: 353, distance: 30.4
click at [53, 330] on icon at bounding box center [53, 385] width 6 height 6
click at [19, 84] on div at bounding box center [17, 86] width 8 height 8
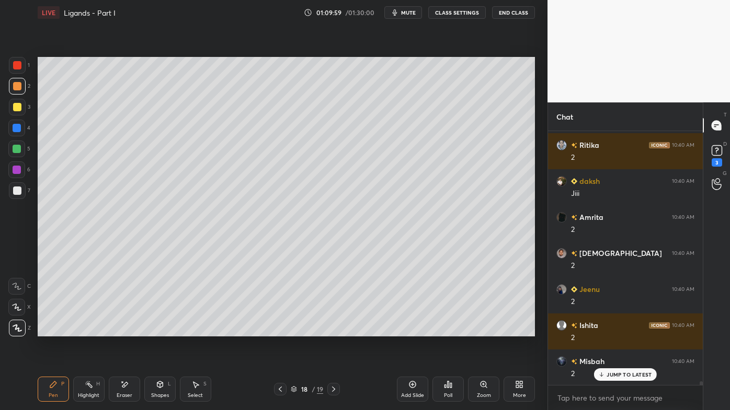
drag, startPoint x: 86, startPoint y: 382, endPoint x: 86, endPoint y: 372, distance: 10.5
click at [86, 330] on div "Highlight H" at bounding box center [88, 389] width 31 height 25
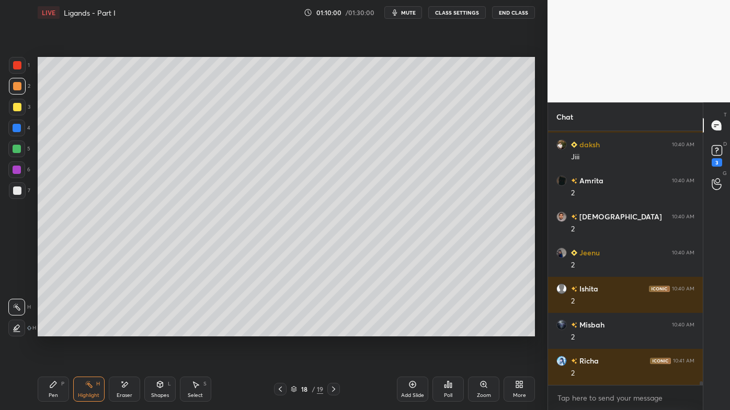
click at [272, 330] on div "18 / 19" at bounding box center [307, 389] width 180 height 13
click at [279, 330] on icon at bounding box center [280, 389] width 8 height 8
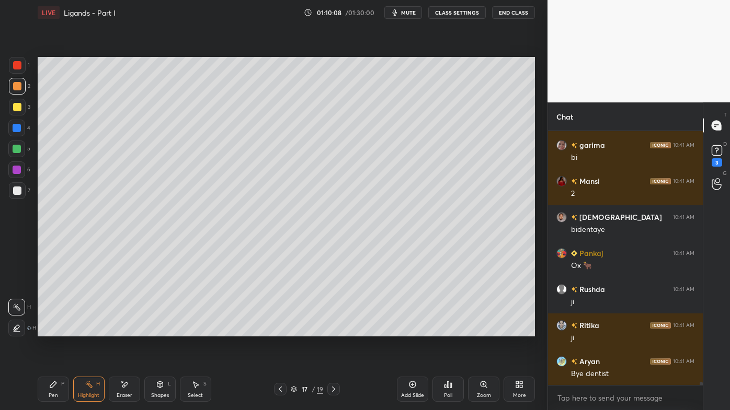
drag, startPoint x: 331, startPoint y: 389, endPoint x: 340, endPoint y: 357, distance: 33.2
click at [331, 330] on icon at bounding box center [333, 389] width 8 height 8
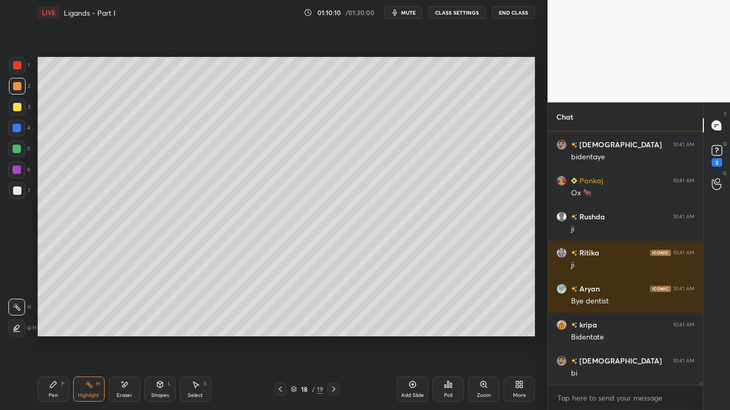
click at [52, 330] on icon at bounding box center [53, 385] width 8 height 8
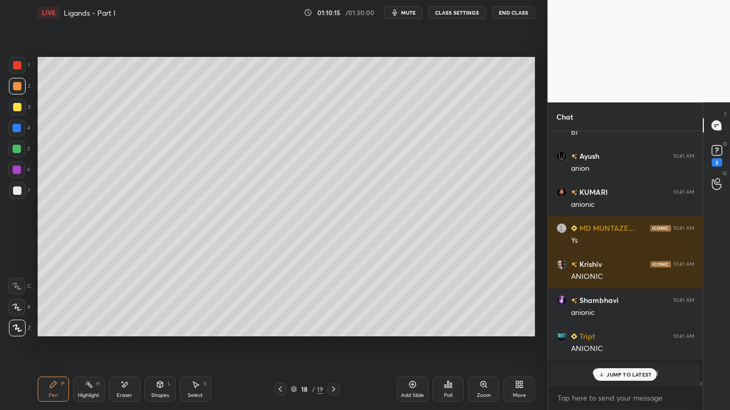
click at [277, 330] on icon at bounding box center [280, 389] width 8 height 8
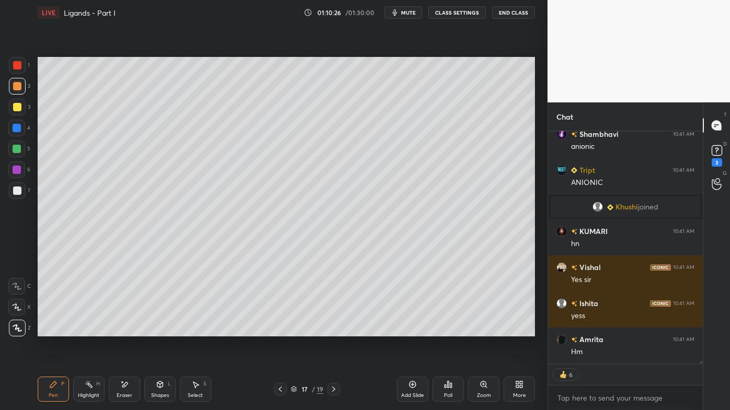
drag, startPoint x: 88, startPoint y: 384, endPoint x: 130, endPoint y: 344, distance: 57.7
click at [88, 330] on icon at bounding box center [89, 385] width 8 height 8
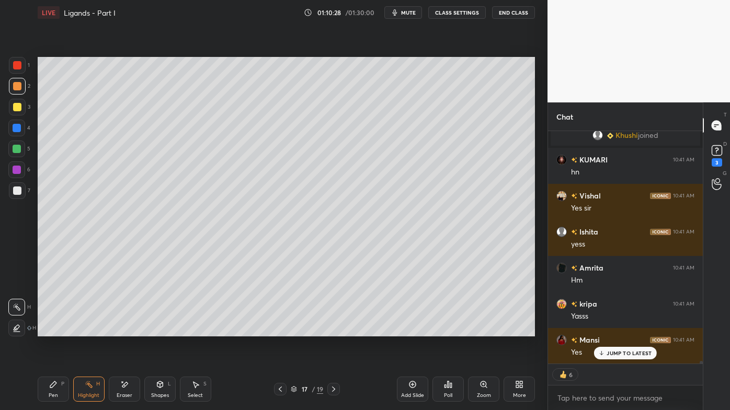
click at [331, 330] on icon at bounding box center [333, 389] width 8 height 8
click at [53, 330] on icon at bounding box center [53, 385] width 6 height 6
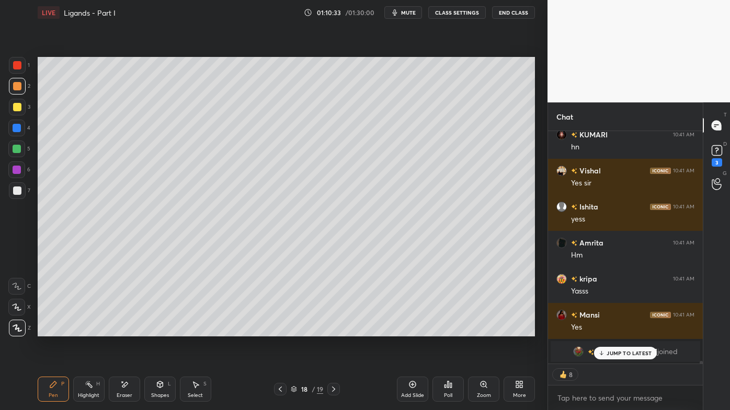
click at [412, 330] on icon at bounding box center [412, 385] width 7 height 7
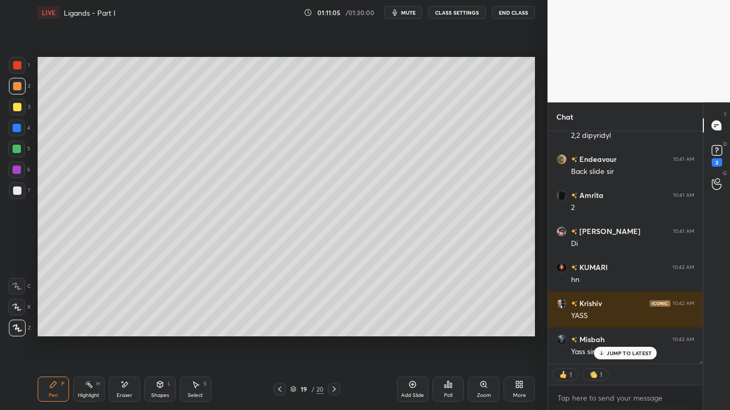
scroll to position [19493, 0]
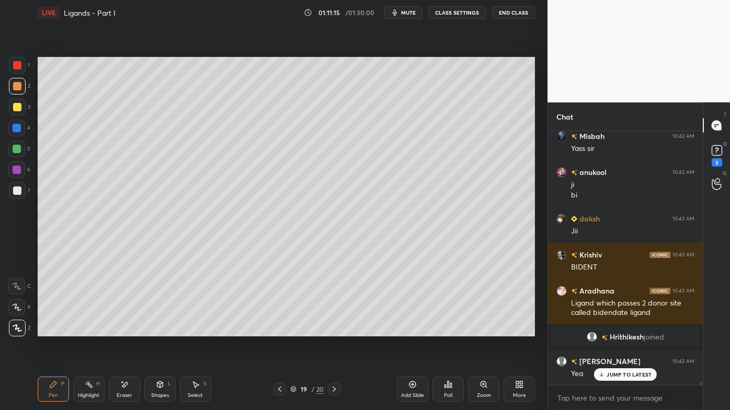
click at [89, 330] on icon at bounding box center [89, 385] width 8 height 8
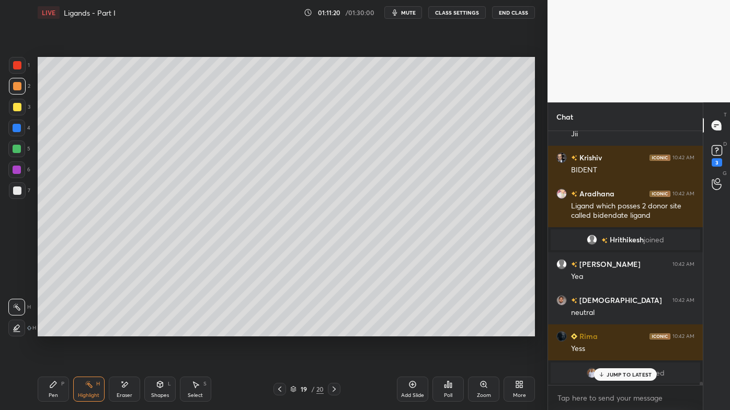
click at [280, 330] on div at bounding box center [279, 389] width 13 height 13
click at [279, 330] on icon at bounding box center [279, 389] width 8 height 8
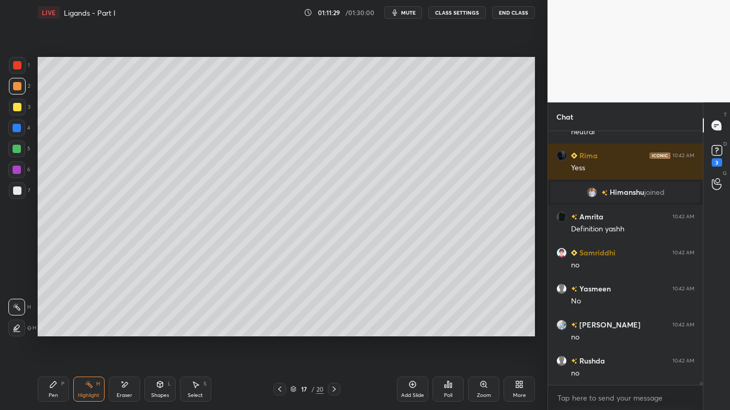
click at [333, 330] on icon at bounding box center [334, 389] width 8 height 8
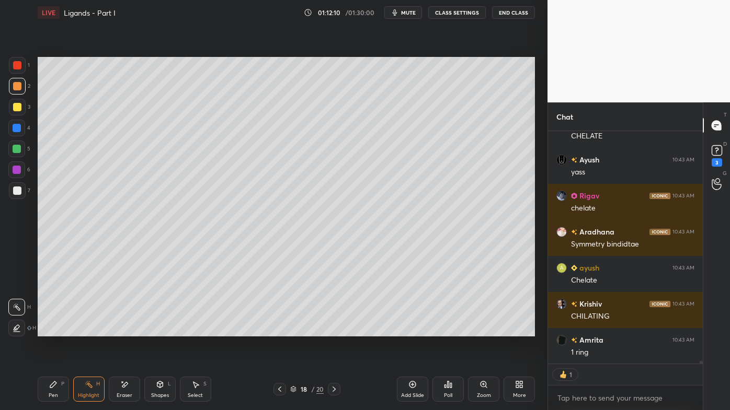
click at [334, 330] on icon at bounding box center [334, 389] width 8 height 8
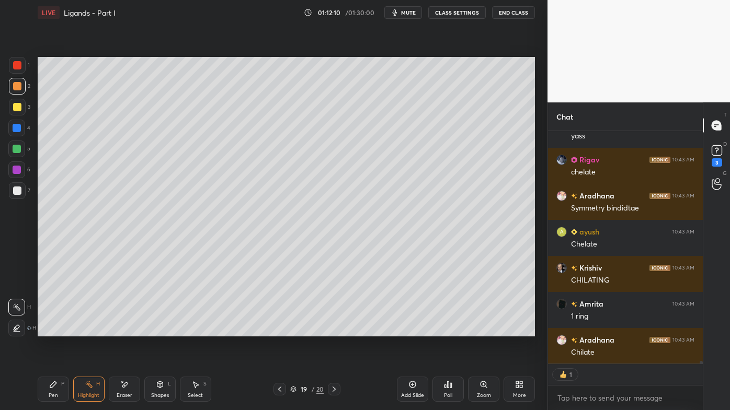
click at [333, 330] on icon at bounding box center [334, 389] width 8 height 8
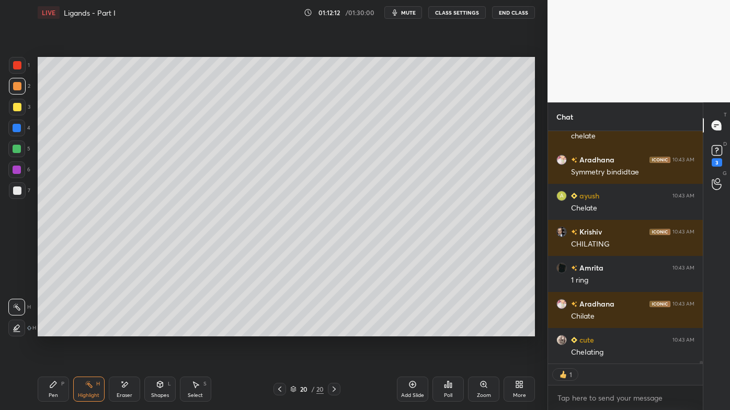
click at [280, 330] on icon at bounding box center [279, 389] width 8 height 8
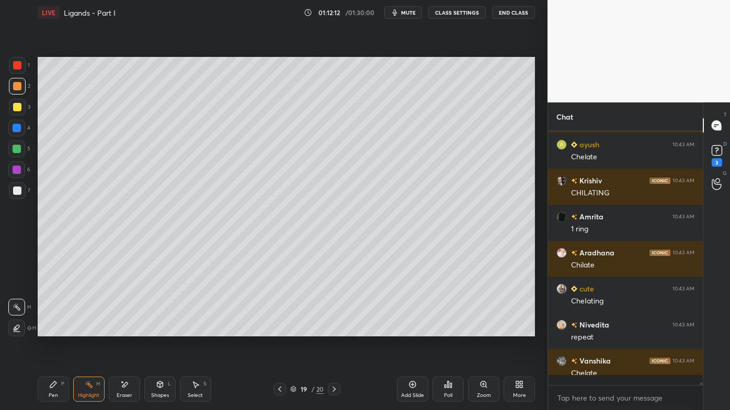
click at [412, 330] on icon at bounding box center [412, 384] width 3 height 3
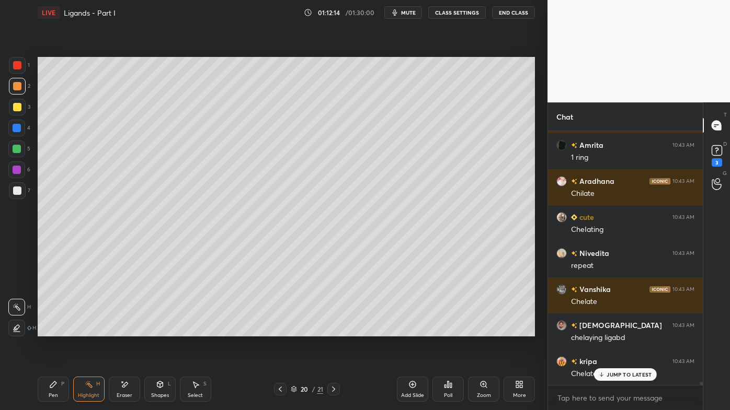
drag, startPoint x: 19, startPoint y: 112, endPoint x: 31, endPoint y: 101, distance: 16.7
click at [19, 110] on div at bounding box center [17, 107] width 17 height 17
click at [47, 330] on div "Pen P" at bounding box center [53, 389] width 31 height 25
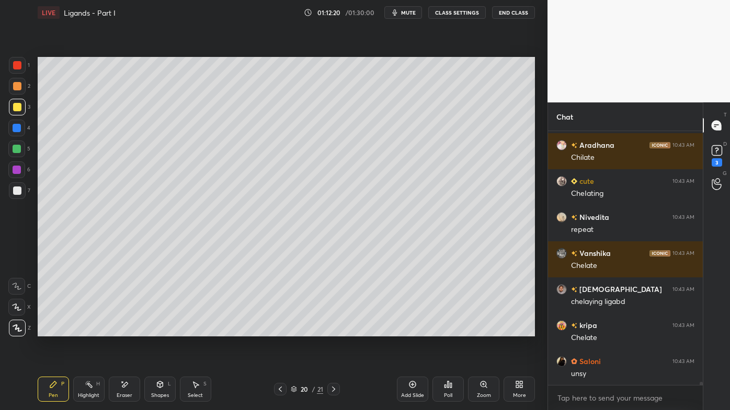
click at [125, 330] on icon at bounding box center [125, 384] width 6 height 5
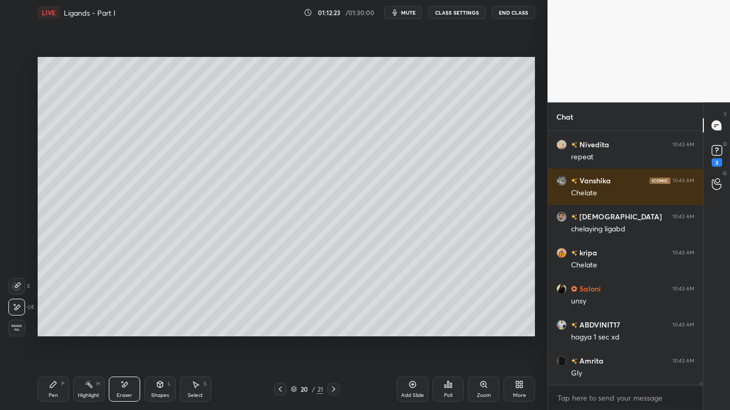
drag, startPoint x: 52, startPoint y: 385, endPoint x: 54, endPoint y: 353, distance: 31.4
click at [53, 330] on icon at bounding box center [53, 385] width 8 height 8
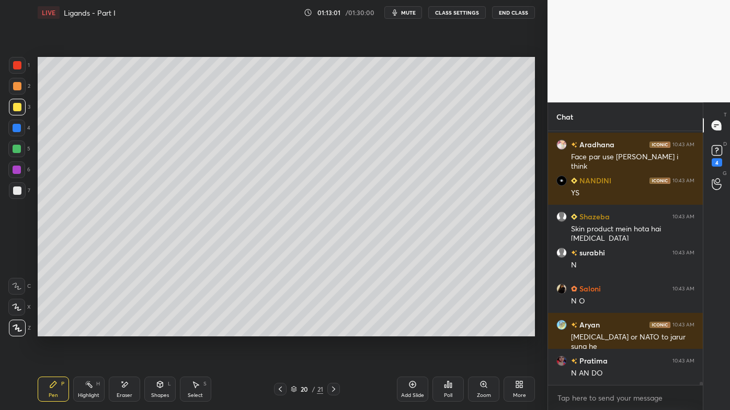
click at [448, 330] on icon at bounding box center [448, 385] width 2 height 6
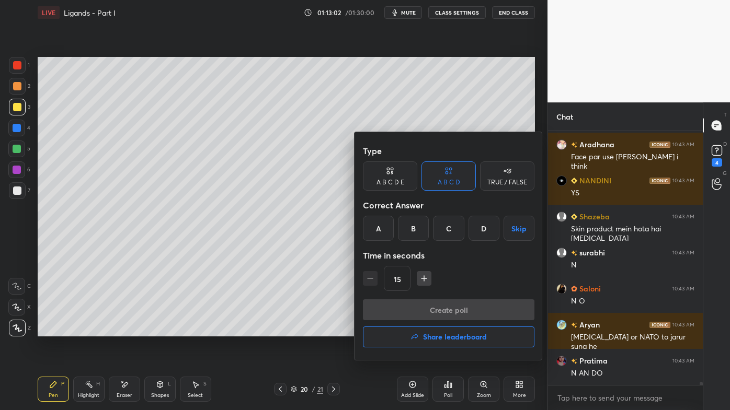
drag, startPoint x: 449, startPoint y: 227, endPoint x: 446, endPoint y: 254, distance: 26.8
click at [452, 227] on div "C" at bounding box center [448, 228] width 31 height 25
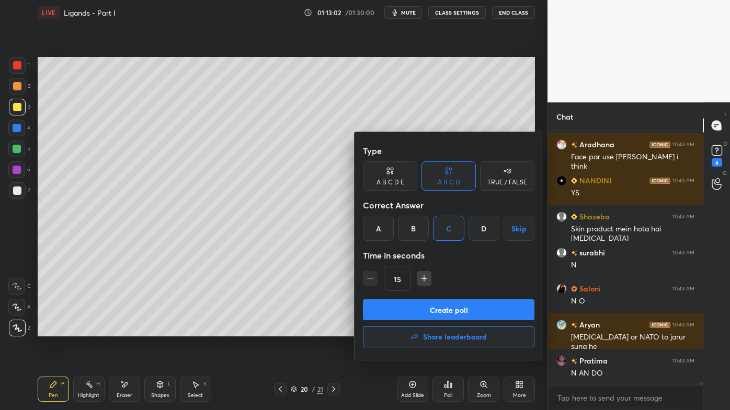
click at [429, 312] on button "Create poll" at bounding box center [448, 310] width 171 height 21
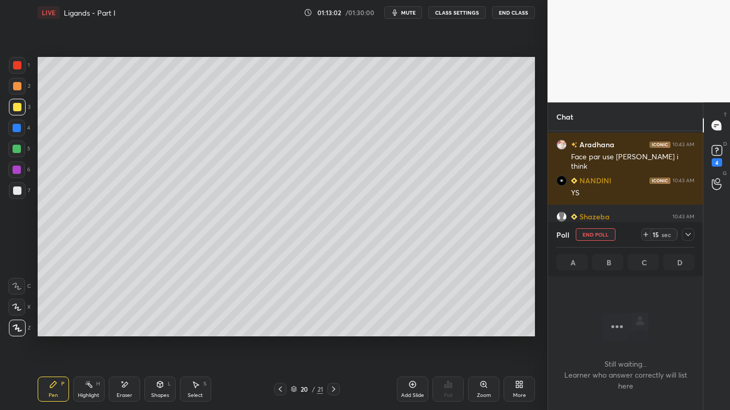
scroll to position [3, 3]
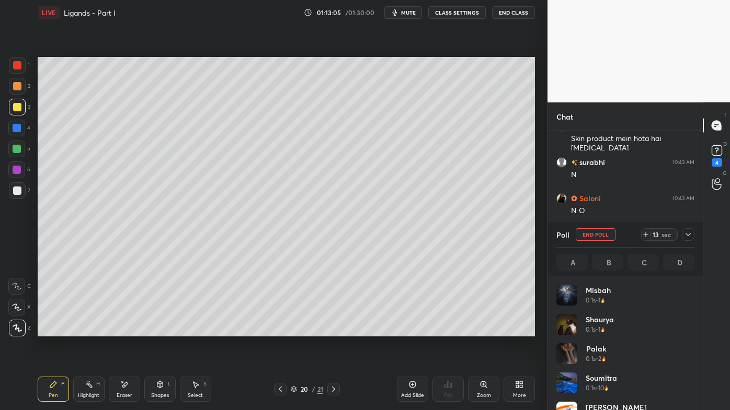
drag, startPoint x: 120, startPoint y: 381, endPoint x: 134, endPoint y: 365, distance: 21.1
click at [120, 330] on div "Eraser" at bounding box center [124, 389] width 31 height 25
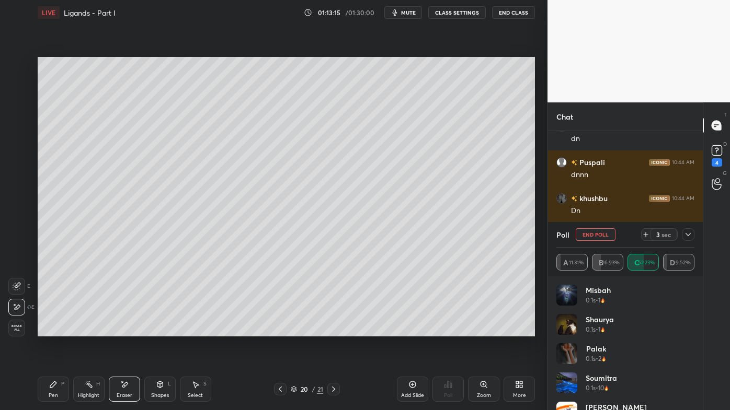
drag, startPoint x: 125, startPoint y: 377, endPoint x: 128, endPoint y: 368, distance: 9.9
click at [125, 330] on div "Pen P Highlight H Eraser Shapes L Select S 20 / 21 Add Slide Poll Zoom More" at bounding box center [286, 390] width 497 height 42
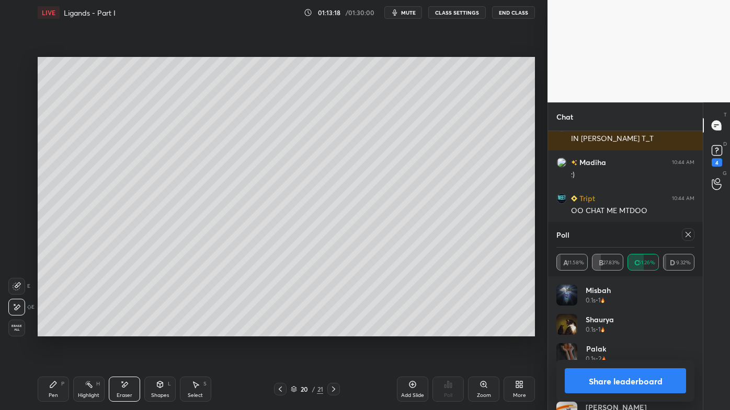
click at [691, 233] on icon at bounding box center [688, 235] width 8 height 8
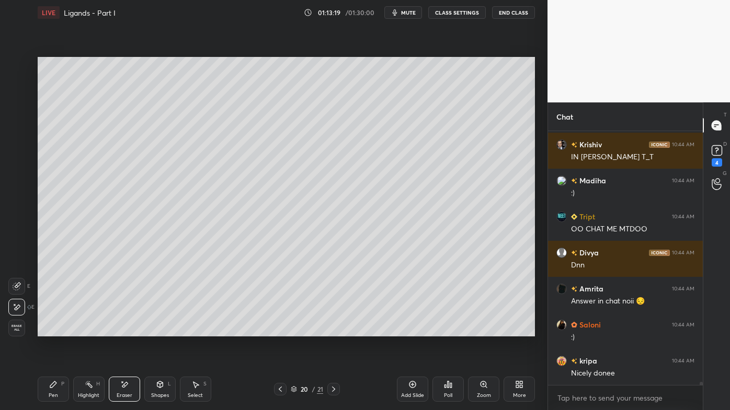
drag, startPoint x: 54, startPoint y: 383, endPoint x: 53, endPoint y: 365, distance: 17.3
click at [52, 330] on icon at bounding box center [53, 385] width 8 height 8
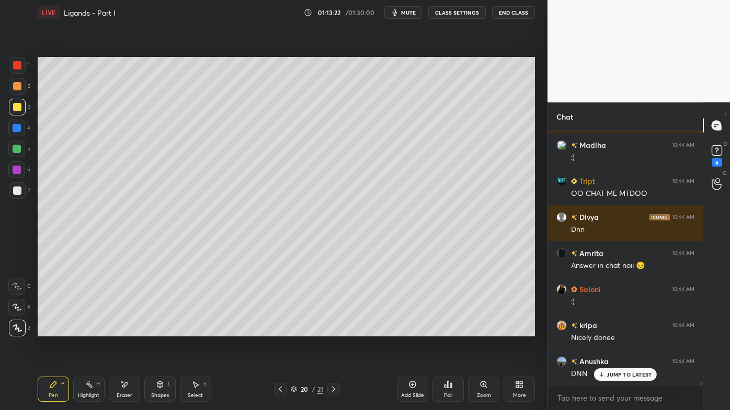
drag, startPoint x: 23, startPoint y: 83, endPoint x: 33, endPoint y: 86, distance: 10.9
click at [24, 83] on div at bounding box center [17, 86] width 17 height 17
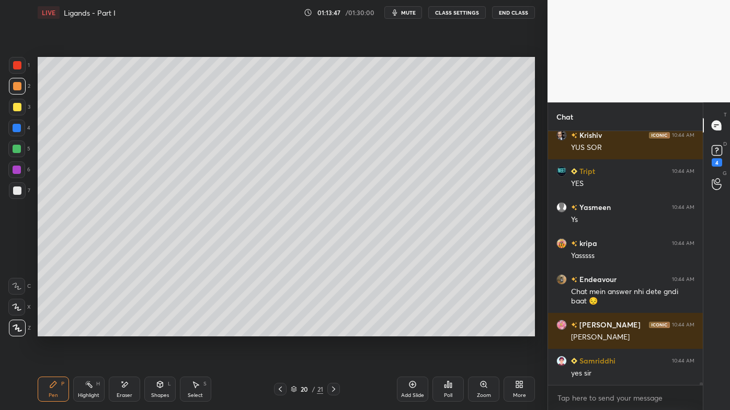
click at [128, 330] on div "Eraser" at bounding box center [124, 389] width 31 height 25
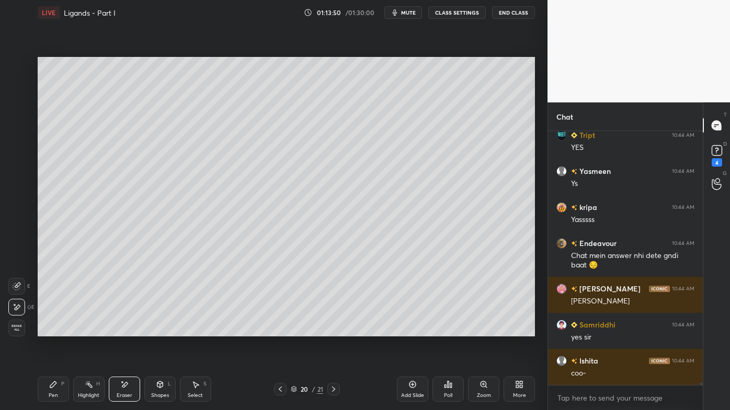
click at [55, 330] on icon at bounding box center [53, 385] width 6 height 6
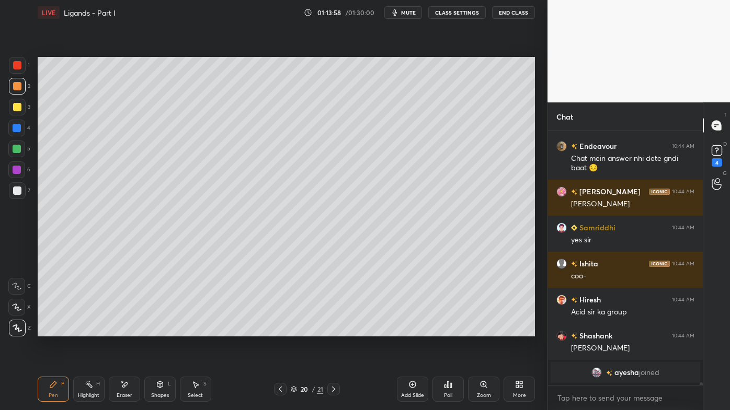
drag, startPoint x: 125, startPoint y: 384, endPoint x: 164, endPoint y: 350, distance: 51.1
click at [127, 330] on icon at bounding box center [125, 384] width 6 height 5
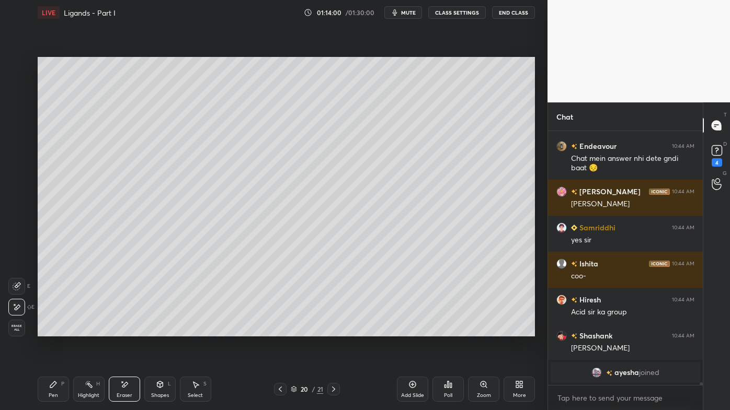
drag, startPoint x: 50, startPoint y: 384, endPoint x: 48, endPoint y: 376, distance: 8.0
click at [49, 330] on div "Pen P" at bounding box center [53, 389] width 31 height 25
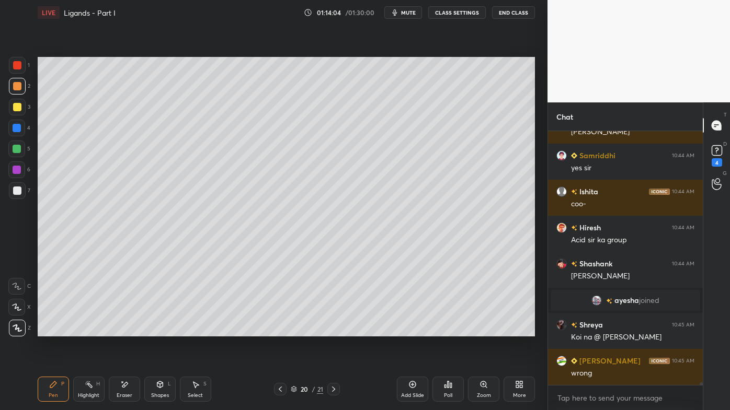
click at [86, 330] on icon at bounding box center [89, 385] width 8 height 8
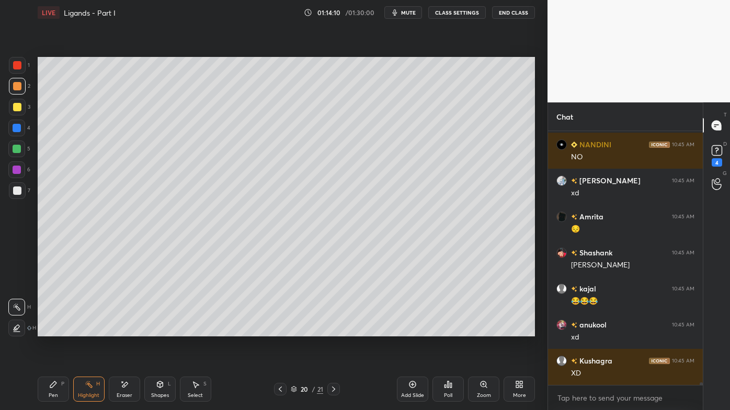
drag, startPoint x: 124, startPoint y: 378, endPoint x: 132, endPoint y: 365, distance: 15.7
click at [123, 330] on div "Pen P Highlight H Eraser Shapes L Select S 20 / 21 Add Slide Poll Zoom More" at bounding box center [286, 390] width 497 height 42
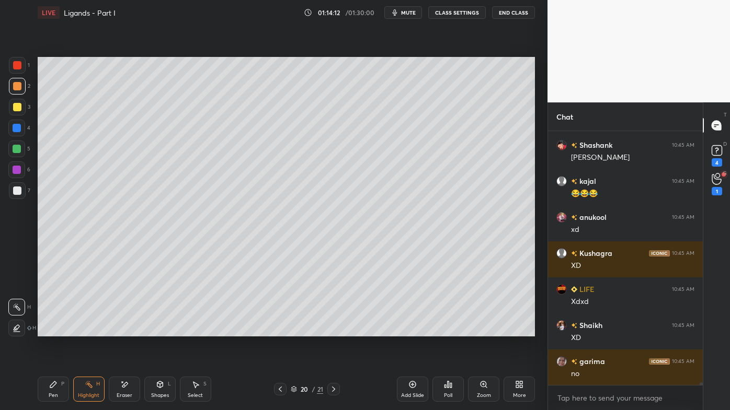
drag, startPoint x: 124, startPoint y: 385, endPoint x: 162, endPoint y: 354, distance: 47.9
click at [125, 330] on icon at bounding box center [124, 385] width 8 height 9
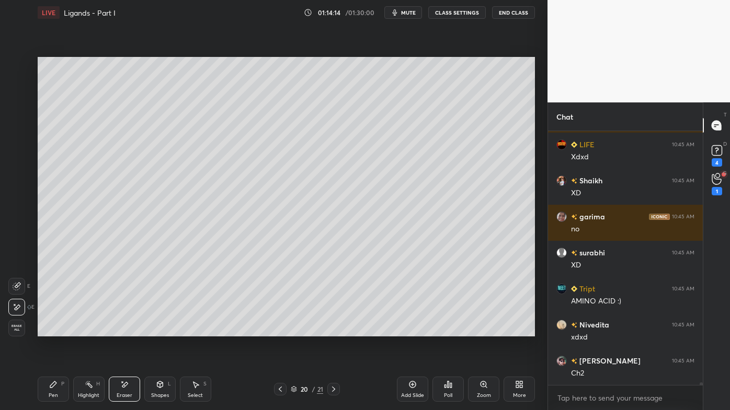
drag, startPoint x: 49, startPoint y: 379, endPoint x: 114, endPoint y: 340, distance: 76.2
click at [50, 330] on div "Pen P" at bounding box center [53, 389] width 31 height 25
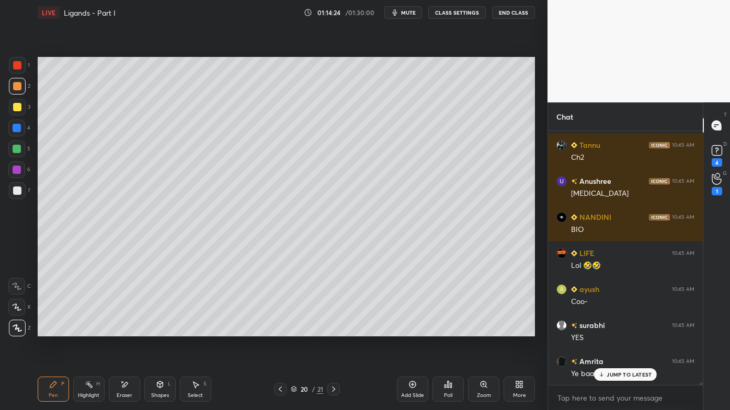
scroll to position [23160, 0]
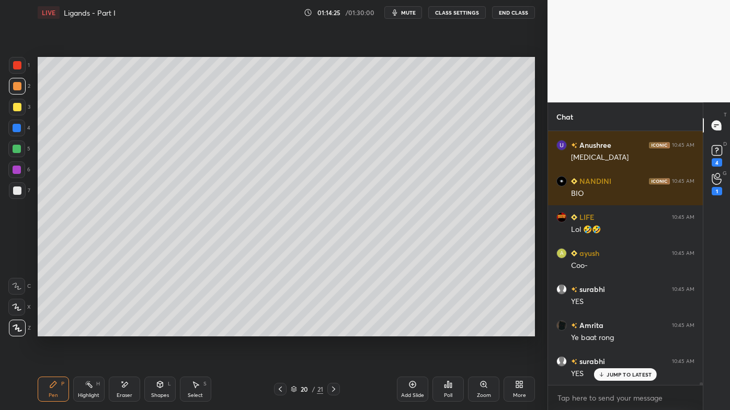
click at [93, 330] on div "Highlight H" at bounding box center [88, 389] width 31 height 25
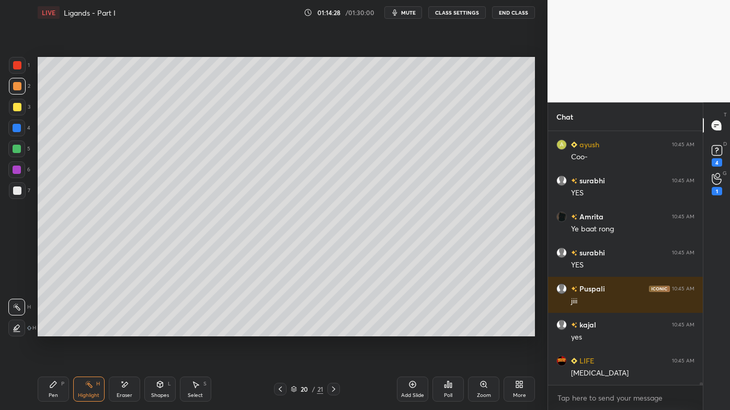
scroll to position [23167, 0]
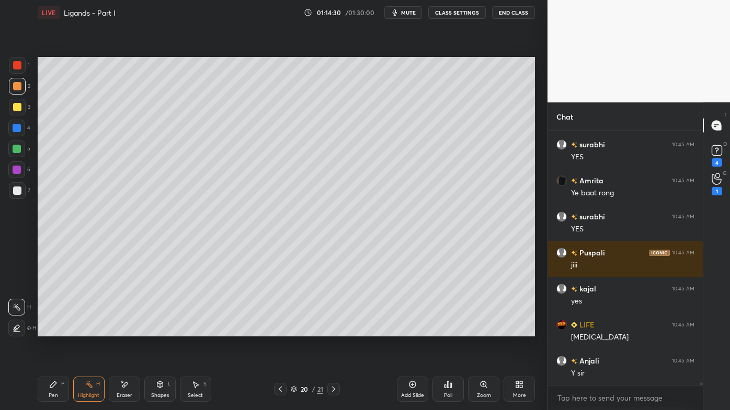
drag, startPoint x: 122, startPoint y: 382, endPoint x: 176, endPoint y: 349, distance: 62.7
click at [124, 330] on icon at bounding box center [124, 385] width 8 height 9
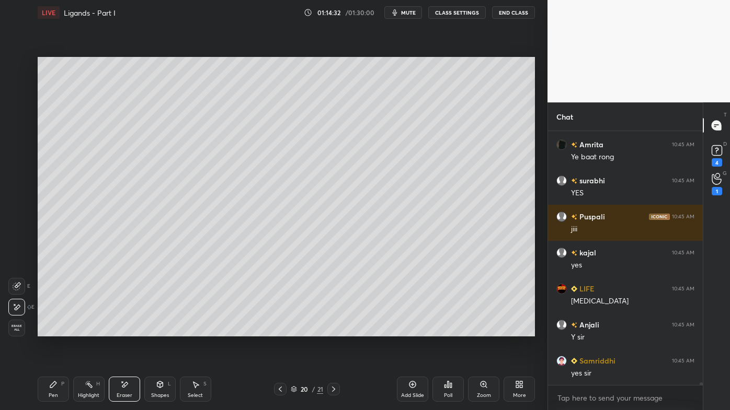
drag, startPoint x: 53, startPoint y: 386, endPoint x: 116, endPoint y: 347, distance: 74.0
click at [51, 330] on icon at bounding box center [53, 385] width 6 height 6
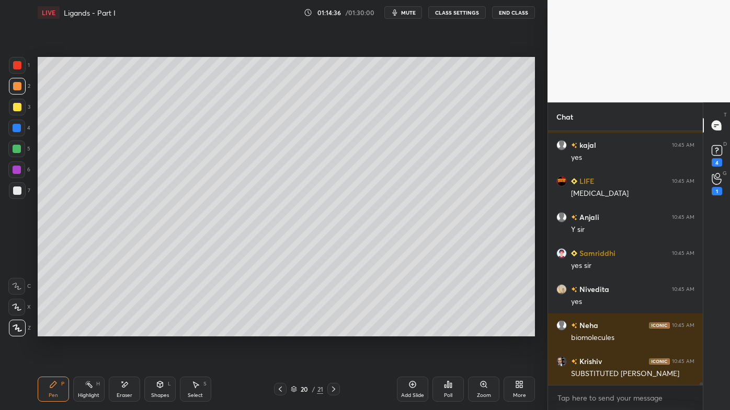
scroll to position [23348, 0]
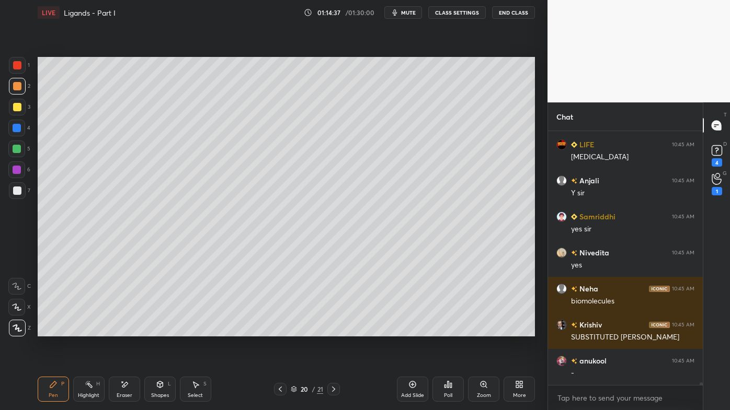
drag, startPoint x: 18, startPoint y: 107, endPoint x: 29, endPoint y: 125, distance: 21.3
click at [18, 108] on div at bounding box center [17, 107] width 8 height 8
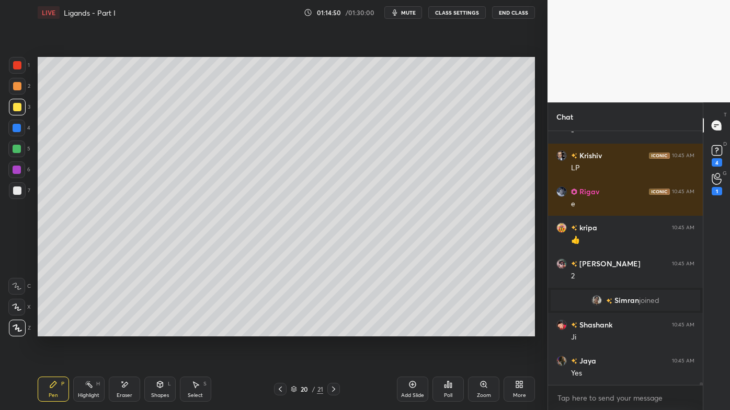
scroll to position [230, 152]
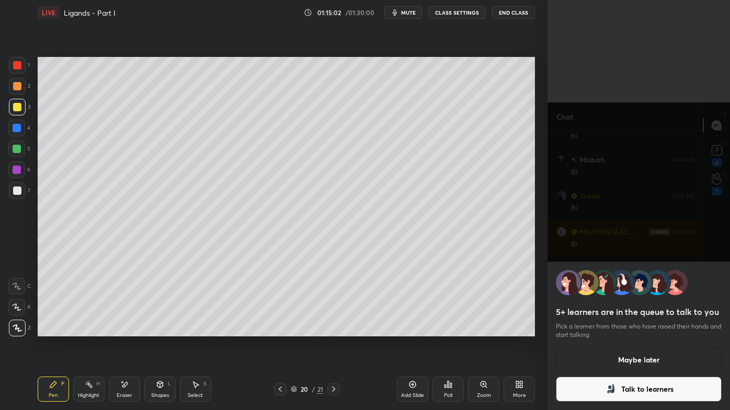
click at [633, 330] on button "Maybe later" at bounding box center [639, 360] width 166 height 25
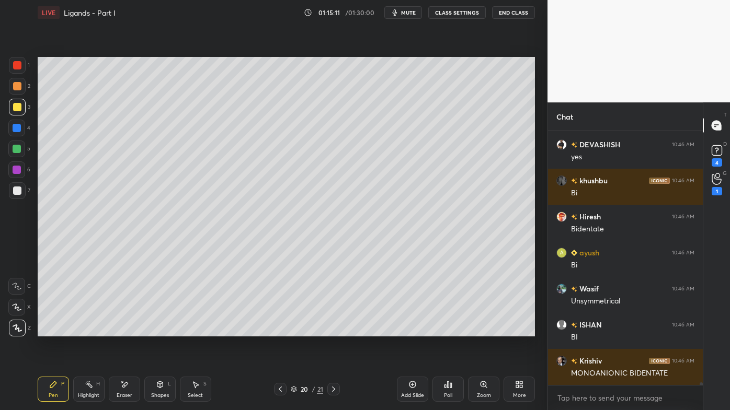
click at [86, 330] on div "Highlight H" at bounding box center [88, 389] width 31 height 25
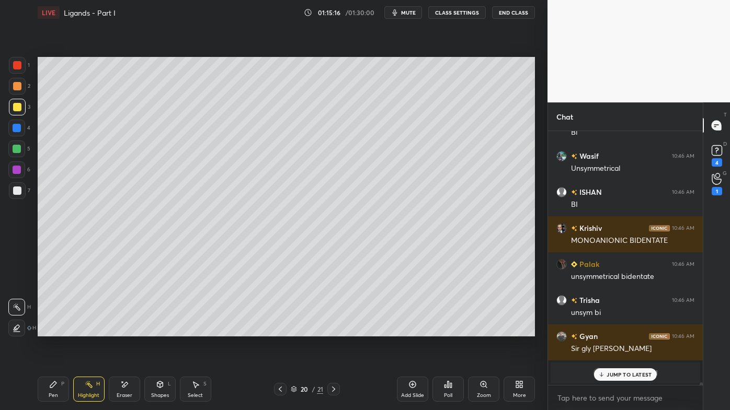
click at [123, 330] on div "Eraser" at bounding box center [124, 389] width 31 height 25
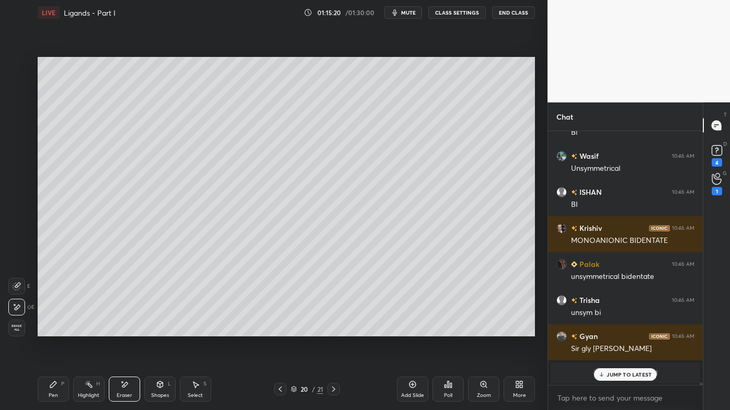
click at [127, 330] on icon at bounding box center [124, 385] width 8 height 9
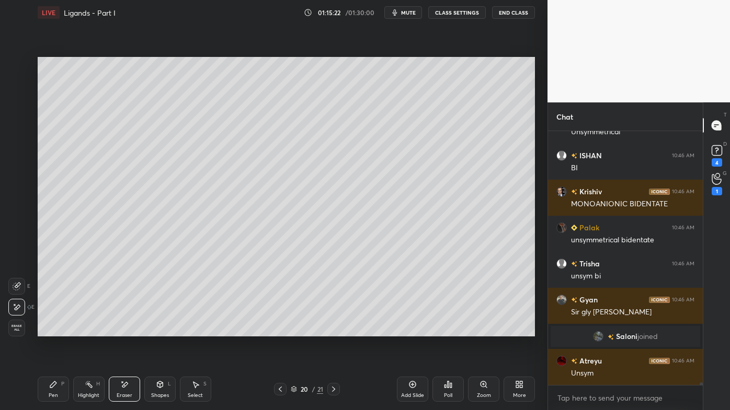
drag, startPoint x: 50, startPoint y: 388, endPoint x: 36, endPoint y: 387, distance: 14.1
click at [50, 330] on icon at bounding box center [53, 385] width 6 height 6
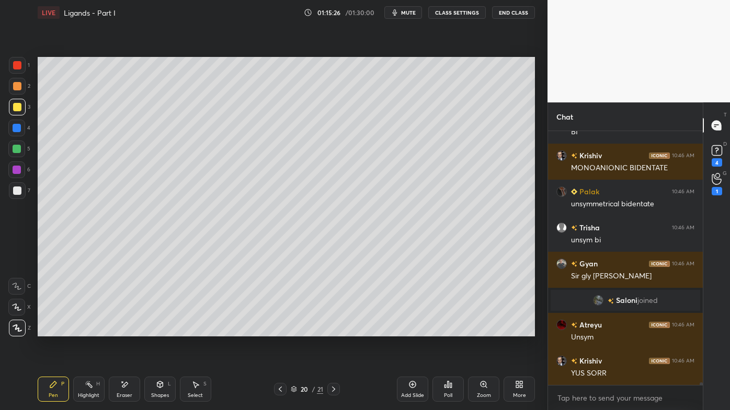
click at [54, 330] on icon at bounding box center [53, 385] width 6 height 6
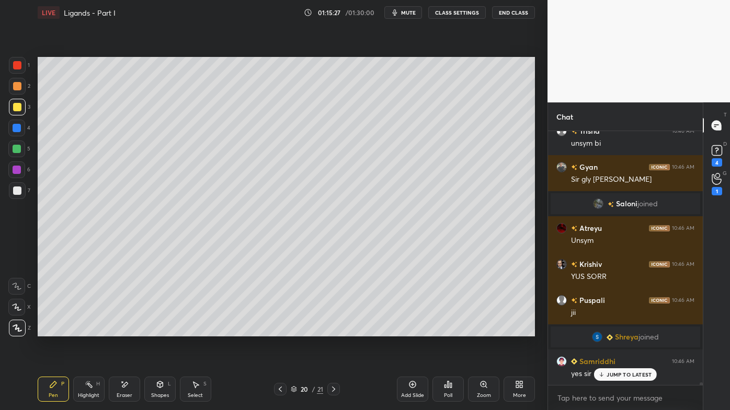
drag, startPoint x: 15, startPoint y: 89, endPoint x: 31, endPoint y: 91, distance: 15.8
click at [17, 89] on div at bounding box center [17, 86] width 8 height 8
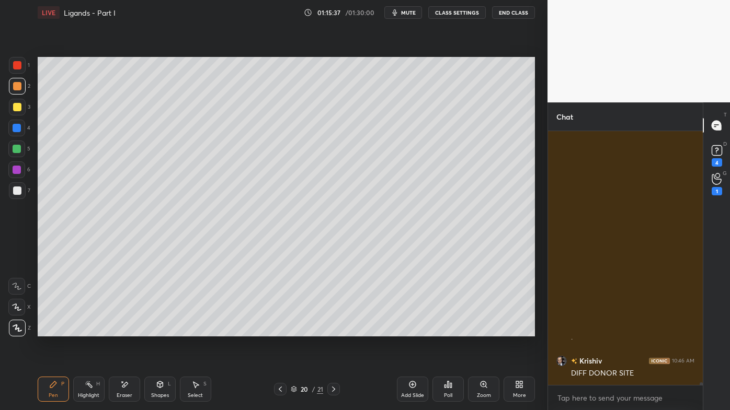
drag, startPoint x: 431, startPoint y: 362, endPoint x: 417, endPoint y: 362, distance: 14.6
click at [429, 330] on div "Add Slide Poll Zoom More" at bounding box center [466, 389] width 138 height 59
drag, startPoint x: 77, startPoint y: 384, endPoint x: 105, endPoint y: 358, distance: 38.5
click at [77, 330] on div "Highlight H" at bounding box center [88, 389] width 31 height 25
drag, startPoint x: 718, startPoint y: 160, endPoint x: 724, endPoint y: 142, distance: 19.3
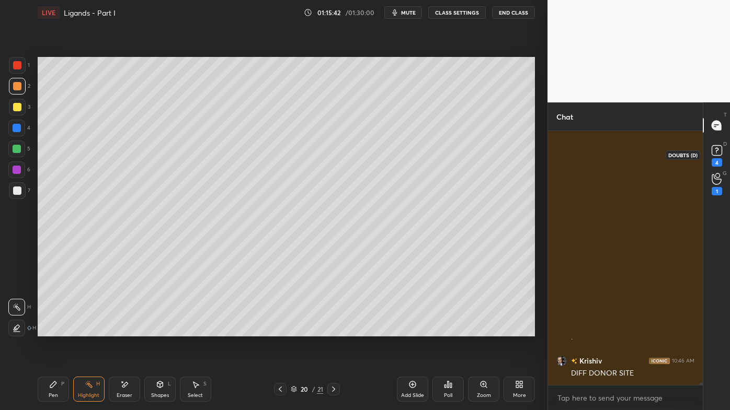
click at [718, 158] on div "4" at bounding box center [717, 155] width 16 height 24
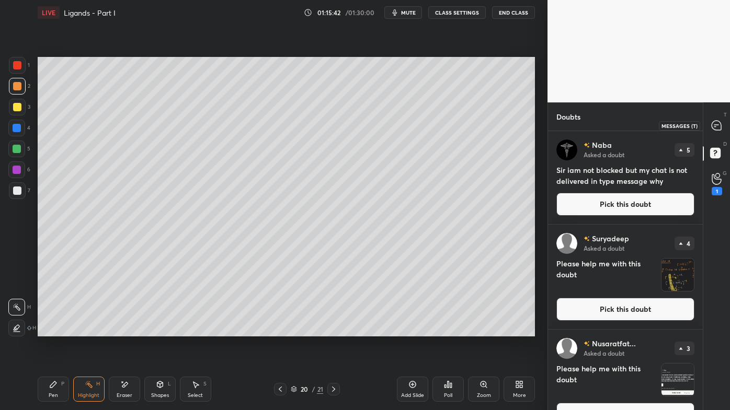
click at [719, 130] on icon at bounding box center [715, 125] width 9 height 9
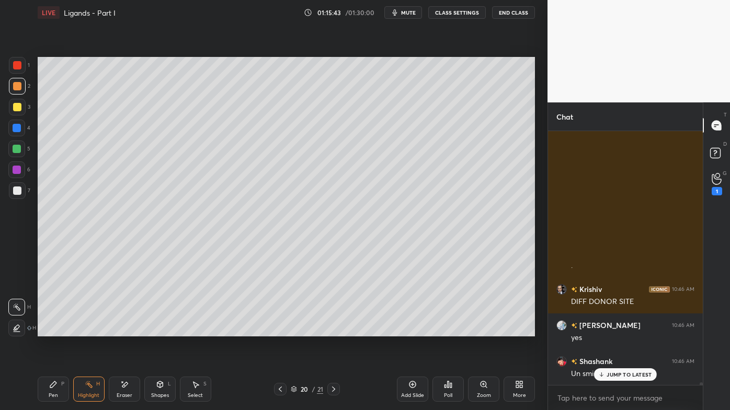
click at [611, 330] on p "JUMP TO LATEST" at bounding box center [628, 375] width 45 height 6
click at [281, 330] on icon at bounding box center [280, 389] width 8 height 8
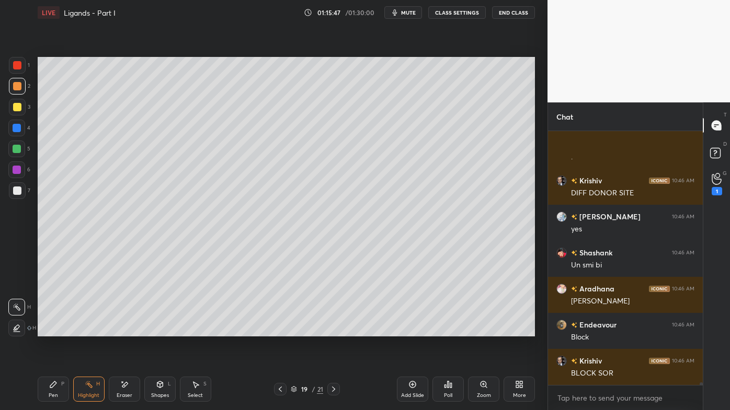
click at [50, 330] on div "Pen P" at bounding box center [53, 389] width 31 height 25
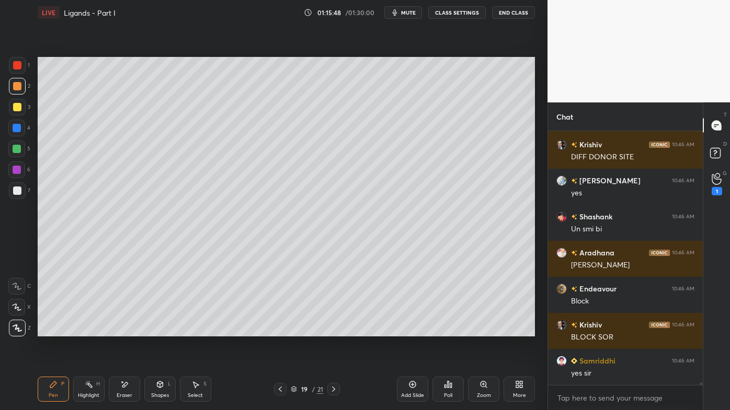
drag, startPoint x: 19, startPoint y: 107, endPoint x: 30, endPoint y: 100, distance: 12.9
click at [20, 106] on div at bounding box center [17, 107] width 8 height 8
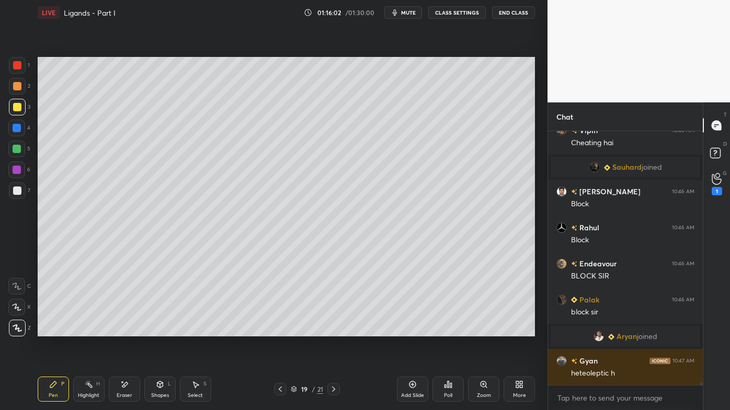
drag, startPoint x: 88, startPoint y: 384, endPoint x: 97, endPoint y: 360, distance: 25.5
click at [88, 330] on rect at bounding box center [89, 385] width 5 height 5
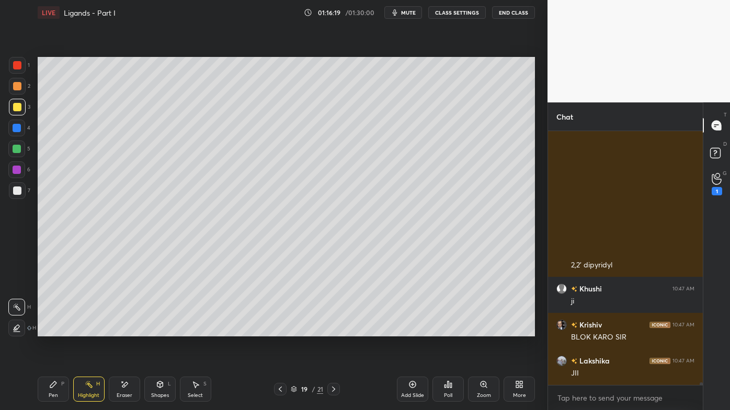
scroll to position [26891, 0]
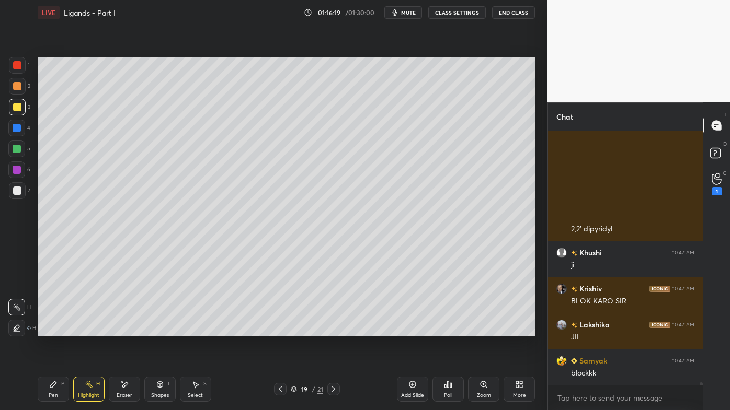
click at [339, 330] on div at bounding box center [333, 389] width 13 height 13
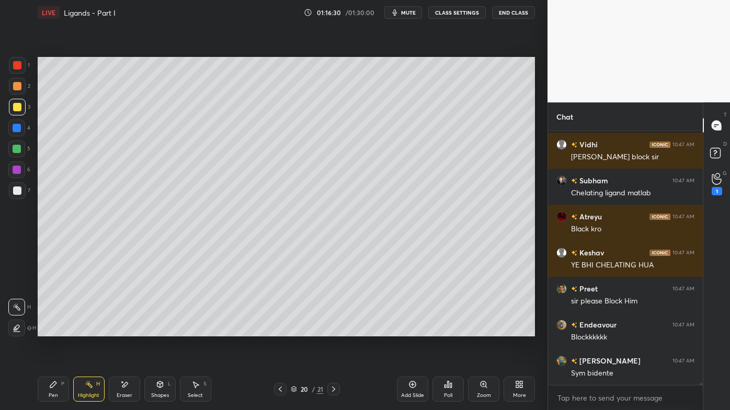
scroll to position [27504, 0]
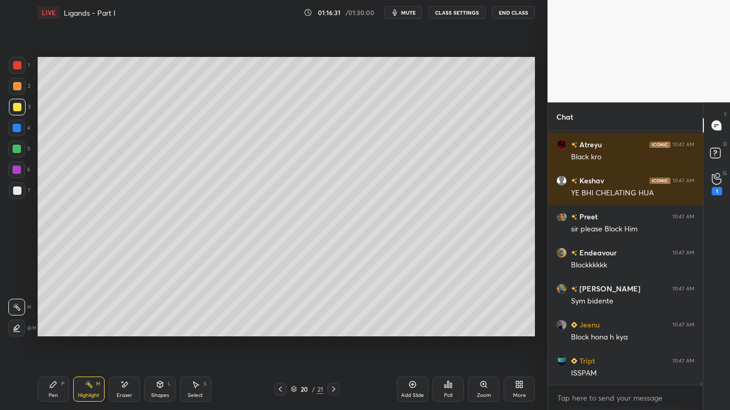
drag, startPoint x: 450, startPoint y: 340, endPoint x: 443, endPoint y: 341, distance: 6.4
click at [450, 330] on div "Setting up your live class Poll for secs No correct answer Start poll" at bounding box center [285, 196] width 505 height 343
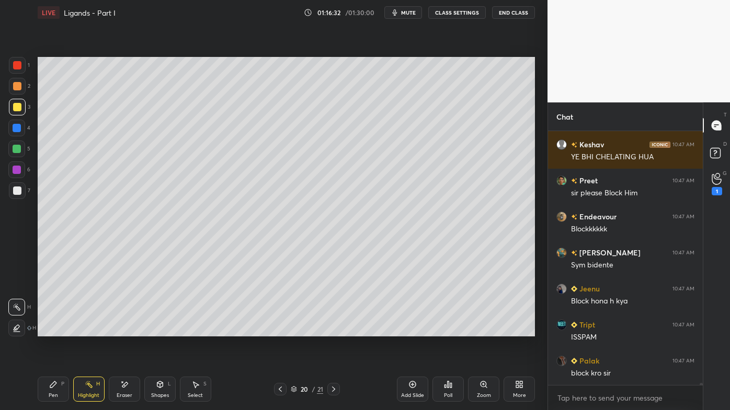
click at [277, 330] on icon at bounding box center [280, 389] width 8 height 8
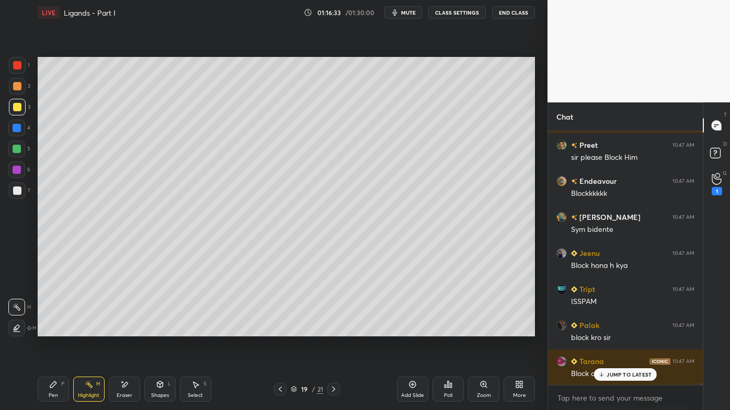
click at [276, 330] on icon at bounding box center [280, 389] width 8 height 8
drag, startPoint x: 335, startPoint y: 388, endPoint x: 321, endPoint y: 382, distance: 14.5
click at [334, 330] on icon at bounding box center [333, 389] width 8 height 8
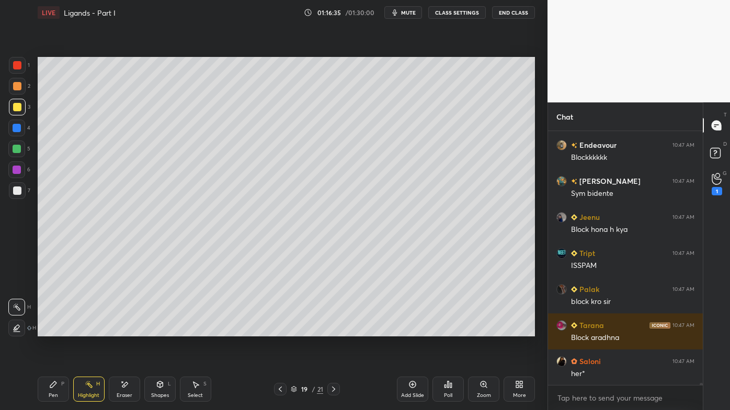
drag, startPoint x: 59, startPoint y: 382, endPoint x: 54, endPoint y: 376, distance: 7.1
click at [56, 330] on div "Pen P" at bounding box center [53, 389] width 31 height 25
click at [20, 190] on div at bounding box center [17, 191] width 8 height 8
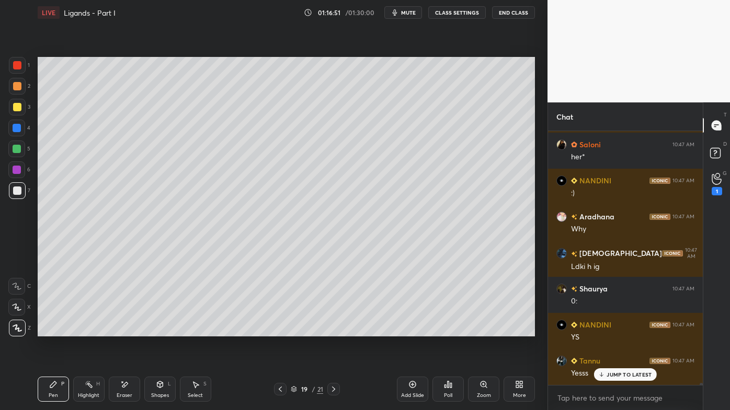
scroll to position [27900, 0]
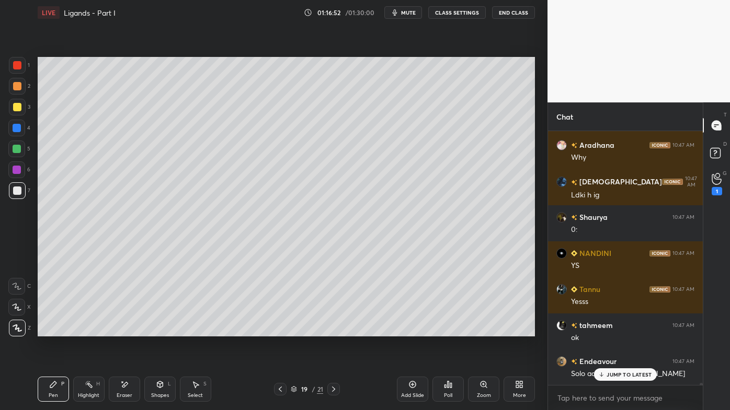
click at [609, 330] on p "JUMP TO LATEST" at bounding box center [628, 375] width 45 height 6
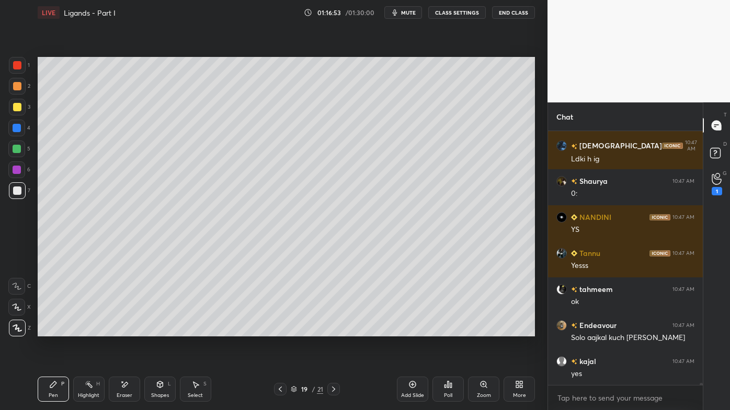
click at [86, 330] on icon at bounding box center [89, 385] width 8 height 8
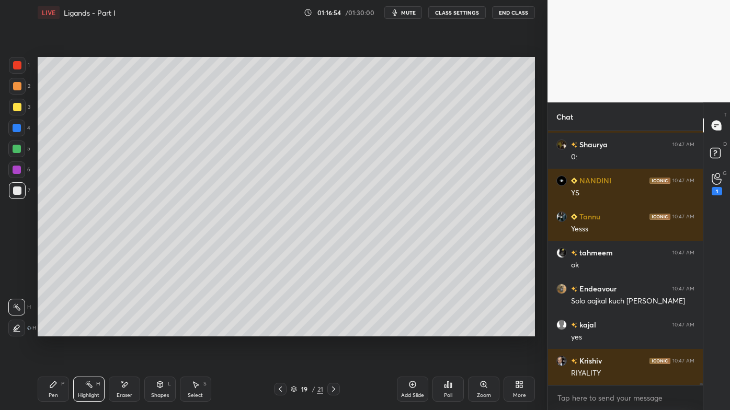
scroll to position [28009, 0]
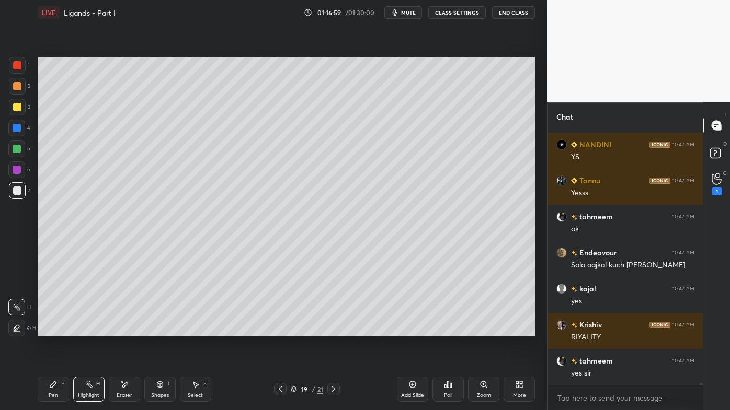
click at [277, 330] on icon at bounding box center [280, 389] width 8 height 8
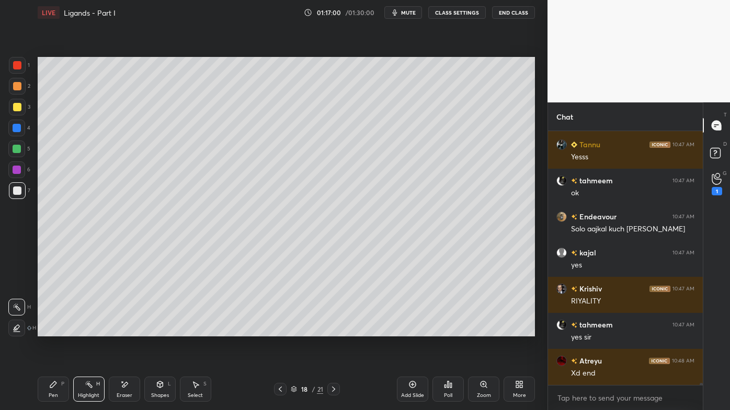
scroll to position [28117, 0]
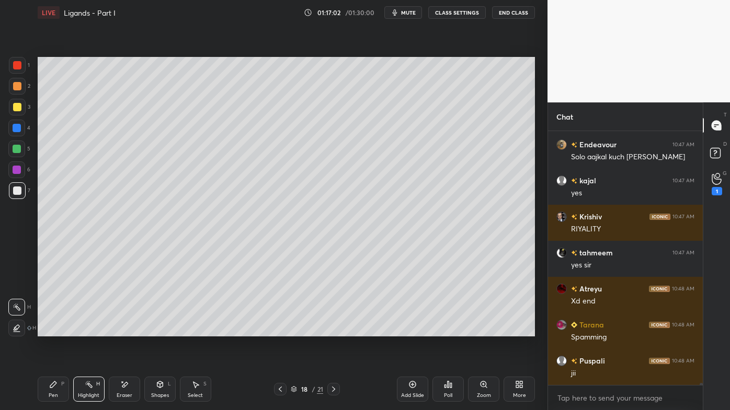
click at [280, 330] on icon at bounding box center [280, 389] width 8 height 8
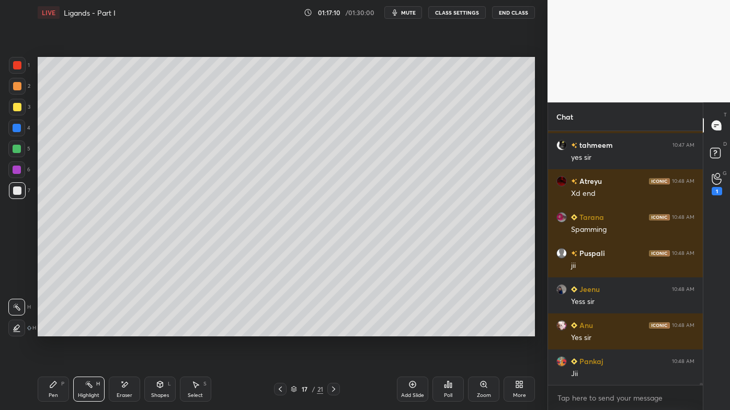
scroll to position [28261, 0]
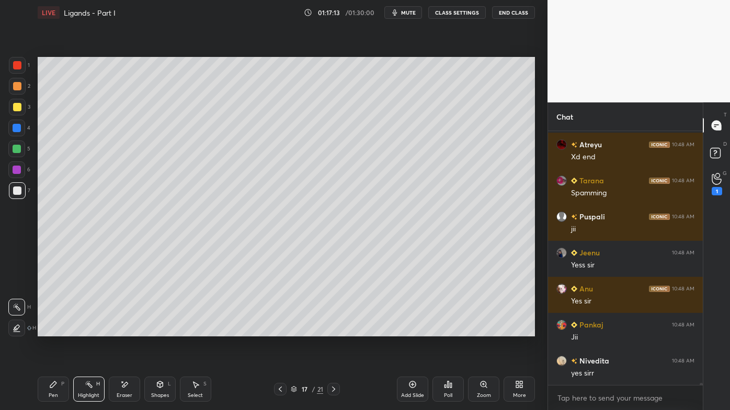
drag, startPoint x: 330, startPoint y: 385, endPoint x: 330, endPoint y: 377, distance: 7.8
click at [330, 330] on icon at bounding box center [333, 389] width 8 height 8
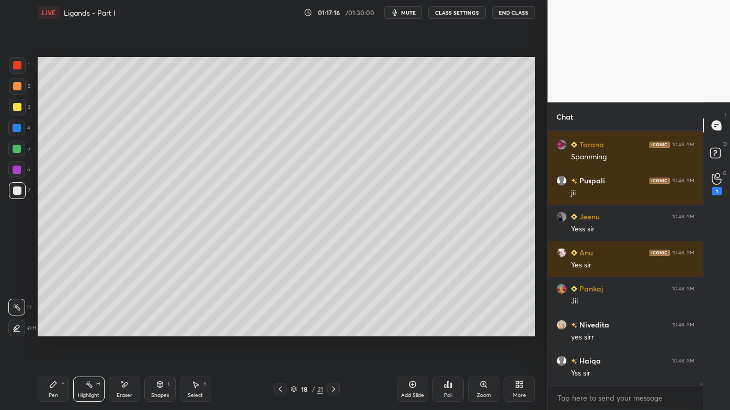
click at [333, 330] on icon at bounding box center [333, 389] width 8 height 8
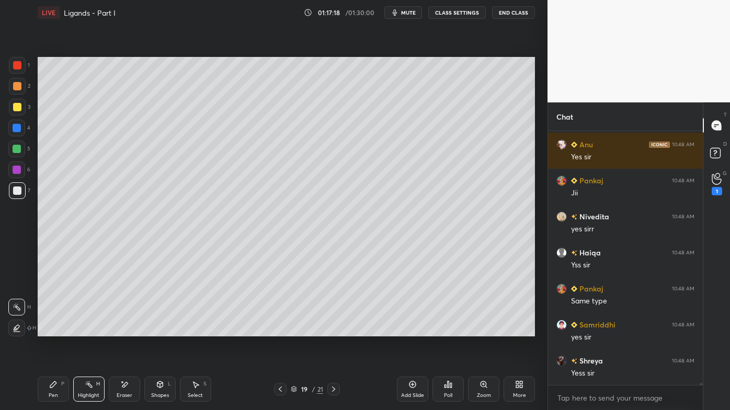
scroll to position [28441, 0]
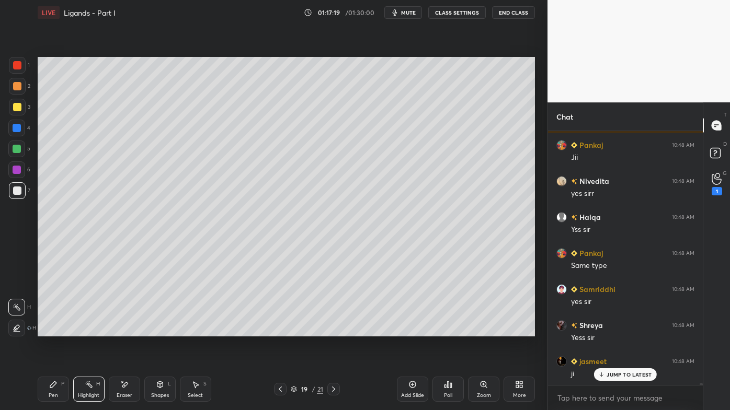
drag, startPoint x: 331, startPoint y: 389, endPoint x: 331, endPoint y: 377, distance: 12.0
click at [331, 330] on icon at bounding box center [333, 389] width 8 height 8
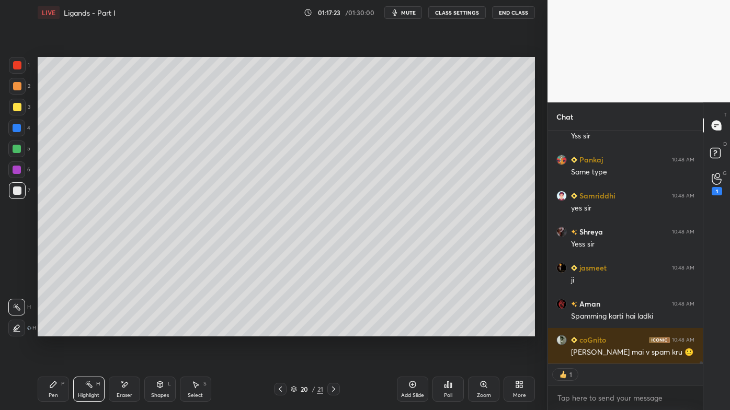
scroll to position [28571, 0]
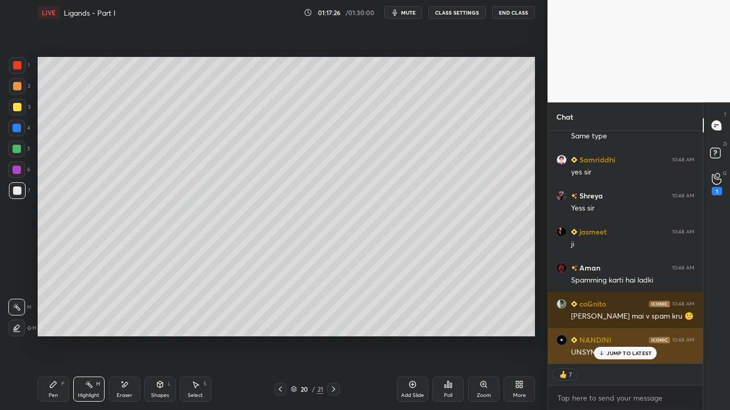
click at [604, 330] on div "JUMP TO LATEST" at bounding box center [625, 353] width 63 height 13
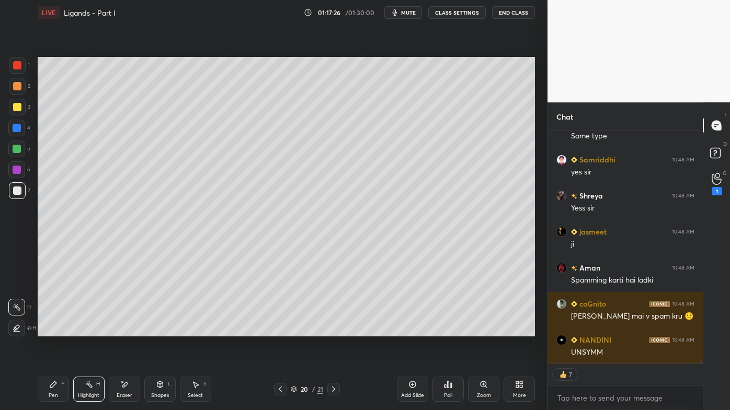
click at [424, 330] on div "Setting up your live class Poll for secs No correct answer Start poll" at bounding box center [285, 196] width 505 height 343
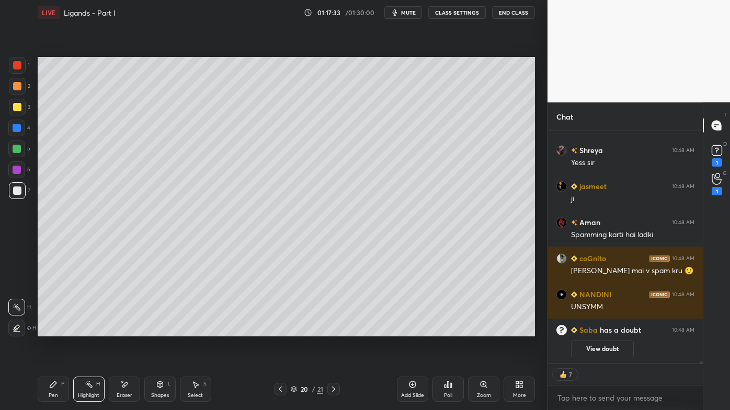
click at [412, 330] on icon at bounding box center [412, 385] width 8 height 8
drag, startPoint x: 18, startPoint y: 108, endPoint x: 11, endPoint y: 176, distance: 67.8
click at [17, 108] on div at bounding box center [17, 107] width 8 height 8
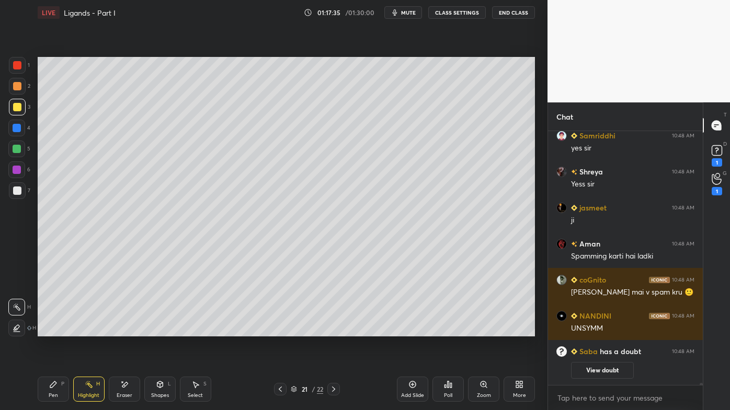
scroll to position [28594, 0]
drag, startPoint x: 51, startPoint y: 382, endPoint x: 72, endPoint y: 339, distance: 47.7
click at [50, 330] on icon at bounding box center [53, 385] width 8 height 8
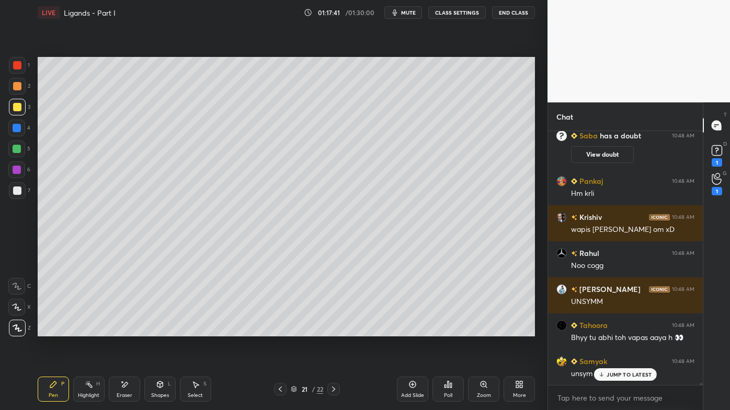
click at [88, 330] on icon at bounding box center [89, 385] width 8 height 8
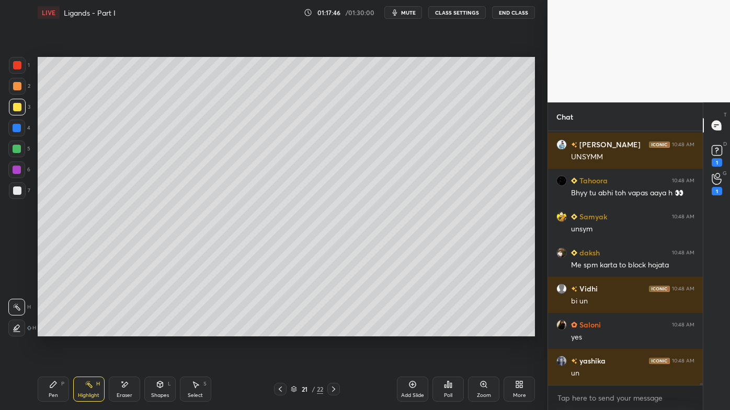
click at [280, 330] on icon at bounding box center [280, 389] width 8 height 8
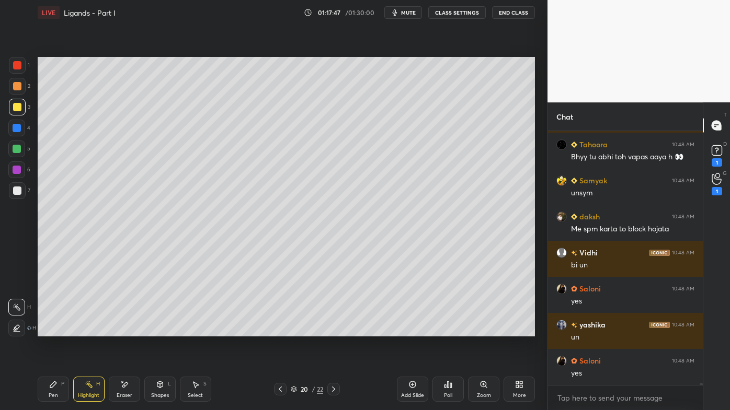
click at [88, 330] on icon at bounding box center [89, 385] width 8 height 8
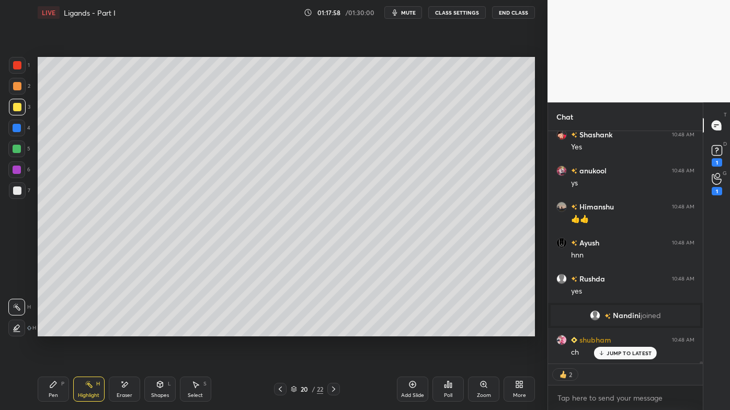
click at [331, 330] on icon at bounding box center [333, 389] width 8 height 8
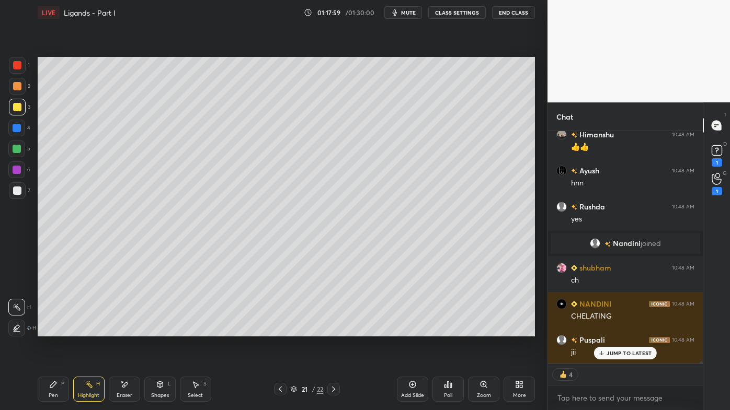
drag, startPoint x: 47, startPoint y: 384, endPoint x: 85, endPoint y: 351, distance: 50.1
click at [47, 330] on div "Pen P" at bounding box center [53, 389] width 31 height 25
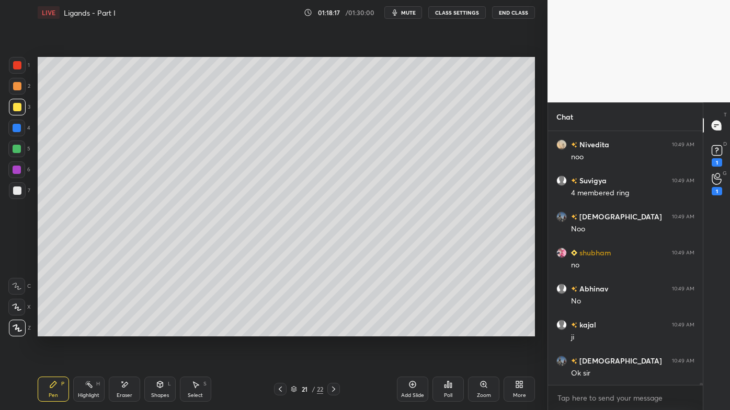
click at [128, 330] on div "Eraser" at bounding box center [124, 389] width 31 height 25
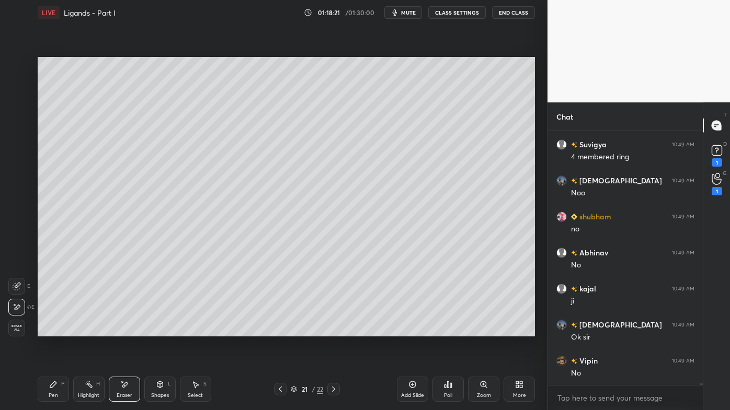
drag, startPoint x: 55, startPoint y: 381, endPoint x: 90, endPoint y: 343, distance: 51.8
click at [53, 330] on div "Pen P" at bounding box center [53, 389] width 31 height 25
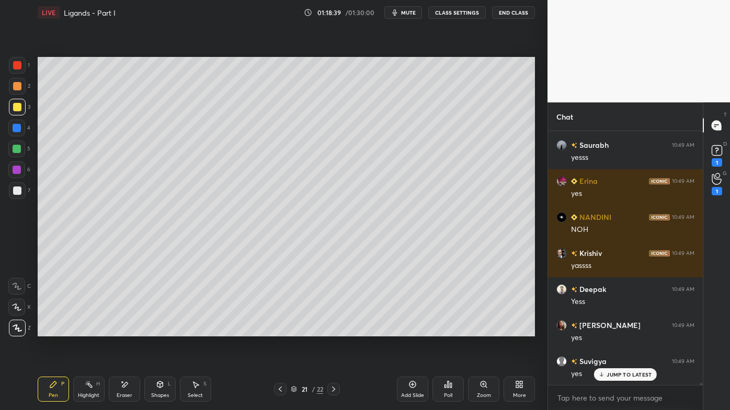
drag, startPoint x: 130, startPoint y: 384, endPoint x: 145, endPoint y: 357, distance: 30.7
click at [131, 330] on div "Eraser" at bounding box center [124, 389] width 31 height 25
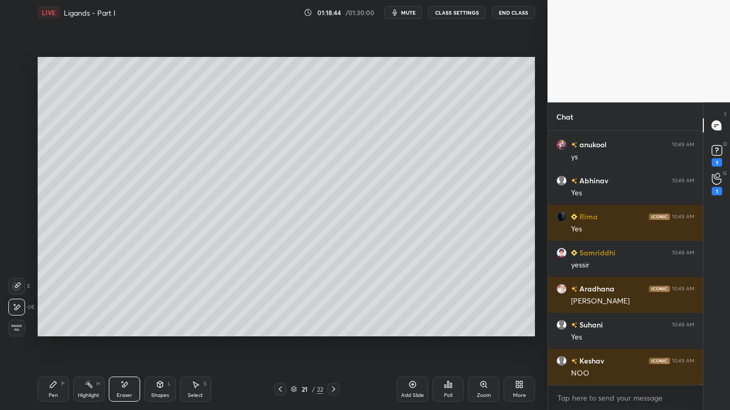
drag, startPoint x: 281, startPoint y: 386, endPoint x: 274, endPoint y: 383, distance: 7.0
click at [281, 330] on icon at bounding box center [280, 389] width 8 height 8
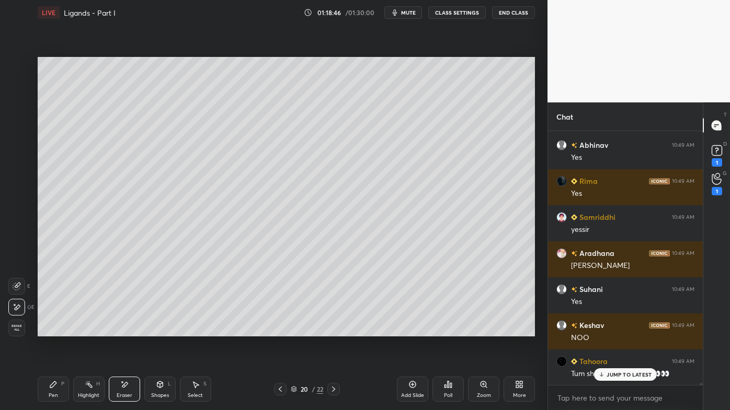
click at [87, 330] on rect at bounding box center [89, 385] width 5 height 5
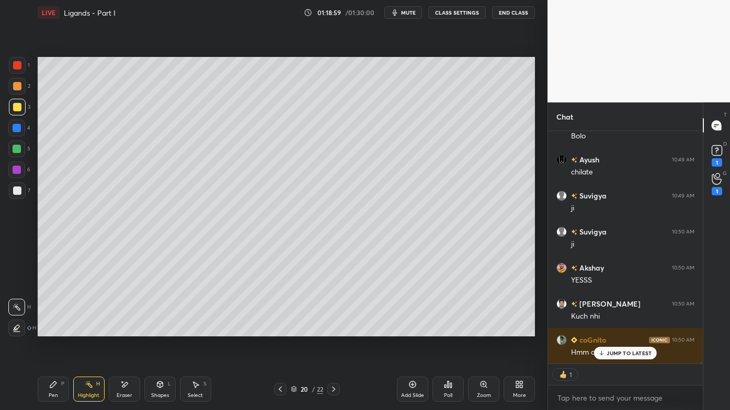
click at [412, 330] on icon at bounding box center [412, 385] width 8 height 8
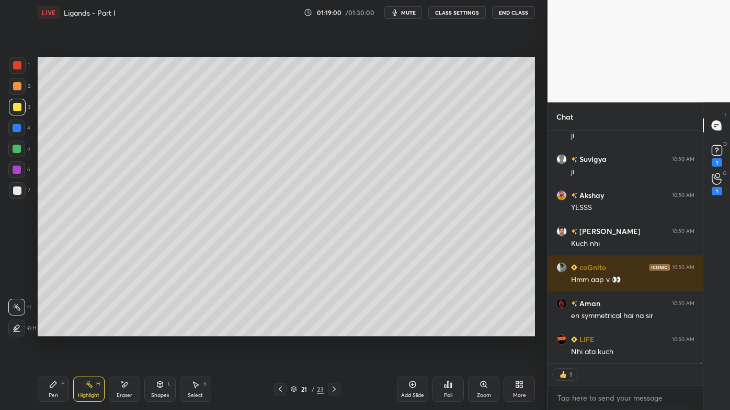
click at [56, 330] on div "Pen P" at bounding box center [53, 389] width 31 height 25
click at [22, 84] on div at bounding box center [17, 86] width 17 height 17
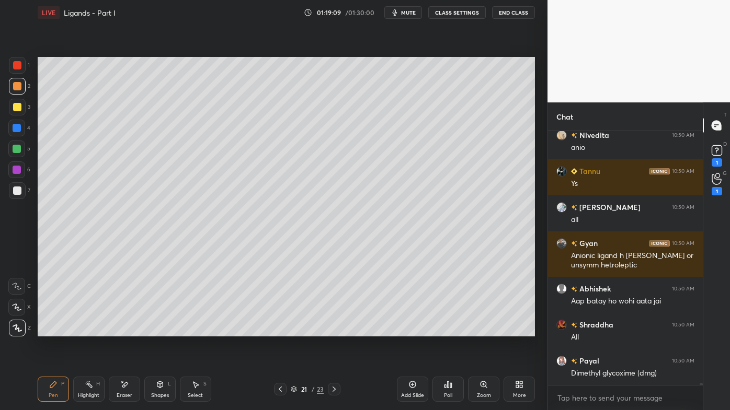
drag, startPoint x: 119, startPoint y: 383, endPoint x: 125, endPoint y: 370, distance: 14.8
click at [124, 330] on div "Eraser" at bounding box center [124, 389] width 31 height 25
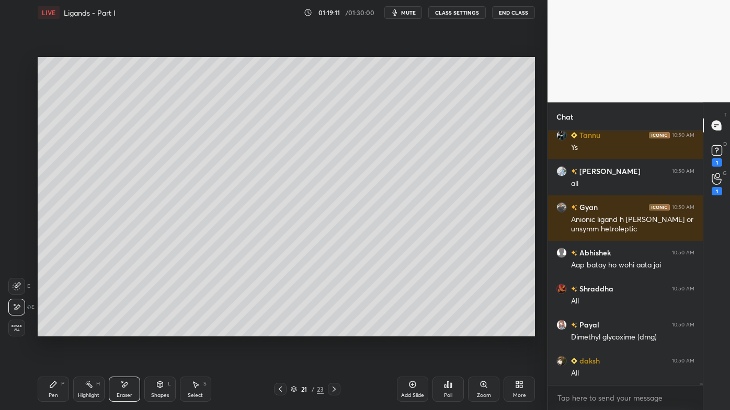
click at [43, 330] on div "Pen P" at bounding box center [53, 389] width 31 height 25
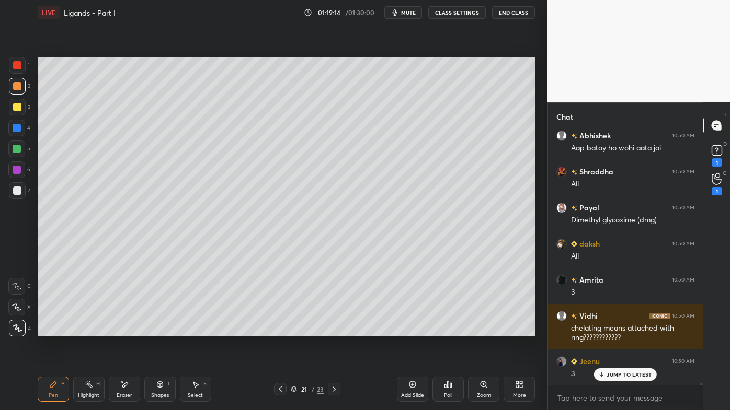
drag, startPoint x: 123, startPoint y: 385, endPoint x: 125, endPoint y: 343, distance: 41.9
click at [124, 330] on div "Pen P Highlight H Eraser Shapes L Select S 21 / 23 Add Slide Poll Zoom More" at bounding box center [286, 390] width 497 height 42
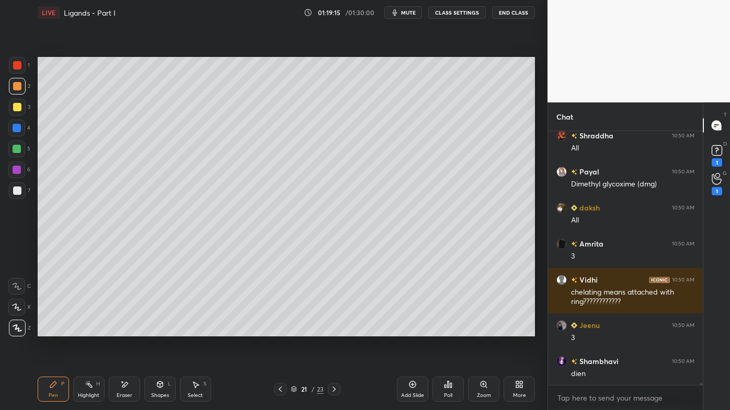
drag, startPoint x: 114, startPoint y: 387, endPoint x: 121, endPoint y: 338, distance: 50.1
click at [116, 330] on div "Eraser" at bounding box center [124, 389] width 31 height 25
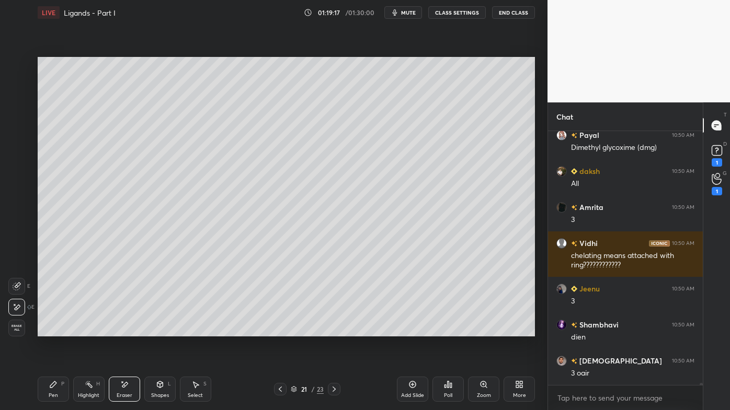
drag, startPoint x: 49, startPoint y: 387, endPoint x: 50, endPoint y: 372, distance: 15.2
click at [51, 330] on icon at bounding box center [53, 385] width 8 height 8
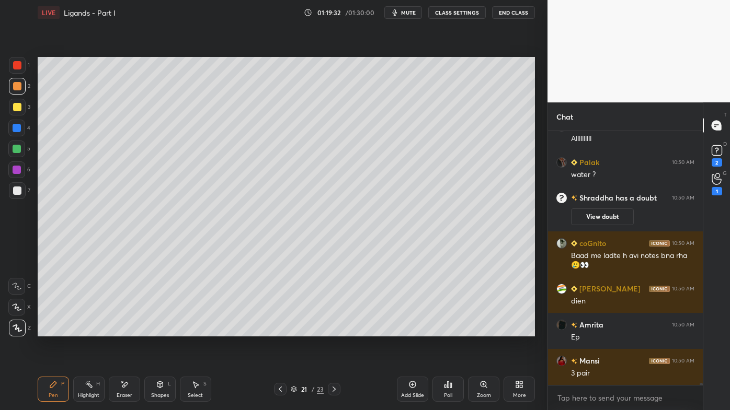
click at [22, 105] on div at bounding box center [17, 107] width 17 height 17
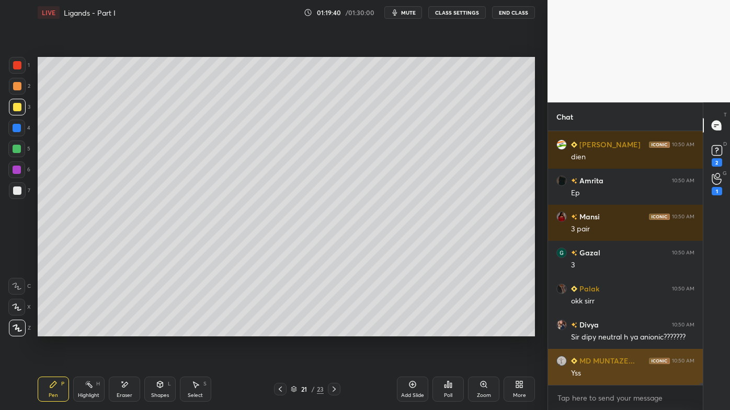
click at [615, 330] on div "Yss" at bounding box center [632, 374] width 123 height 10
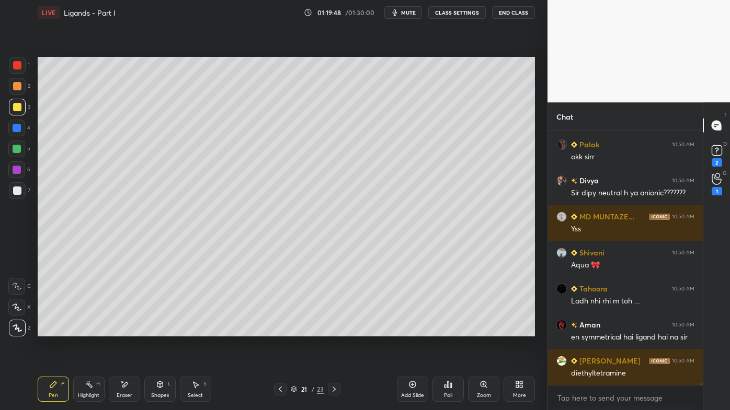
drag, startPoint x: 84, startPoint y: 385, endPoint x: 74, endPoint y: 344, distance: 42.4
click at [85, 330] on div "Highlight H" at bounding box center [88, 389] width 31 height 25
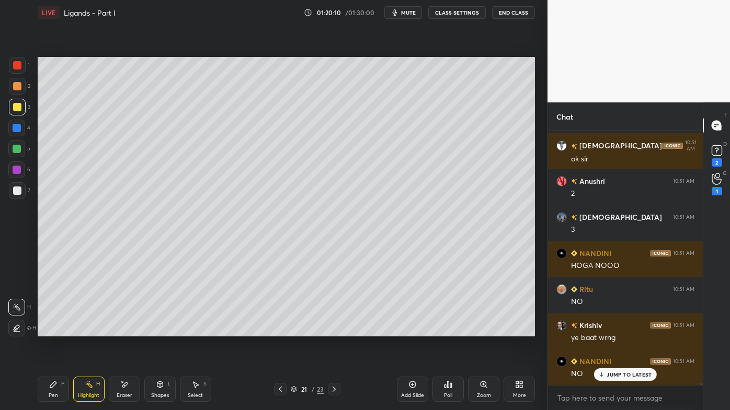
click at [44, 330] on div "Pen P" at bounding box center [53, 389] width 31 height 25
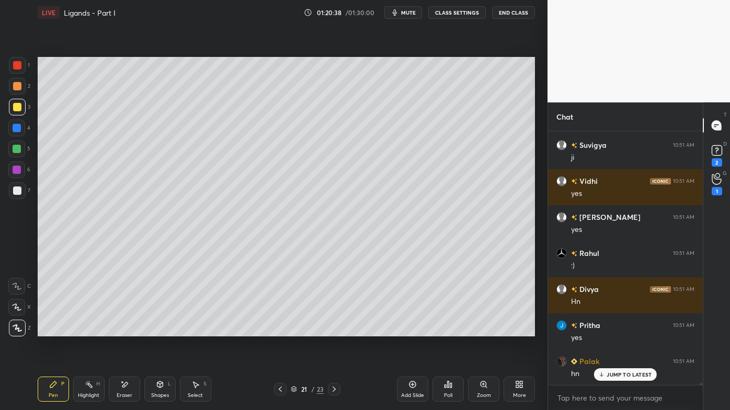
click at [123, 330] on div "Eraser" at bounding box center [124, 389] width 31 height 25
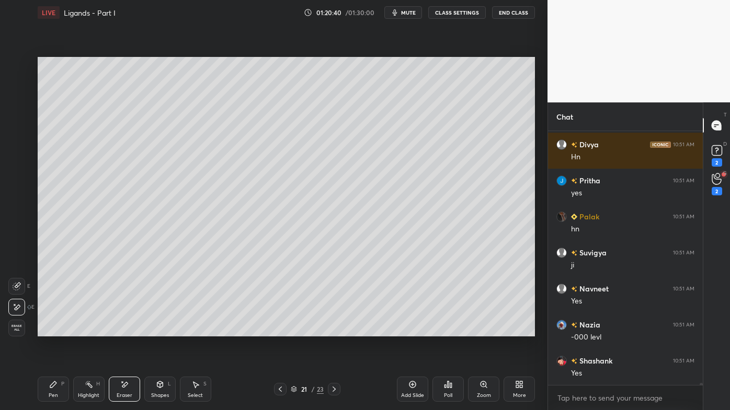
click at [55, 330] on div "Pen P Highlight H Eraser Shapes L Select S 21 / 23 Add Slide Poll Zoom More" at bounding box center [286, 390] width 497 height 42
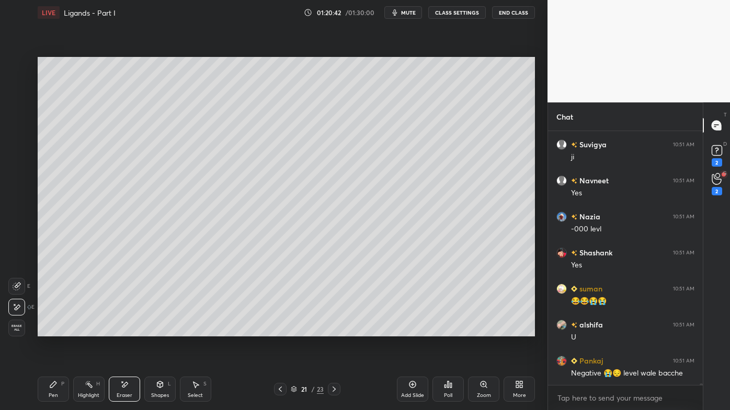
drag, startPoint x: 51, startPoint y: 383, endPoint x: 88, endPoint y: 340, distance: 56.8
click at [52, 330] on div "Pen P" at bounding box center [53, 389] width 31 height 25
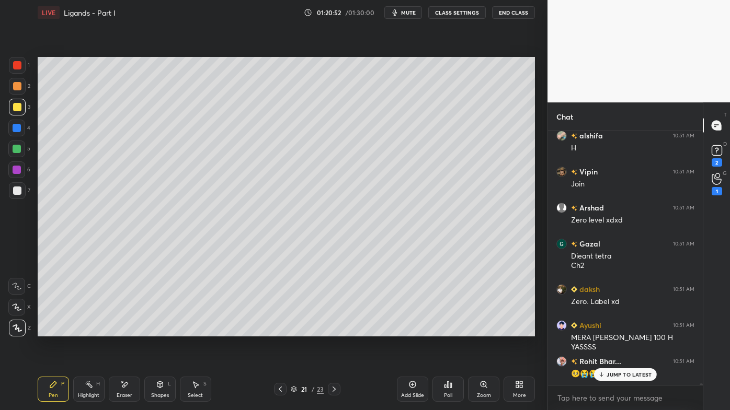
drag, startPoint x: 88, startPoint y: 380, endPoint x: 92, endPoint y: 369, distance: 12.1
click at [88, 330] on div "Highlight H" at bounding box center [88, 389] width 31 height 25
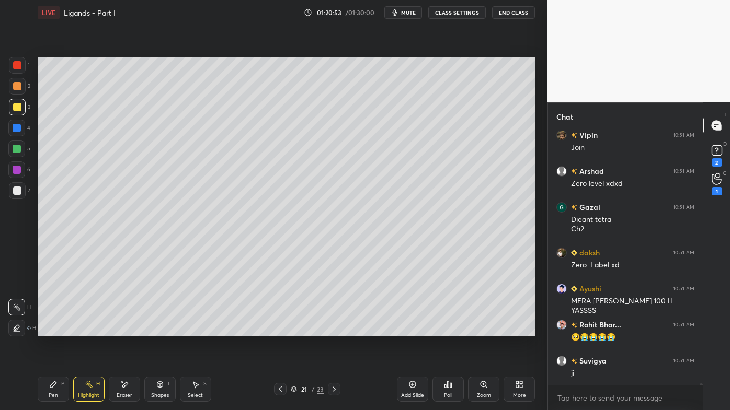
click at [18, 191] on div at bounding box center [17, 191] width 8 height 8
click at [315, 330] on div "Setting up your live class Poll for secs No correct answer Start poll" at bounding box center [285, 196] width 505 height 343
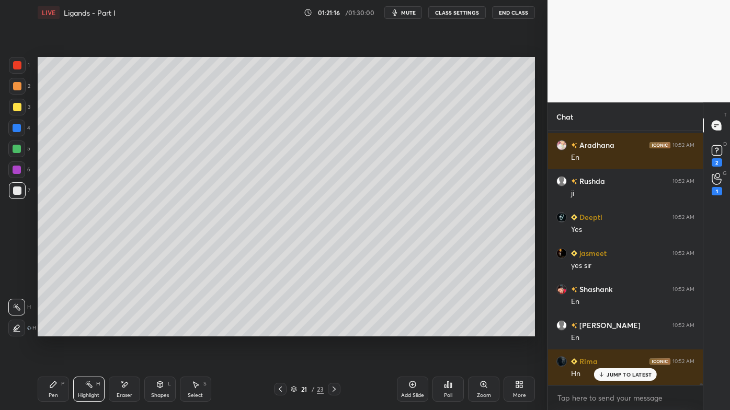
click at [58, 330] on div "Pen P" at bounding box center [53, 389] width 31 height 25
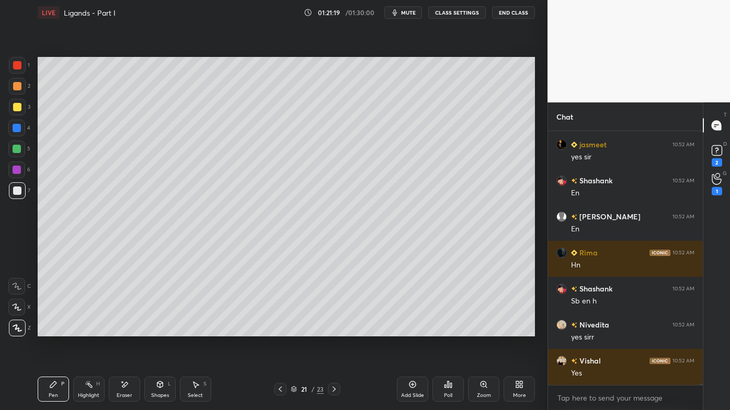
click at [88, 330] on icon at bounding box center [89, 385] width 8 height 8
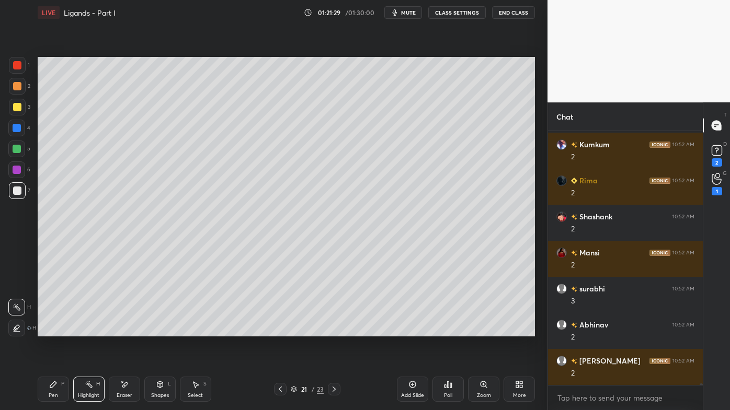
drag, startPoint x: 58, startPoint y: 384, endPoint x: 74, endPoint y: 357, distance: 31.4
click at [58, 330] on div "Pen P" at bounding box center [53, 389] width 31 height 25
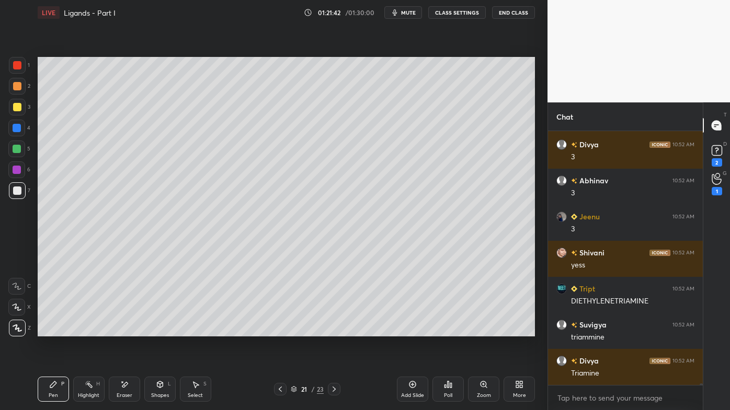
drag, startPoint x: 88, startPoint y: 383, endPoint x: 105, endPoint y: 360, distance: 28.6
click at [87, 330] on icon at bounding box center [89, 385] width 8 height 8
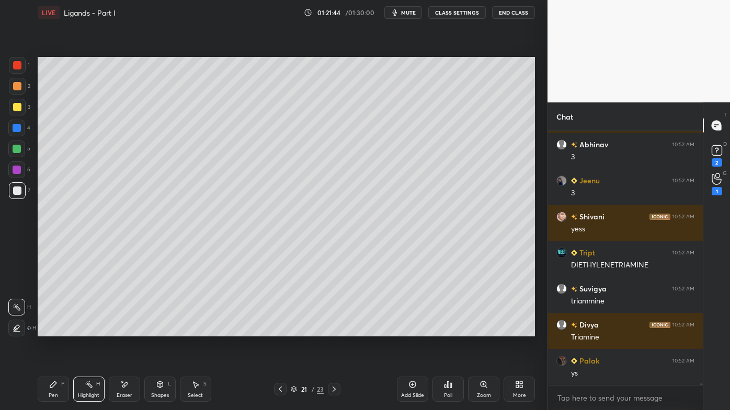
click at [53, 330] on icon at bounding box center [53, 385] width 8 height 8
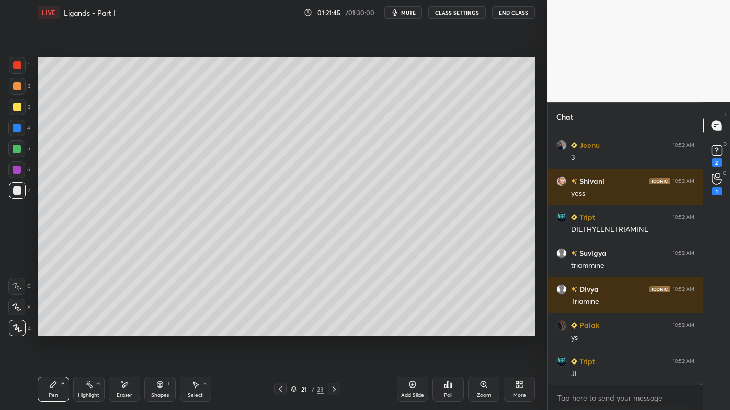
drag, startPoint x: 19, startPoint y: 105, endPoint x: 31, endPoint y: 107, distance: 11.8
click at [19, 105] on div at bounding box center [17, 107] width 8 height 8
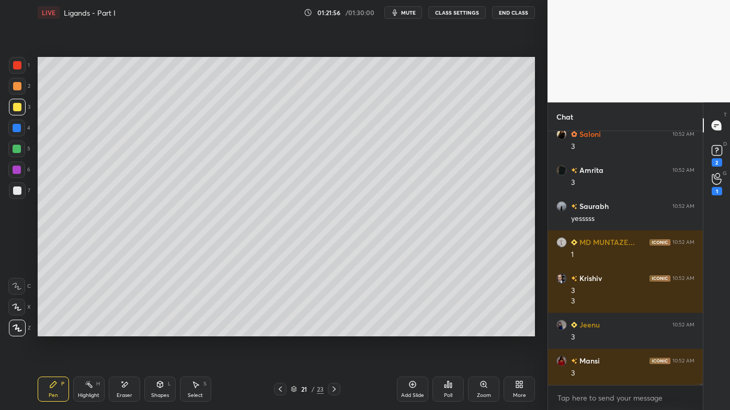
drag, startPoint x: 84, startPoint y: 385, endPoint x: 89, endPoint y: 339, distance: 46.8
click at [84, 330] on div "Highlight H" at bounding box center [88, 389] width 31 height 25
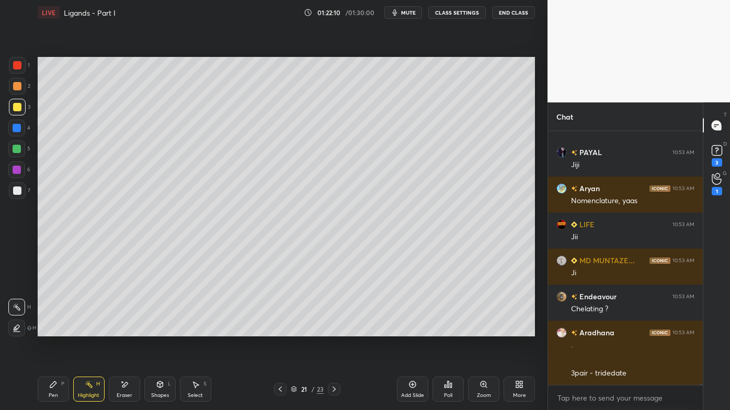
scroll to position [40116, 0]
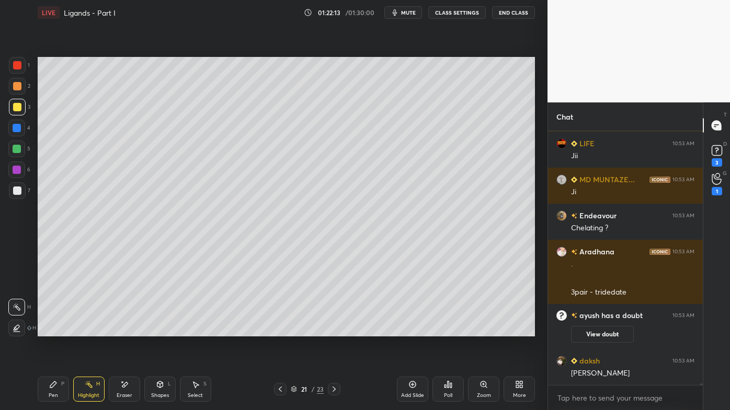
drag, startPoint x: 415, startPoint y: 380, endPoint x: 407, endPoint y: 377, distance: 8.0
click at [412, 330] on div "Add Slide" at bounding box center [412, 389] width 31 height 25
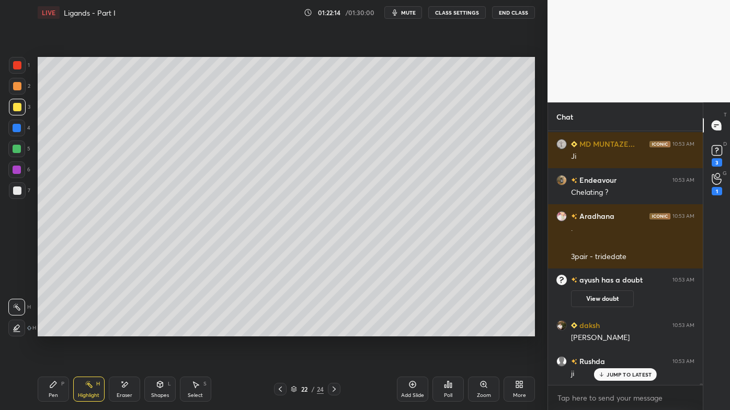
drag, startPoint x: 53, startPoint y: 385, endPoint x: 50, endPoint y: 375, distance: 10.4
click at [53, 330] on icon at bounding box center [53, 385] width 6 height 6
drag, startPoint x: 15, startPoint y: 82, endPoint x: 30, endPoint y: 84, distance: 15.2
click at [16, 84] on div at bounding box center [17, 86] width 8 height 8
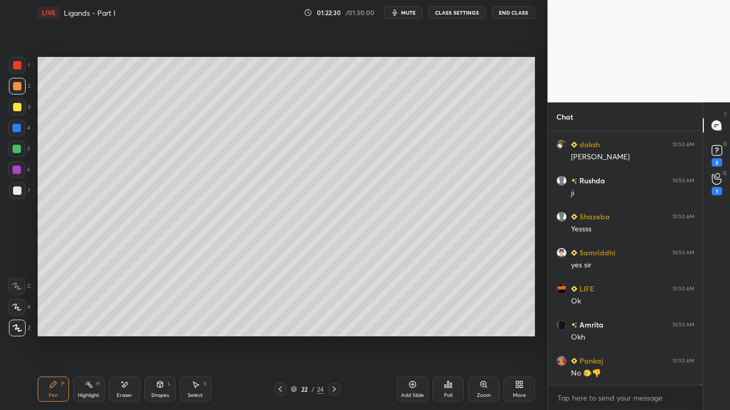
scroll to position [38201, 0]
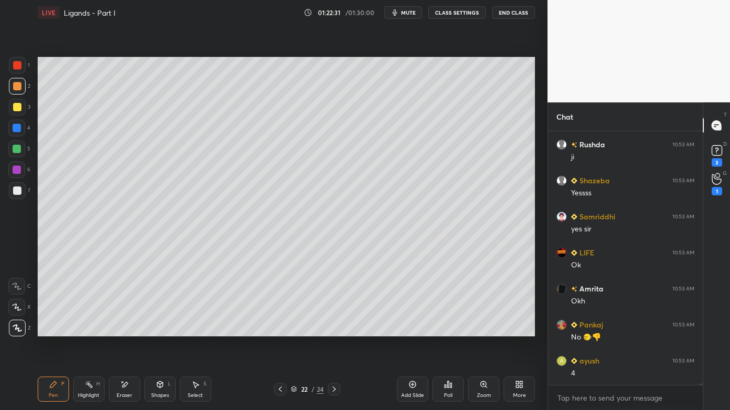
click at [447, 330] on icon at bounding box center [448, 385] width 8 height 8
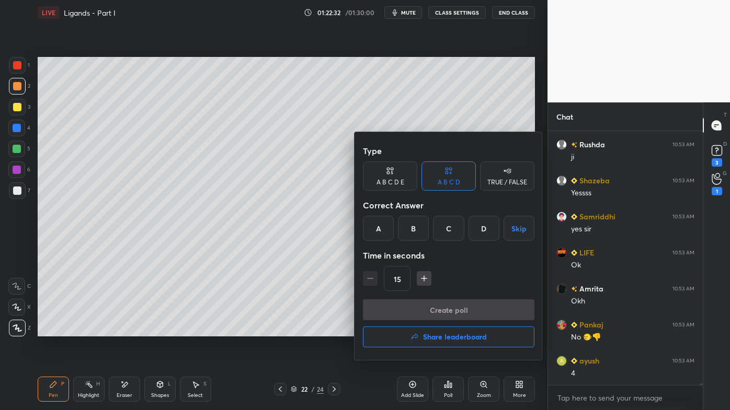
drag, startPoint x: 443, startPoint y: 231, endPoint x: 441, endPoint y: 254, distance: 23.1
click at [446, 233] on div "C" at bounding box center [448, 228] width 31 height 25
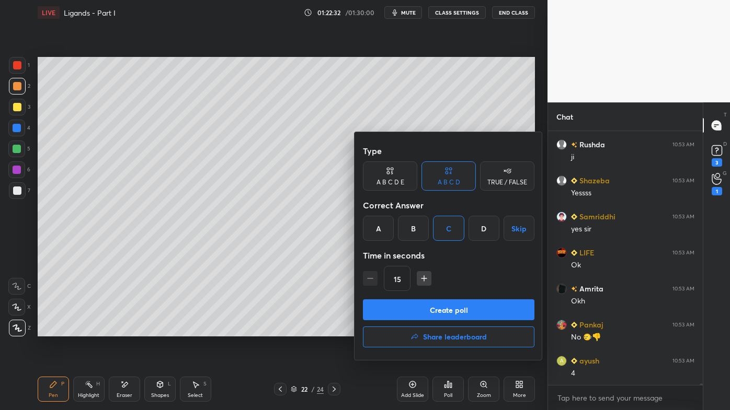
drag, startPoint x: 429, startPoint y: 305, endPoint x: 418, endPoint y: 305, distance: 11.0
click at [429, 306] on button "Create poll" at bounding box center [448, 310] width 171 height 21
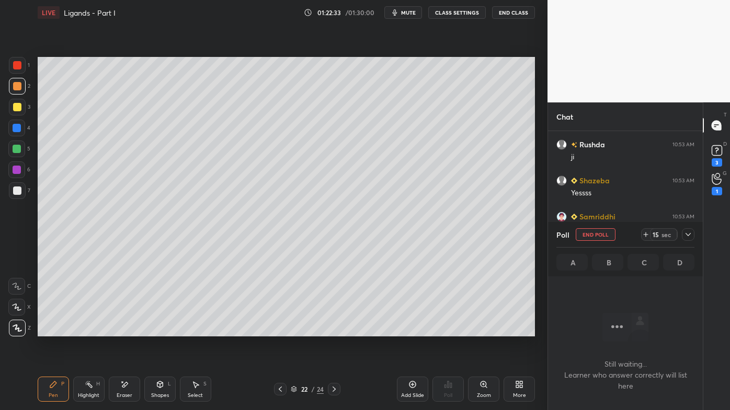
scroll to position [197, 152]
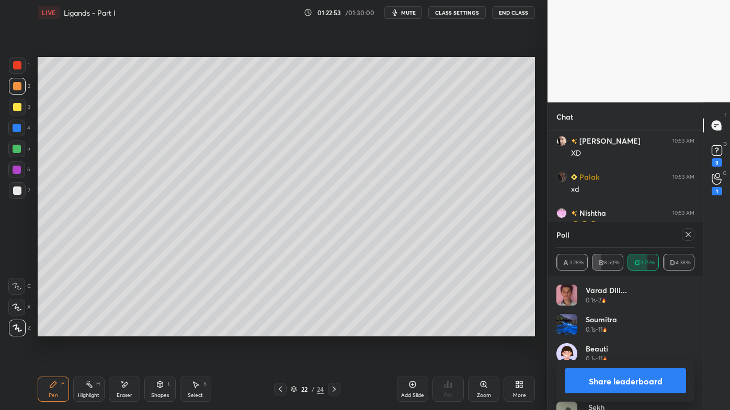
click at [691, 236] on icon at bounding box center [688, 235] width 8 height 8
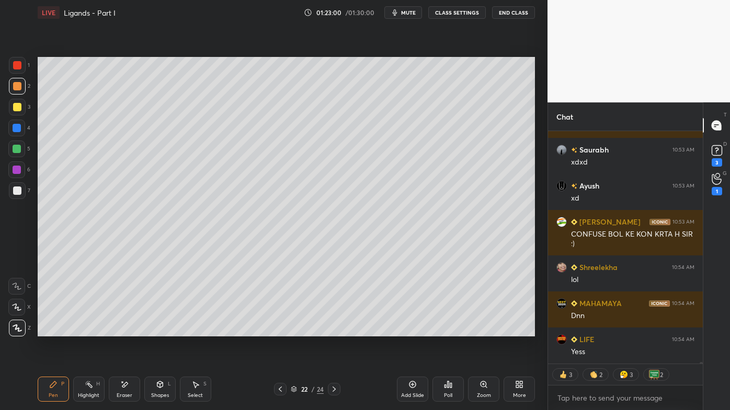
drag, startPoint x: 123, startPoint y: 382, endPoint x: 141, endPoint y: 344, distance: 41.4
click at [124, 330] on div "Eraser" at bounding box center [124, 389] width 31 height 25
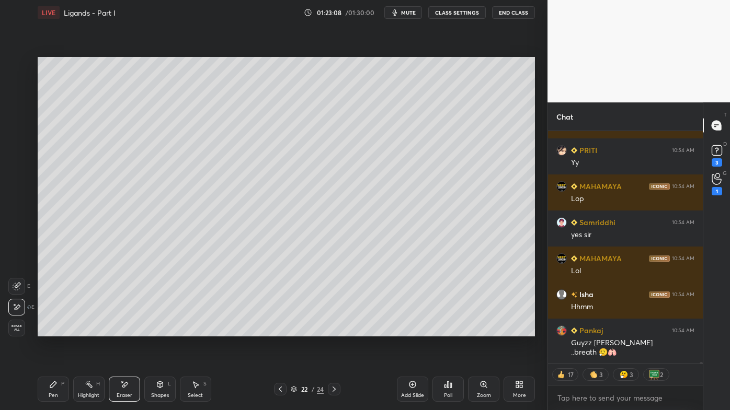
click at [88, 330] on icon at bounding box center [89, 385] width 8 height 8
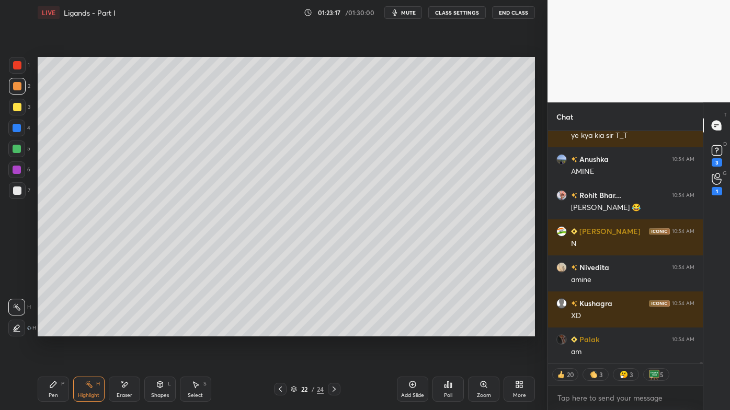
click at [44, 330] on div "Pen P" at bounding box center [53, 389] width 31 height 25
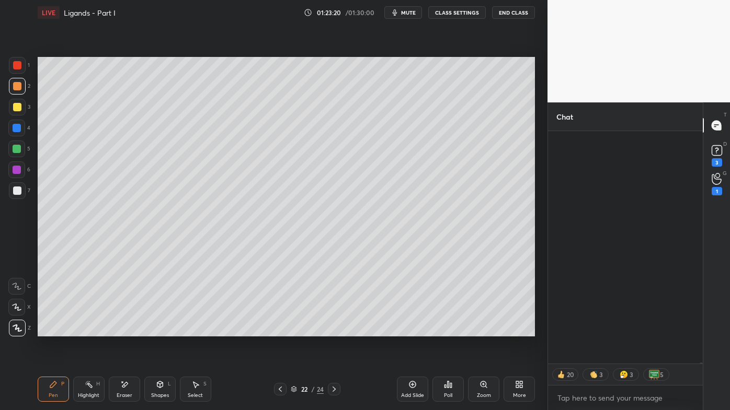
drag, startPoint x: 18, startPoint y: 105, endPoint x: 28, endPoint y: 102, distance: 10.7
click at [22, 105] on div at bounding box center [17, 107] width 17 height 17
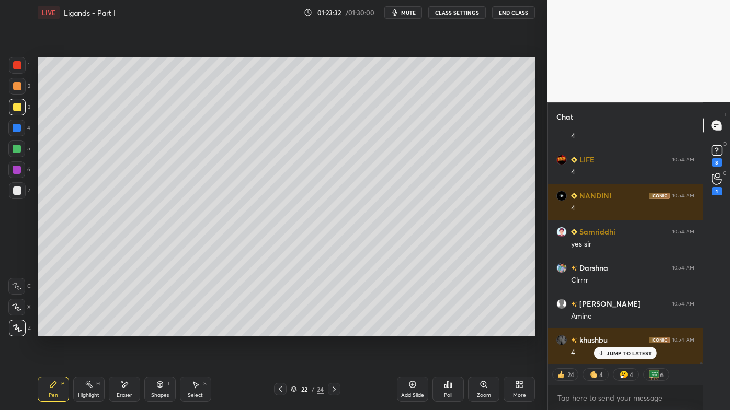
drag, startPoint x: 94, startPoint y: 380, endPoint x: 113, endPoint y: 361, distance: 27.4
click at [94, 330] on div "Highlight H" at bounding box center [88, 389] width 31 height 25
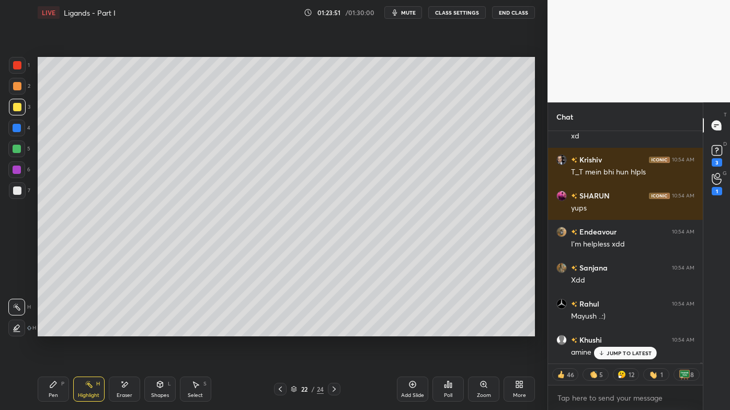
drag, startPoint x: 415, startPoint y: 380, endPoint x: 411, endPoint y: 365, distance: 15.2
click at [415, 330] on div "Add Slide" at bounding box center [412, 389] width 31 height 25
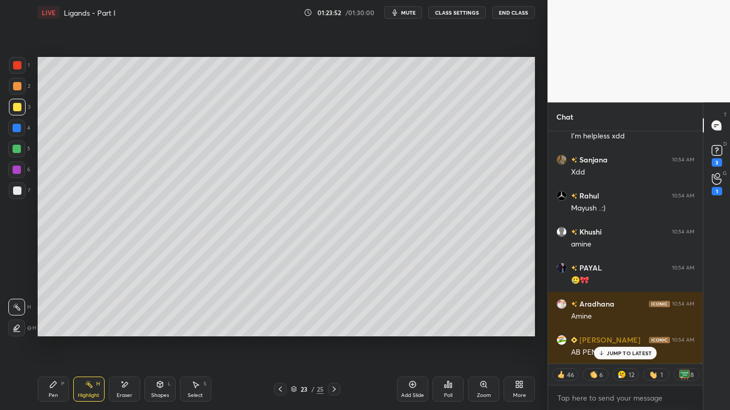
click at [51, 330] on div "Pen P" at bounding box center [53, 389] width 31 height 25
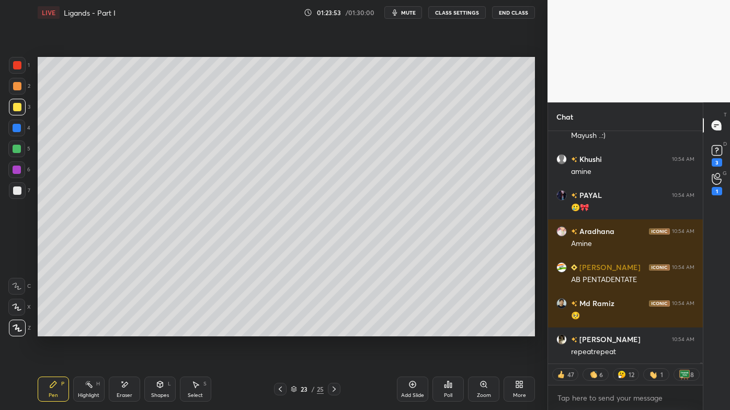
click at [22, 87] on div at bounding box center [17, 86] width 17 height 17
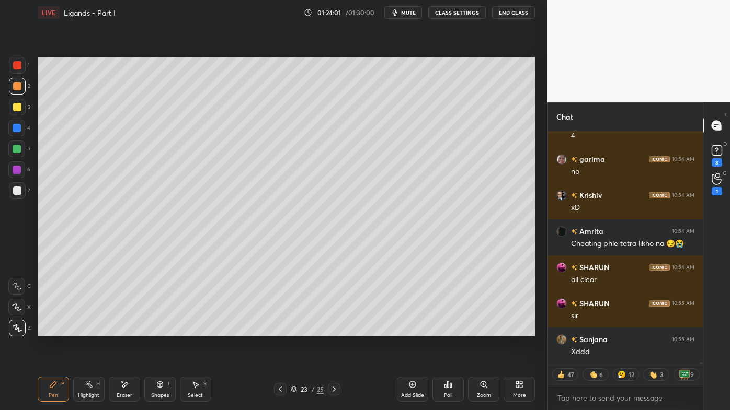
drag, startPoint x: 18, startPoint y: 101, endPoint x: 33, endPoint y: 103, distance: 15.8
click at [19, 101] on div at bounding box center [17, 107] width 17 height 17
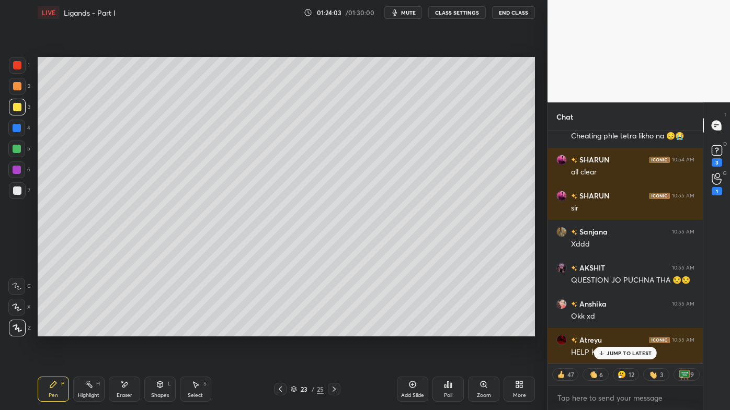
drag, startPoint x: 121, startPoint y: 384, endPoint x: 125, endPoint y: 340, distance: 44.6
click at [120, 330] on icon at bounding box center [124, 385] width 8 height 9
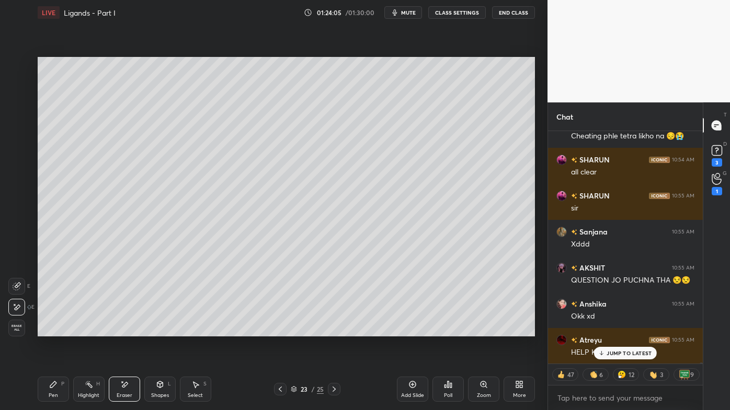
click at [51, 330] on icon at bounding box center [53, 385] width 8 height 8
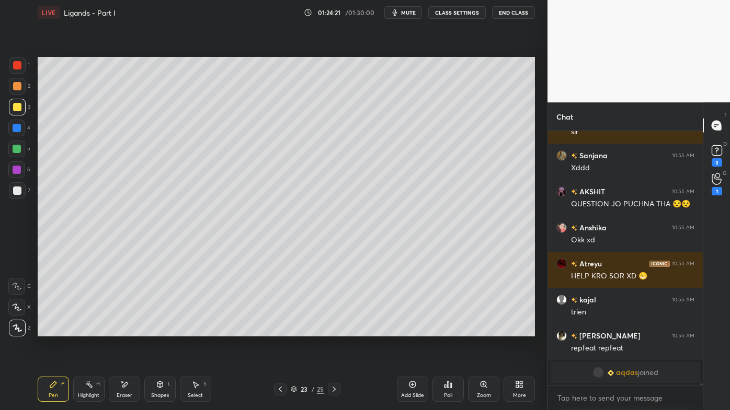
scroll to position [42579, 0]
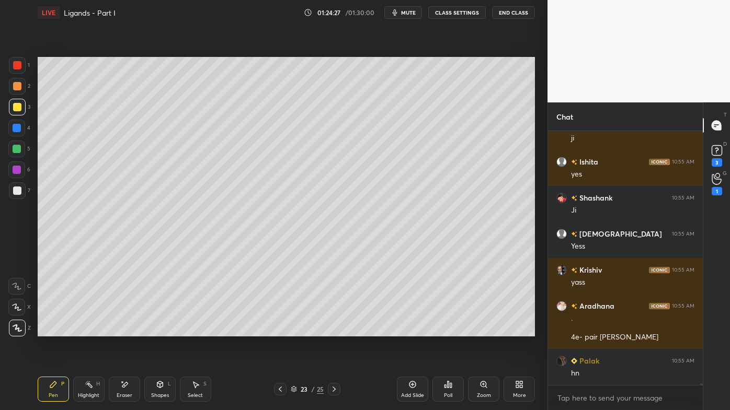
click at [124, 330] on icon at bounding box center [124, 385] width 8 height 9
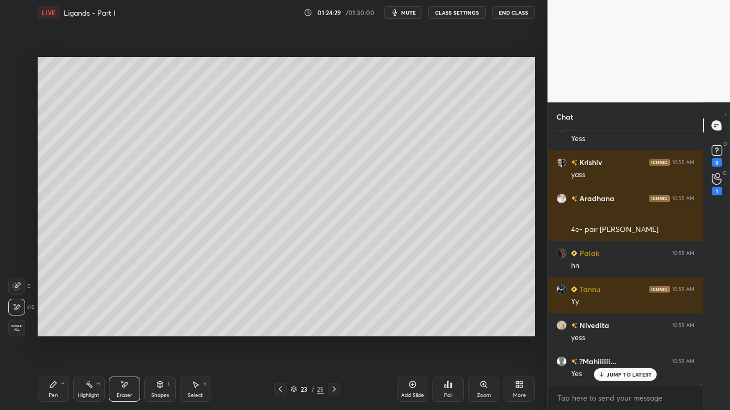
click at [55, 330] on icon at bounding box center [53, 385] width 8 height 8
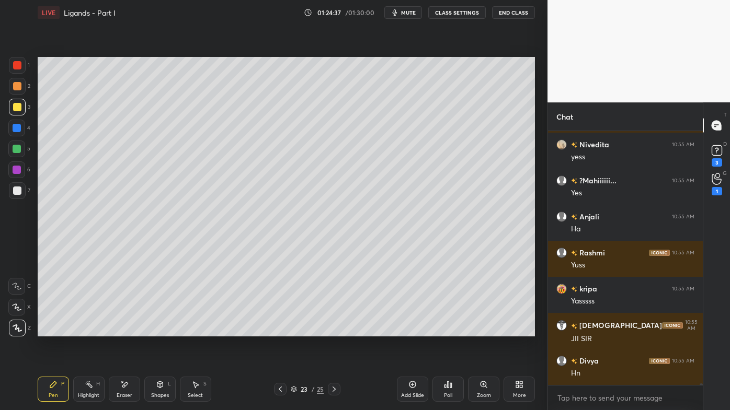
scroll to position [43525, 0]
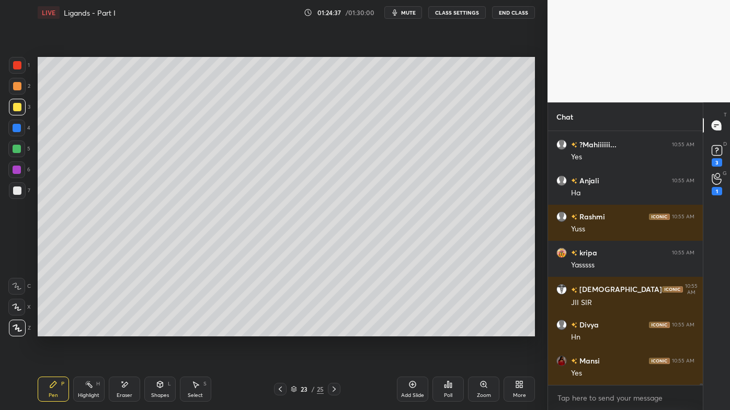
drag, startPoint x: 91, startPoint y: 386, endPoint x: 88, endPoint y: 378, distance: 8.4
click at [90, 330] on rect at bounding box center [89, 385] width 5 height 5
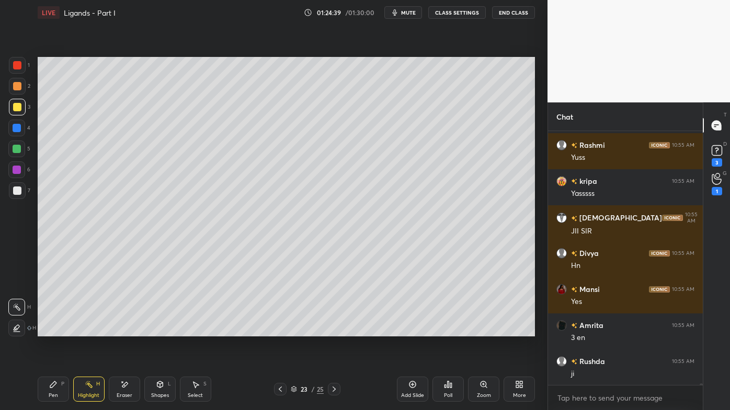
scroll to position [3, 3]
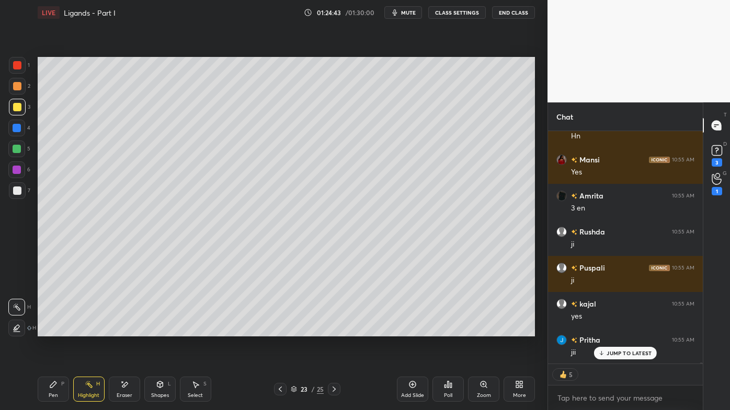
click at [58, 330] on div "Pen P" at bounding box center [53, 389] width 31 height 25
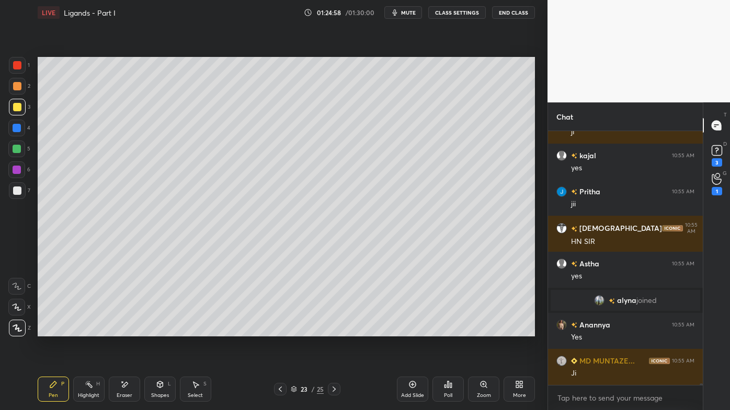
scroll to position [43946, 0]
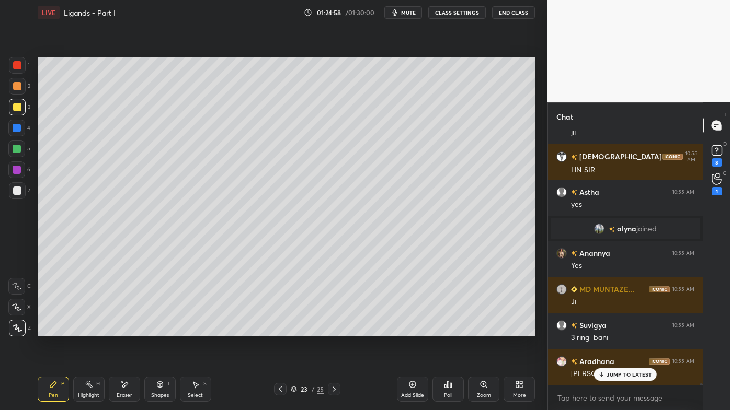
click at [86, 330] on div "Highlight H" at bounding box center [88, 389] width 31 height 25
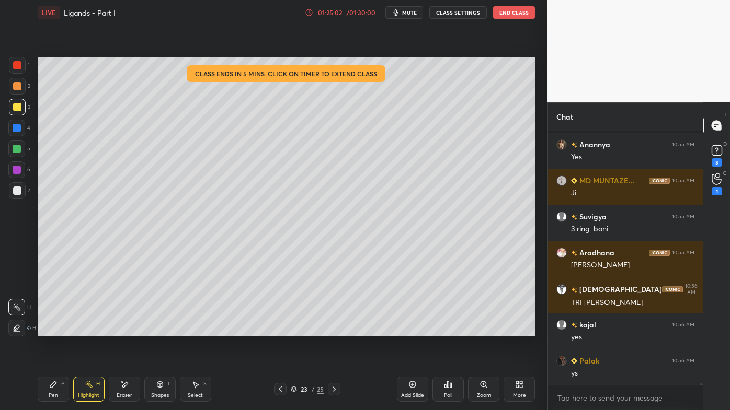
scroll to position [44099, 0]
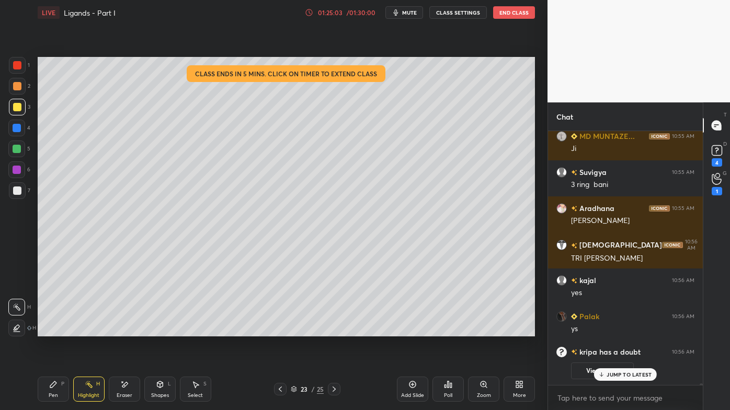
click at [53, 330] on icon at bounding box center [53, 385] width 8 height 8
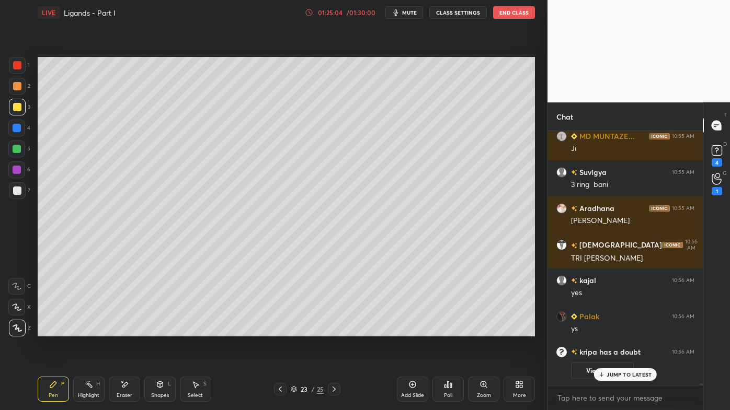
scroll to position [43722, 0]
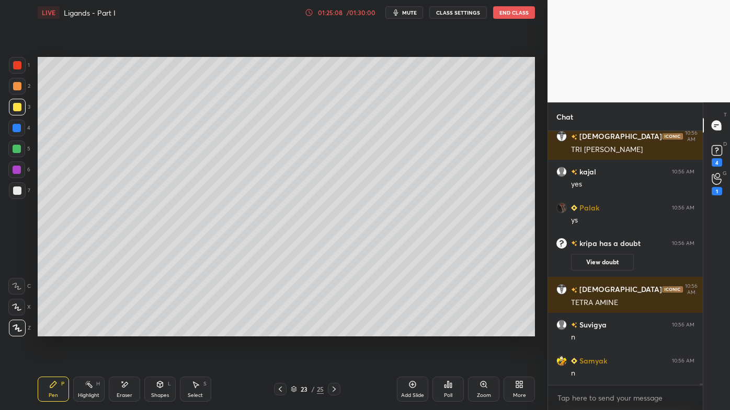
drag, startPoint x: 84, startPoint y: 388, endPoint x: 100, endPoint y: 343, distance: 48.0
click at [83, 330] on div "Highlight H" at bounding box center [88, 389] width 31 height 25
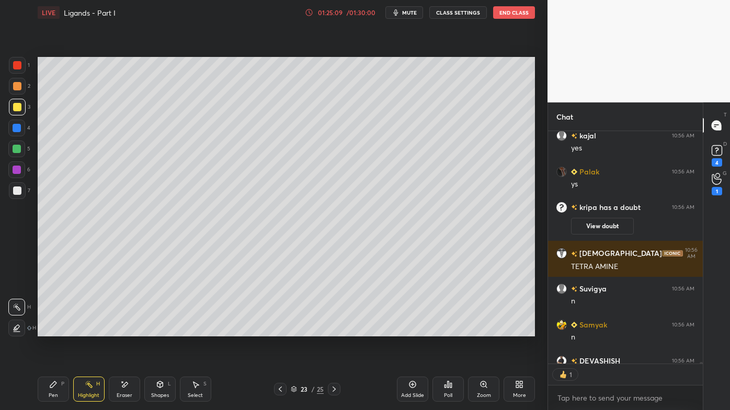
scroll to position [3, 3]
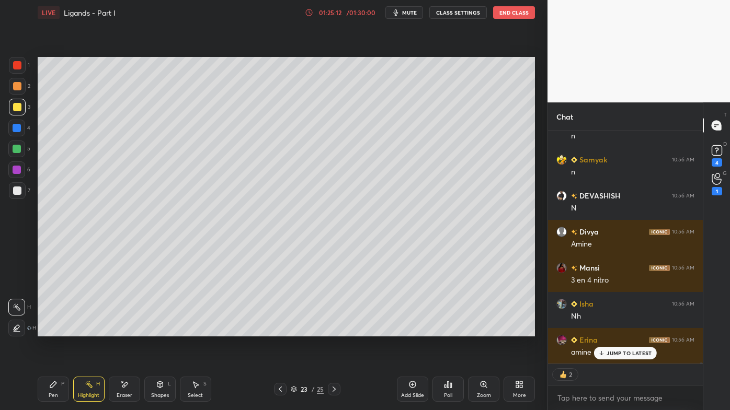
drag, startPoint x: 54, startPoint y: 389, endPoint x: 50, endPoint y: 382, distance: 8.2
click at [53, 330] on icon at bounding box center [53, 385] width 8 height 8
drag, startPoint x: 17, startPoint y: 191, endPoint x: 37, endPoint y: 185, distance: 20.2
click at [18, 190] on div at bounding box center [17, 191] width 8 height 8
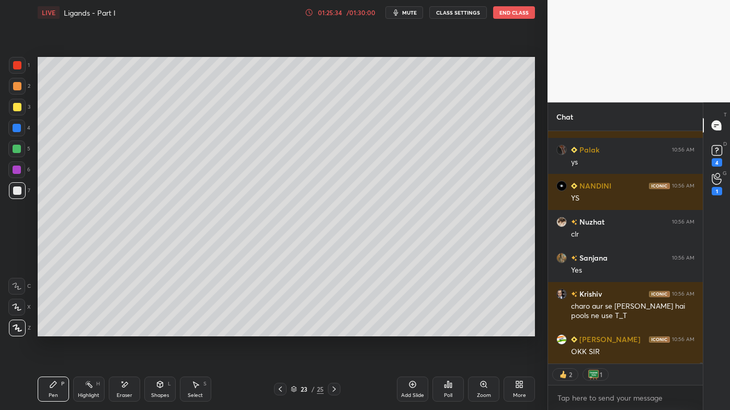
drag, startPoint x: 85, startPoint y: 386, endPoint x: 87, endPoint y: 372, distance: 14.3
click at [85, 330] on icon at bounding box center [89, 385] width 8 height 8
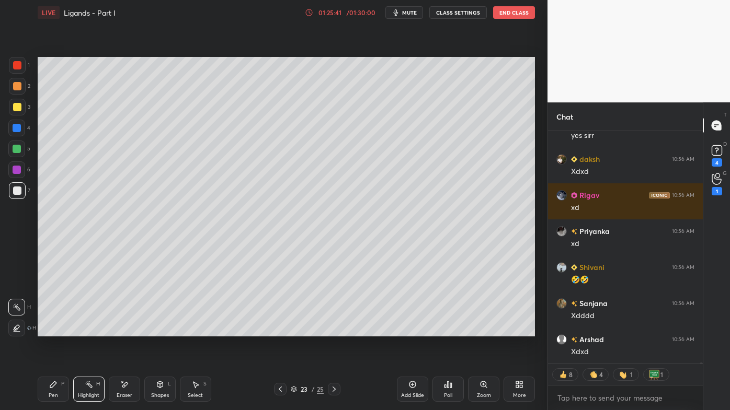
click at [281, 330] on icon at bounding box center [280, 389] width 8 height 8
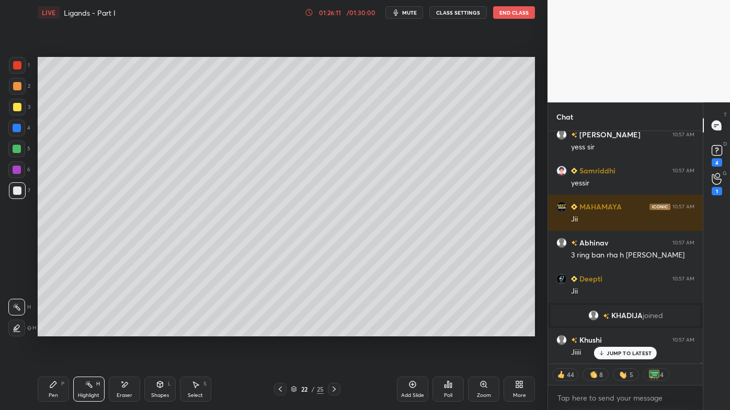
click at [334, 330] on icon at bounding box center [334, 389] width 8 height 8
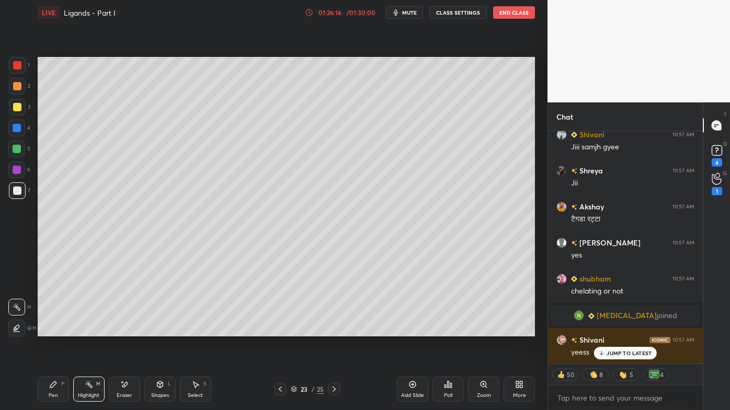
click at [128, 330] on div "Eraser" at bounding box center [124, 389] width 31 height 25
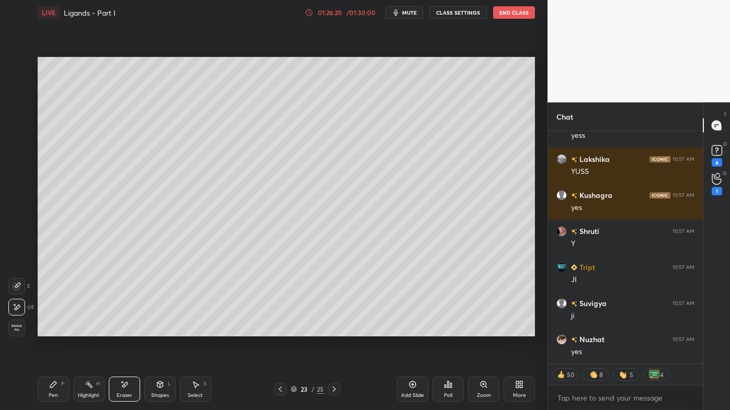
drag, startPoint x: 54, startPoint y: 384, endPoint x: 84, endPoint y: 349, distance: 45.6
click at [54, 330] on icon at bounding box center [53, 385] width 8 height 8
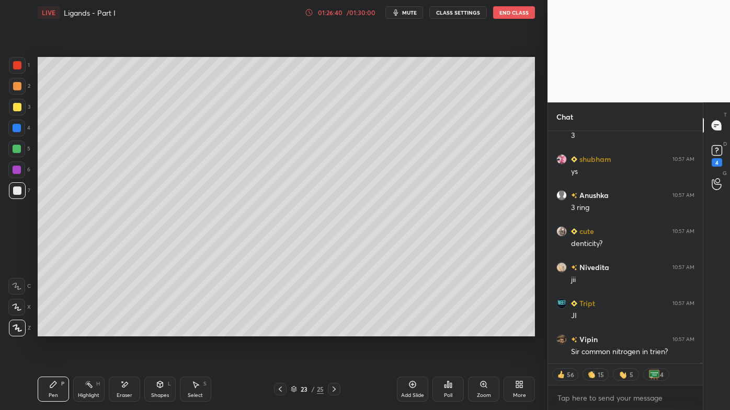
drag, startPoint x: 86, startPoint y: 384, endPoint x: 81, endPoint y: 384, distance: 5.8
click at [85, 330] on icon at bounding box center [89, 385] width 8 height 8
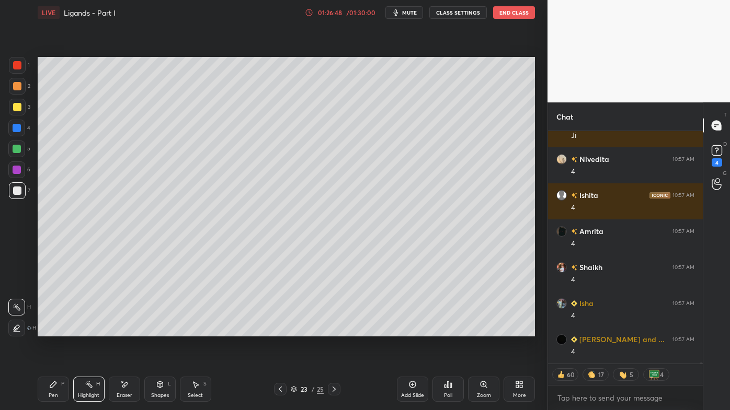
drag, startPoint x: 89, startPoint y: 384, endPoint x: 89, endPoint y: 356, distance: 28.2
click at [89, 330] on icon at bounding box center [89, 385] width 8 height 8
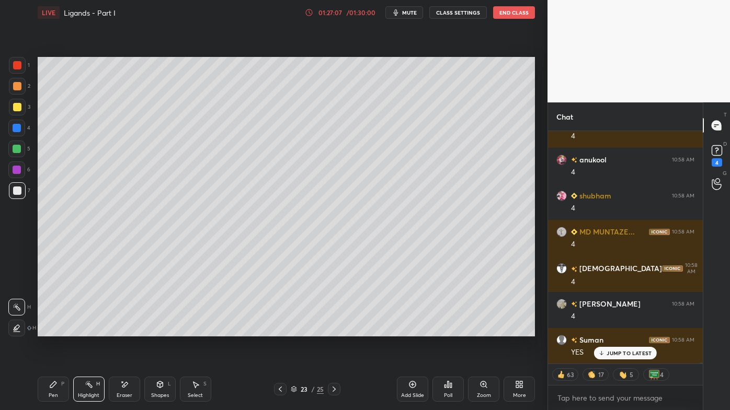
drag, startPoint x: 412, startPoint y: 383, endPoint x: 404, endPoint y: 372, distance: 13.8
click at [411, 330] on icon at bounding box center [412, 385] width 8 height 8
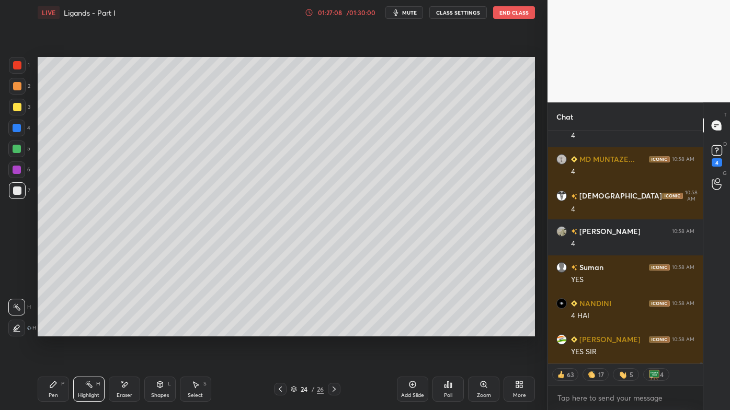
click at [53, 330] on div "Pen P" at bounding box center [53, 389] width 31 height 25
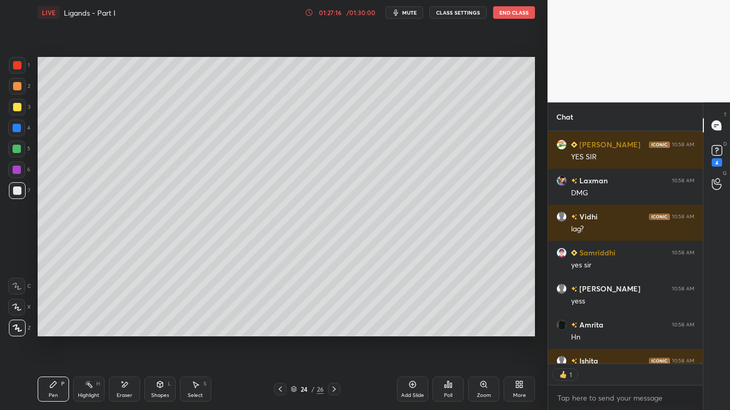
drag, startPoint x: 122, startPoint y: 381, endPoint x: 122, endPoint y: 349, distance: 31.4
click at [121, 330] on div "Eraser" at bounding box center [124, 389] width 31 height 25
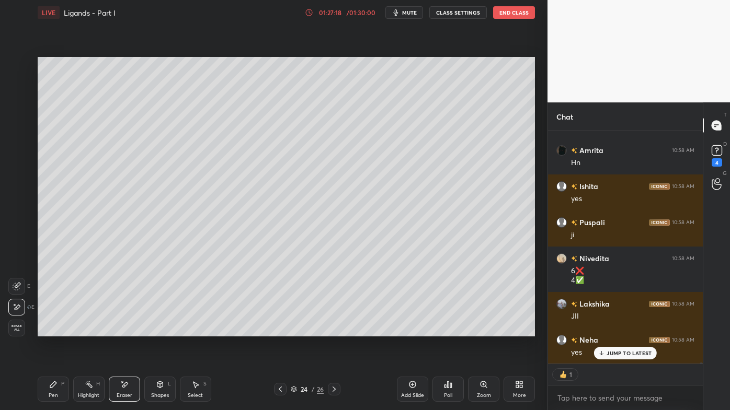
click at [50, 330] on div "Pen P" at bounding box center [53, 389] width 31 height 25
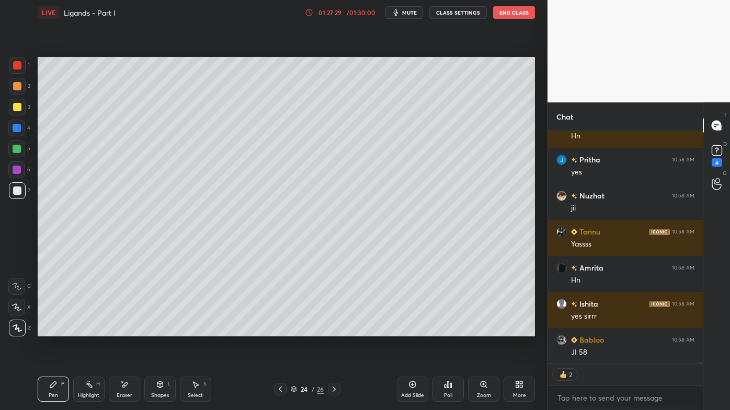
drag, startPoint x: 121, startPoint y: 382, endPoint x: 132, endPoint y: 337, distance: 45.6
click at [121, 330] on div "Eraser" at bounding box center [124, 389] width 31 height 25
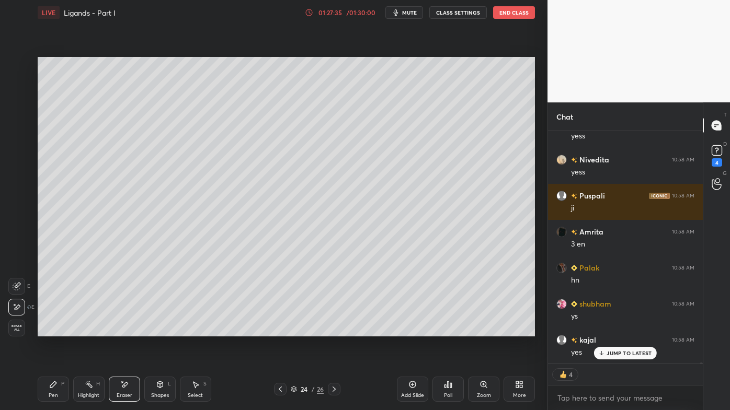
click at [281, 330] on icon at bounding box center [280, 389] width 8 height 8
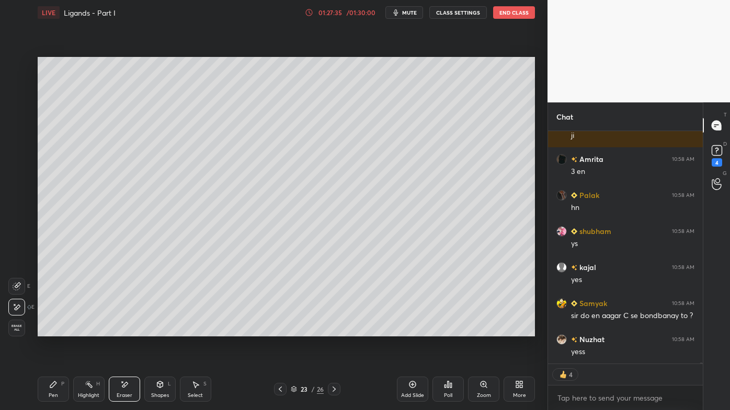
click at [280, 330] on div at bounding box center [280, 389] width 13 height 13
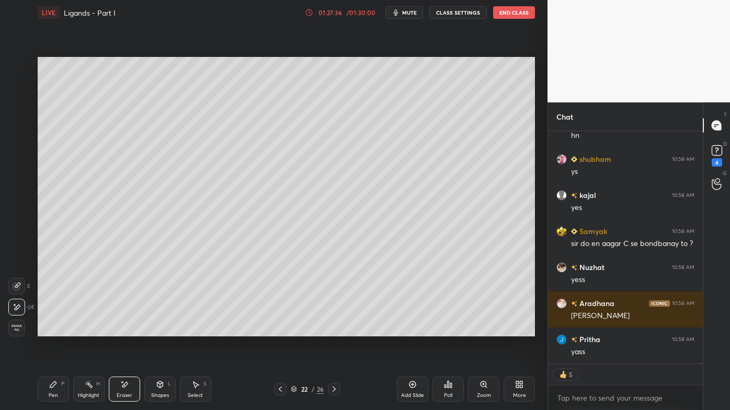
click at [335, 330] on icon at bounding box center [334, 389] width 8 height 8
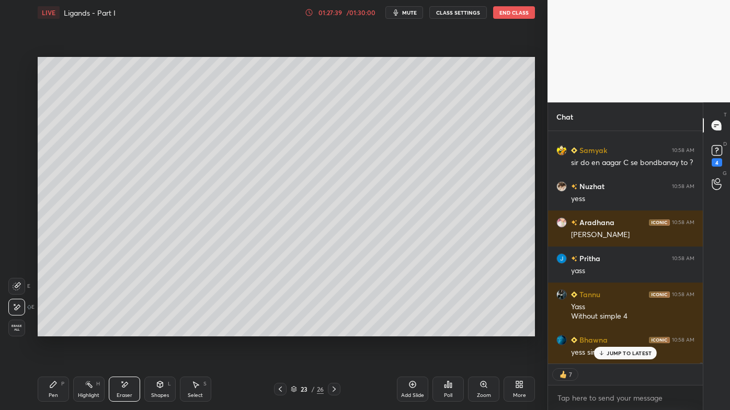
drag, startPoint x: 77, startPoint y: 385, endPoint x: 81, endPoint y: 373, distance: 12.2
click at [79, 330] on div "Highlight H" at bounding box center [88, 389] width 31 height 25
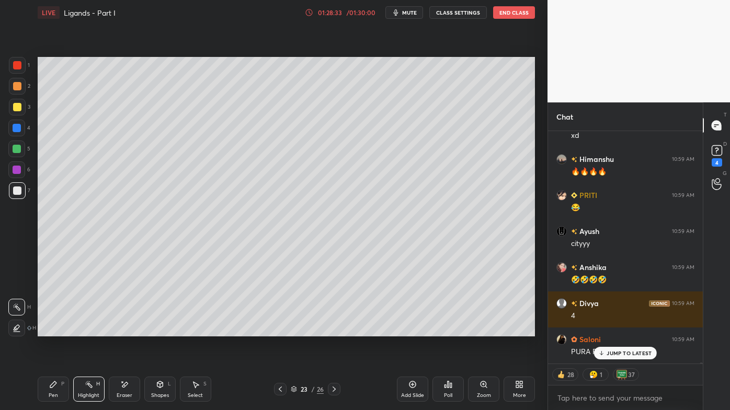
click at [277, 330] on icon at bounding box center [280, 389] width 8 height 8
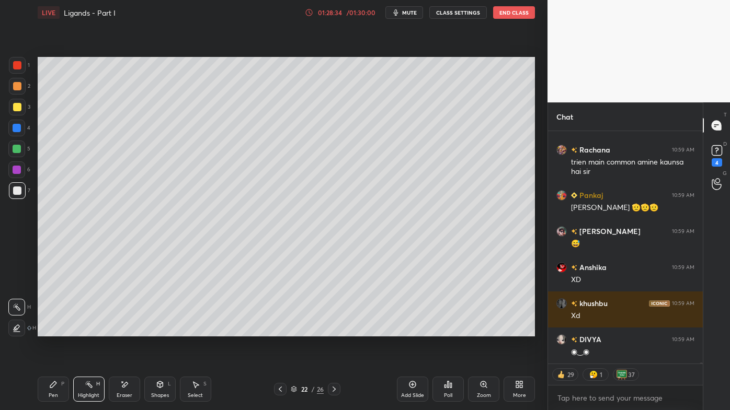
click at [277, 330] on icon at bounding box center [280, 389] width 8 height 8
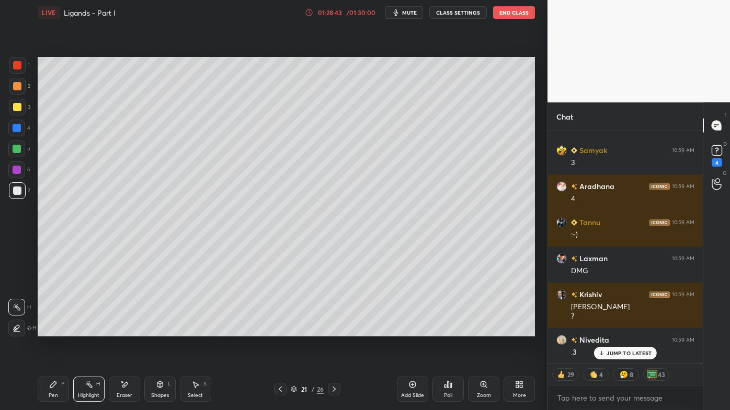
drag, startPoint x: 125, startPoint y: 380, endPoint x: 132, endPoint y: 368, distance: 13.6
click at [128, 330] on div "Pen P Highlight H Eraser Shapes L Select S 21 / 26 Add Slide Poll Zoom More" at bounding box center [286, 390] width 497 height 42
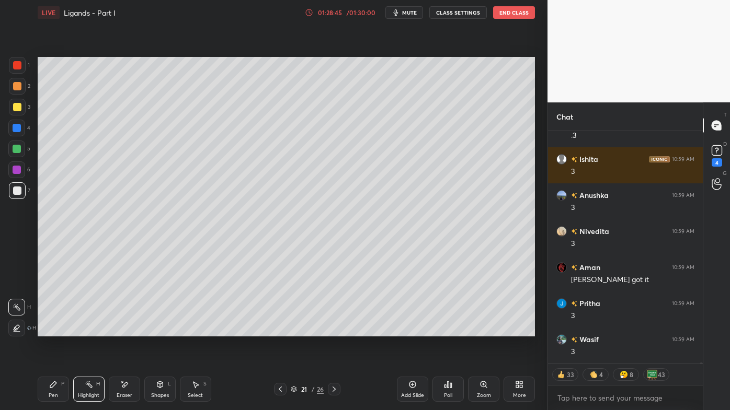
drag, startPoint x: 123, startPoint y: 381, endPoint x: 126, endPoint y: 373, distance: 8.3
click at [124, 330] on div "Eraser" at bounding box center [124, 389] width 31 height 25
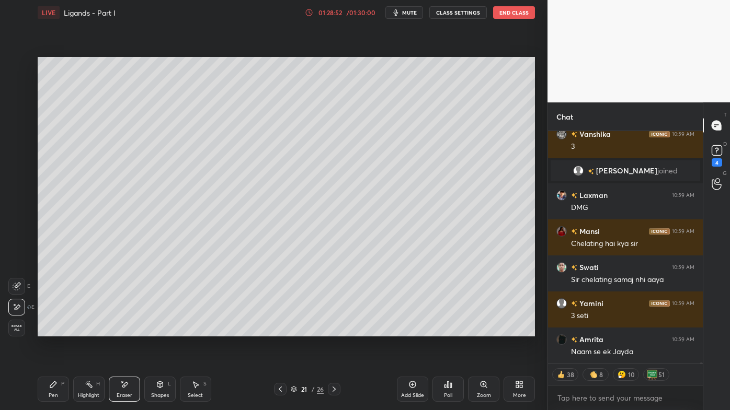
click at [57, 330] on icon at bounding box center [53, 385] width 8 height 8
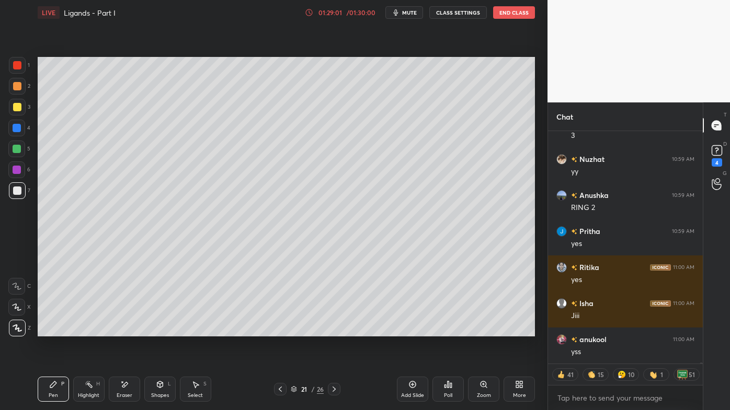
click at [86, 330] on icon at bounding box center [89, 385] width 8 height 8
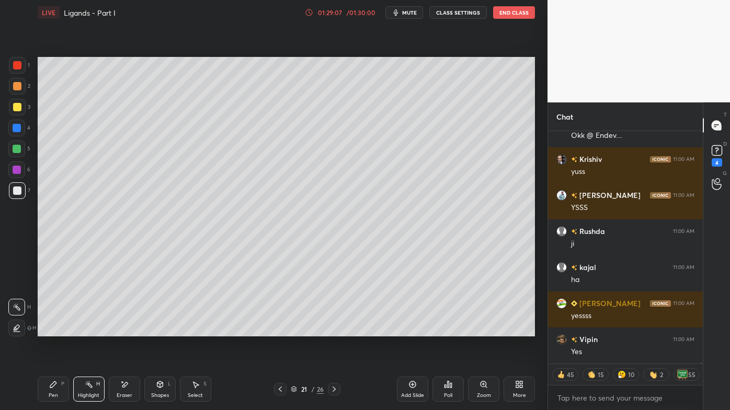
click at [54, 330] on icon at bounding box center [53, 385] width 6 height 6
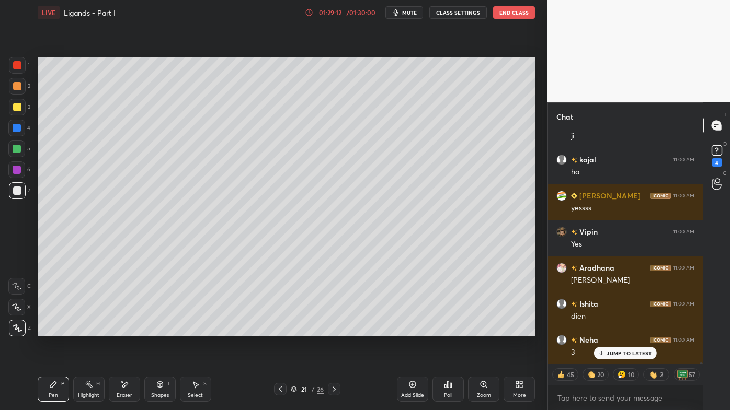
drag, startPoint x: 90, startPoint y: 381, endPoint x: 89, endPoint y: 375, distance: 5.3
click at [90, 330] on icon at bounding box center [89, 385] width 8 height 8
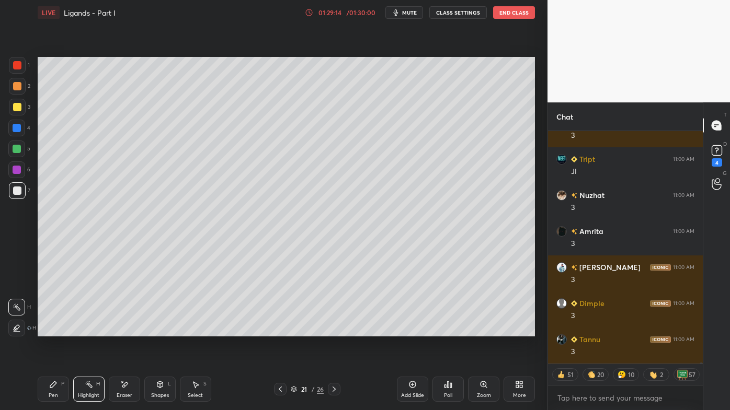
drag, startPoint x: 87, startPoint y: 382, endPoint x: 98, endPoint y: 362, distance: 23.0
click at [86, 330] on icon at bounding box center [89, 385] width 8 height 8
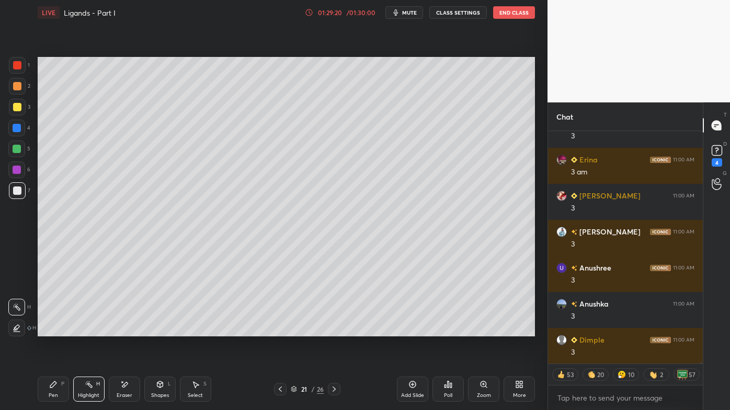
drag, startPoint x: 55, startPoint y: 389, endPoint x: 59, endPoint y: 383, distance: 6.8
click at [57, 330] on icon at bounding box center [53, 385] width 8 height 8
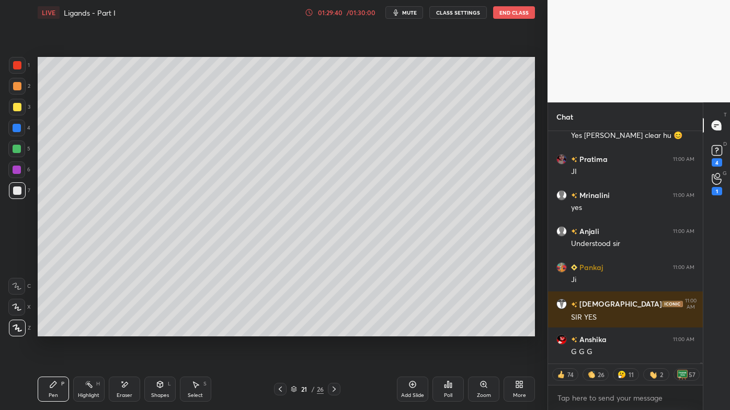
click at [281, 330] on icon at bounding box center [280, 389] width 8 height 8
click at [277, 330] on icon at bounding box center [280, 389] width 8 height 8
click at [338, 330] on div at bounding box center [334, 389] width 13 height 13
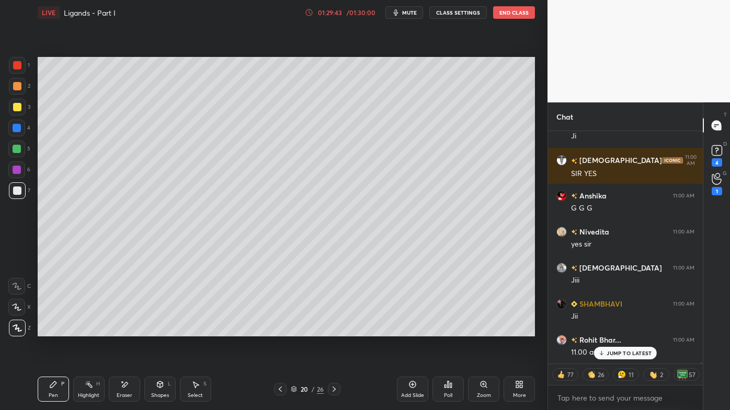
click at [85, 330] on icon at bounding box center [89, 385] width 8 height 8
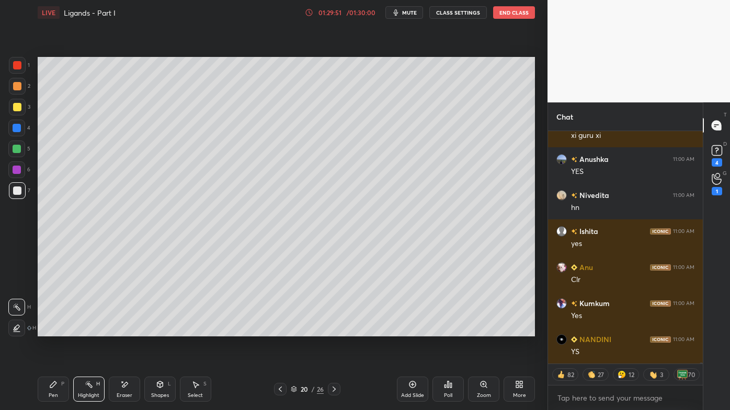
click at [49, 330] on div "Pen P" at bounding box center [53, 389] width 31 height 25
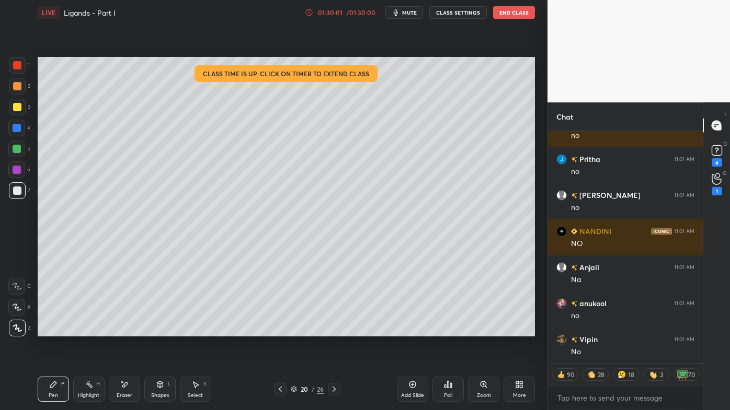
drag, startPoint x: 121, startPoint y: 383, endPoint x: 124, endPoint y: 371, distance: 11.9
click at [120, 330] on icon at bounding box center [124, 385] width 8 height 9
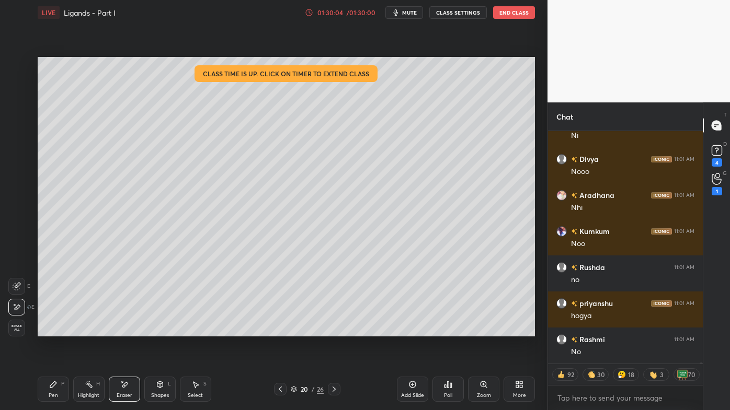
click at [278, 330] on icon at bounding box center [280, 389] width 8 height 8
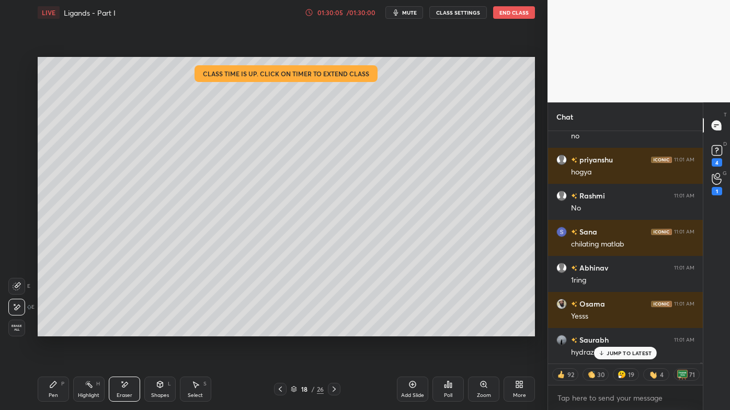
click at [276, 330] on icon at bounding box center [280, 389] width 8 height 8
click at [275, 330] on div at bounding box center [280, 389] width 13 height 13
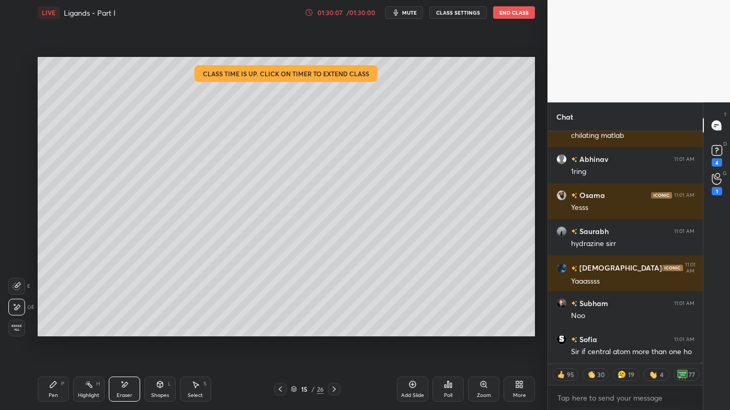
click at [331, 330] on icon at bounding box center [334, 389] width 8 height 8
click at [50, 330] on icon at bounding box center [53, 385] width 8 height 8
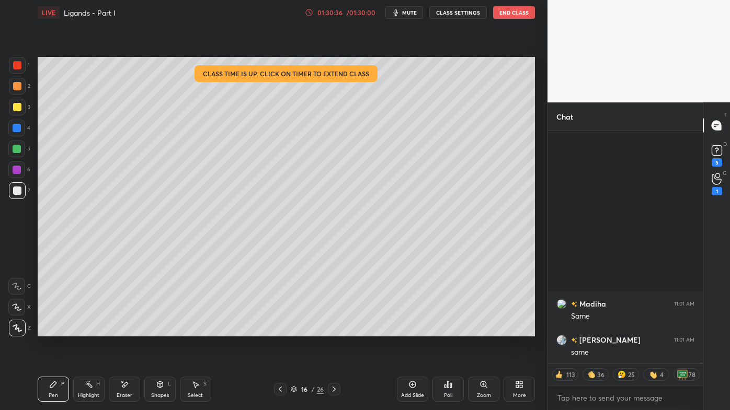
click at [333, 330] on icon at bounding box center [334, 389] width 8 height 8
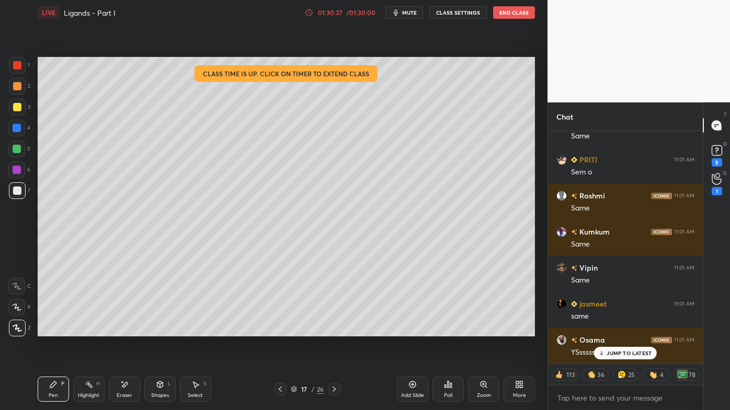
click at [83, 330] on div "Highlight H" at bounding box center [88, 389] width 31 height 25
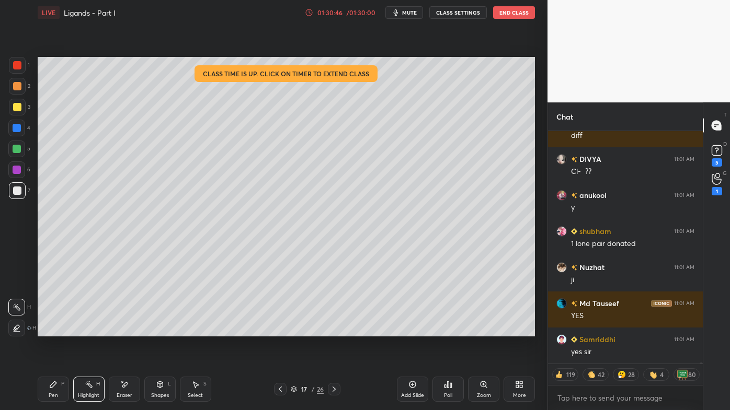
drag, startPoint x: 280, startPoint y: 386, endPoint x: 270, endPoint y: 388, distance: 10.8
click at [280, 330] on icon at bounding box center [280, 389] width 8 height 8
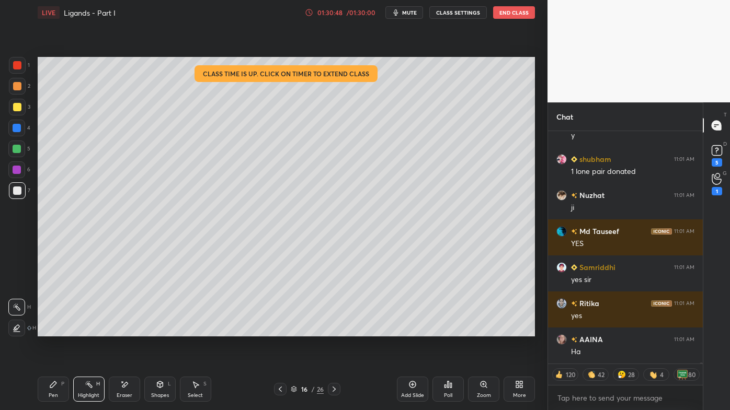
drag, startPoint x: 50, startPoint y: 385, endPoint x: 51, endPoint y: 378, distance: 6.3
click at [50, 330] on icon at bounding box center [53, 385] width 8 height 8
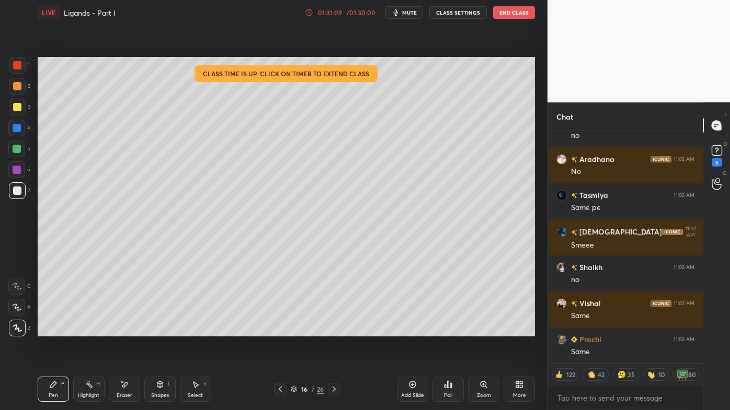
click at [412, 330] on icon at bounding box center [412, 384] width 3 height 3
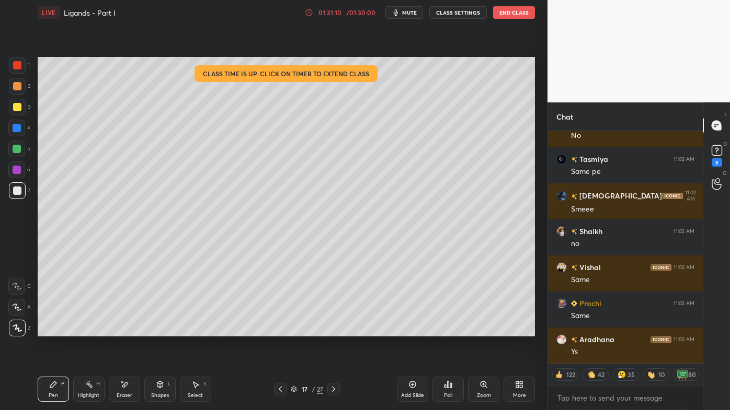
click at [51, 330] on icon at bounding box center [53, 385] width 8 height 8
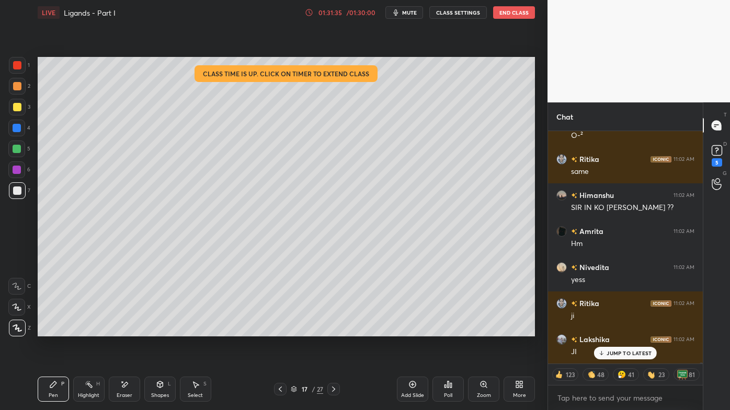
scroll to position [60363, 0]
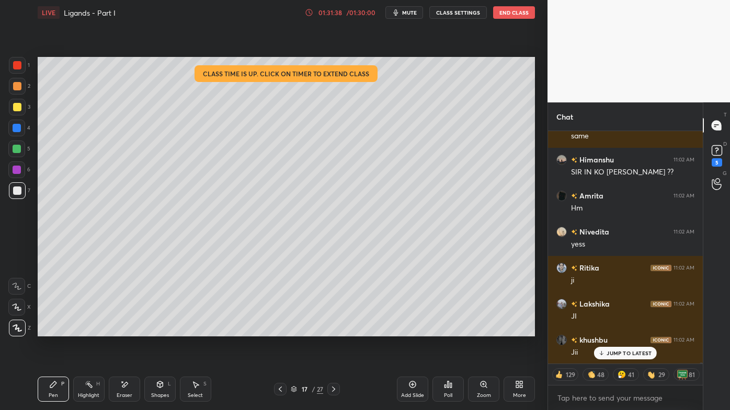
click at [125, 330] on div "Eraser" at bounding box center [124, 389] width 31 height 25
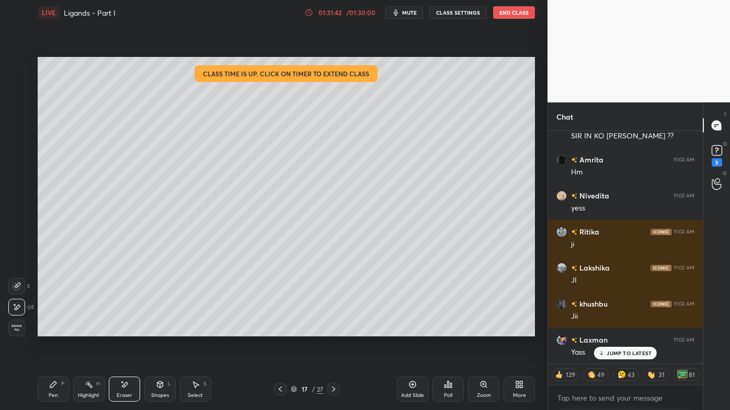
drag, startPoint x: 279, startPoint y: 387, endPoint x: 270, endPoint y: 386, distance: 8.9
click at [279, 330] on icon at bounding box center [280, 389] width 8 height 8
click at [88, 330] on icon at bounding box center [89, 385] width 8 height 8
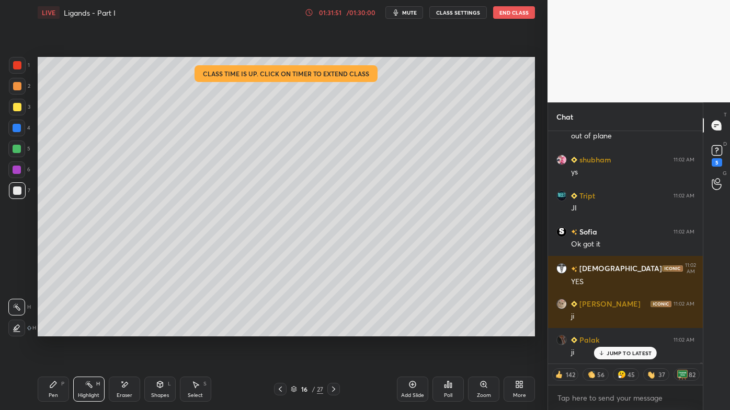
scroll to position [60724, 0]
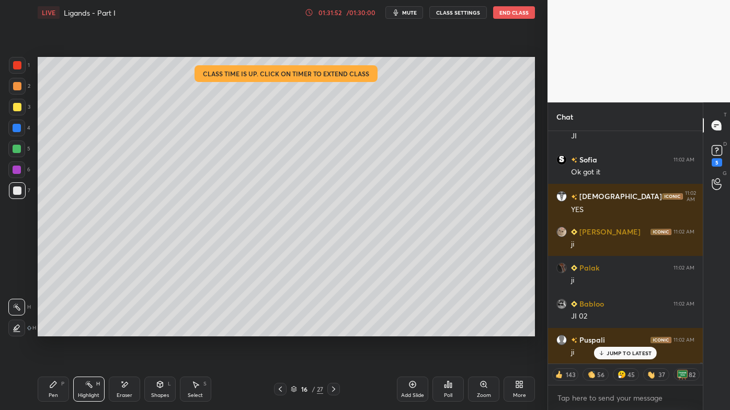
drag, startPoint x: 335, startPoint y: 390, endPoint x: 332, endPoint y: 386, distance: 5.4
click at [334, 330] on icon at bounding box center [333, 389] width 8 height 8
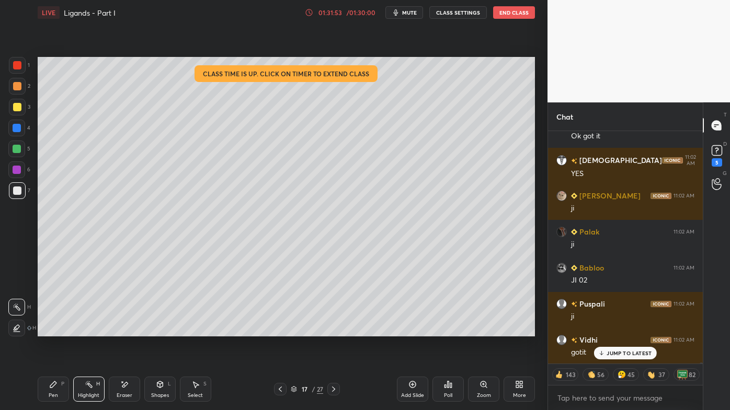
click at [344, 330] on div "Pen P Highlight H Eraser Shapes L Select S 17 / 27 Add Slide Poll Zoom More" at bounding box center [286, 390] width 497 height 42
click at [332, 330] on icon at bounding box center [333, 389] width 8 height 8
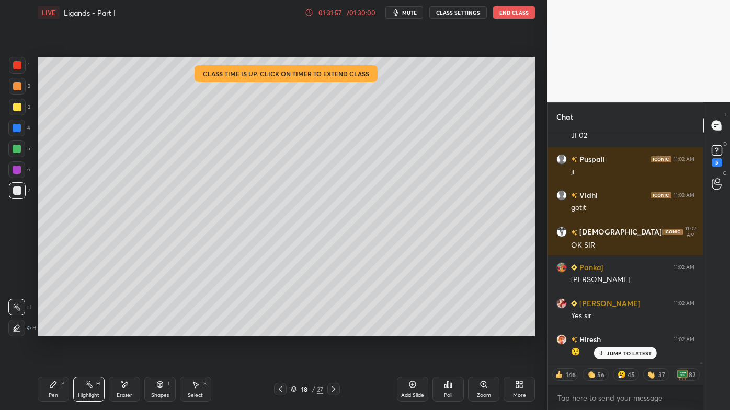
scroll to position [60940, 0]
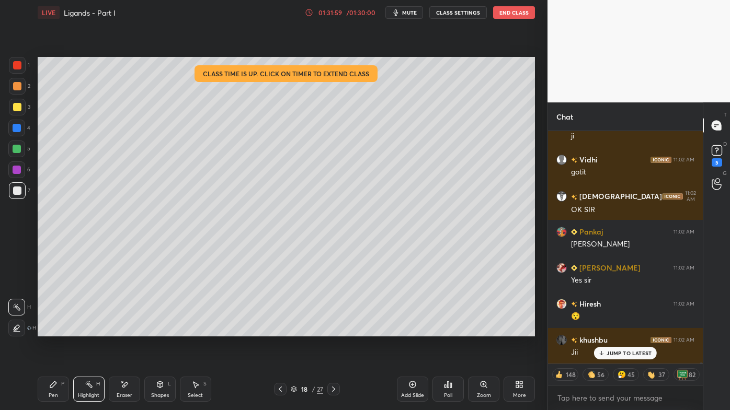
click at [280, 330] on icon at bounding box center [280, 389] width 8 height 8
click at [279, 330] on icon at bounding box center [280, 389] width 8 height 8
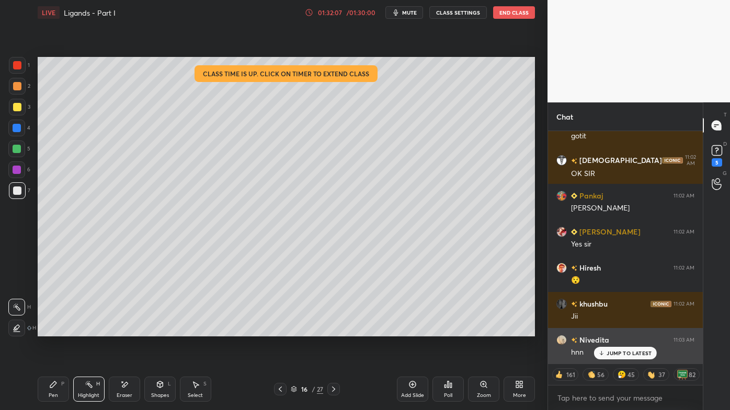
click at [614, 330] on div "JUMP TO LATEST" at bounding box center [625, 353] width 63 height 13
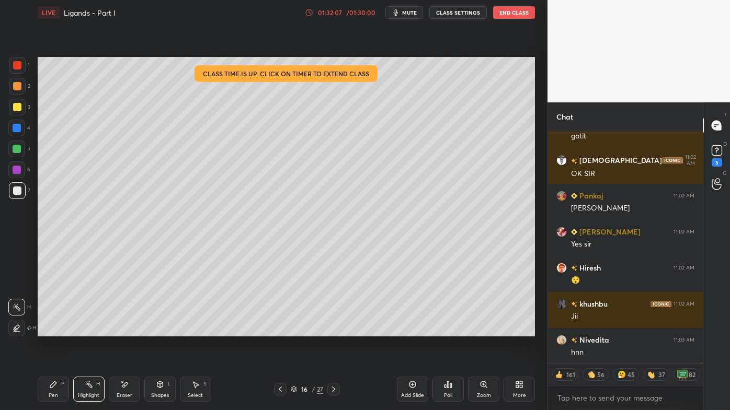
scroll to position [61013, 0]
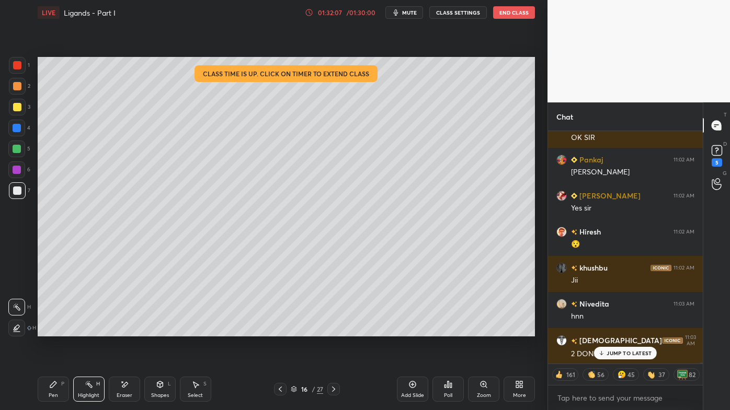
drag, startPoint x: 291, startPoint y: 343, endPoint x: 274, endPoint y: 344, distance: 16.7
click at [289, 330] on div "Setting up your live class Class time is up. Click on timer to extend class Pol…" at bounding box center [285, 196] width 505 height 343
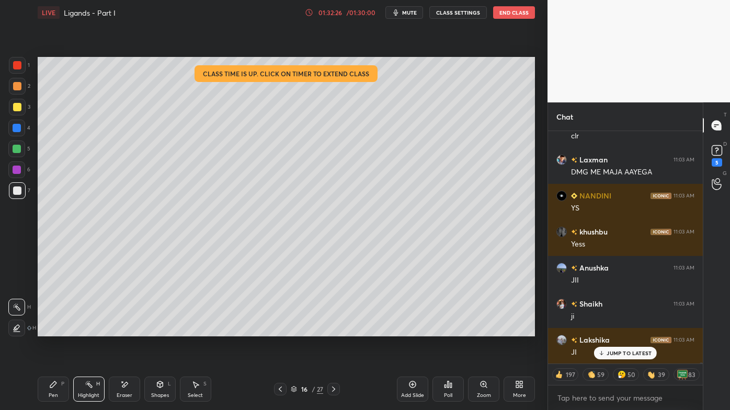
scroll to position [61779, 0]
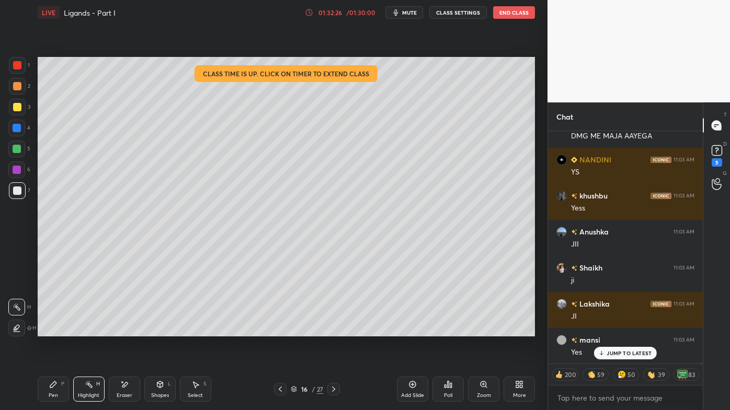
click at [331, 330] on icon at bounding box center [333, 389] width 8 height 8
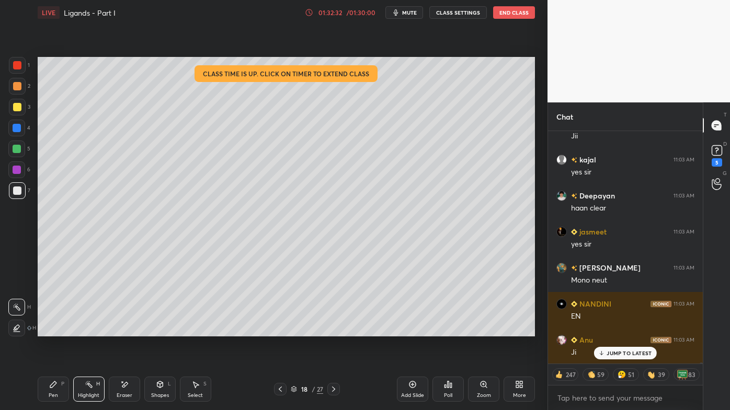
scroll to position [62140, 0]
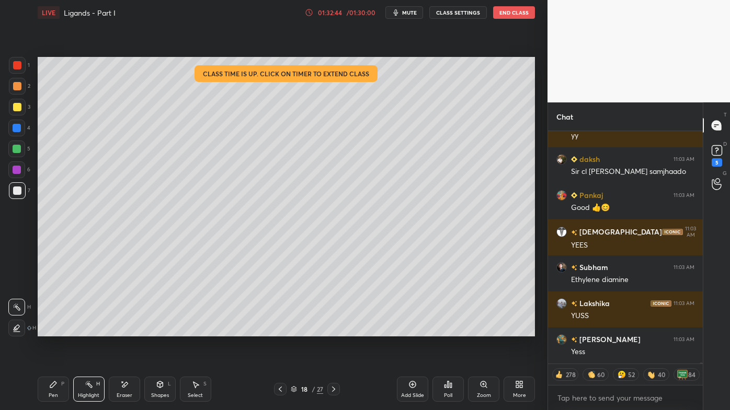
click at [332, 330] on icon at bounding box center [333, 389] width 8 height 8
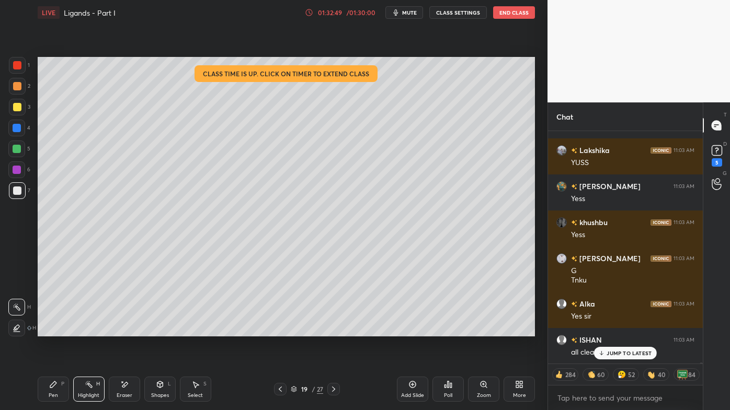
click at [334, 330] on icon at bounding box center [333, 389] width 8 height 8
click at [331, 330] on icon at bounding box center [333, 389] width 8 height 8
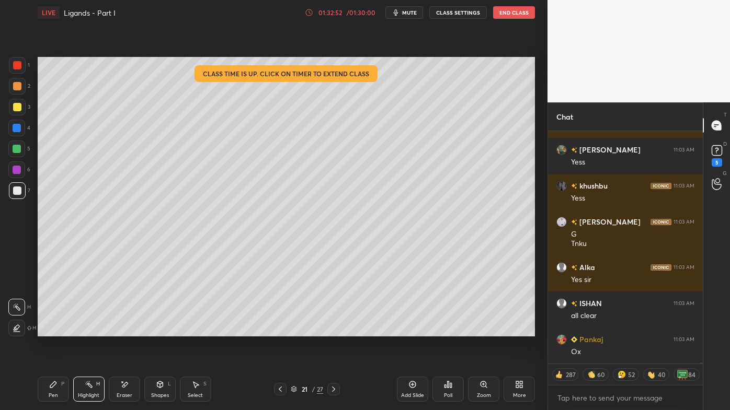
click at [332, 330] on icon at bounding box center [333, 389] width 8 height 8
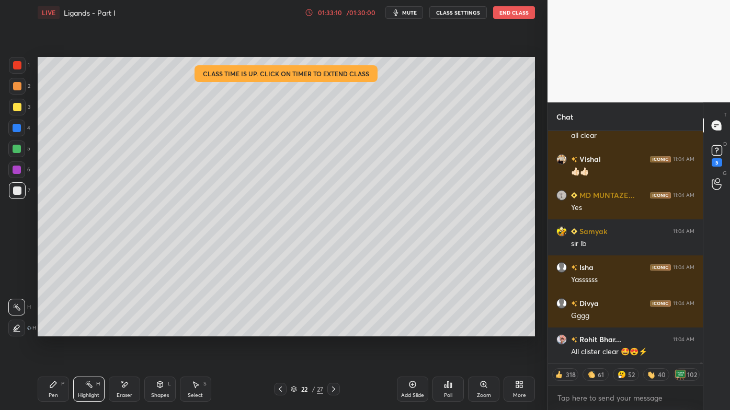
click at [334, 330] on icon at bounding box center [333, 389] width 3 height 5
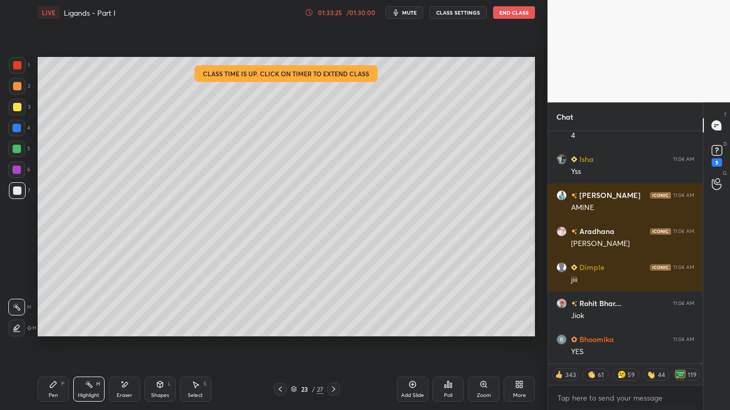
click at [333, 330] on icon at bounding box center [333, 389] width 8 height 8
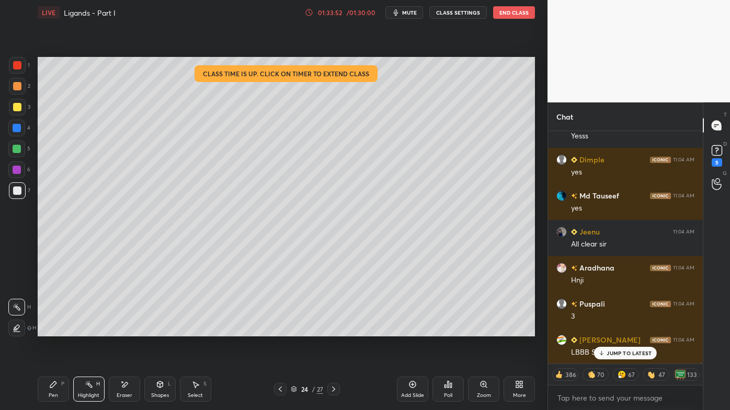
click at [331, 330] on icon at bounding box center [333, 389] width 8 height 8
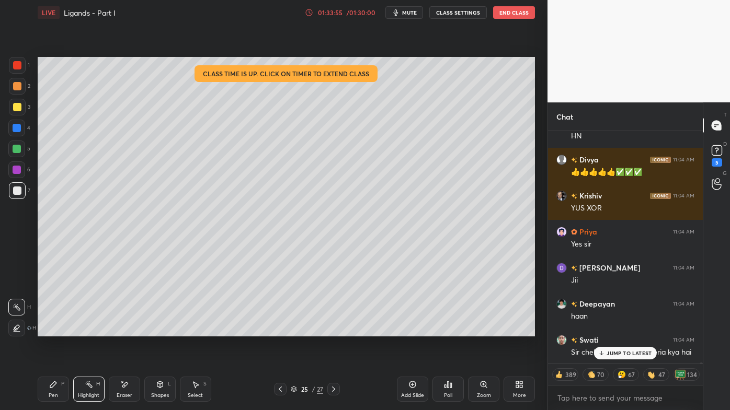
click at [56, 330] on div "Pen P" at bounding box center [53, 389] width 31 height 25
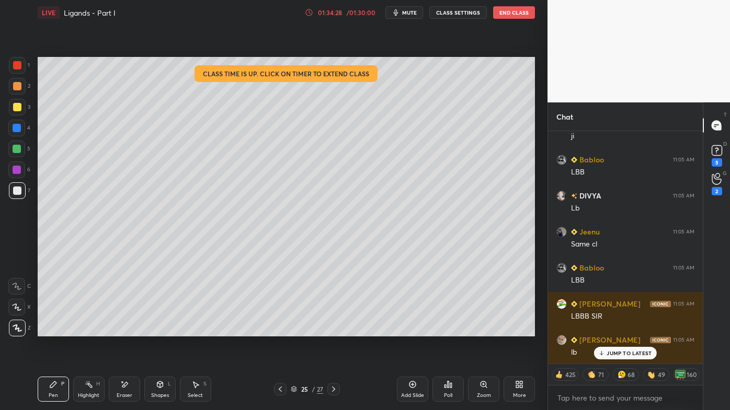
click at [454, 330] on div "Poll" at bounding box center [447, 389] width 31 height 25
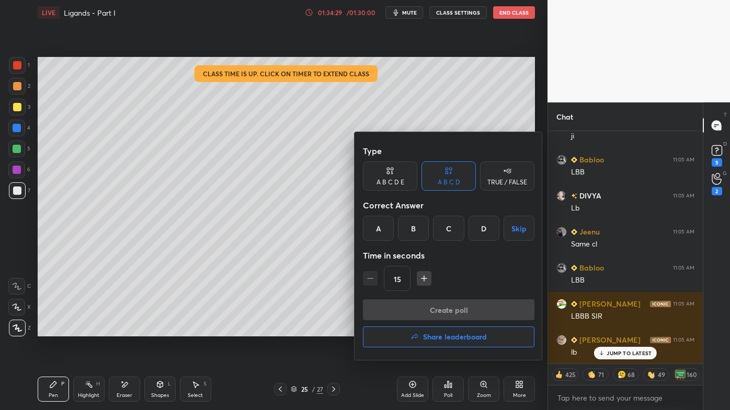
click at [432, 330] on h4 "Share leaderboard" at bounding box center [455, 337] width 64 height 7
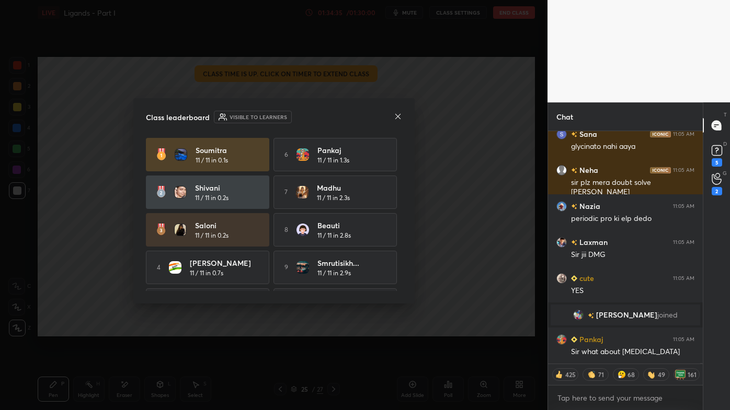
click at [397, 118] on icon at bounding box center [398, 116] width 8 height 8
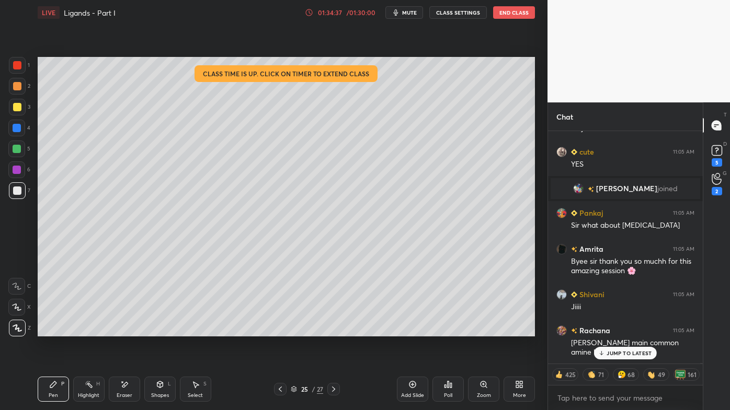
click at [513, 15] on button "End Class" at bounding box center [514, 12] width 42 height 13
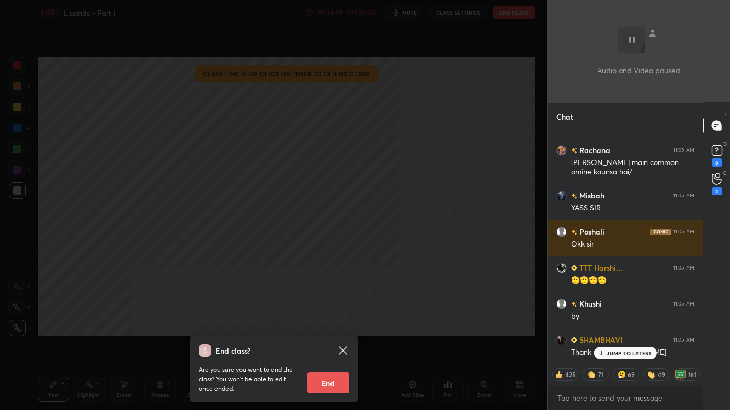
drag, startPoint x: 336, startPoint y: 389, endPoint x: 331, endPoint y: 386, distance: 5.4
click at [336, 330] on button "End" at bounding box center [328, 383] width 42 height 21
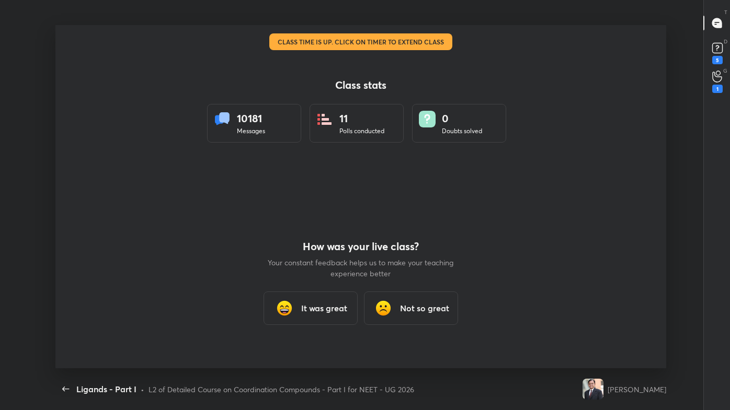
click at [313, 311] on h3 "It was great" at bounding box center [324, 308] width 46 height 13
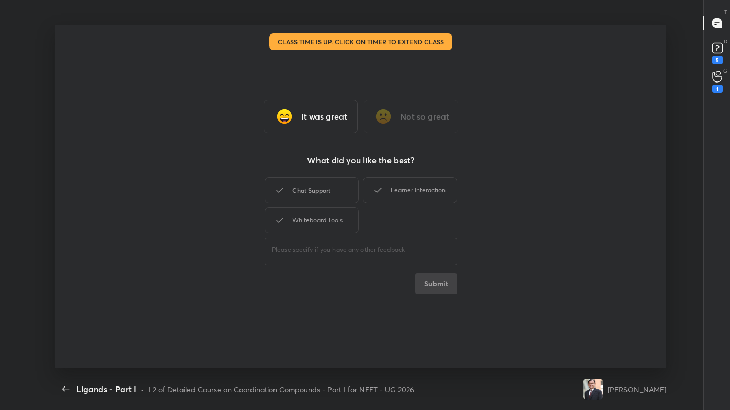
click at [302, 191] on div "Chat Support" at bounding box center [312, 190] width 94 height 26
drag, startPoint x: 443, startPoint y: 287, endPoint x: 425, endPoint y: 279, distance: 20.1
click at [440, 286] on button "Submit" at bounding box center [436, 283] width 42 height 21
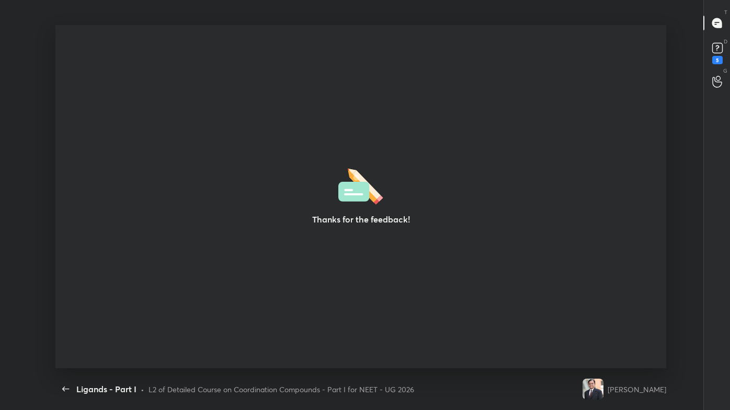
click at [417, 293] on div "Thanks for the feedback!" at bounding box center [360, 196] width 611 height 343
drag, startPoint x: 370, startPoint y: 319, endPoint x: 314, endPoint y: 333, distance: 57.6
click at [369, 320] on div "Thanks for the feedback!" at bounding box center [360, 196] width 611 height 343
click at [64, 330] on icon "button" at bounding box center [66, 389] width 13 height 13
click at [719, 57] on div "5" at bounding box center [717, 60] width 10 height 8
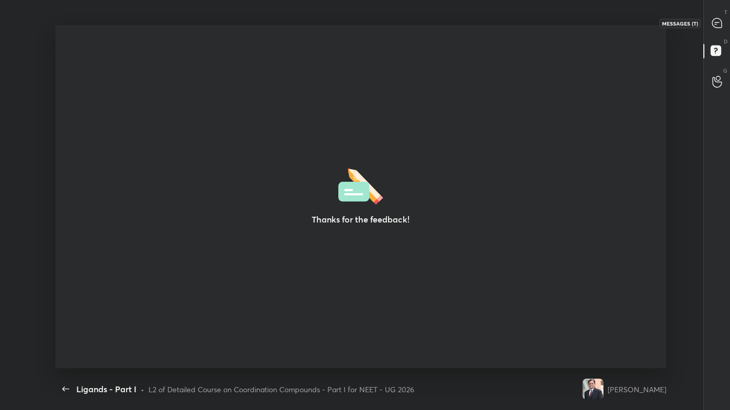
click at [715, 24] on icon at bounding box center [716, 24] width 2 height 0
type textarea "x"
